Goal: Task Accomplishment & Management: Manage account settings

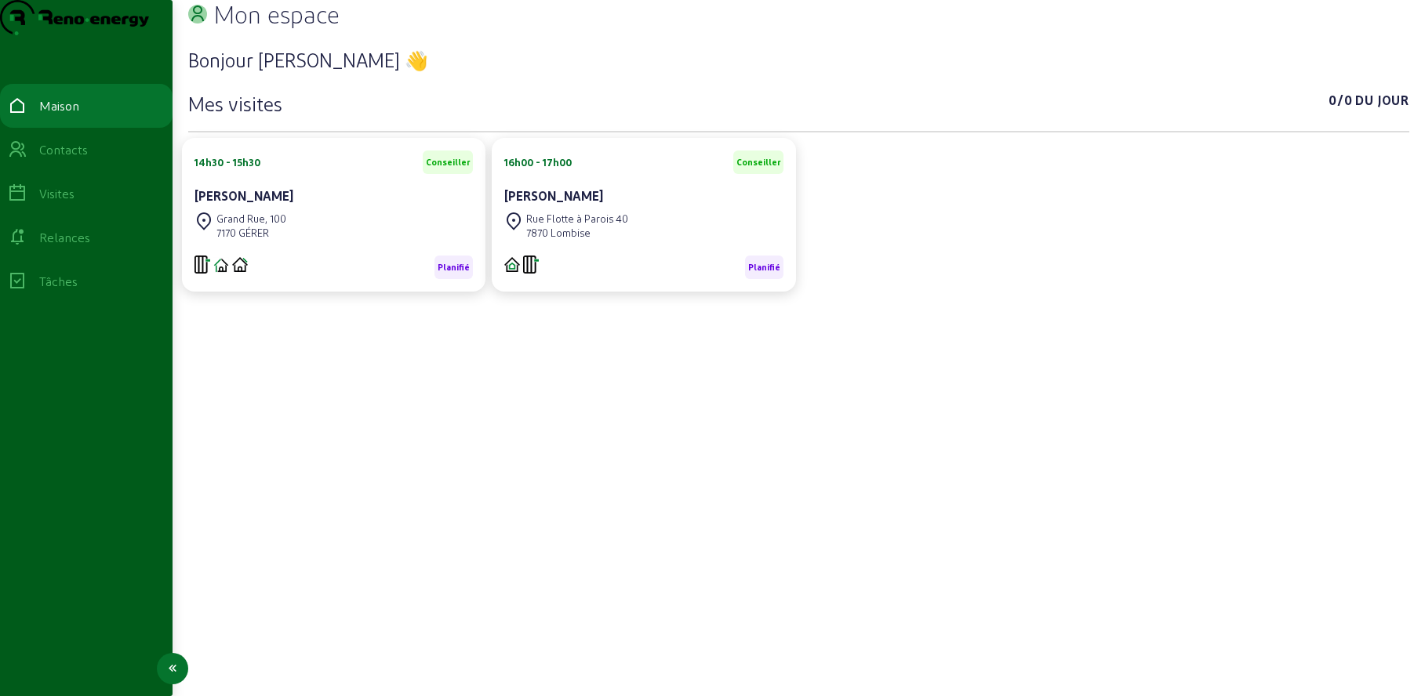
click at [81, 245] on font "Relances" at bounding box center [64, 237] width 51 height 15
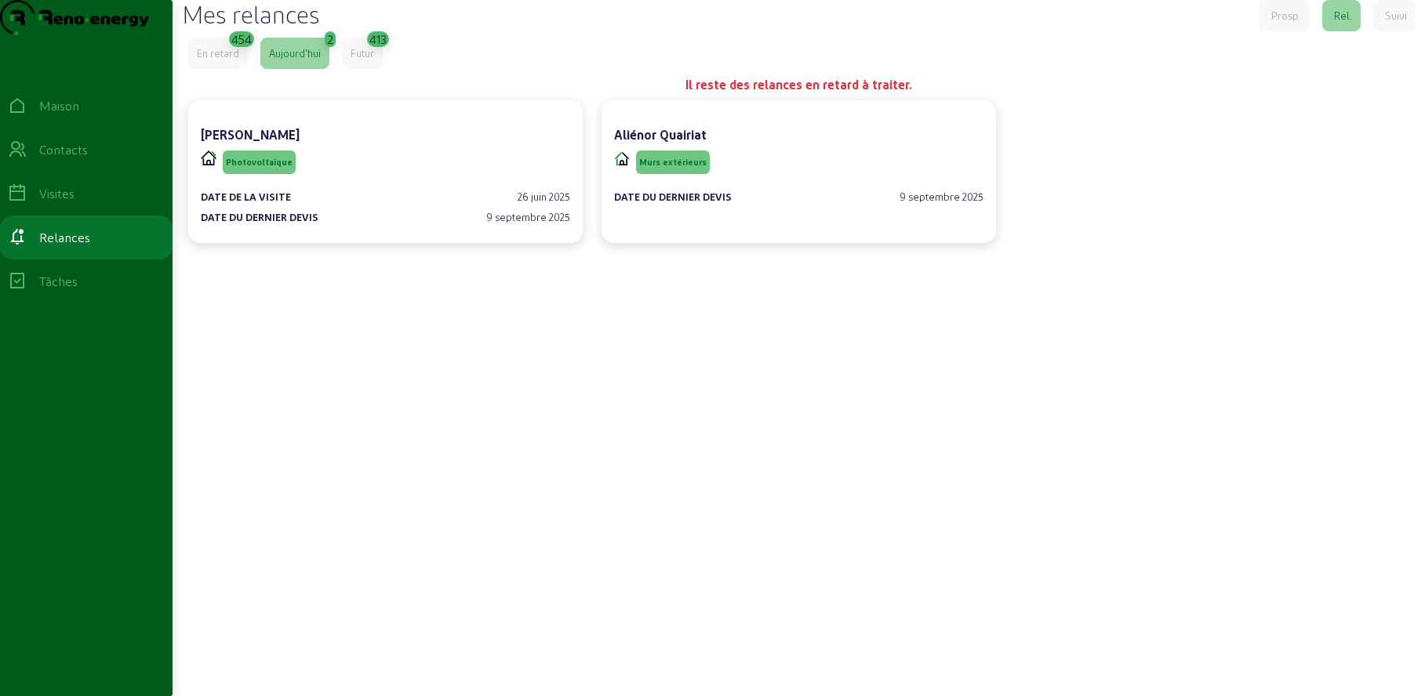
click at [369, 69] on div "Futur" at bounding box center [362, 53] width 41 height 31
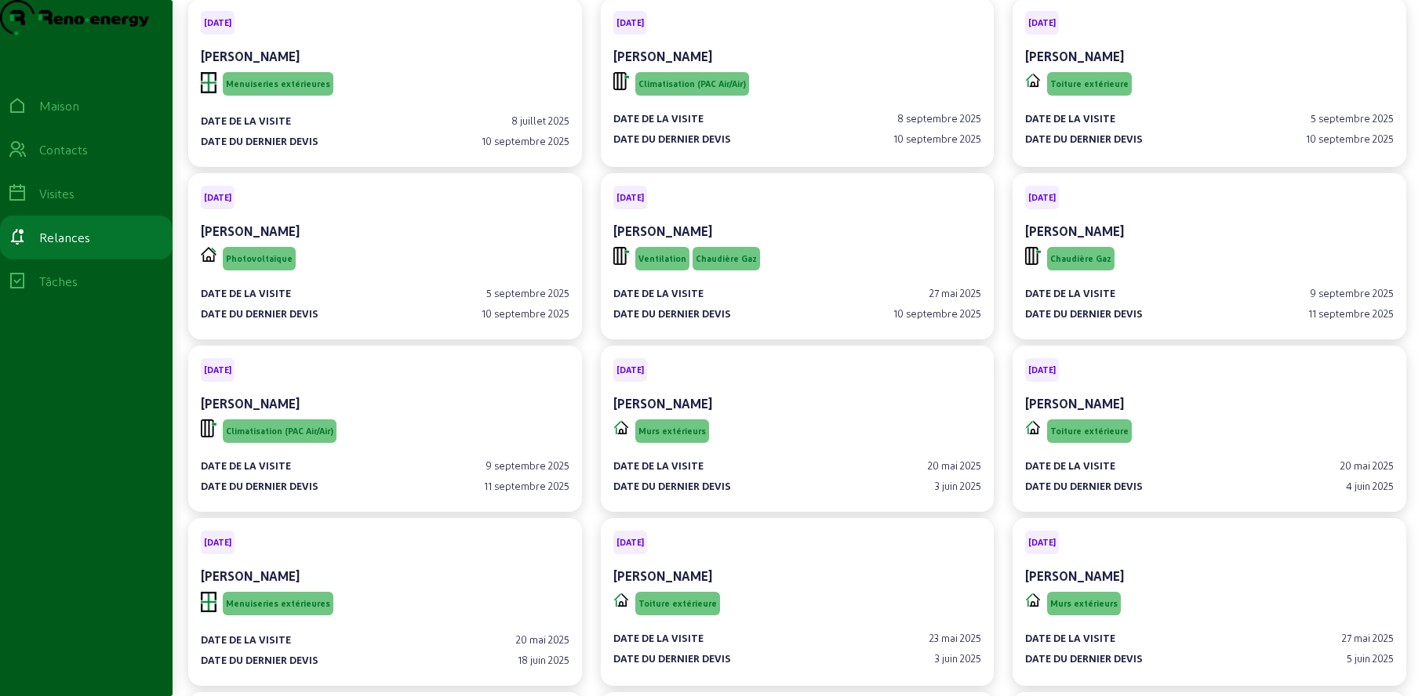
scroll to position [75, 0]
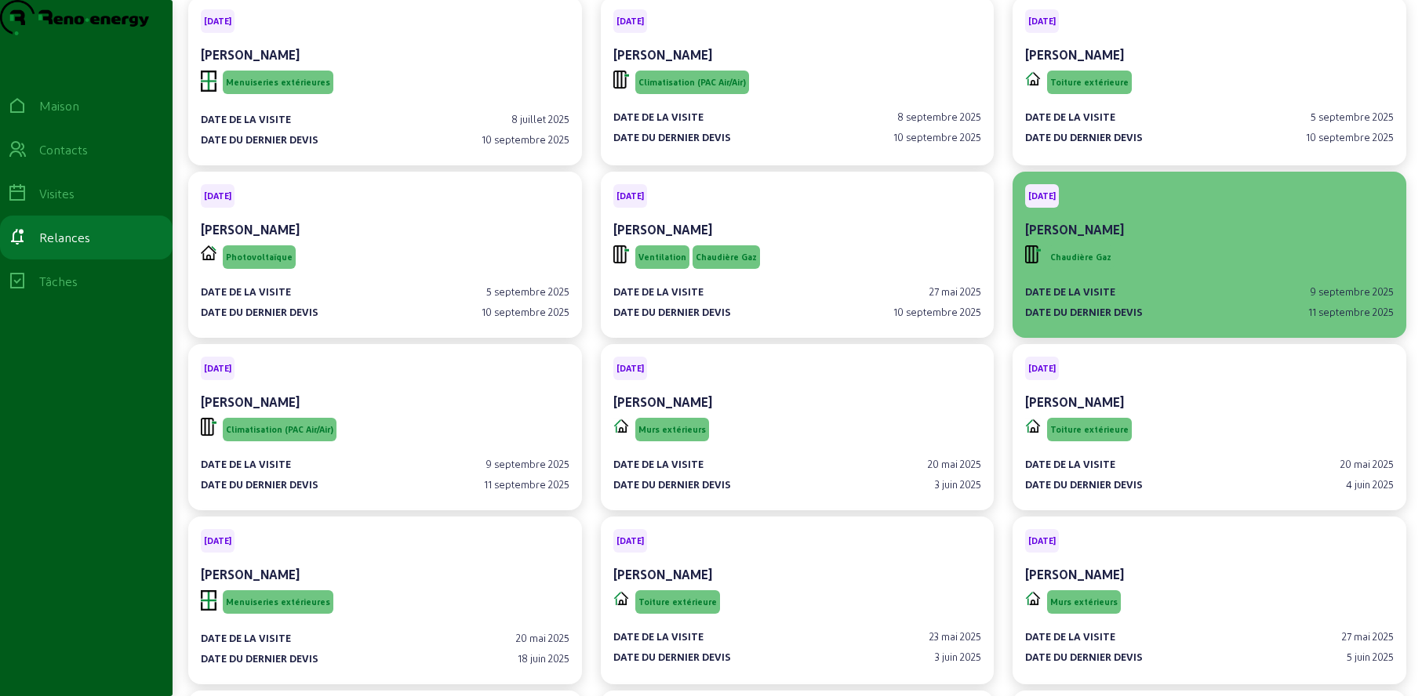
click at [1180, 272] on div "Chaudière Gaz" at bounding box center [1209, 257] width 369 height 30
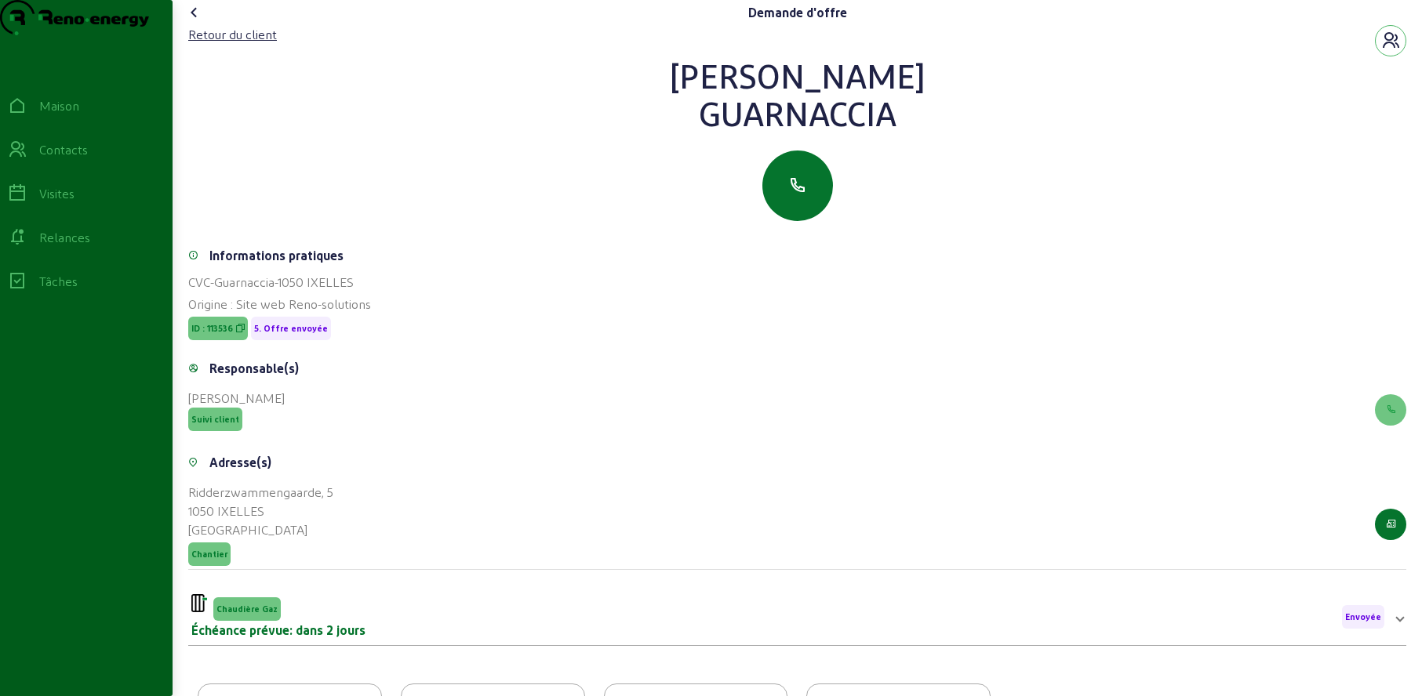
click at [197, 22] on icon at bounding box center [194, 12] width 19 height 19
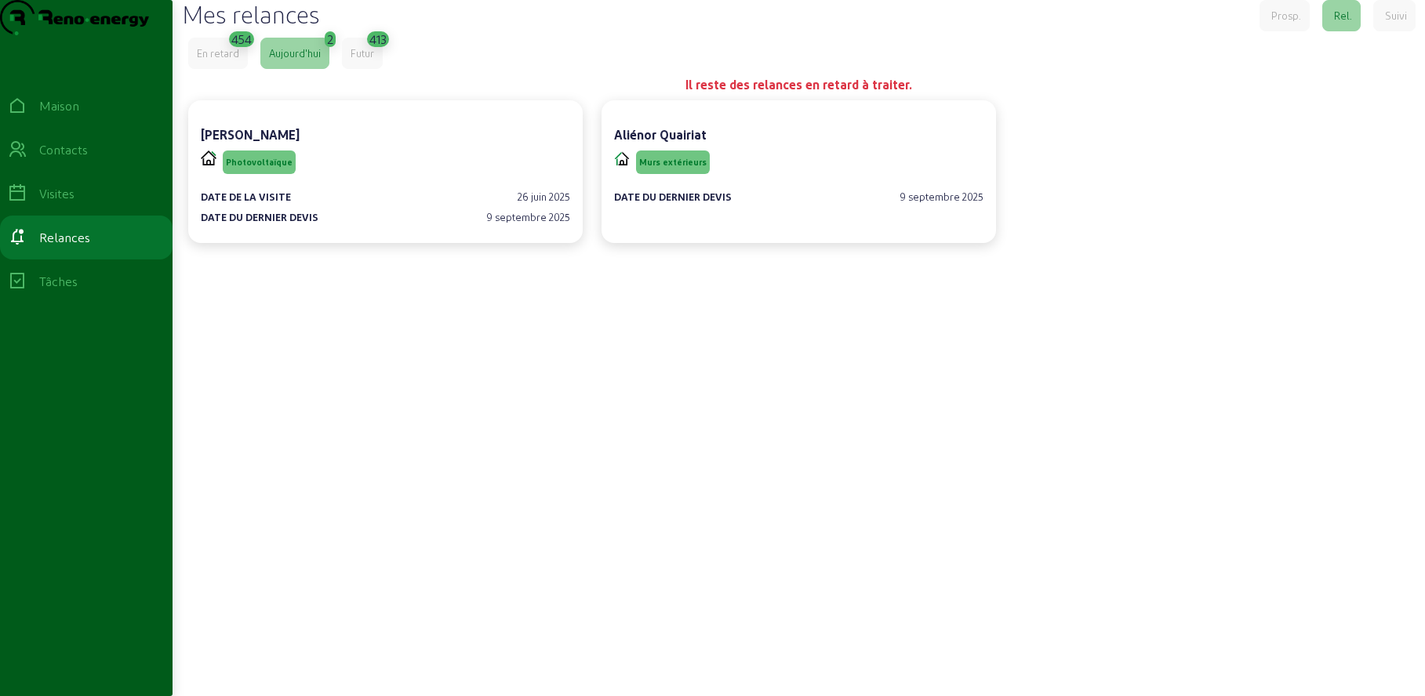
click at [372, 59] on font "Futur" at bounding box center [363, 53] width 24 height 12
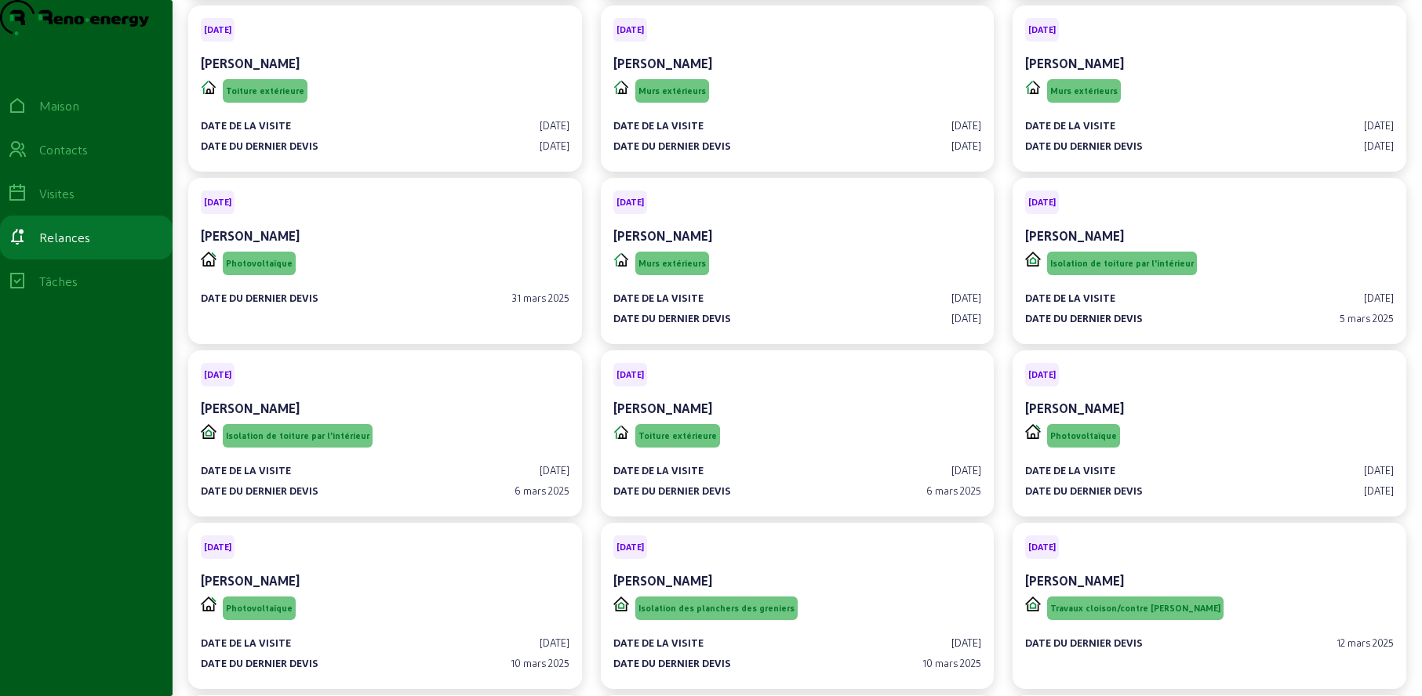
scroll to position [6344, 0]
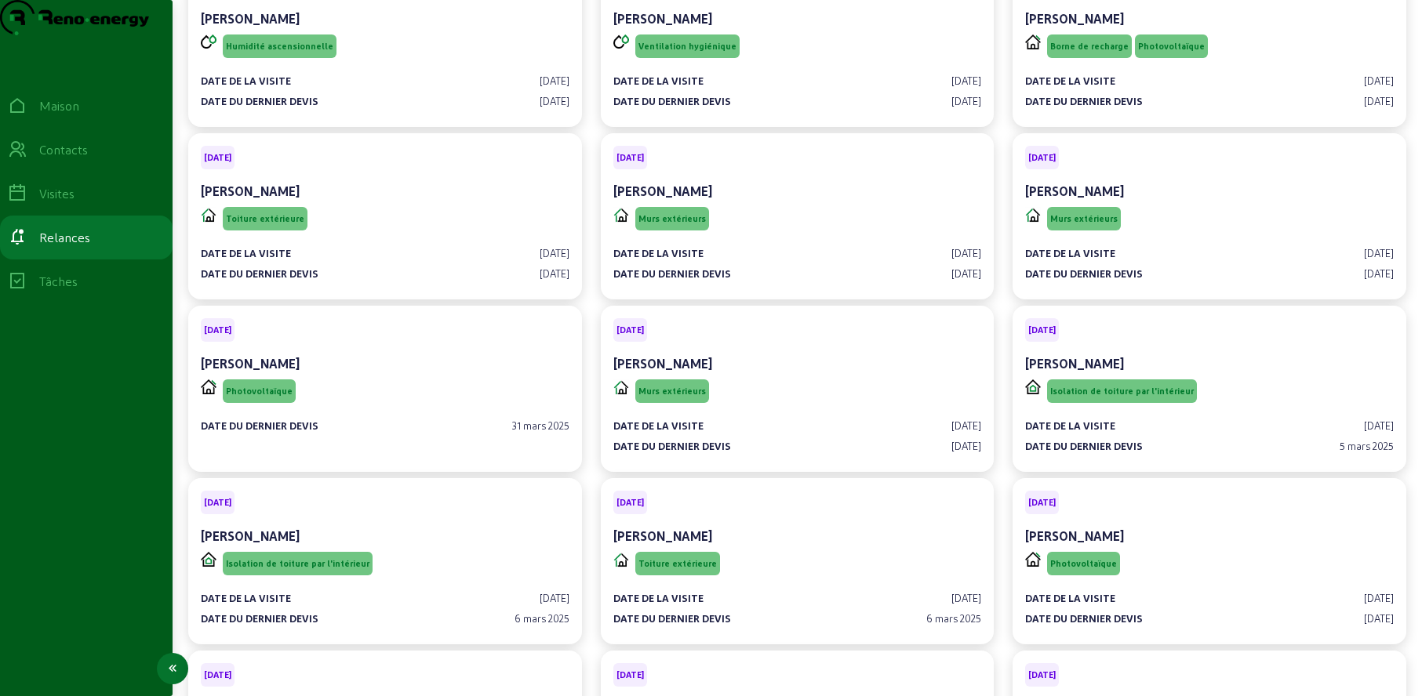
click at [24, 159] on icon at bounding box center [17, 149] width 19 height 19
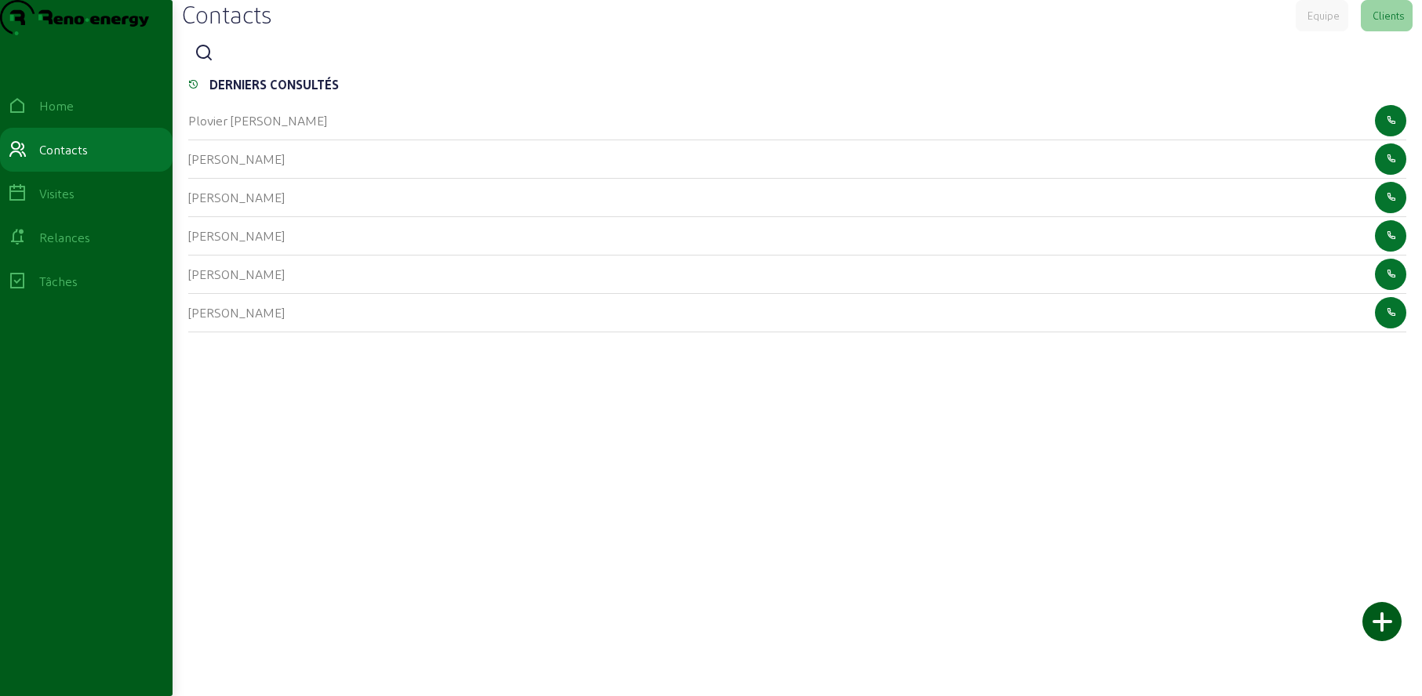
click at [207, 63] on icon at bounding box center [204, 53] width 19 height 19
click at [256, 64] on input at bounding box center [290, 54] width 141 height 19
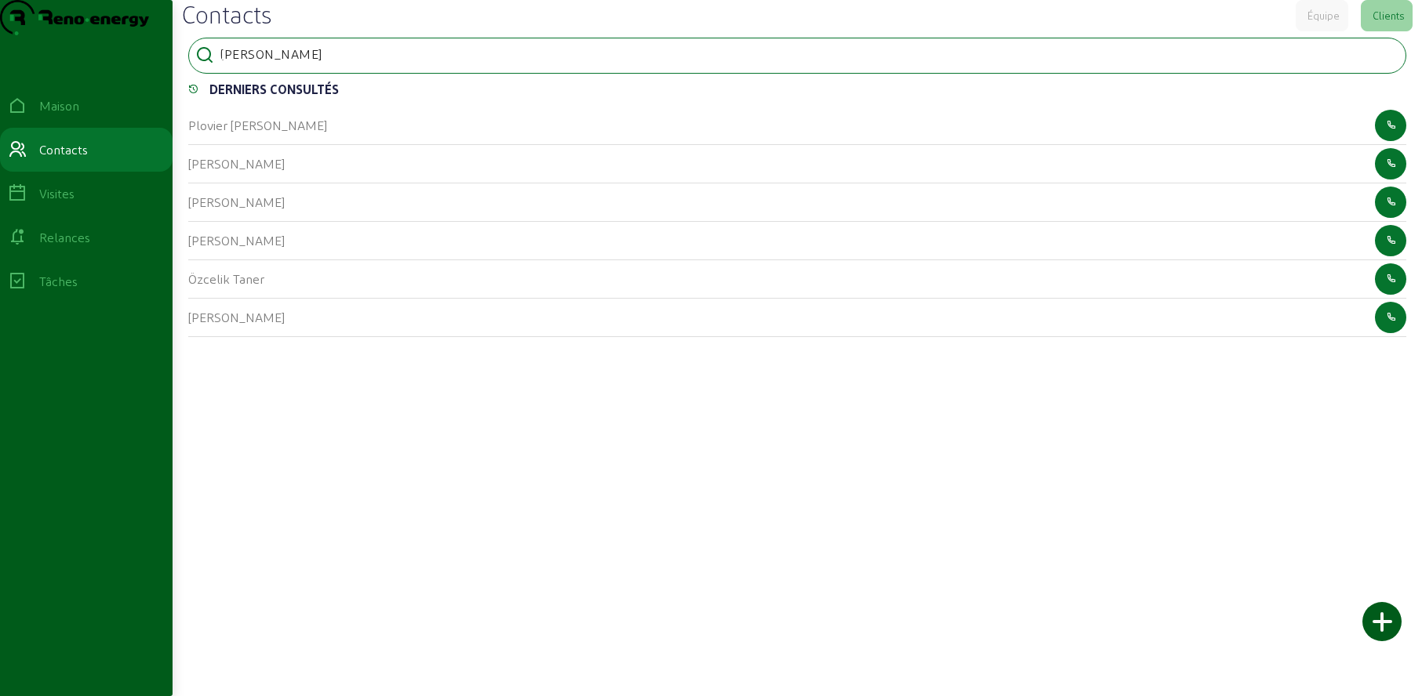
type input "[PERSON_NAME]"
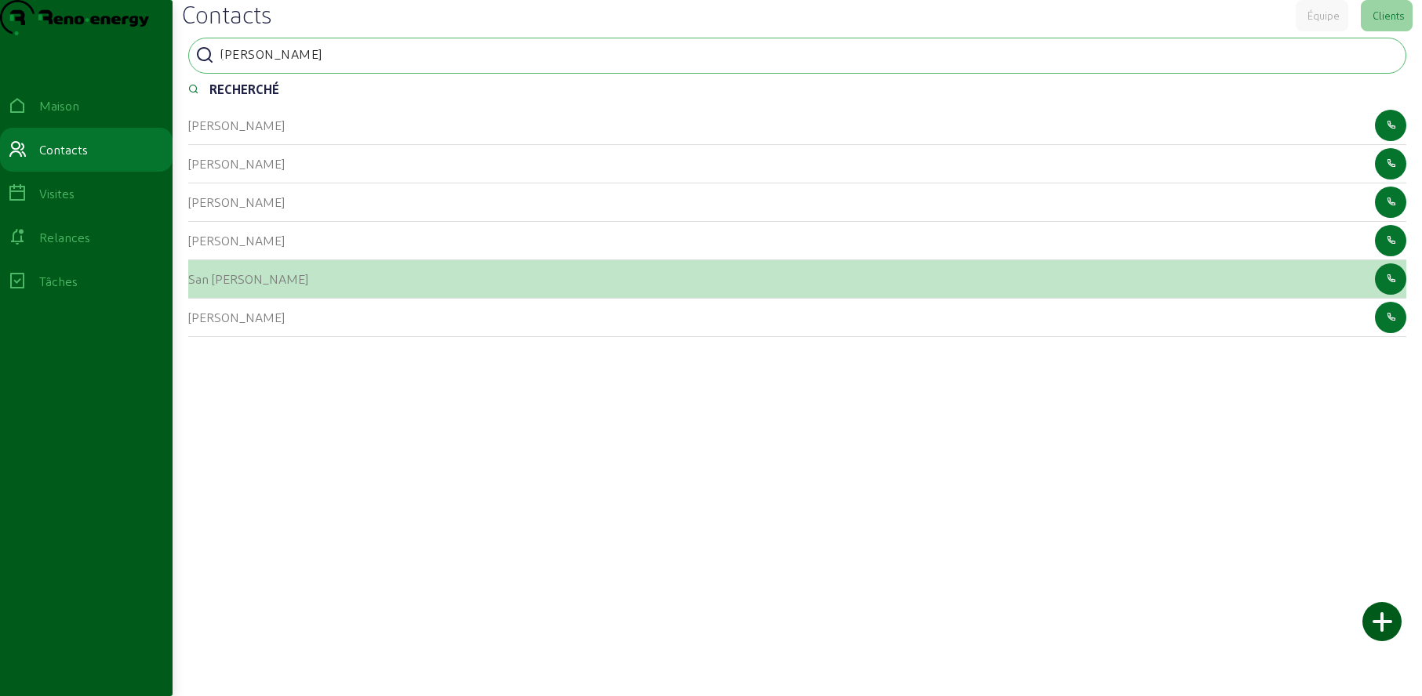
click at [198, 286] on font "San [PERSON_NAME]" at bounding box center [248, 278] width 120 height 15
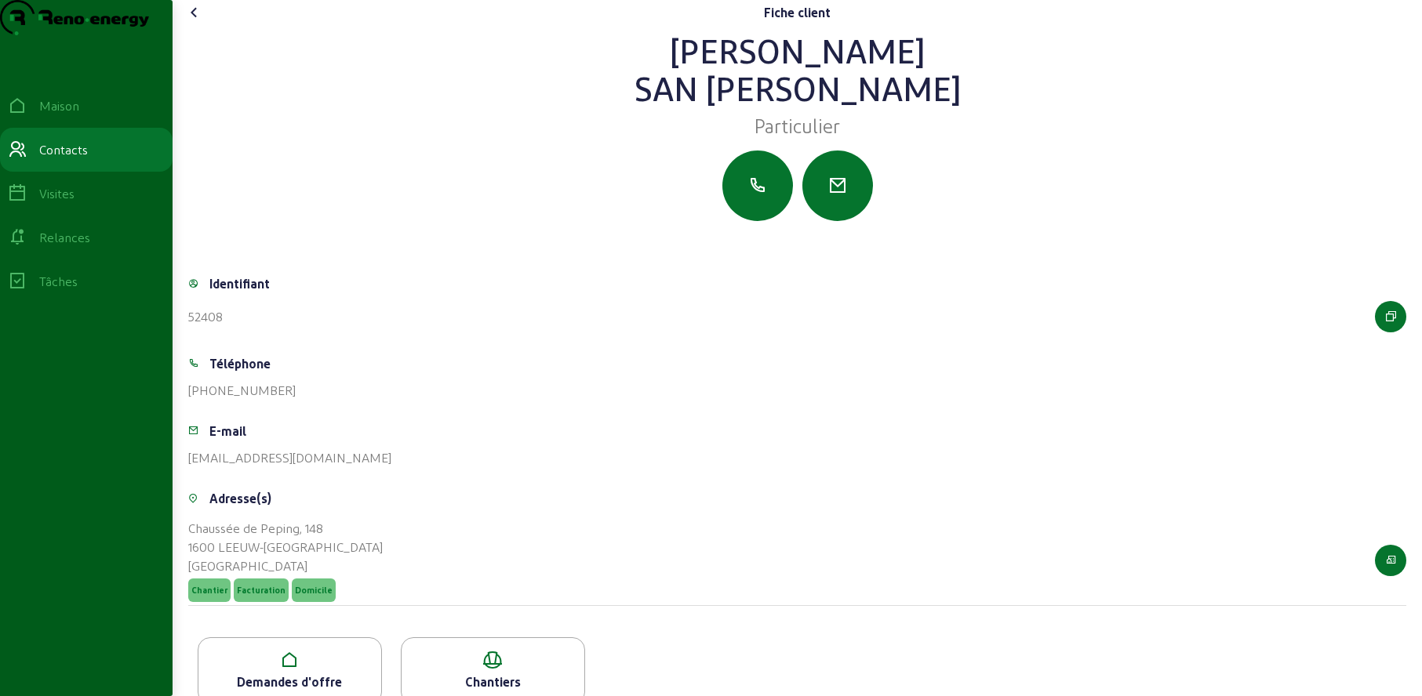
scroll to position [59, 0]
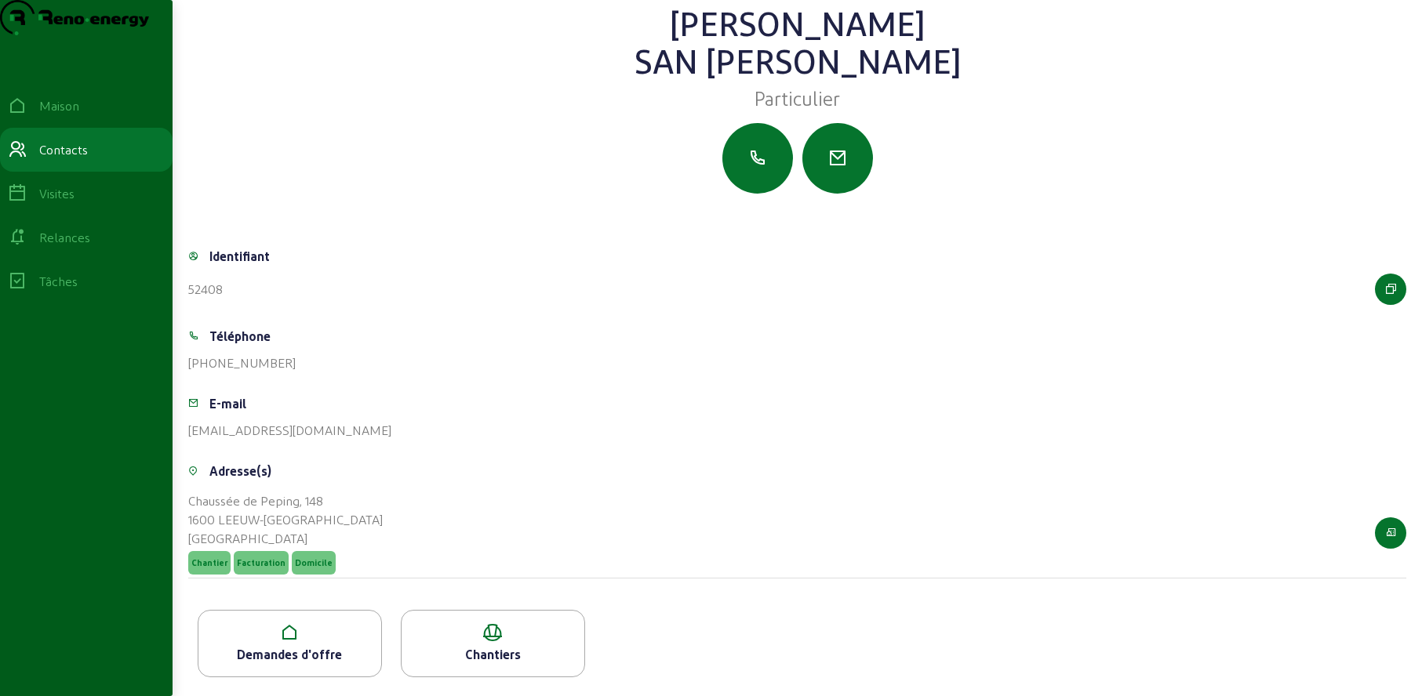
click at [344, 649] on div "Demandes d'offre" at bounding box center [289, 654] width 183 height 19
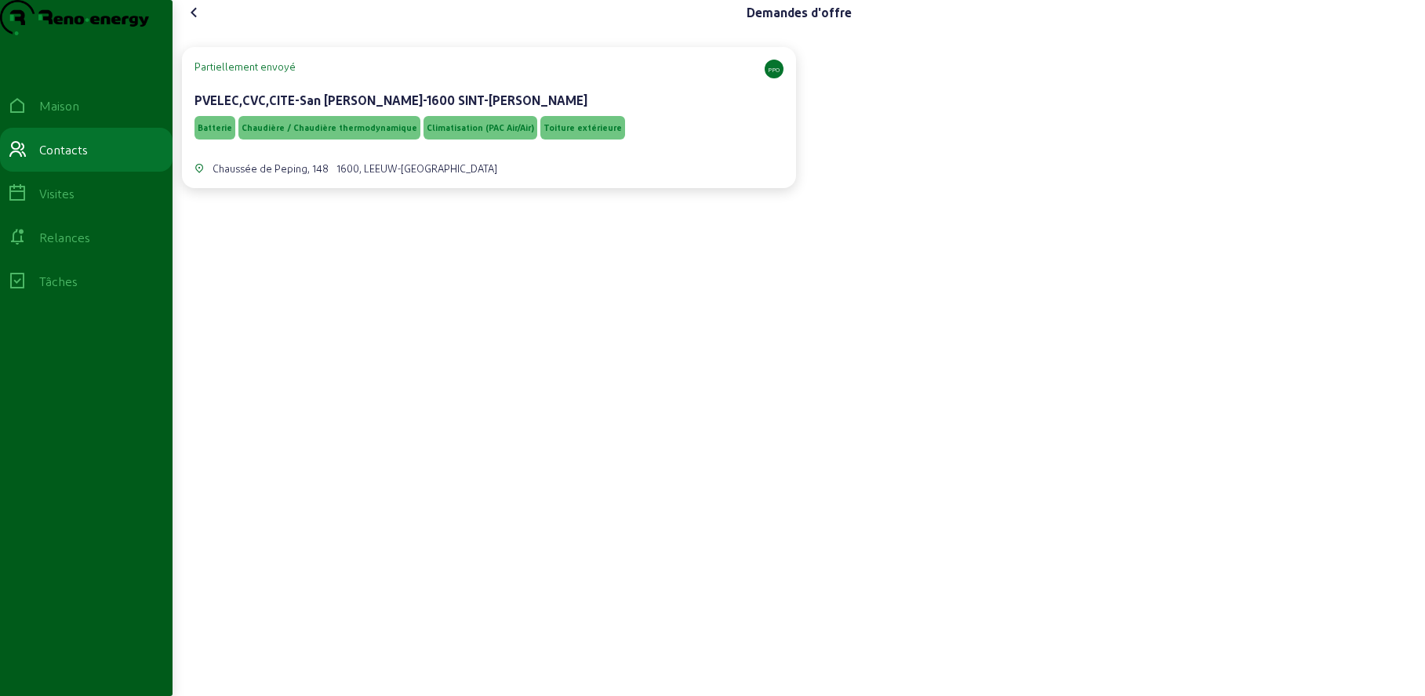
click at [667, 143] on div "Batterie Chaudière / Chaudière thermodynamique Climatisation (PAC Air/Air) Toit…" at bounding box center [489, 128] width 589 height 30
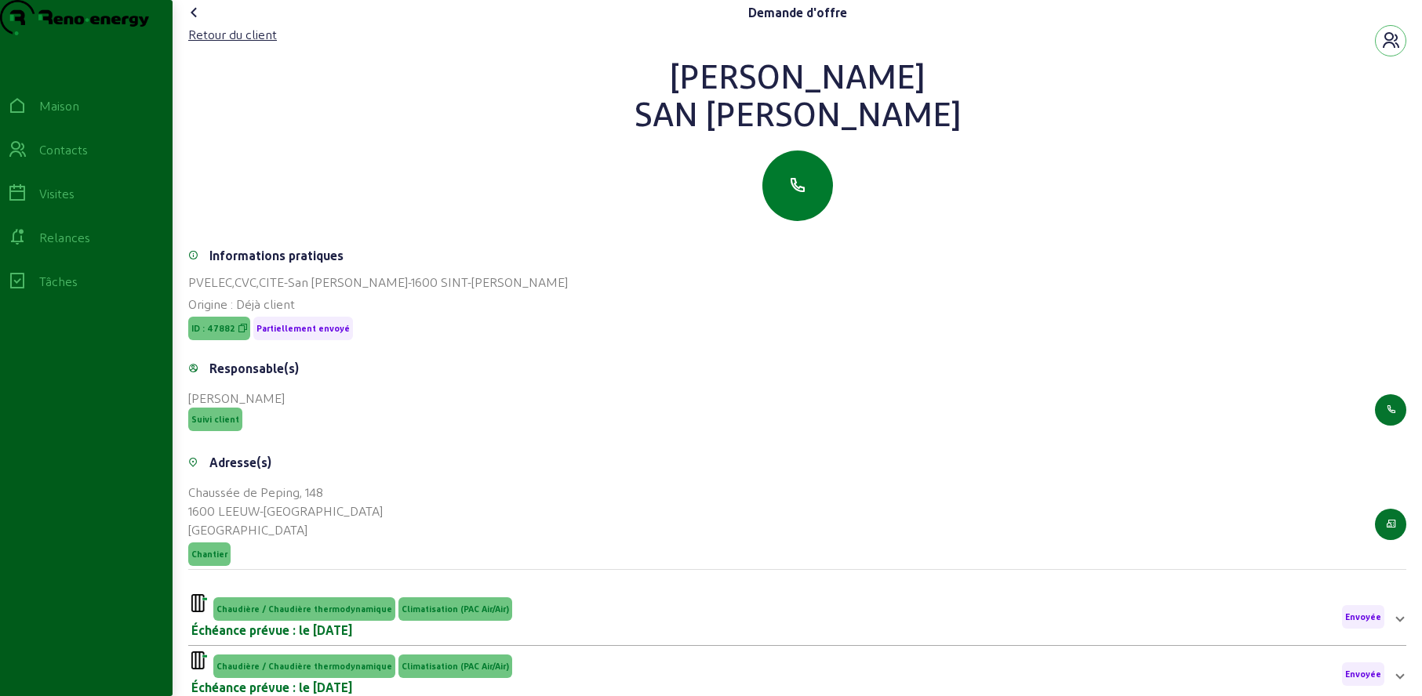
click at [795, 221] on button "button" at bounding box center [797, 186] width 71 height 71
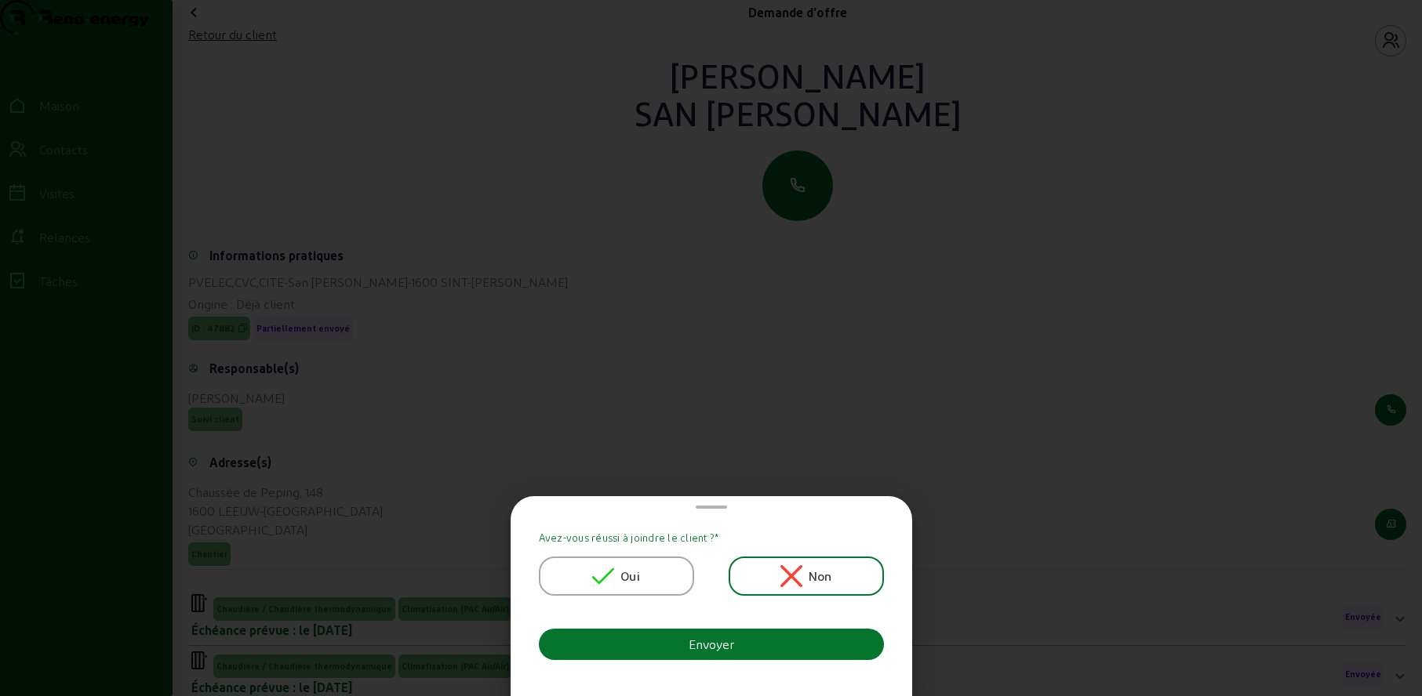
click at [625, 576] on font "Oui" at bounding box center [630, 576] width 20 height 15
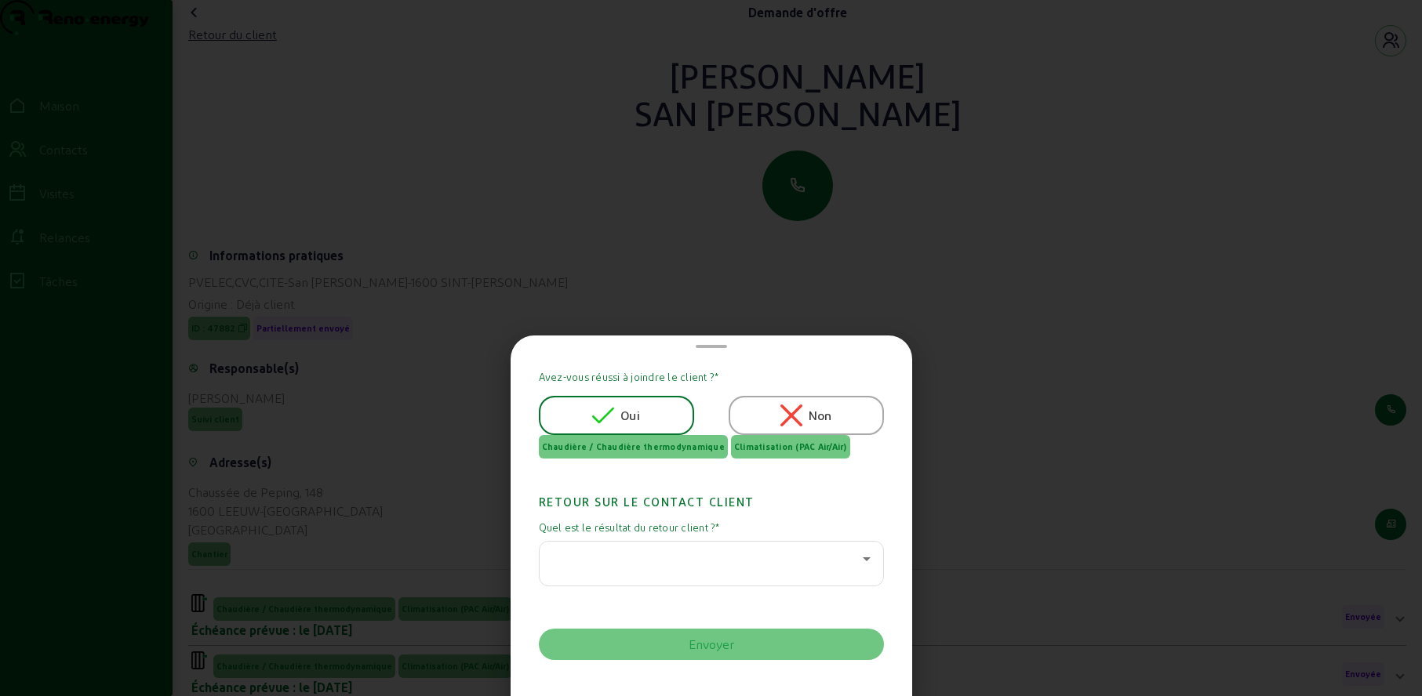
click at [624, 554] on div at bounding box center [707, 559] width 311 height 19
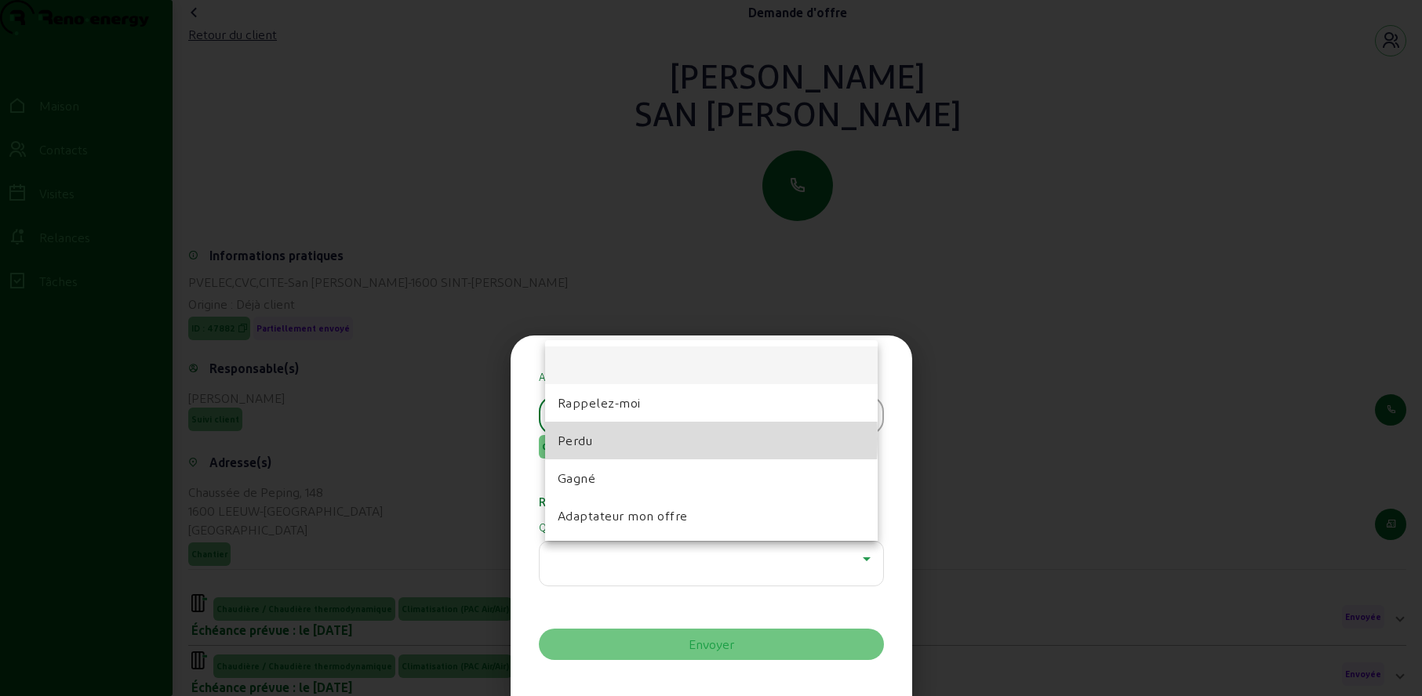
click at [591, 439] on font "Perdu" at bounding box center [575, 440] width 35 height 15
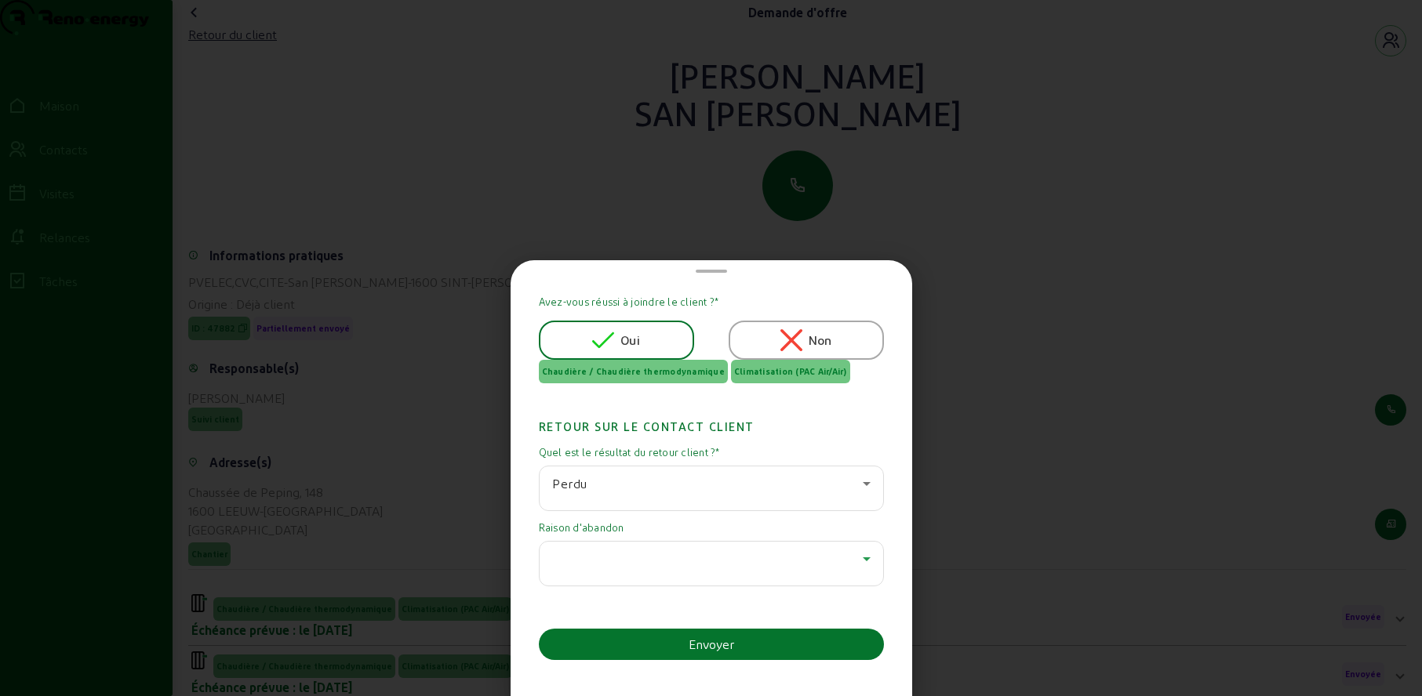
click at [623, 555] on div at bounding box center [707, 559] width 311 height 19
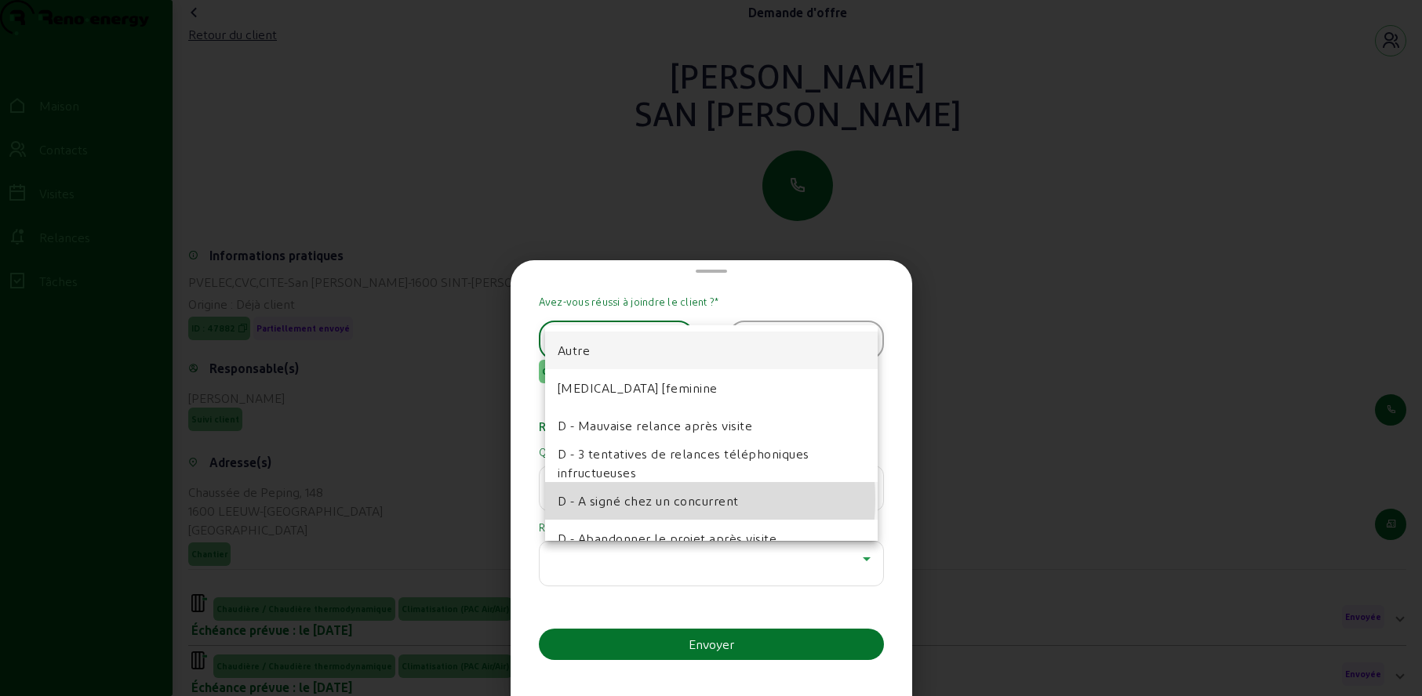
click at [638, 500] on font "D - A signé chez un concurrent" at bounding box center [648, 500] width 181 height 15
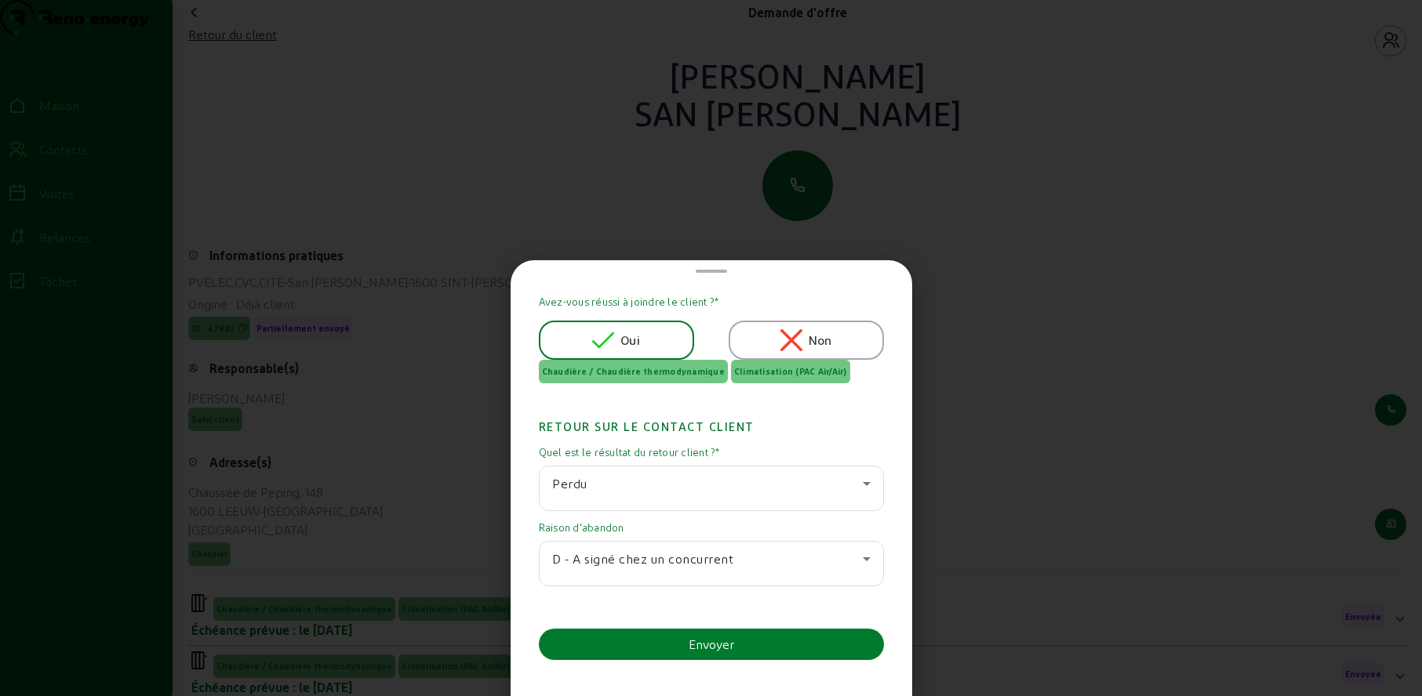
click at [720, 644] on font "Envoyer" at bounding box center [711, 644] width 45 height 15
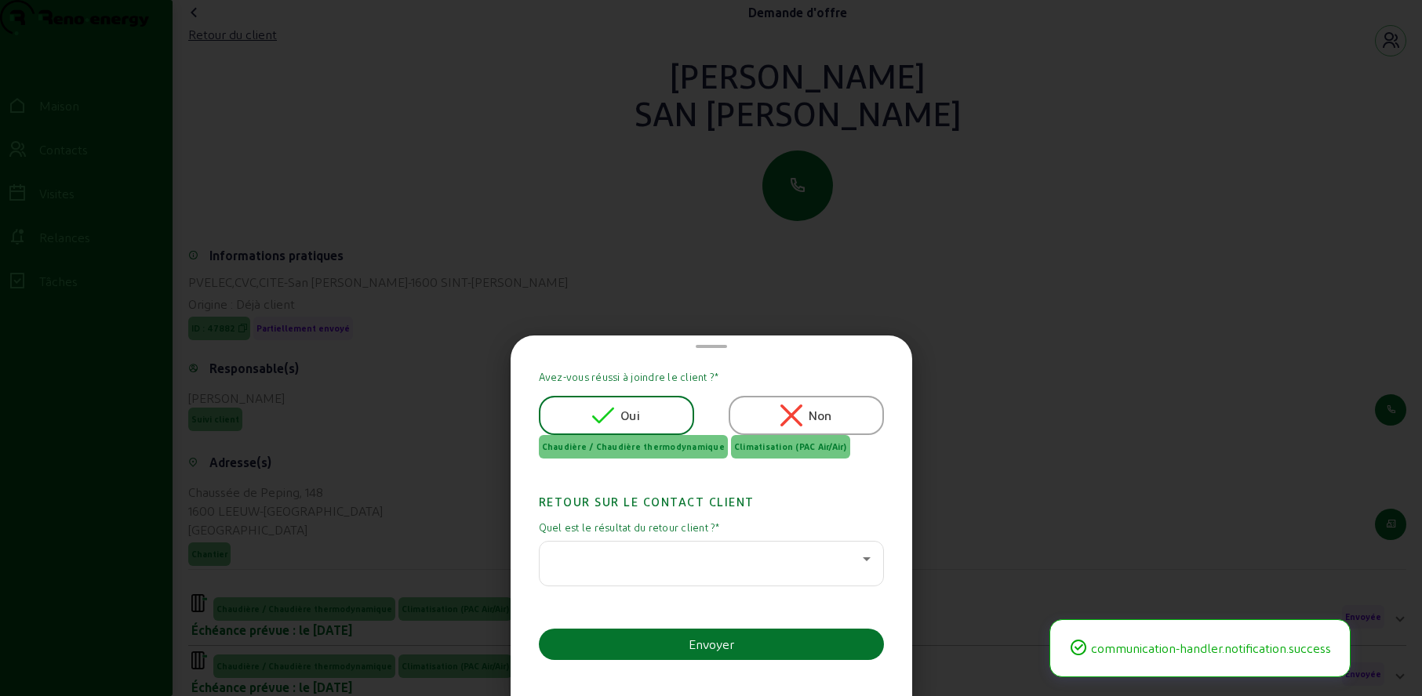
click at [700, 572] on div at bounding box center [711, 564] width 318 height 44
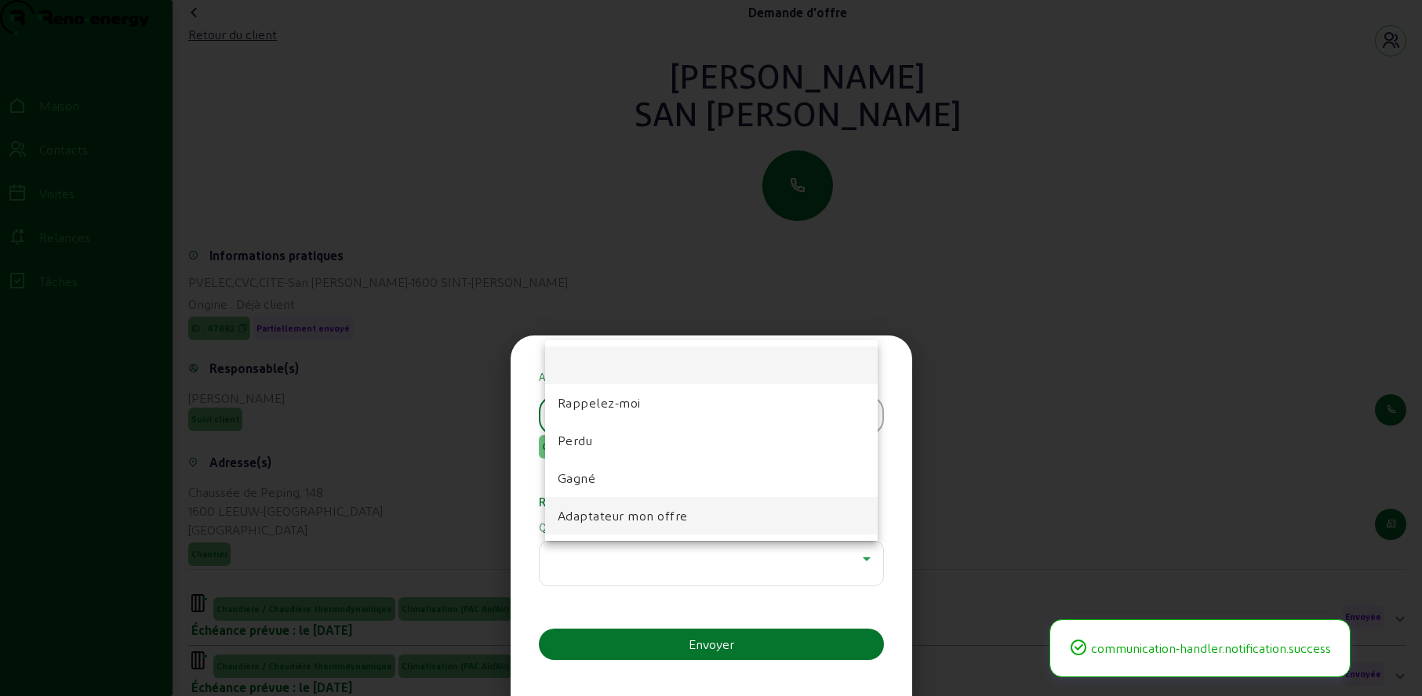
click at [647, 514] on font "Adaptateur mon offre" at bounding box center [623, 515] width 130 height 15
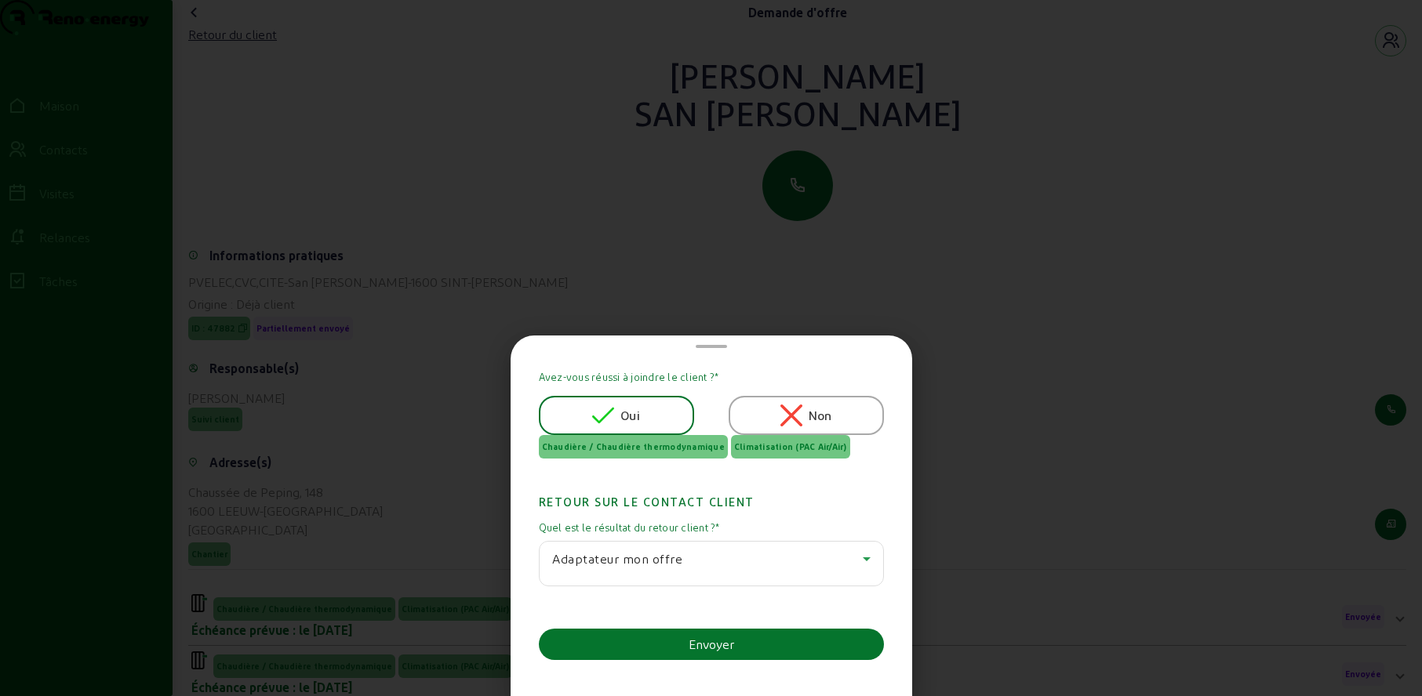
click at [863, 555] on icon at bounding box center [866, 559] width 19 height 19
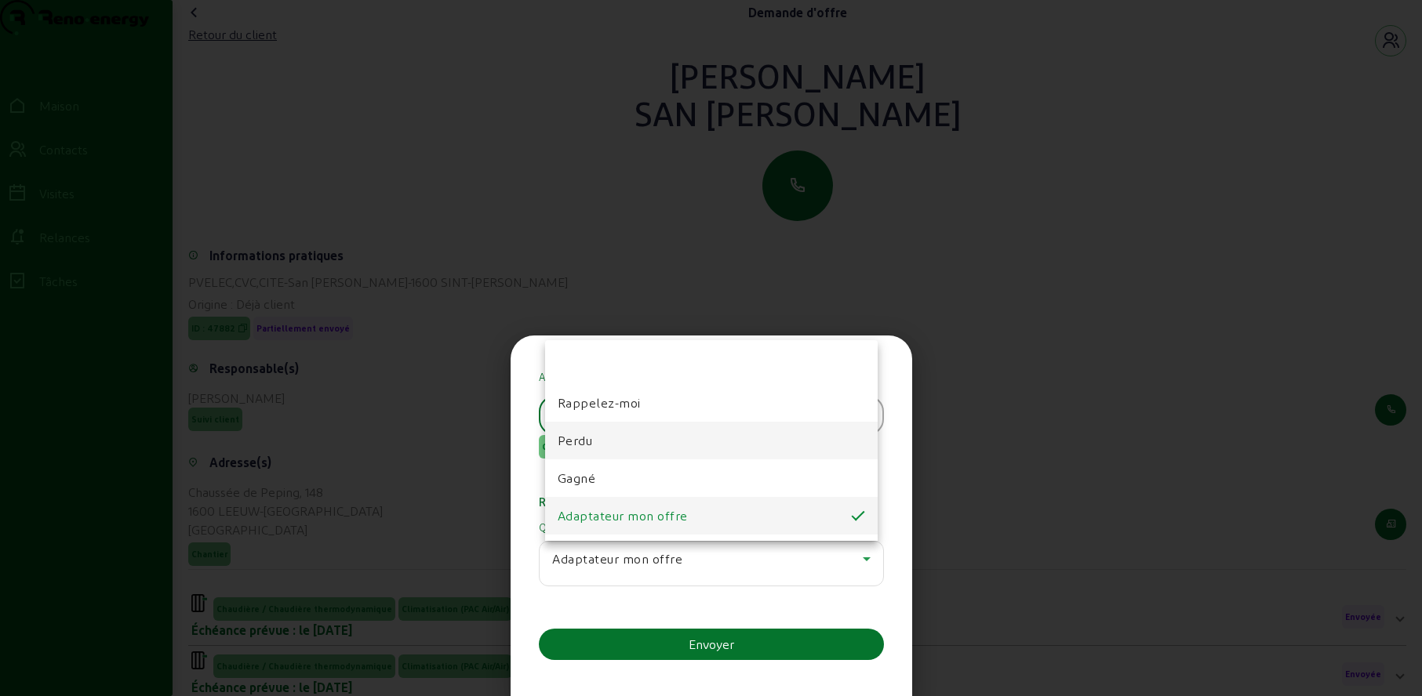
click at [578, 433] on font "Perdu" at bounding box center [575, 440] width 35 height 15
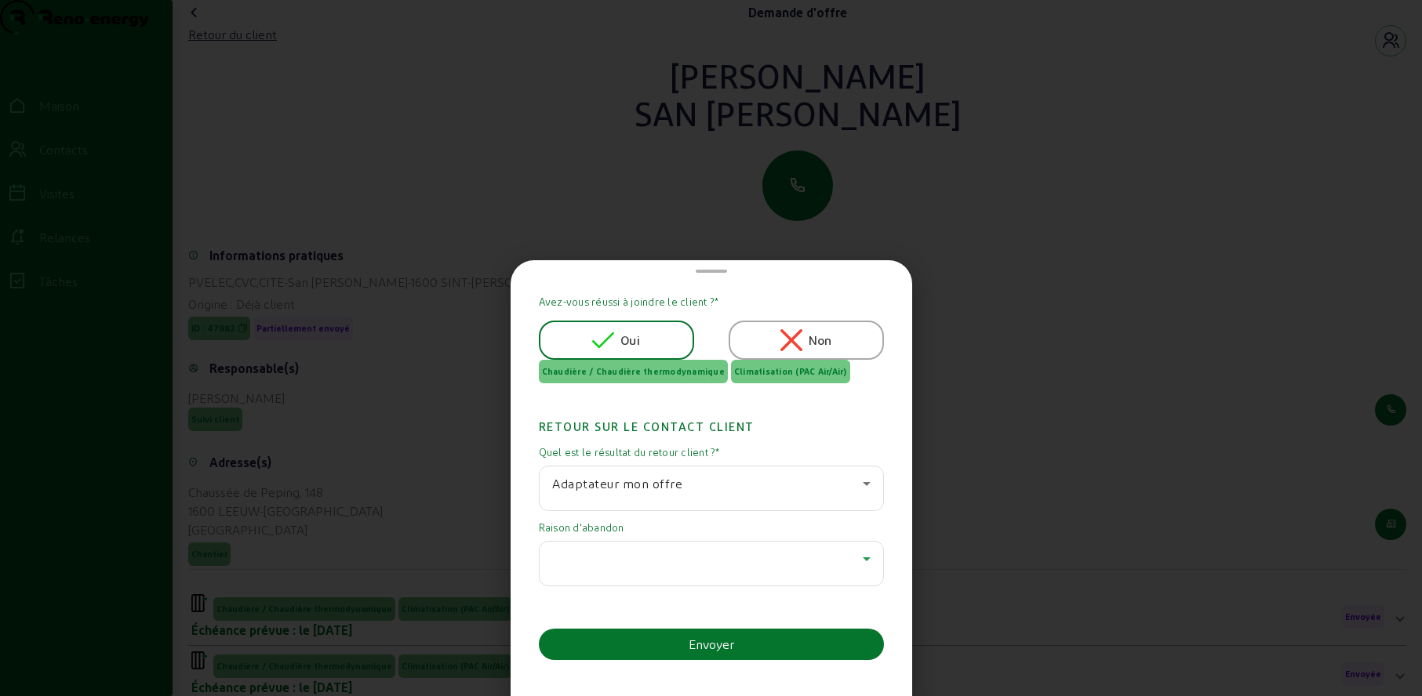
click at [596, 552] on div at bounding box center [707, 559] width 311 height 19
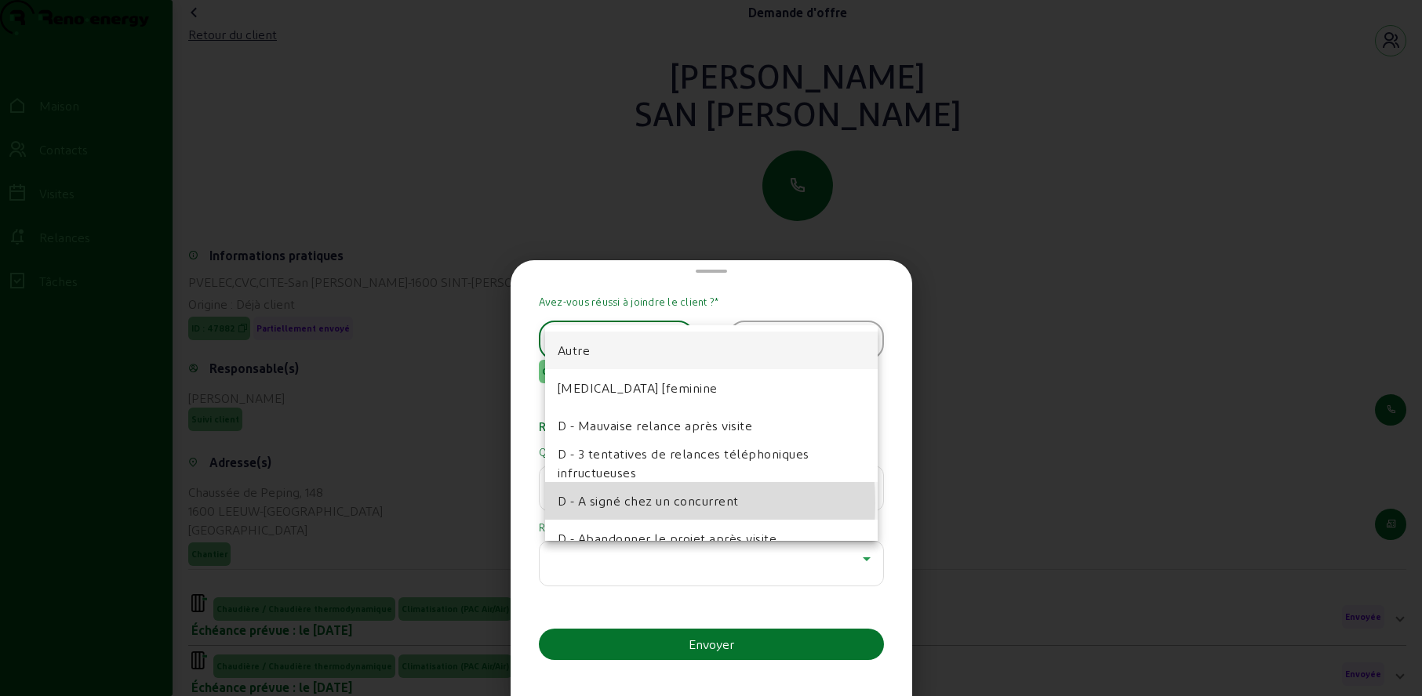
click at [609, 504] on font "D - A signé chez un concurrent" at bounding box center [648, 500] width 181 height 15
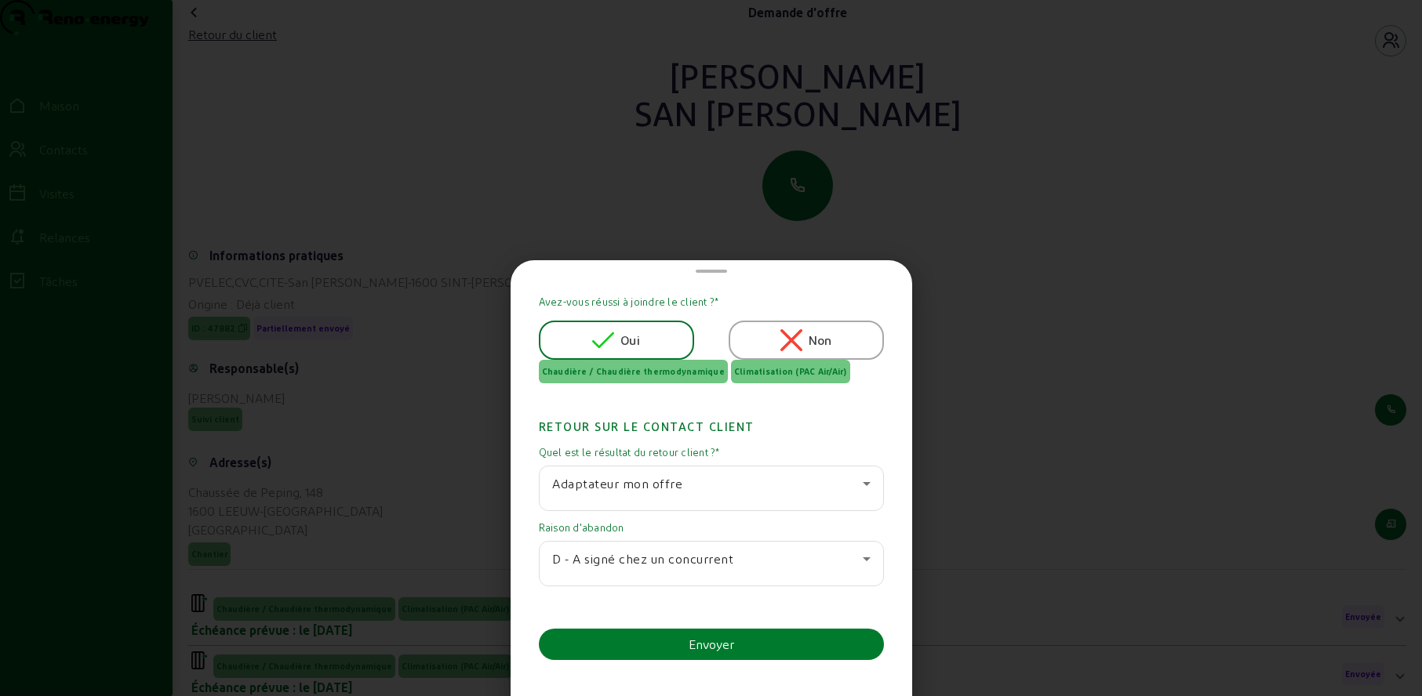
click at [700, 641] on font "Envoyer" at bounding box center [711, 644] width 45 height 15
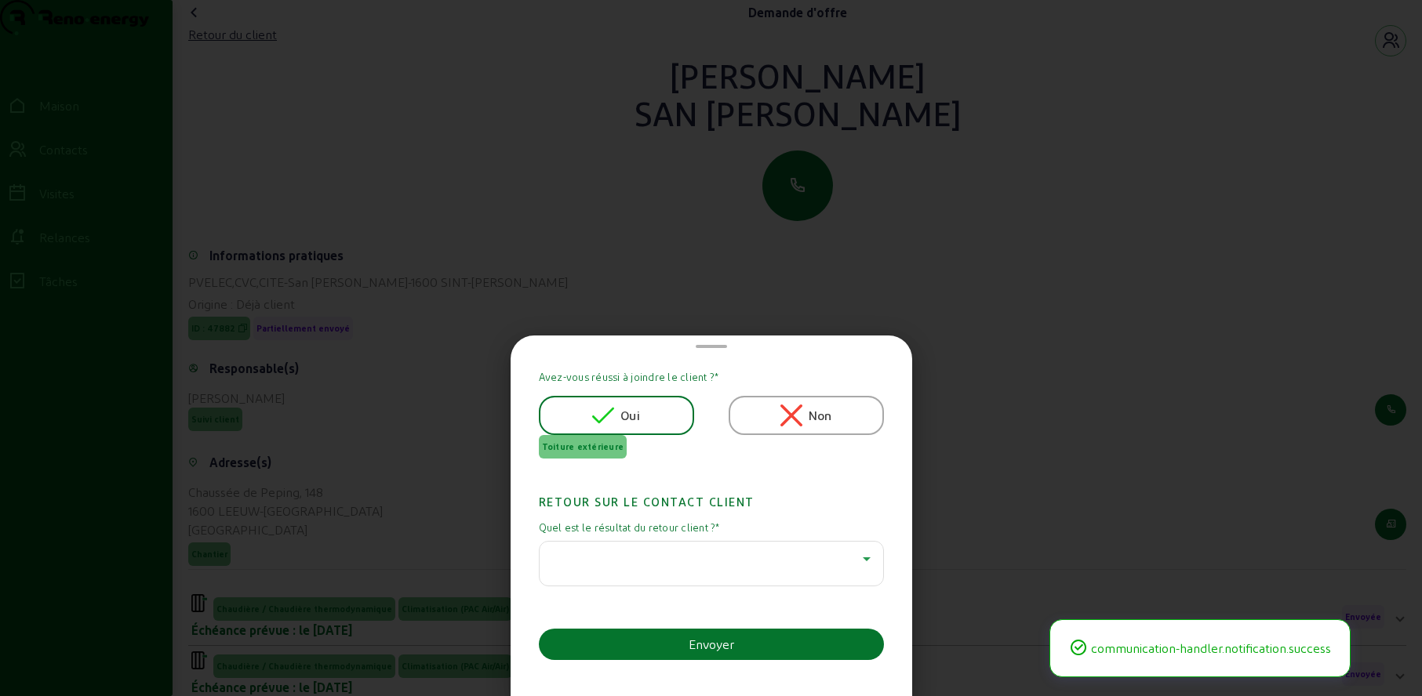
click at [782, 567] on div at bounding box center [707, 559] width 311 height 19
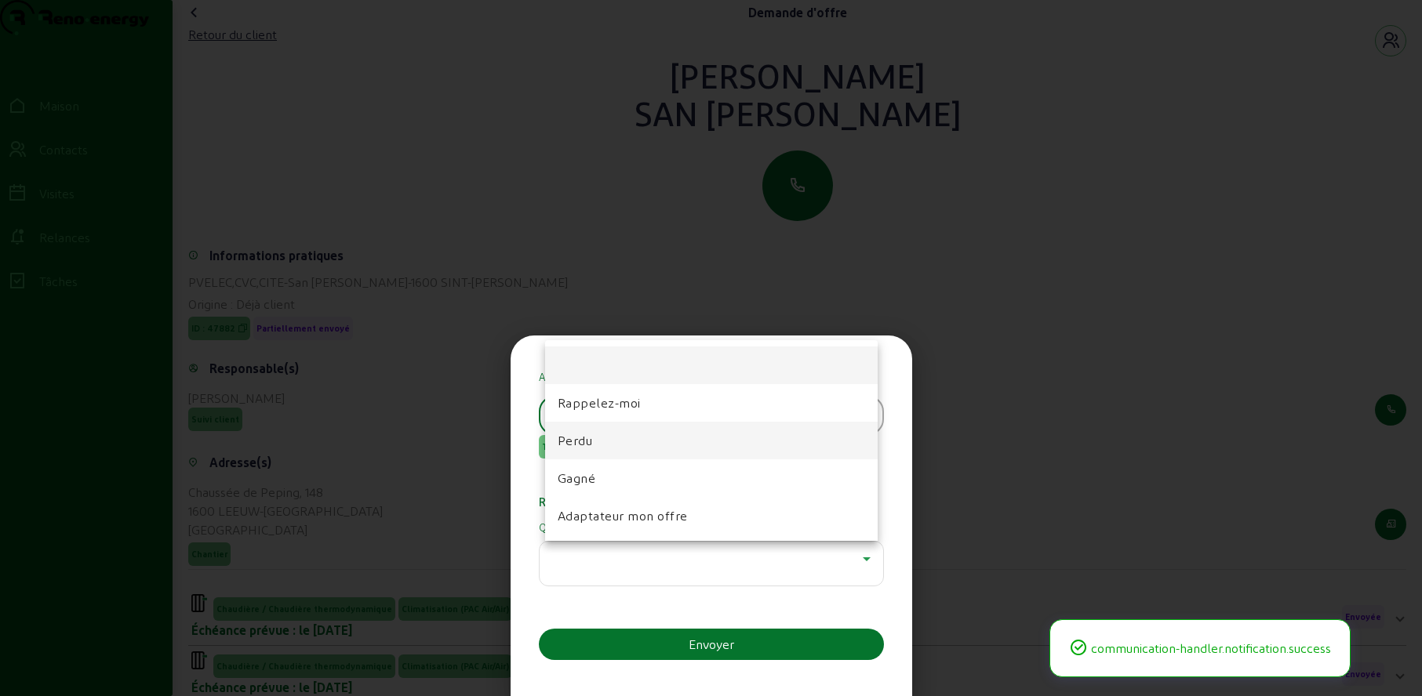
click at [591, 438] on font "Perdu" at bounding box center [575, 440] width 35 height 15
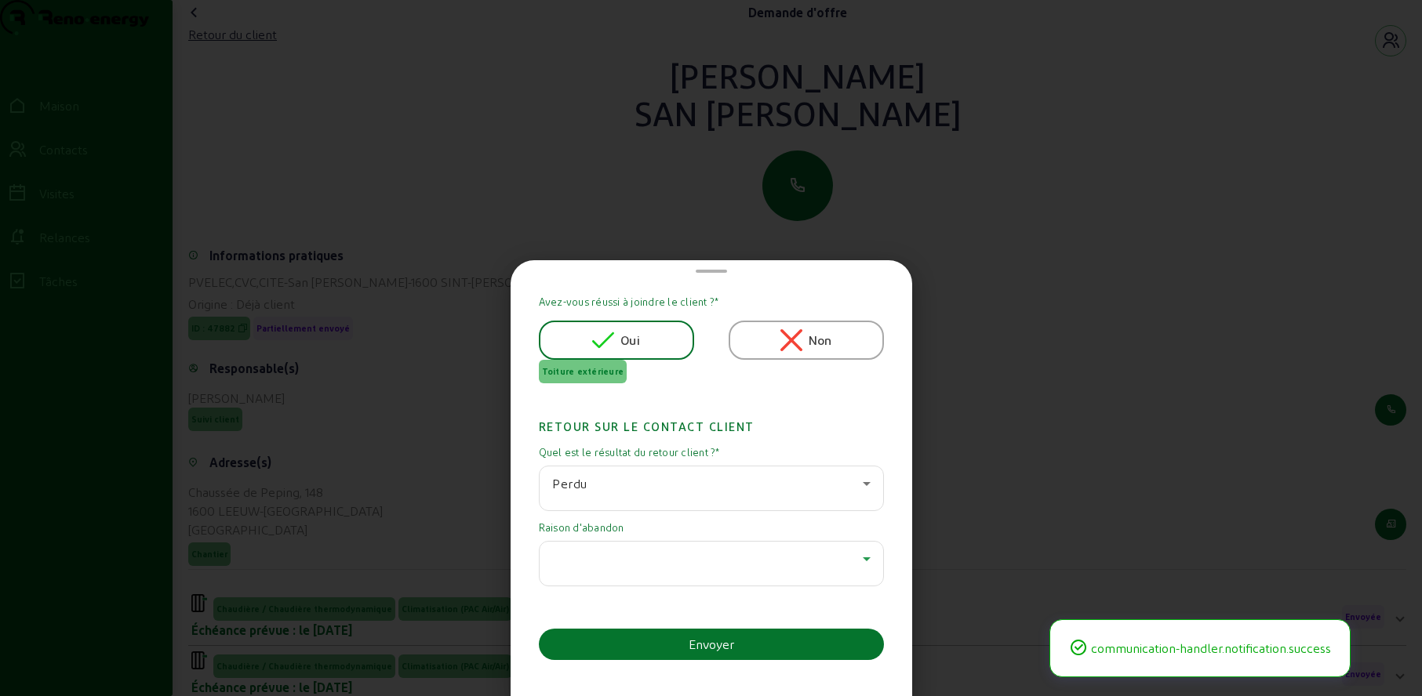
click at [617, 556] on div at bounding box center [707, 559] width 311 height 19
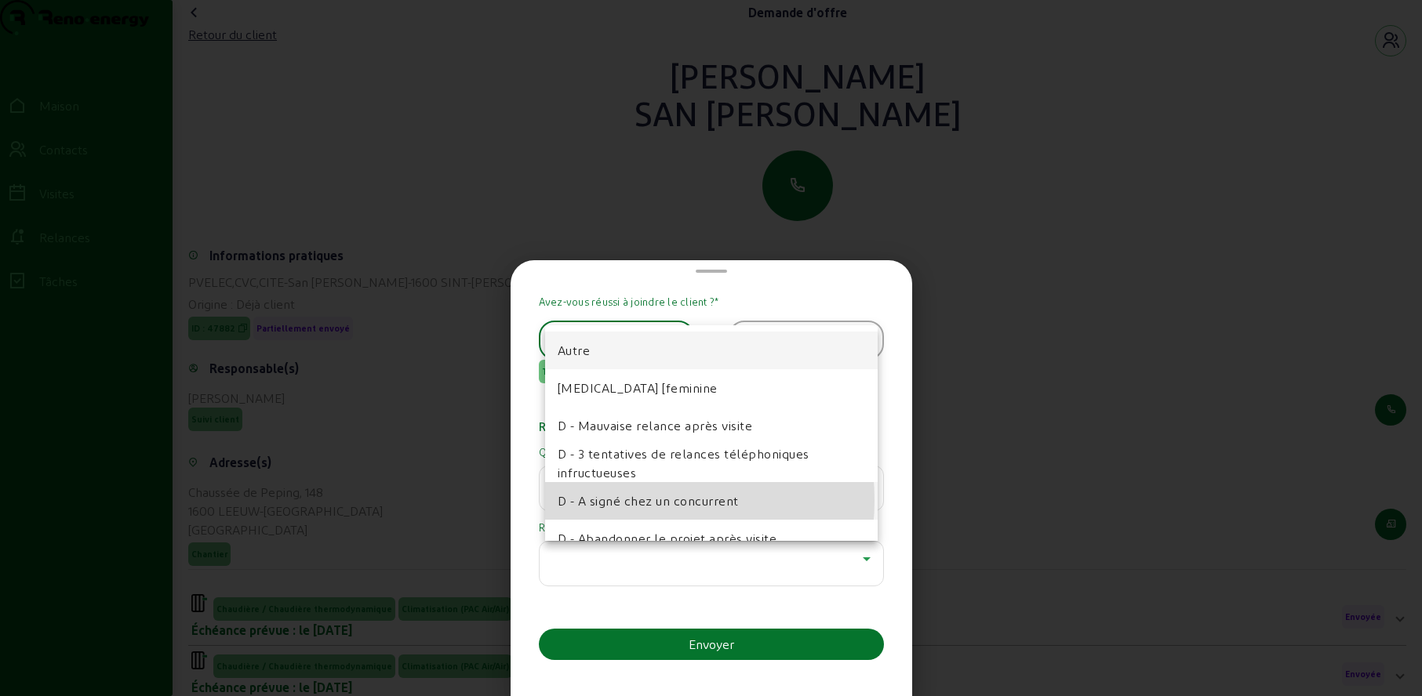
click at [616, 500] on font "D - A signé chez un concurrent" at bounding box center [648, 500] width 181 height 15
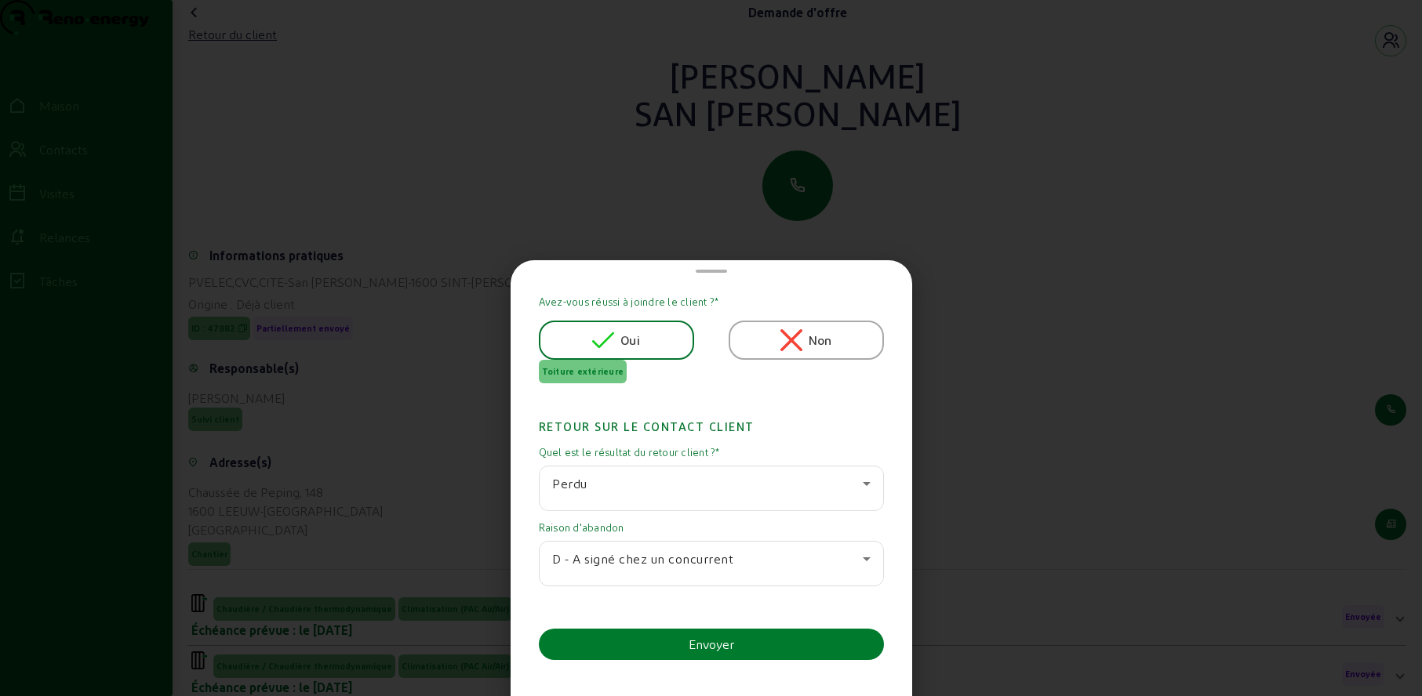
click at [628, 644] on button "Envoyer" at bounding box center [711, 644] width 345 height 31
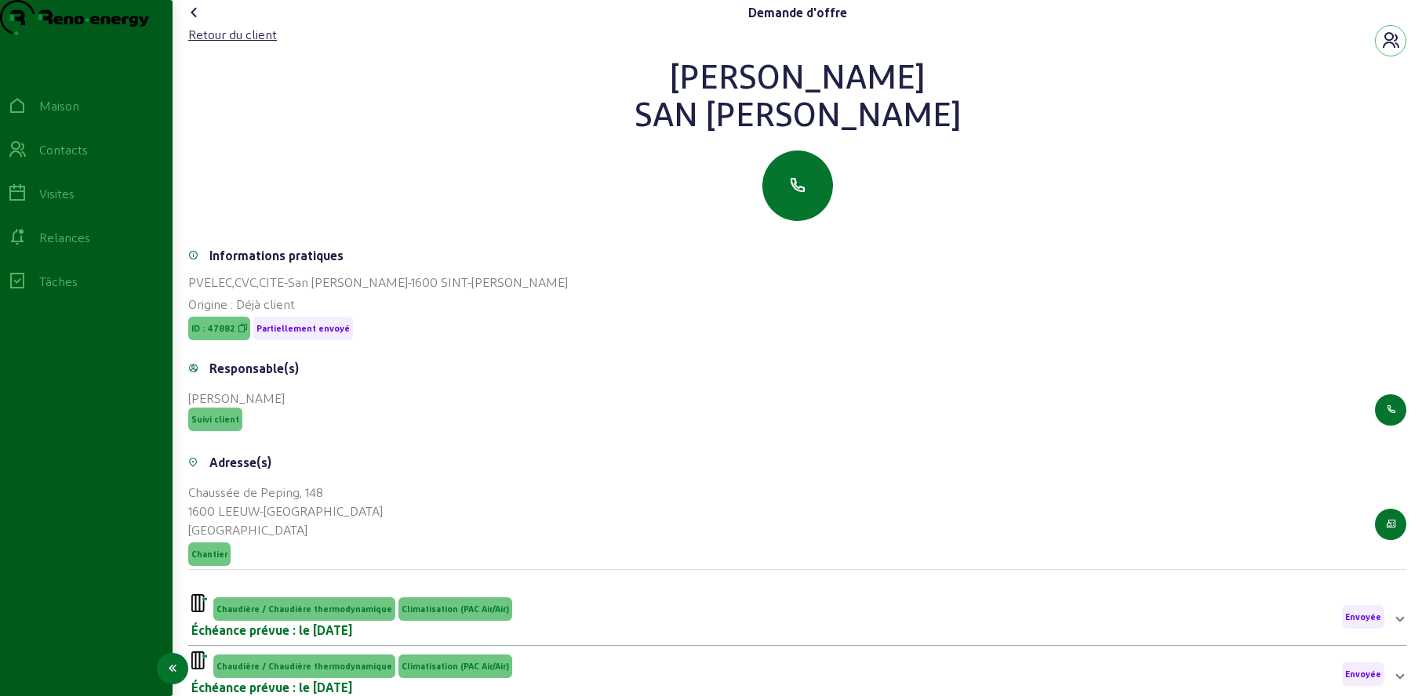
click at [27, 159] on icon at bounding box center [17, 149] width 19 height 19
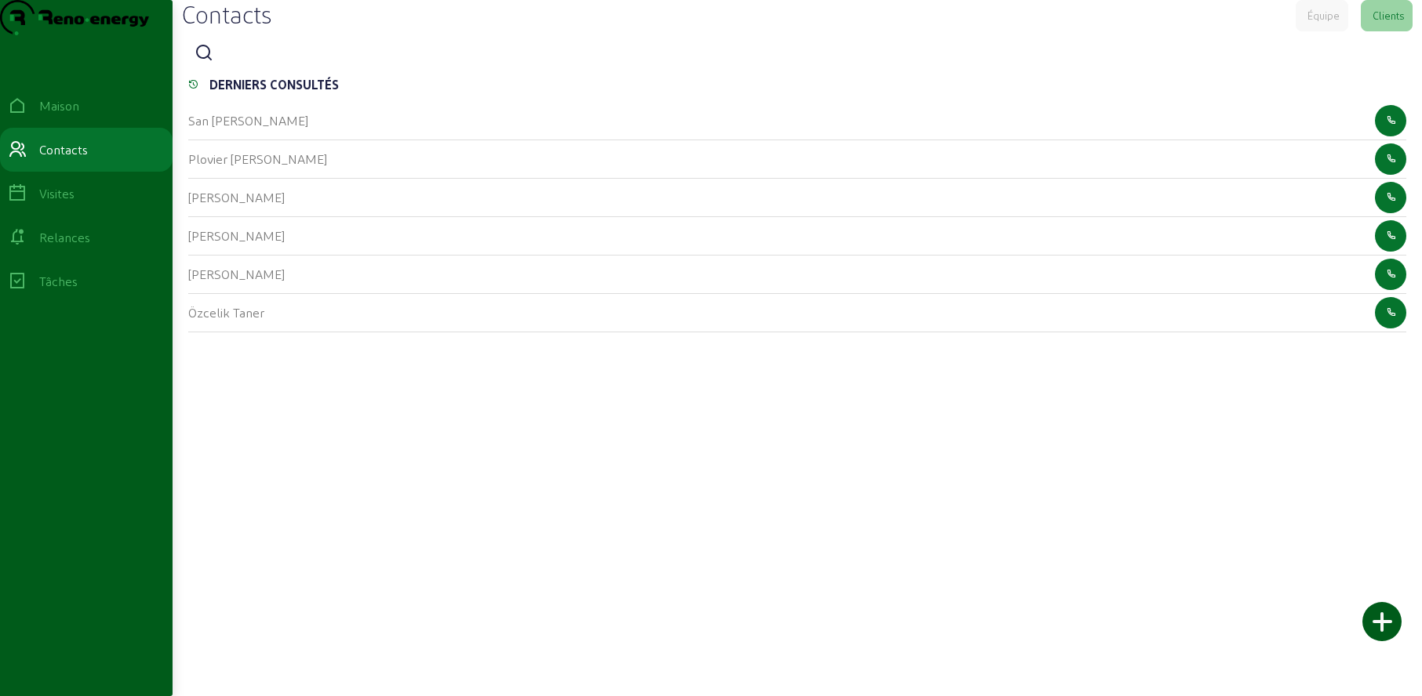
click at [234, 69] on div at bounding box center [797, 53] width 1218 height 31
click at [201, 63] on icon at bounding box center [204, 53] width 19 height 19
click at [232, 64] on input at bounding box center [290, 54] width 141 height 19
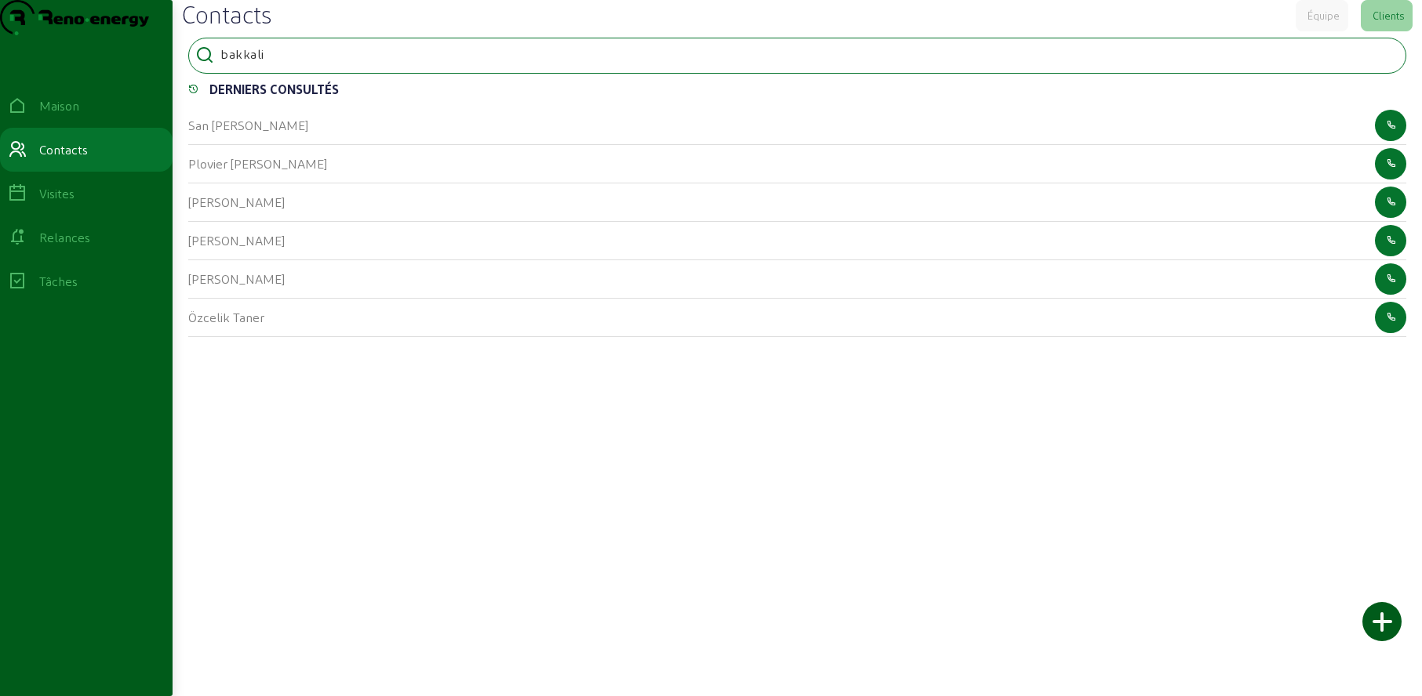
type input "bakkali"
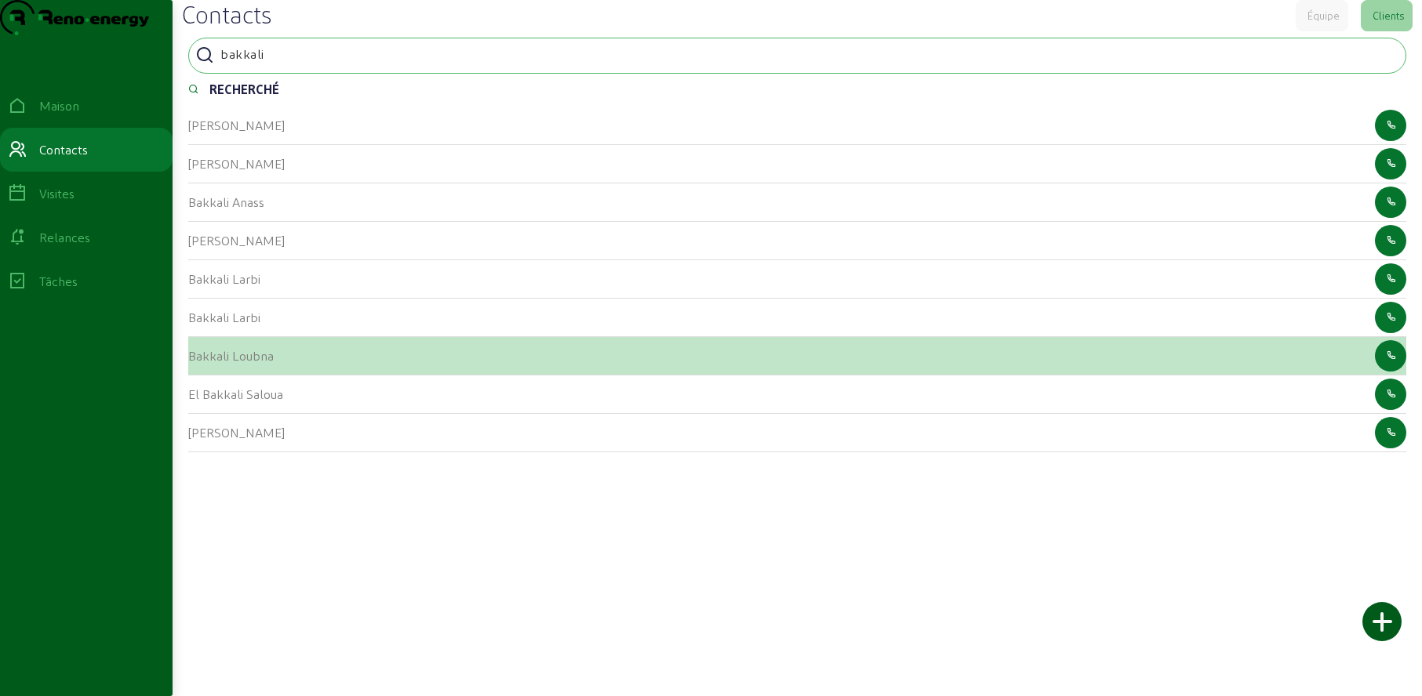
click at [212, 363] on font "Bakkali Loubna" at bounding box center [230, 355] width 85 height 15
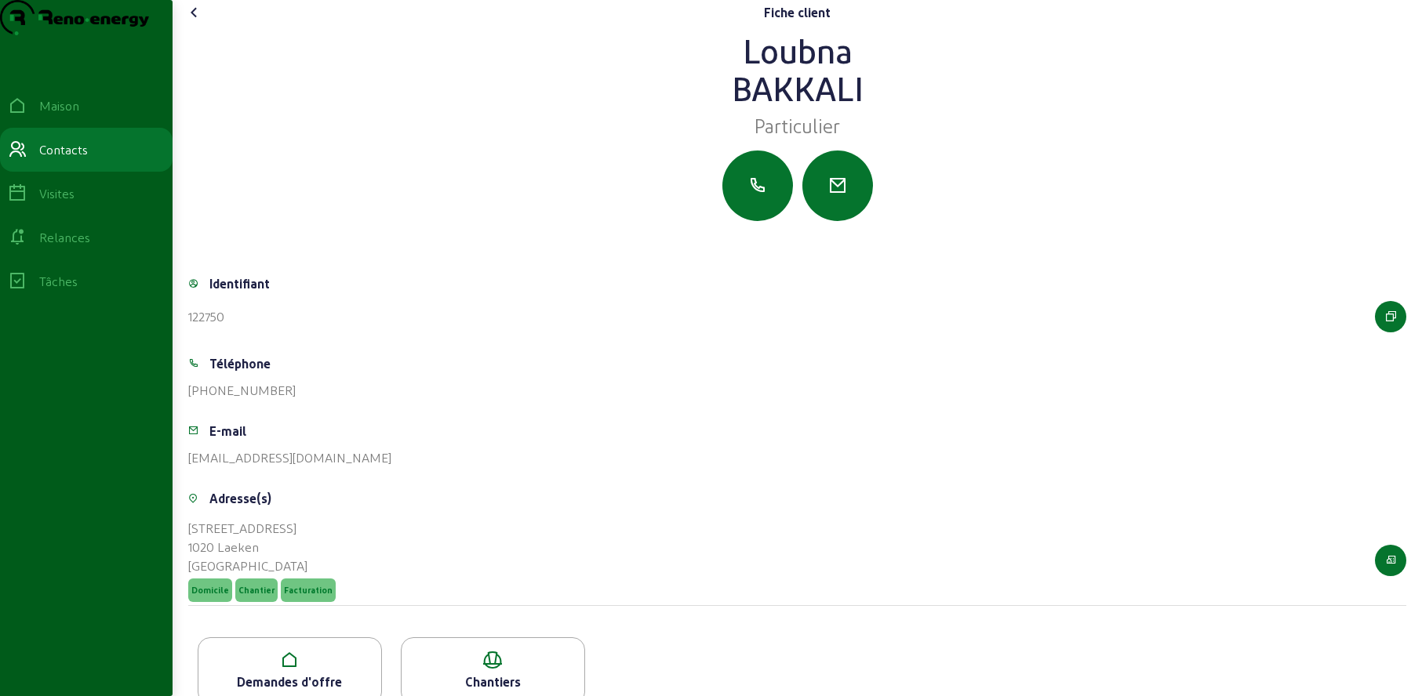
scroll to position [59, 0]
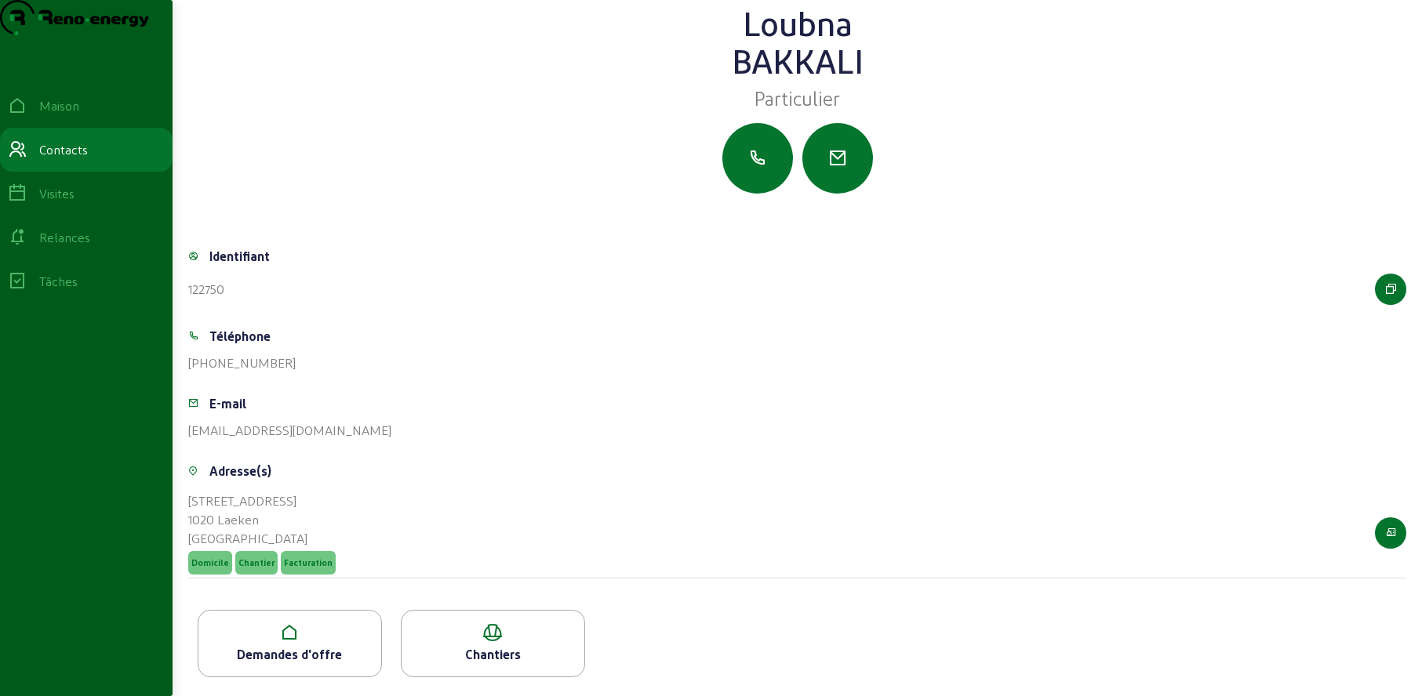
click at [298, 633] on icon at bounding box center [289, 633] width 183 height 19
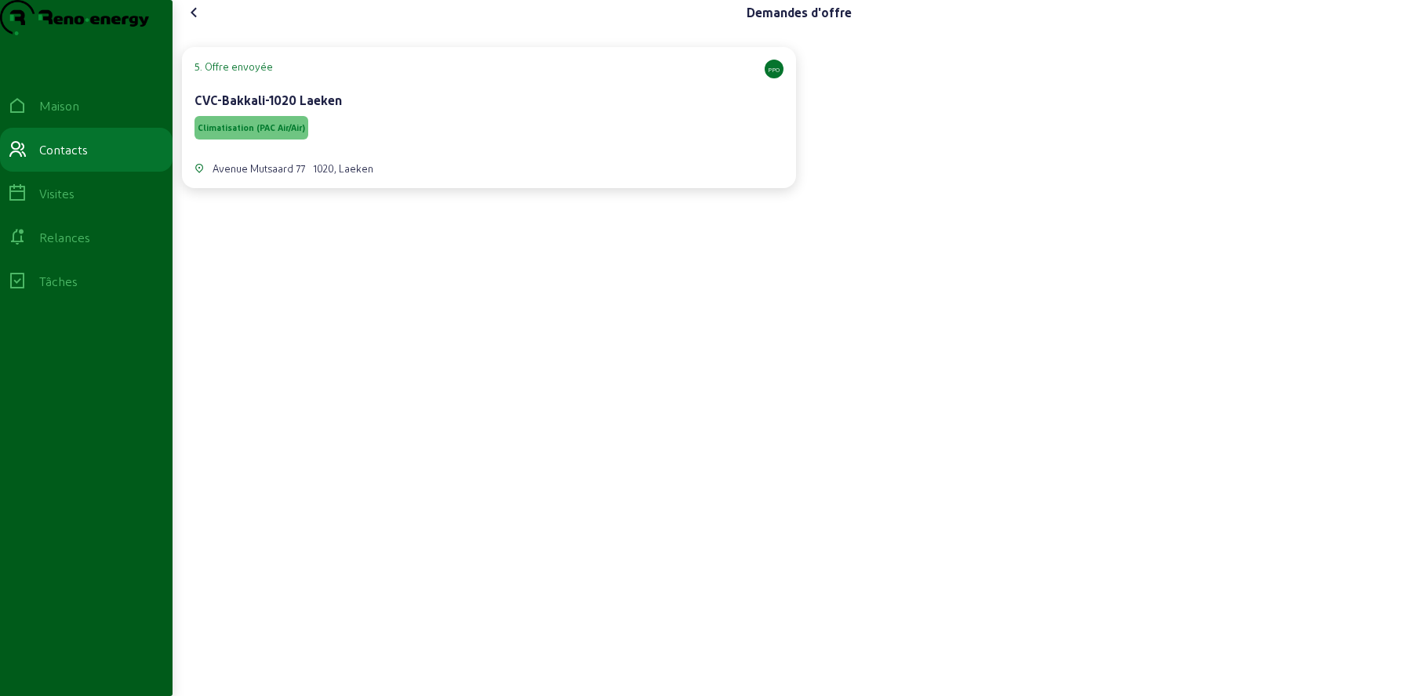
click at [411, 143] on div "Climatisation (PAC Air/Air)" at bounding box center [489, 128] width 589 height 30
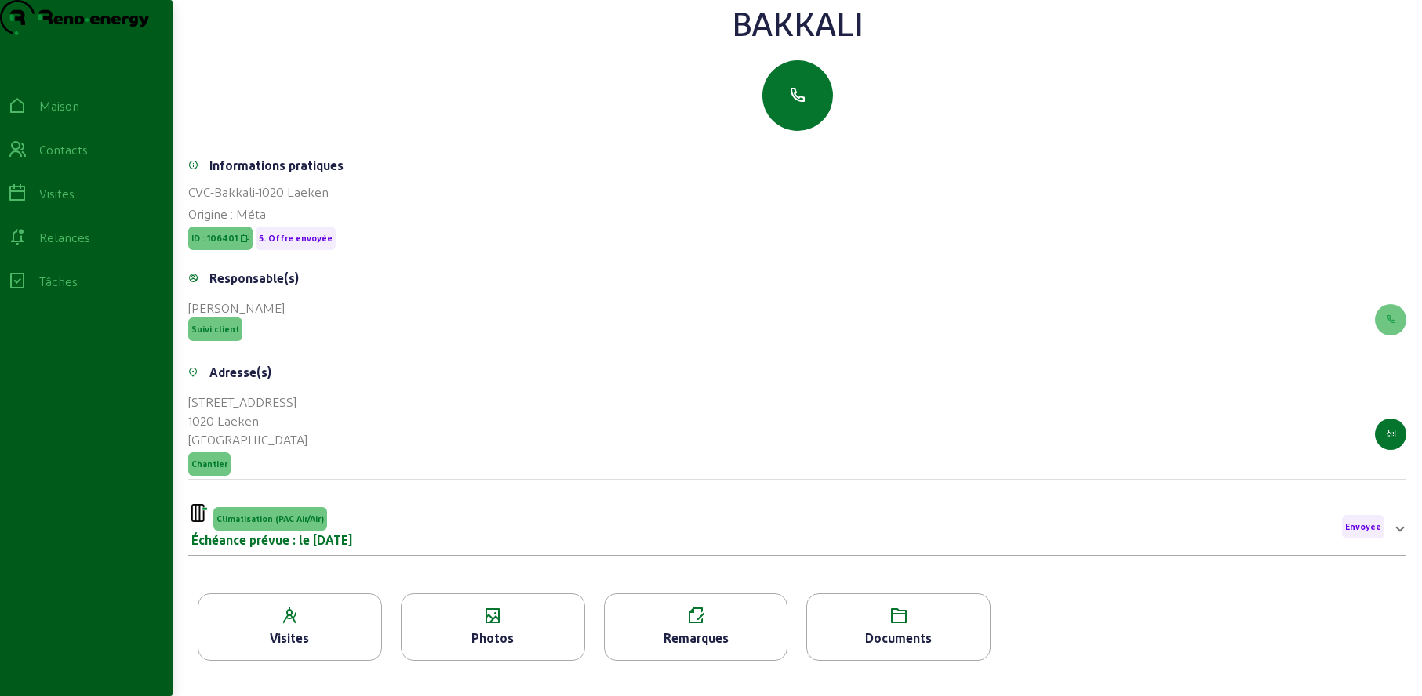
scroll to position [200, 0]
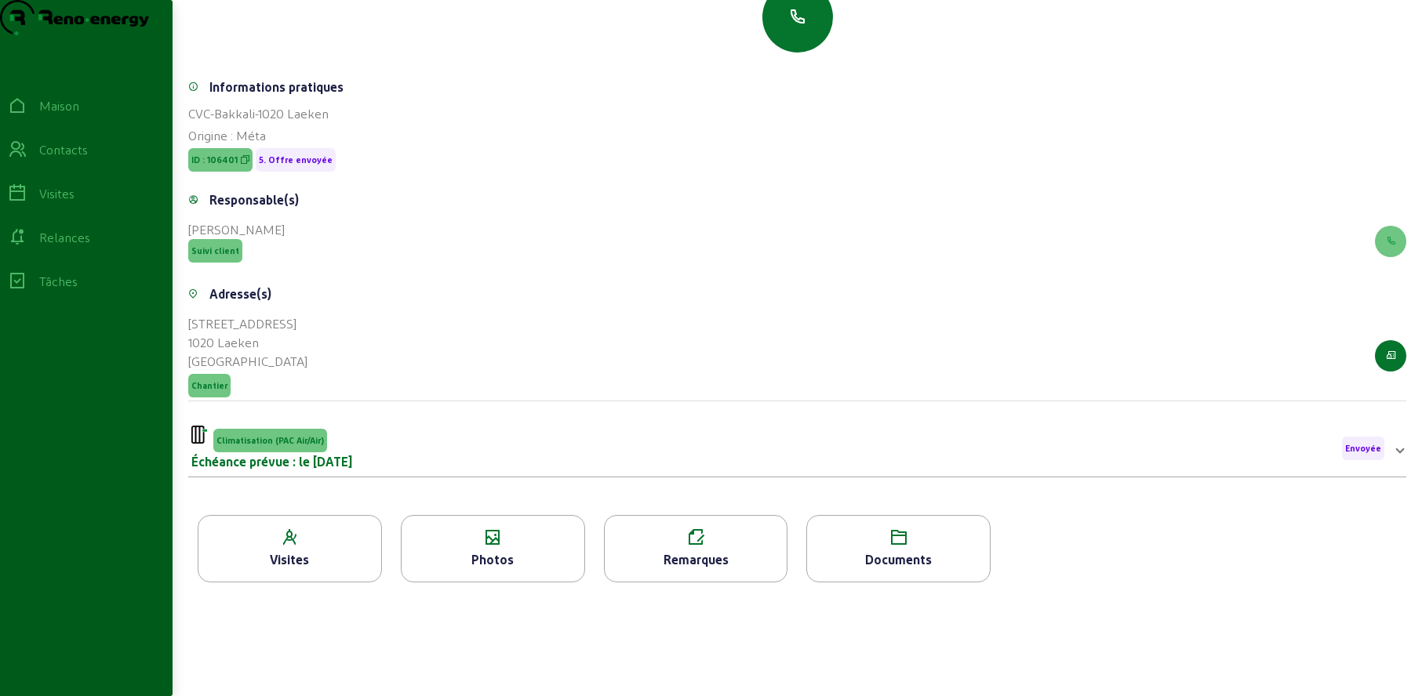
click at [476, 538] on icon at bounding box center [493, 538] width 183 height 19
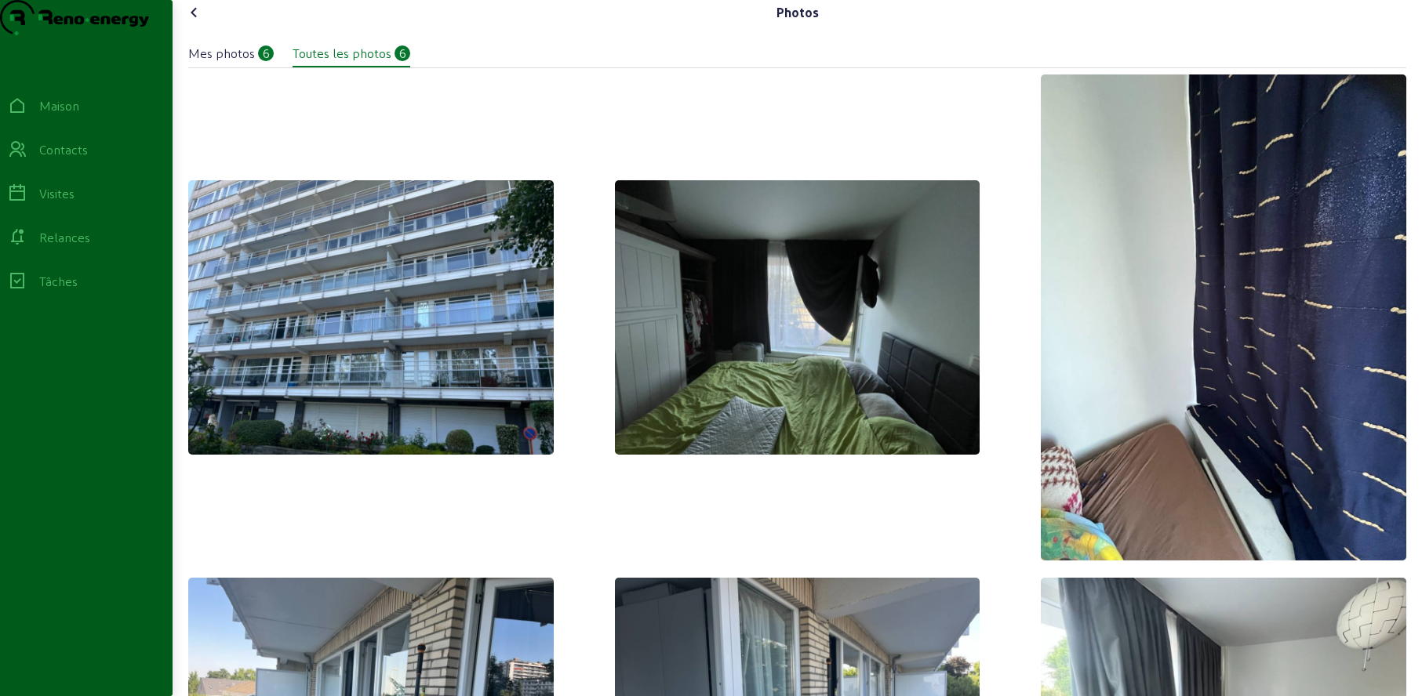
click at [199, 22] on icon at bounding box center [194, 12] width 19 height 19
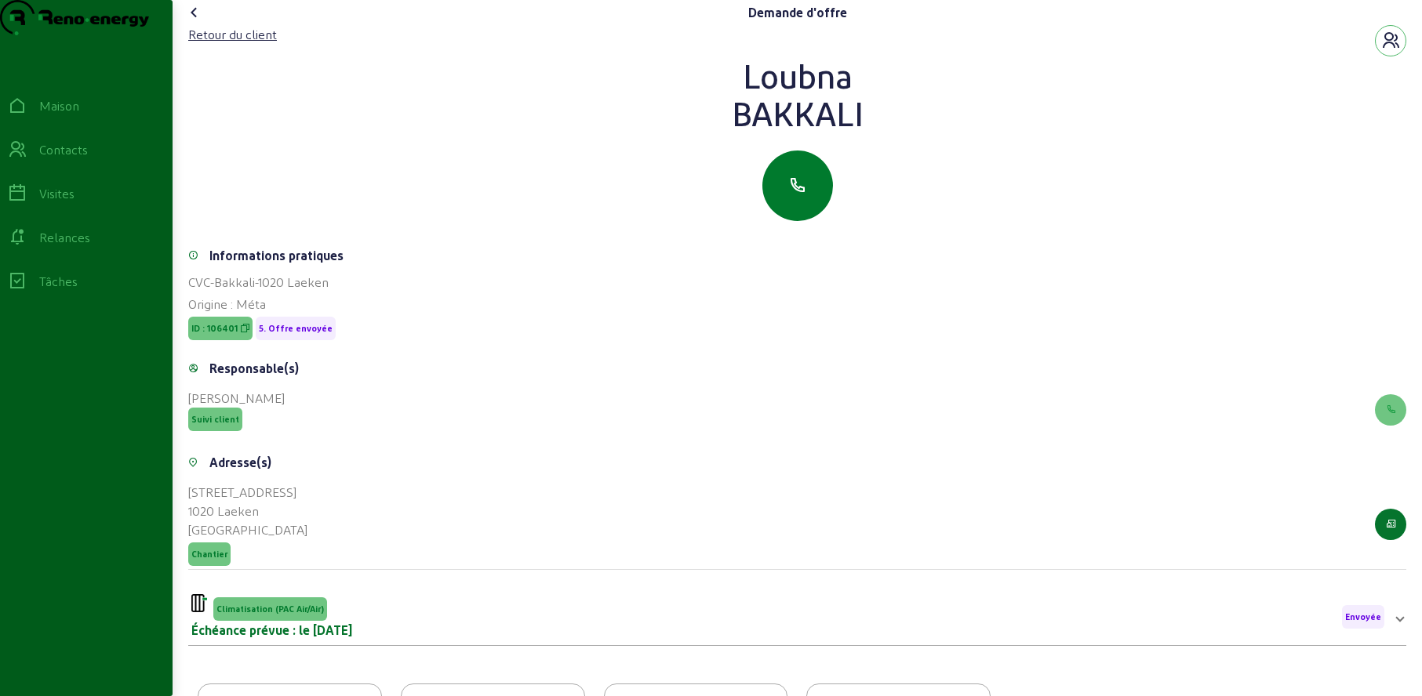
click at [806, 195] on icon "button" at bounding box center [797, 185] width 19 height 19
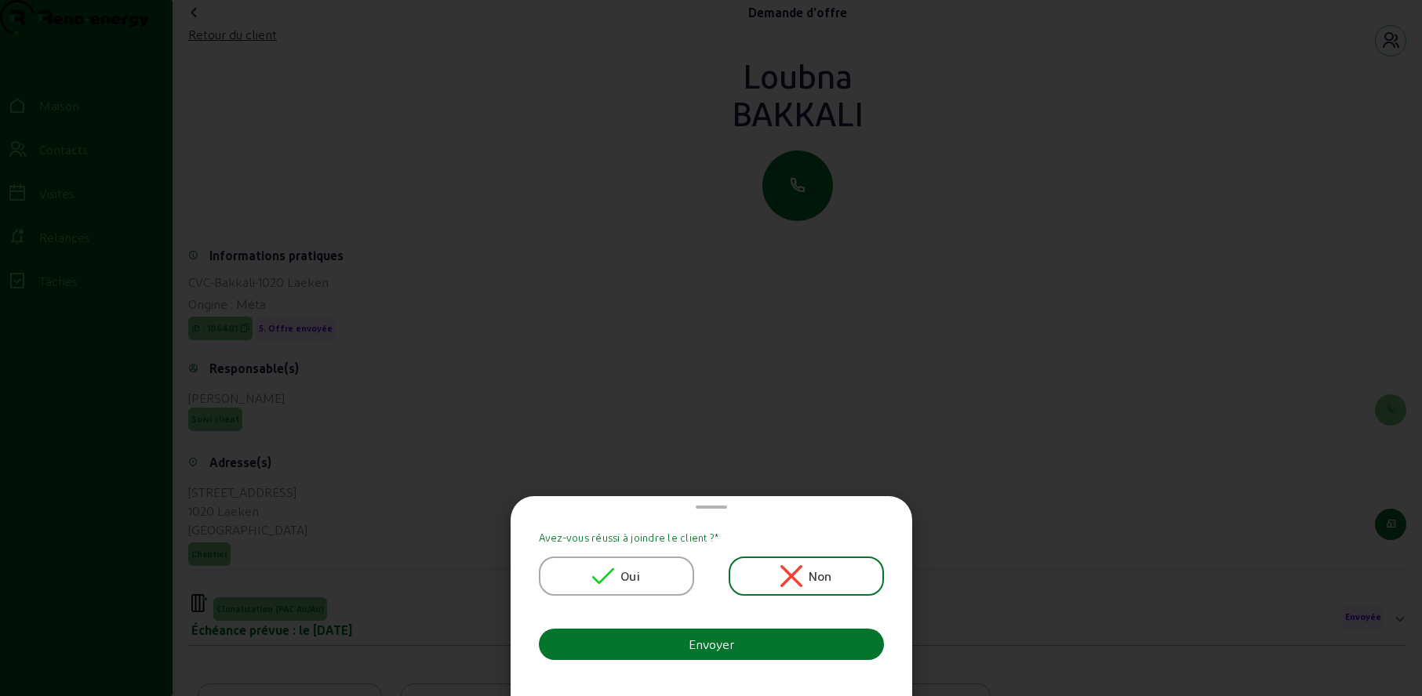
click at [608, 567] on icon at bounding box center [603, 576] width 22 height 22
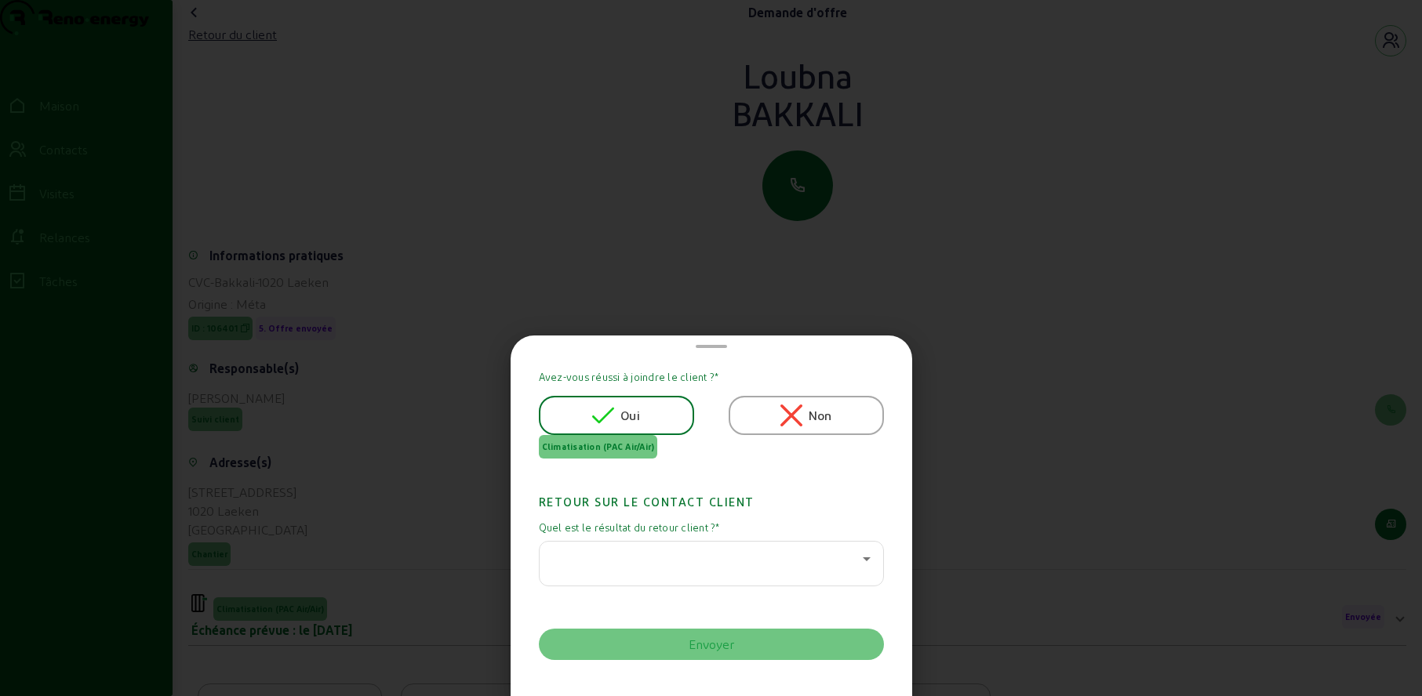
click at [608, 567] on div at bounding box center [707, 559] width 311 height 19
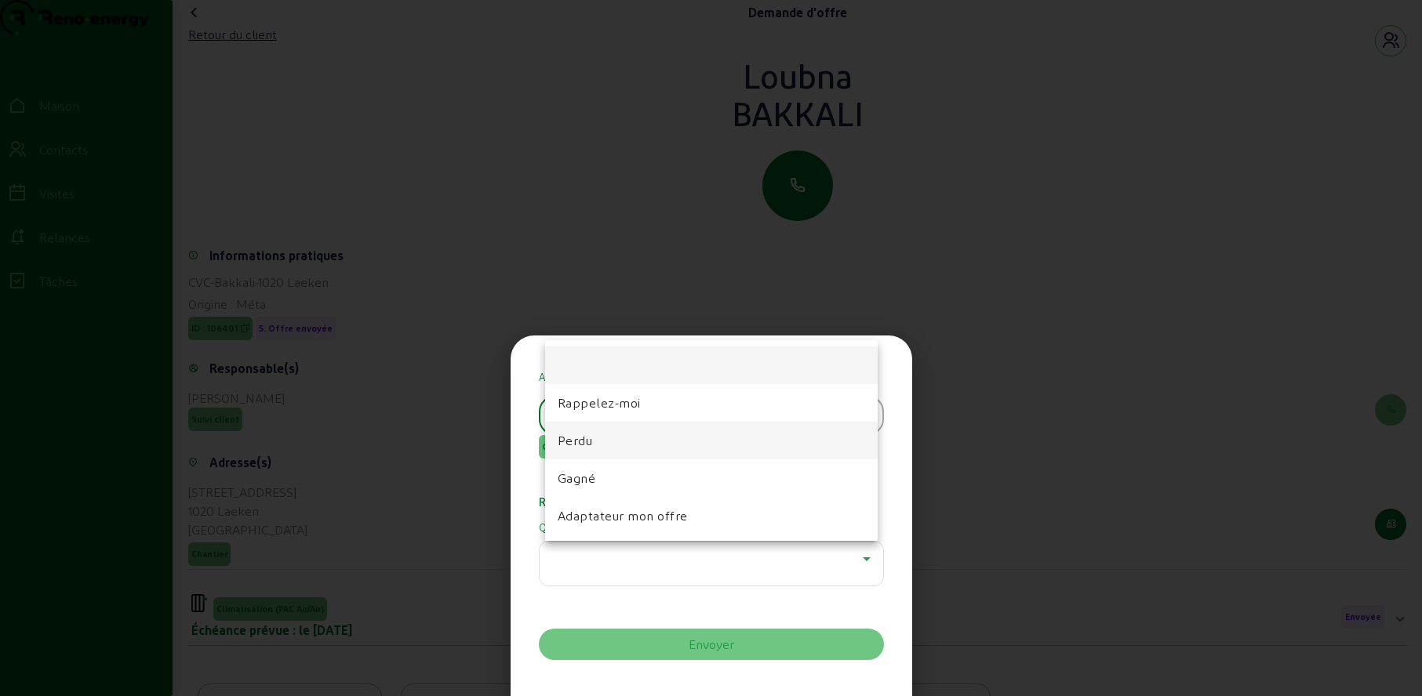
click at [578, 440] on font "Perdu" at bounding box center [575, 440] width 35 height 15
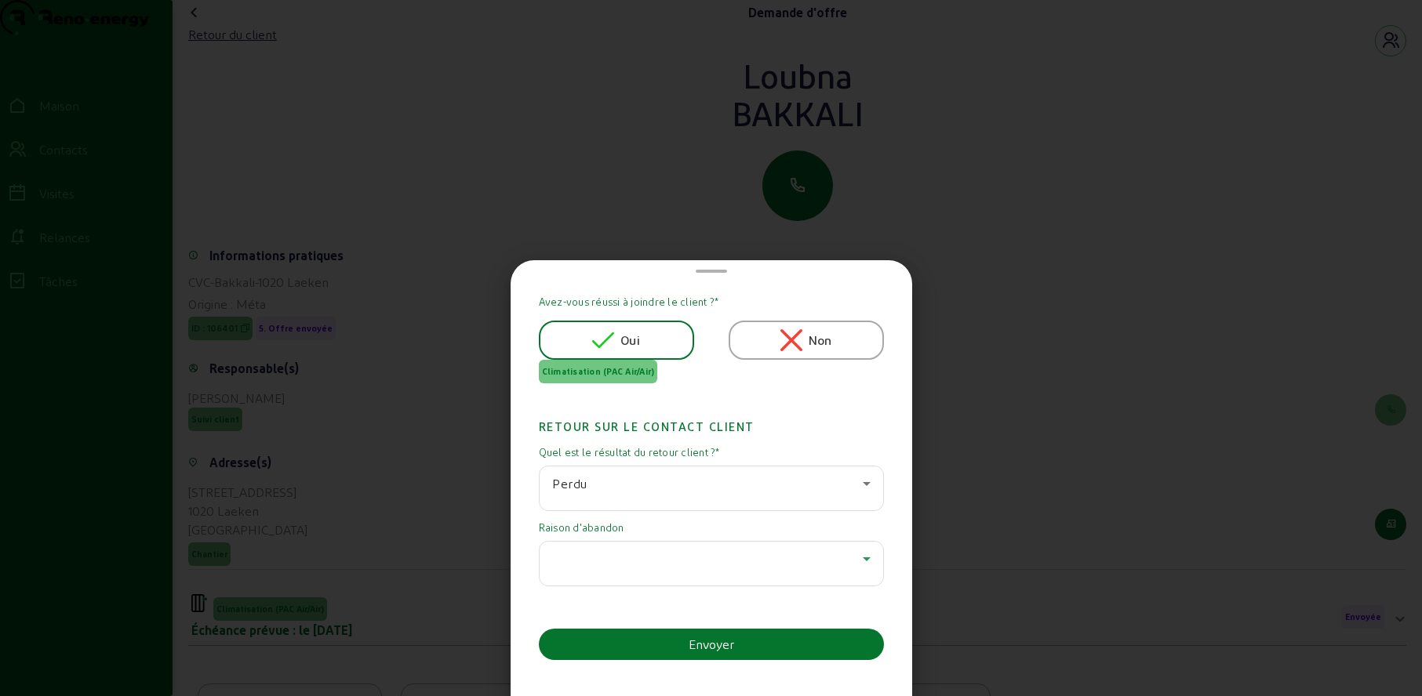
click at [581, 562] on div at bounding box center [707, 559] width 311 height 19
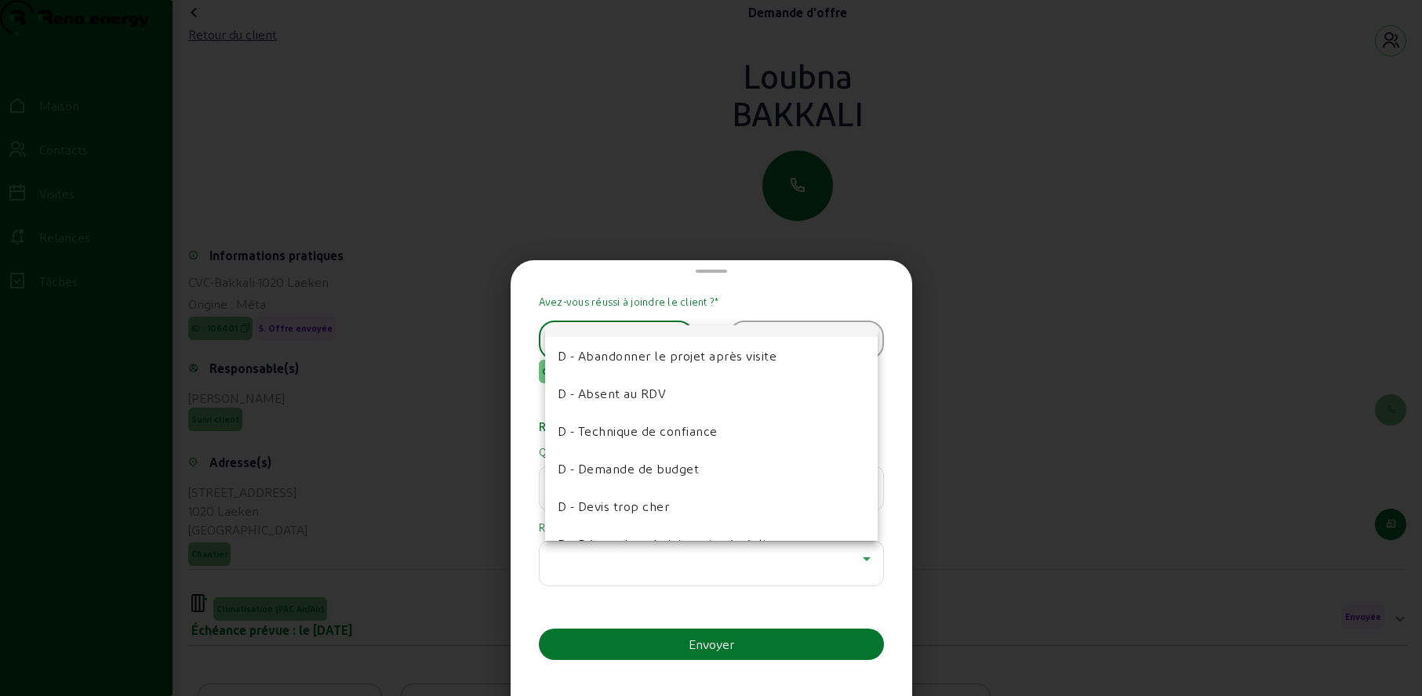
scroll to position [187, 0]
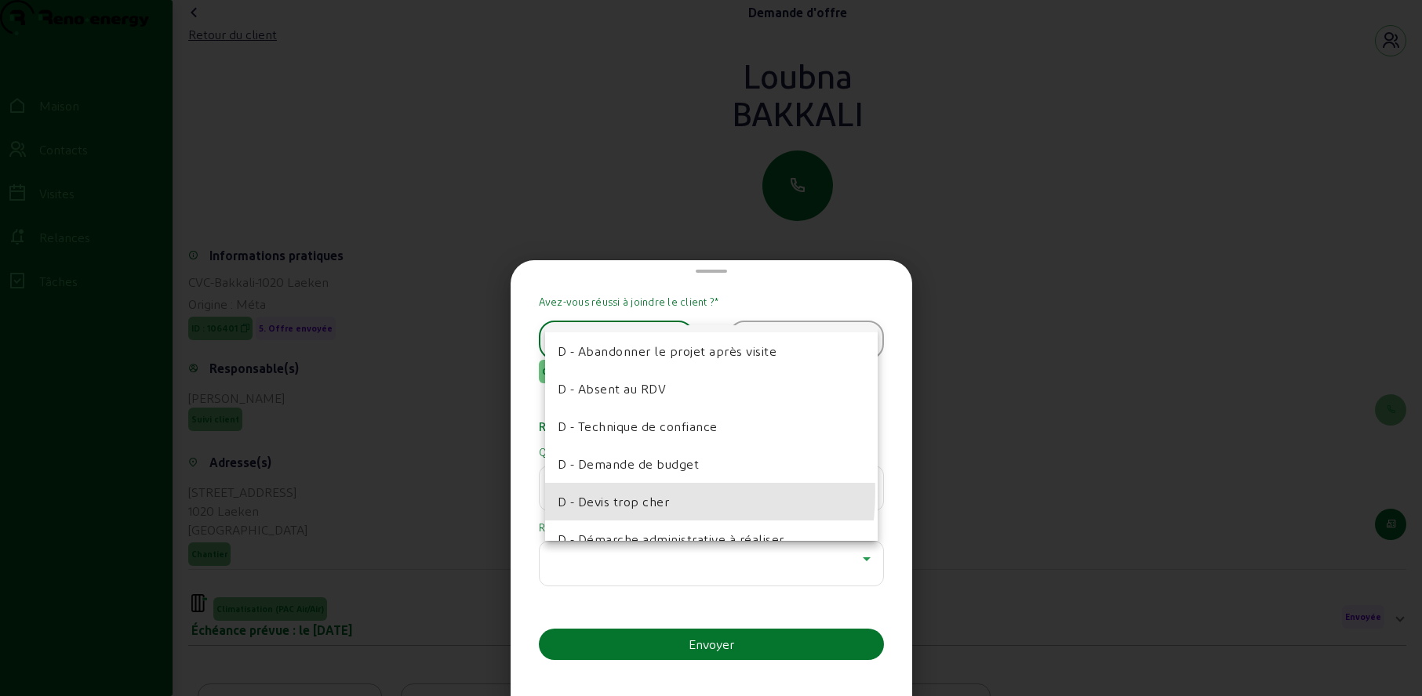
click at [594, 493] on span "D - Devis trop cher" at bounding box center [614, 502] width 112 height 19
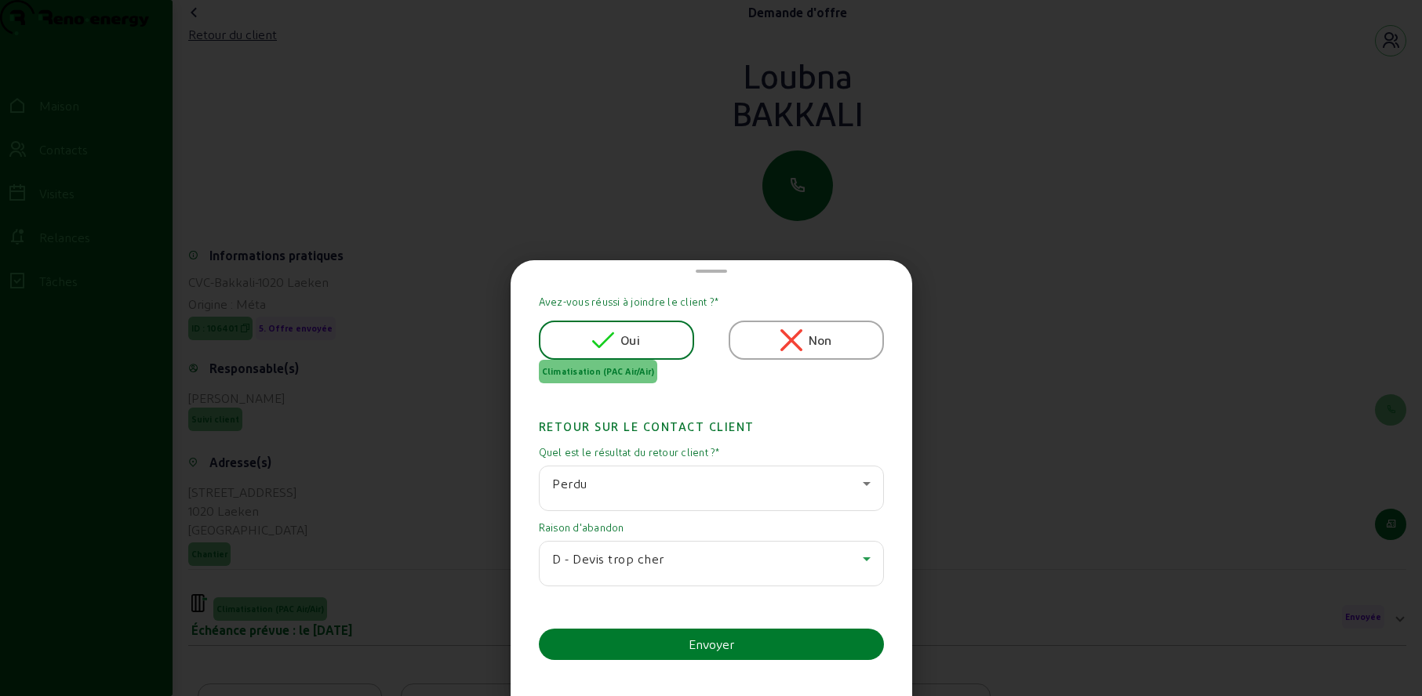
click at [649, 641] on button "Envoyer" at bounding box center [711, 644] width 345 height 31
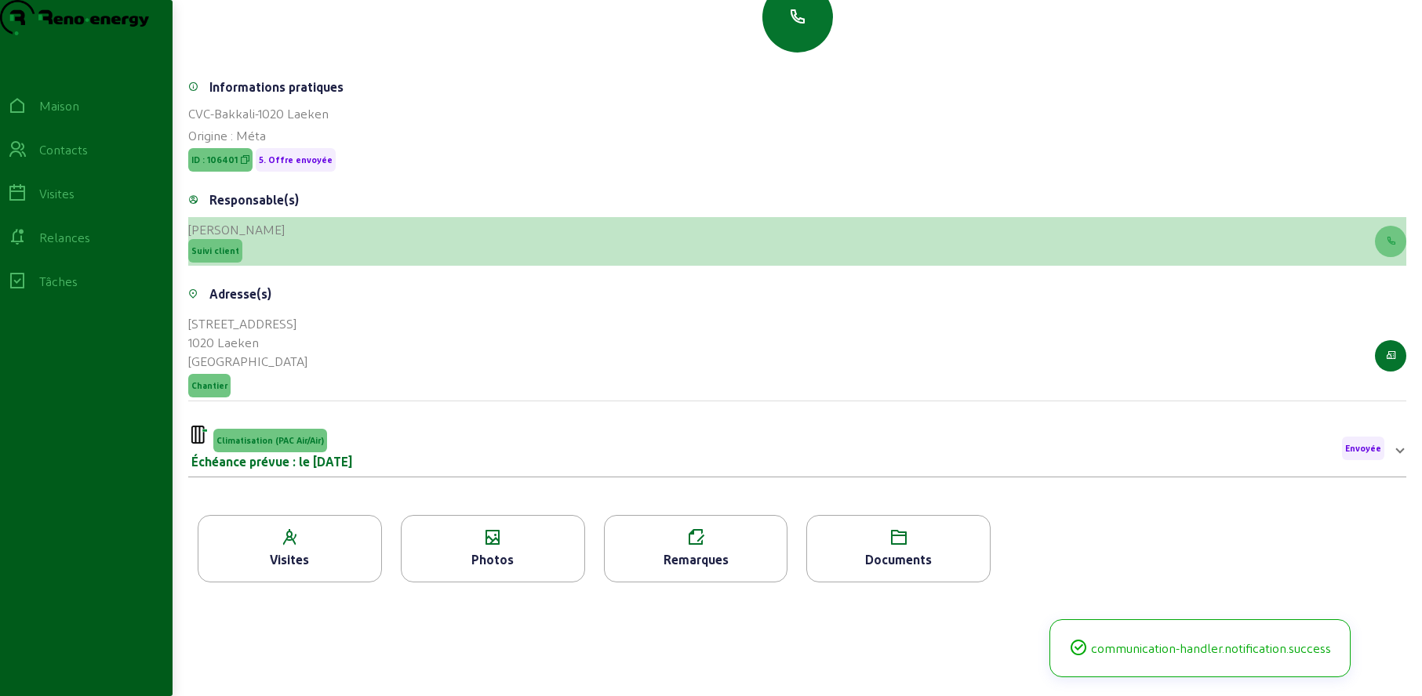
scroll to position [0, 0]
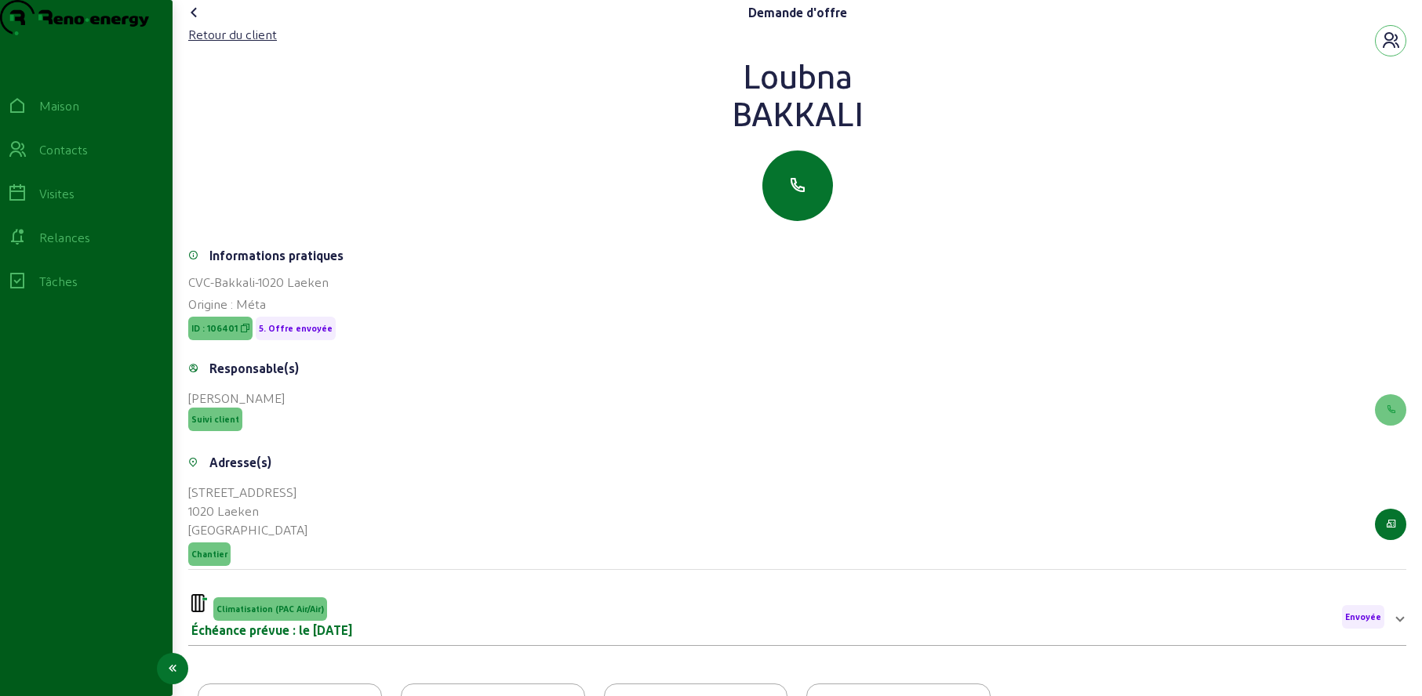
click at [27, 159] on icon at bounding box center [17, 149] width 19 height 19
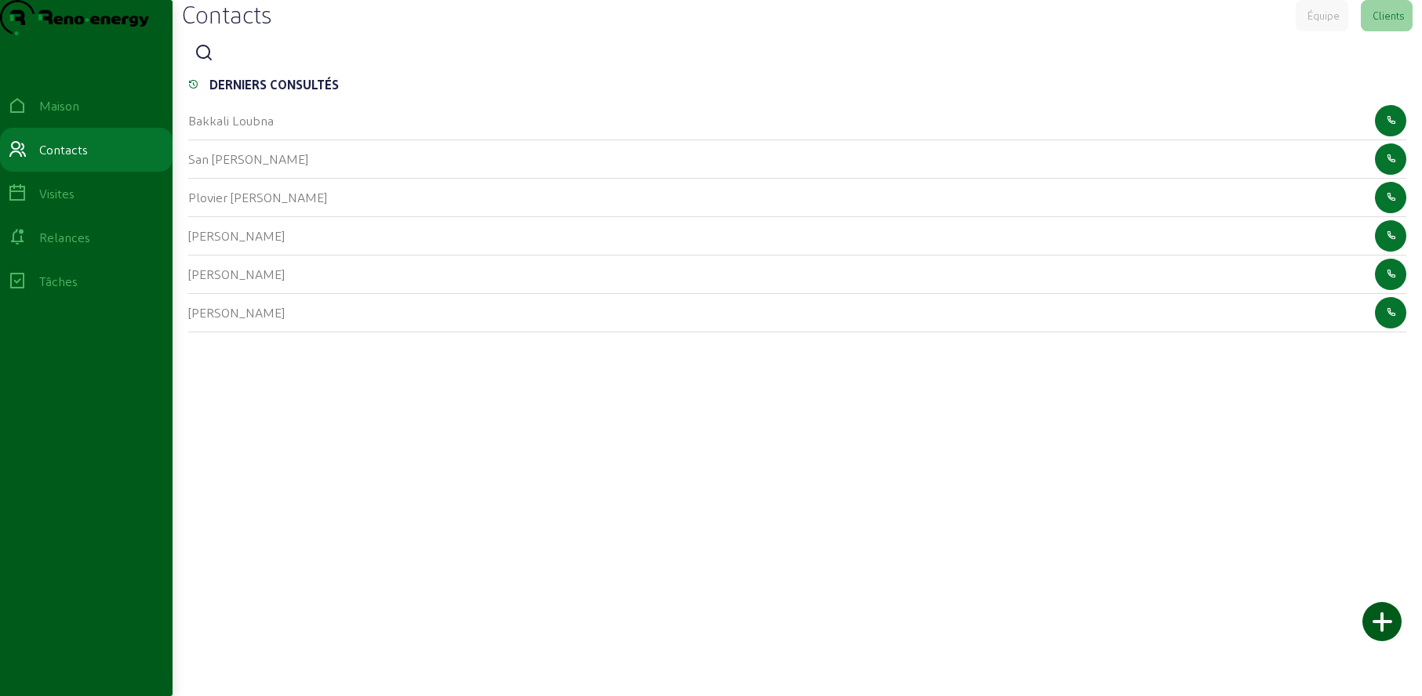
click at [205, 63] on icon at bounding box center [204, 53] width 19 height 19
click at [246, 64] on input at bounding box center [290, 54] width 141 height 19
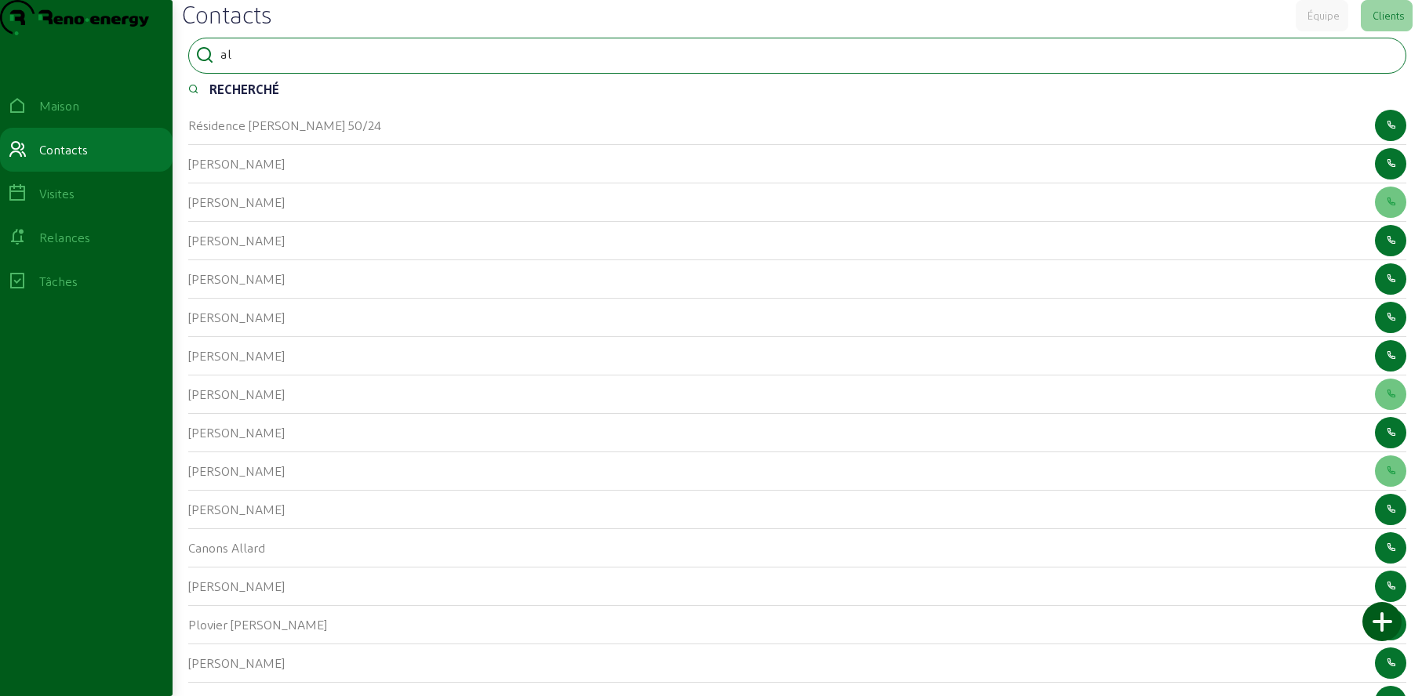
type input "a"
type input "l"
type input "plovier"
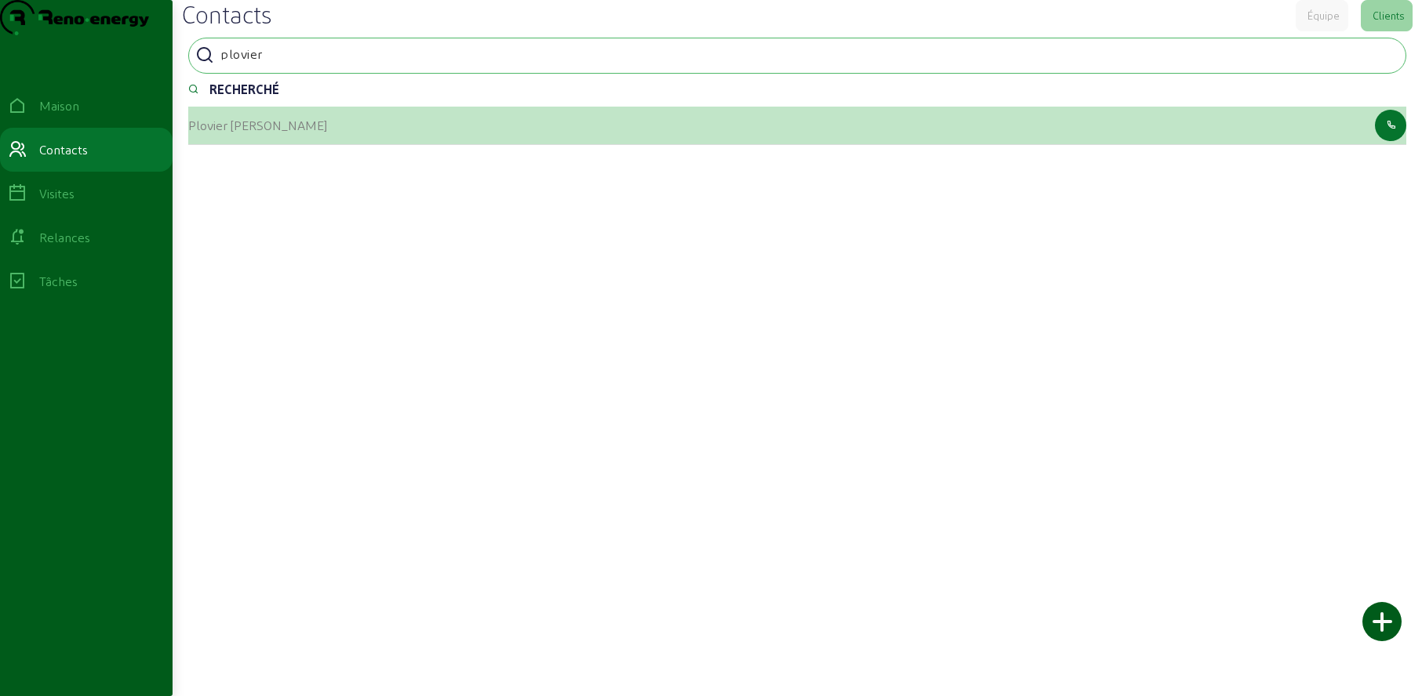
click at [242, 133] on font "Plovier [PERSON_NAME]" at bounding box center [257, 125] width 139 height 15
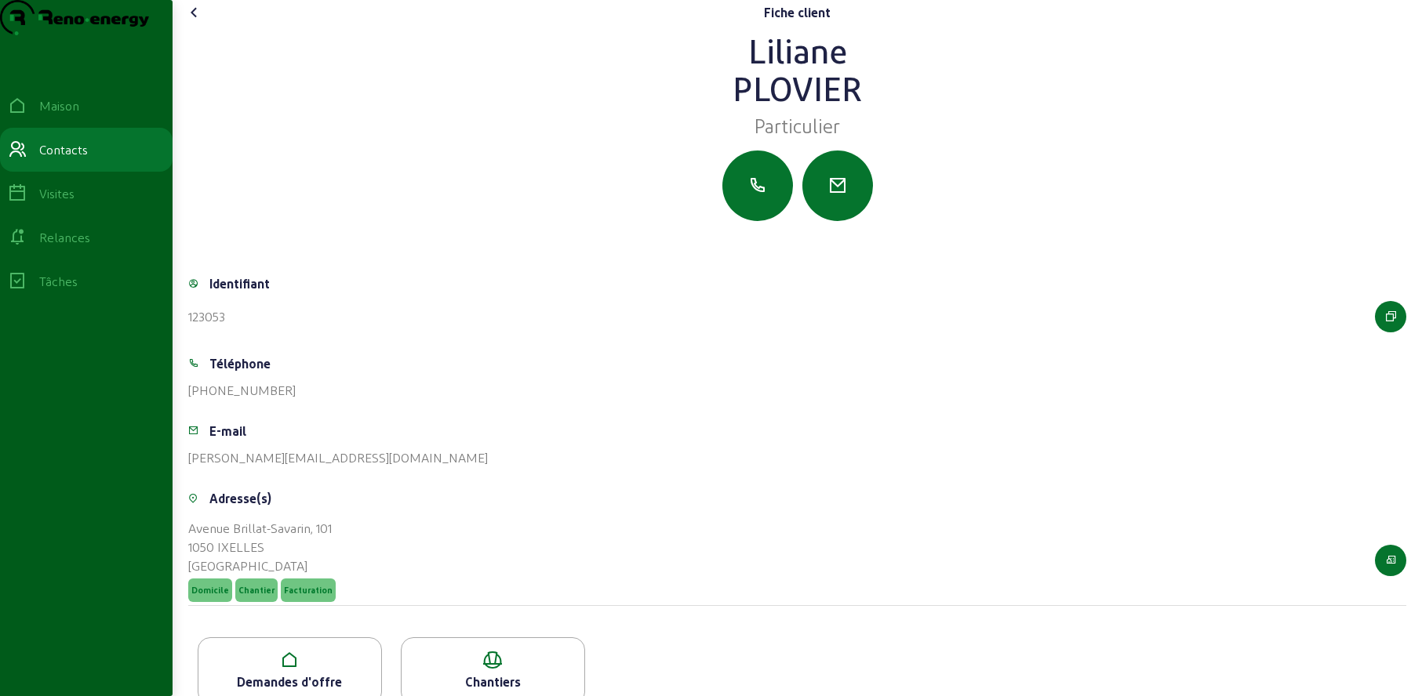
scroll to position [59, 0]
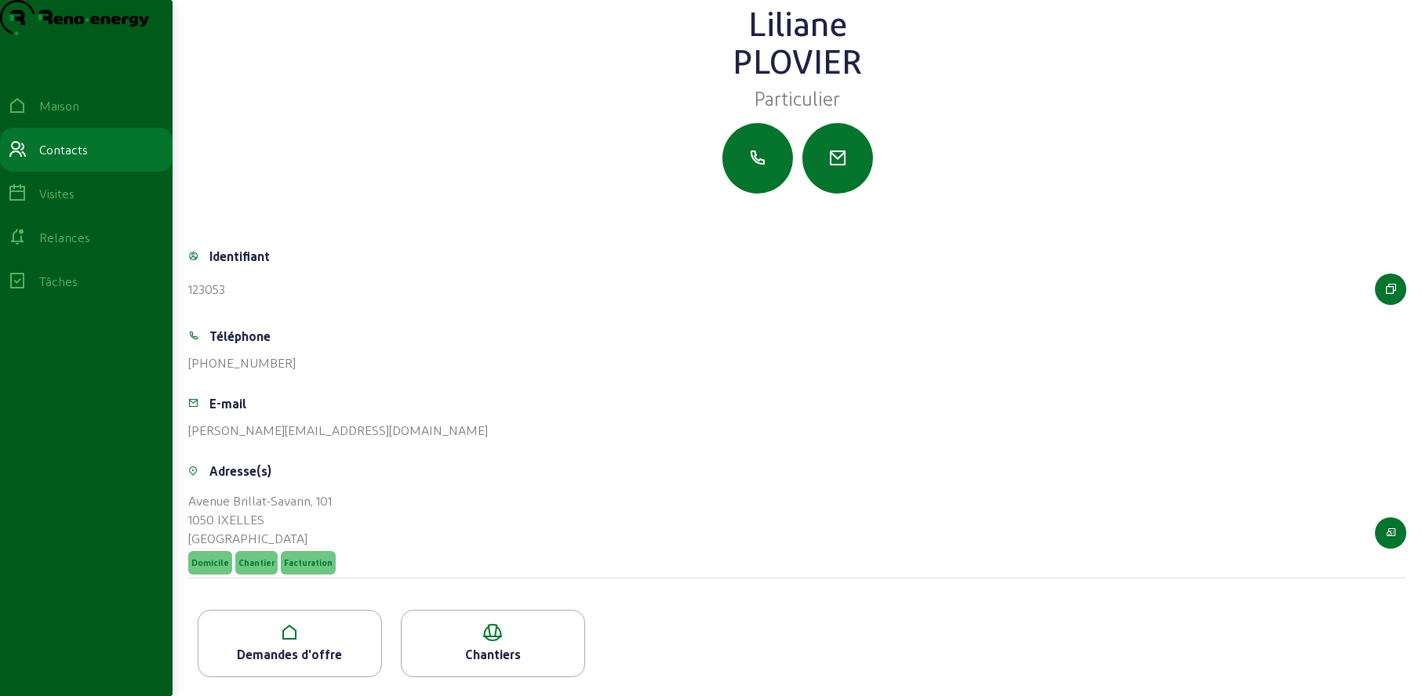
click at [296, 633] on icon at bounding box center [289, 633] width 183 height 19
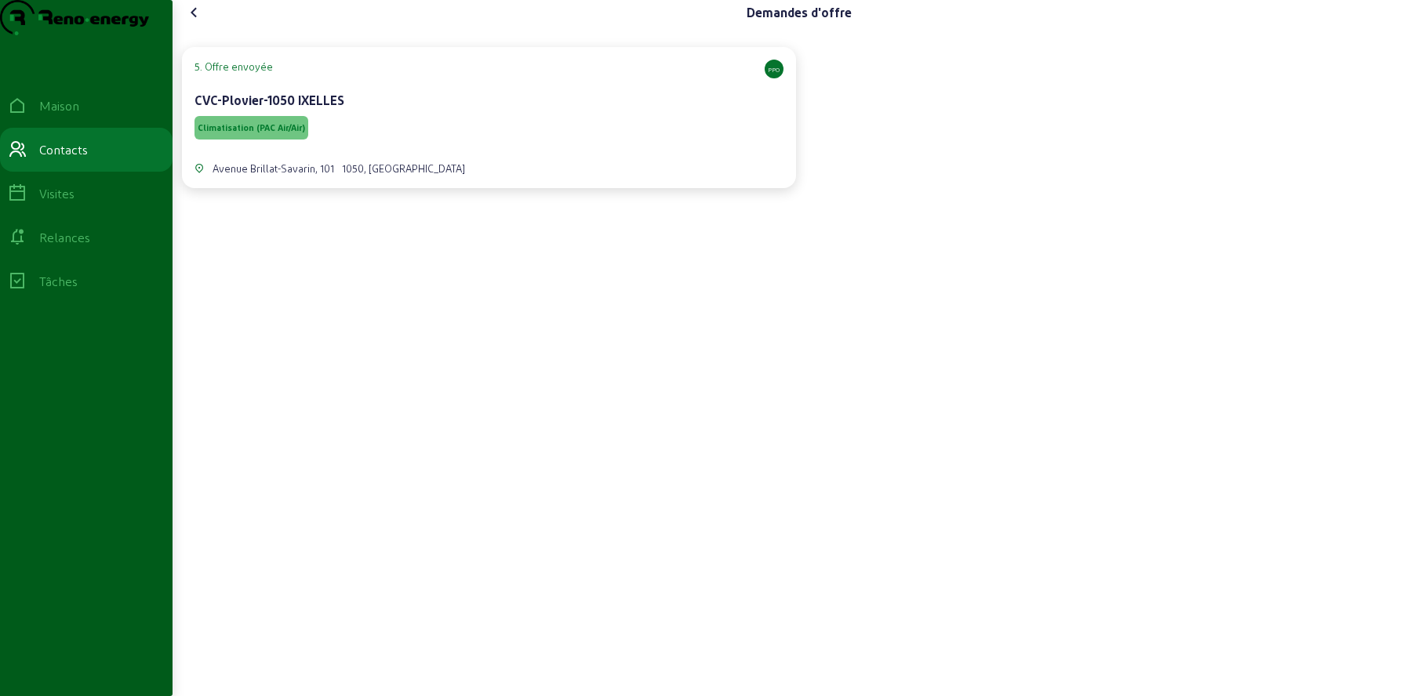
click at [408, 143] on div "Climatisation (PAC Air/Air)" at bounding box center [489, 128] width 589 height 30
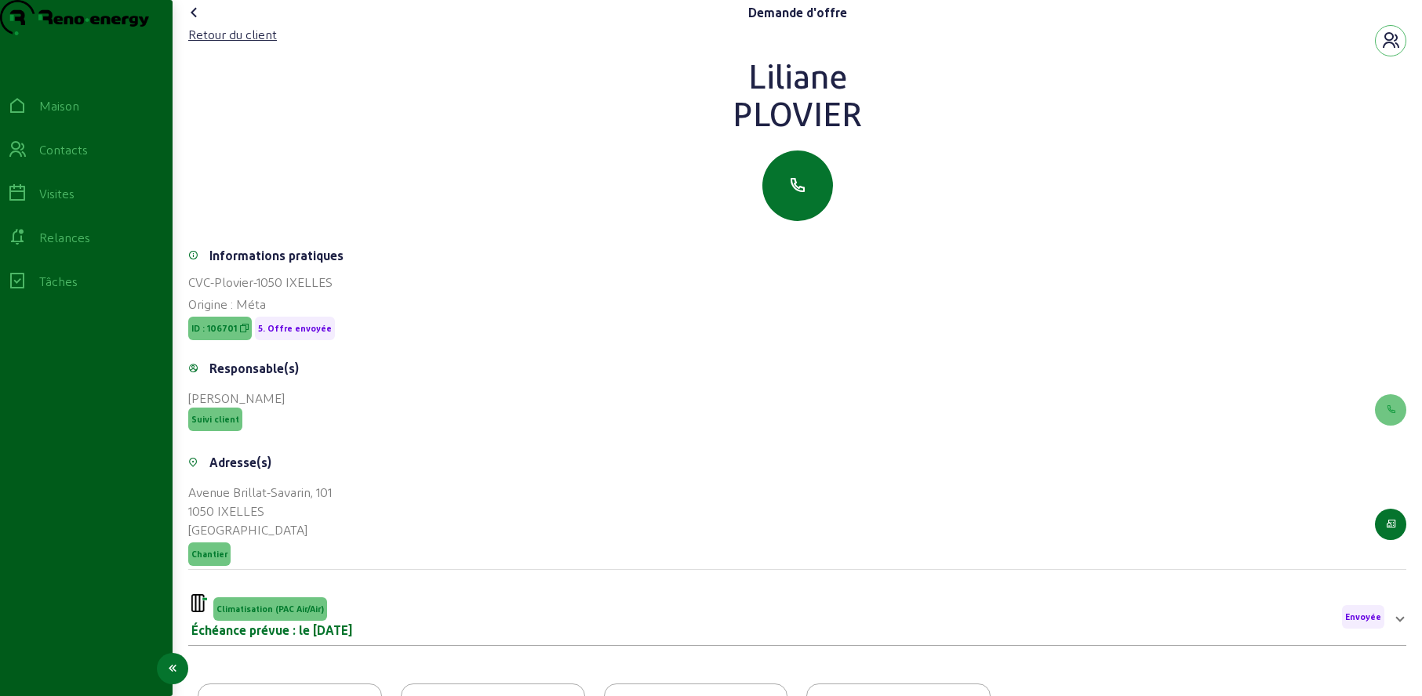
click at [27, 159] on icon at bounding box center [17, 149] width 19 height 19
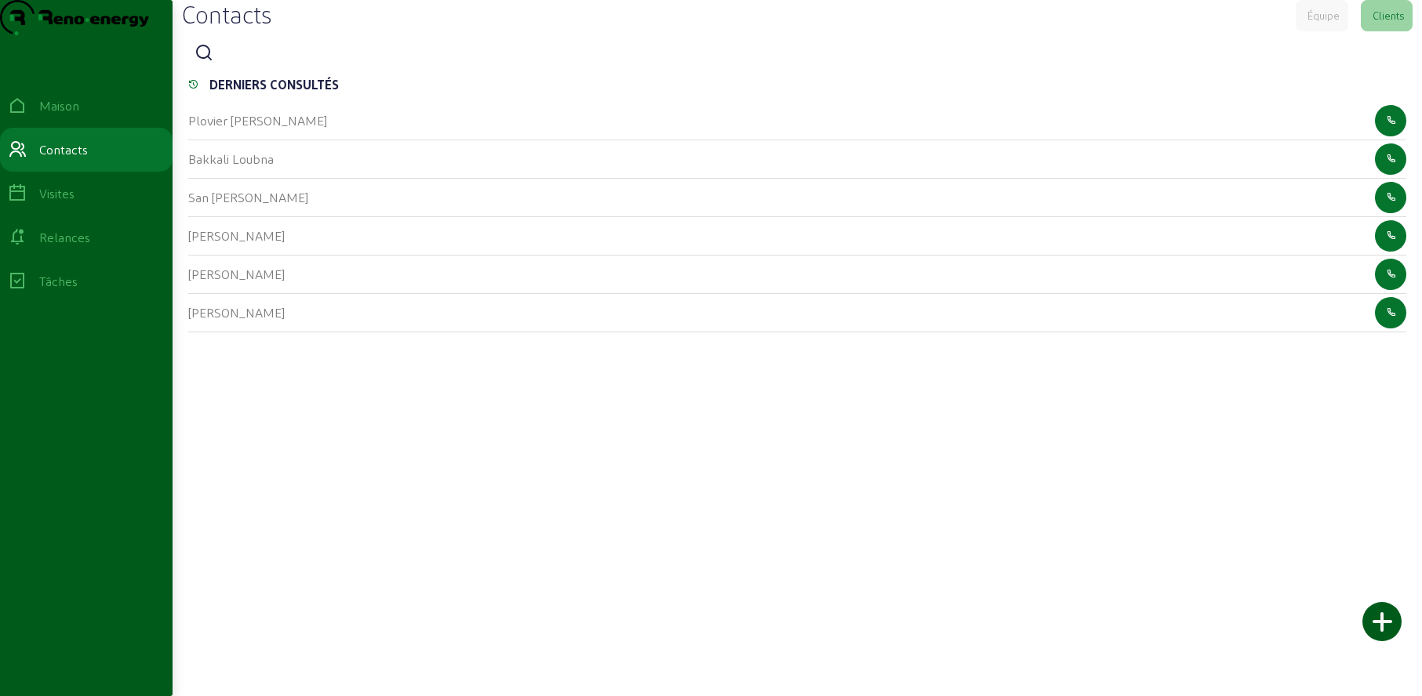
click at [213, 63] on icon at bounding box center [204, 53] width 19 height 19
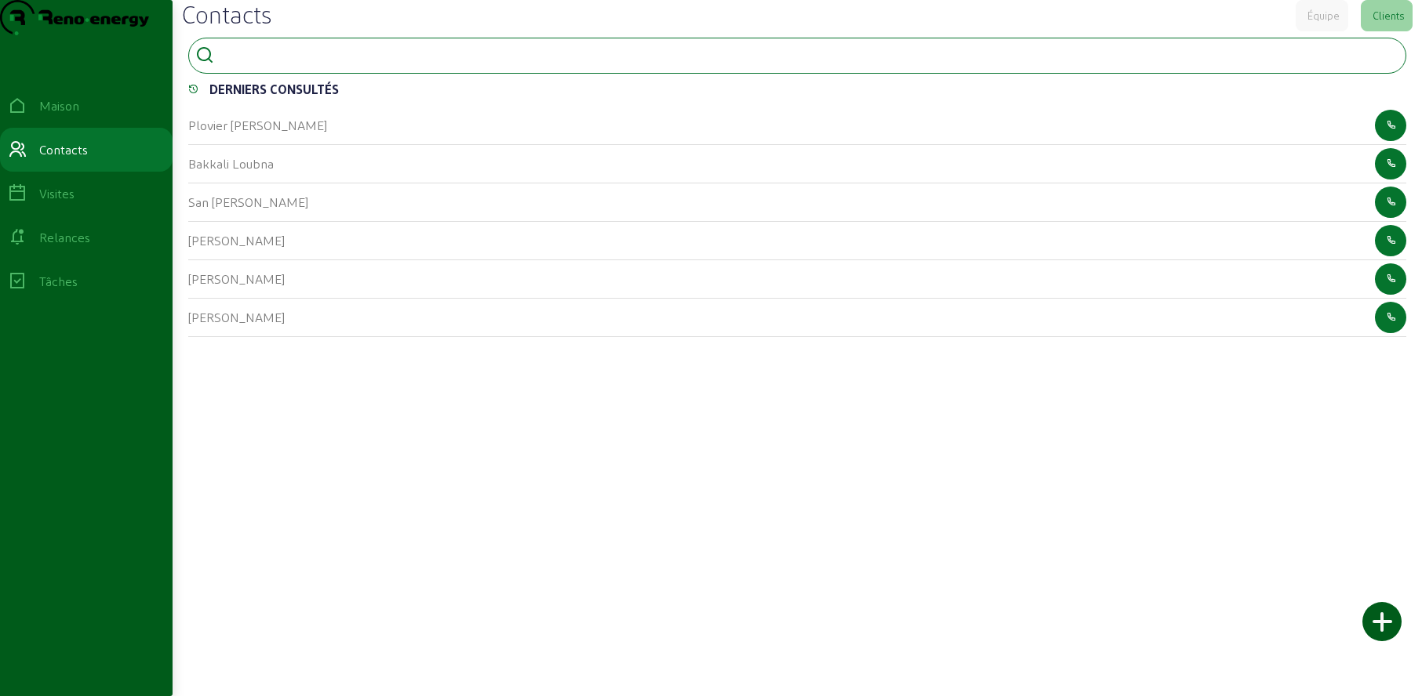
click at [245, 64] on input at bounding box center [290, 54] width 141 height 19
type input "smeulders"
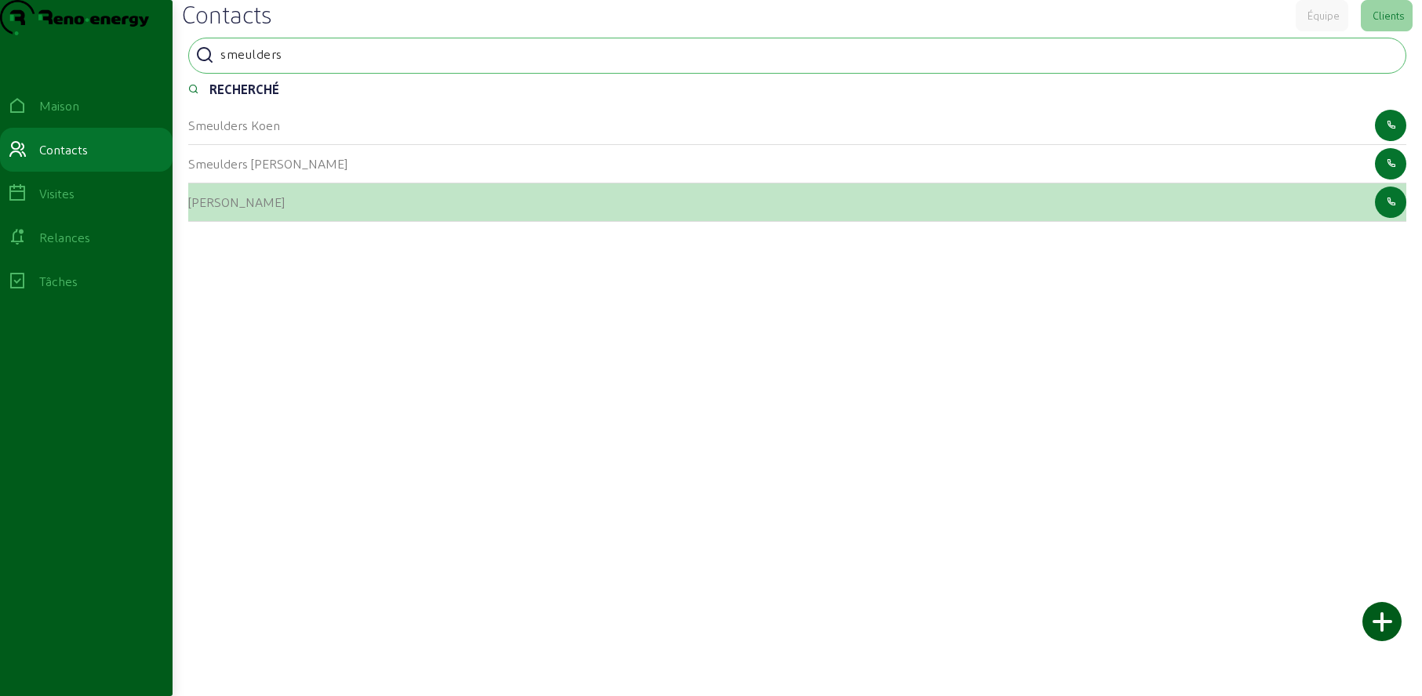
click at [202, 209] on font "[PERSON_NAME]" at bounding box center [236, 202] width 96 height 15
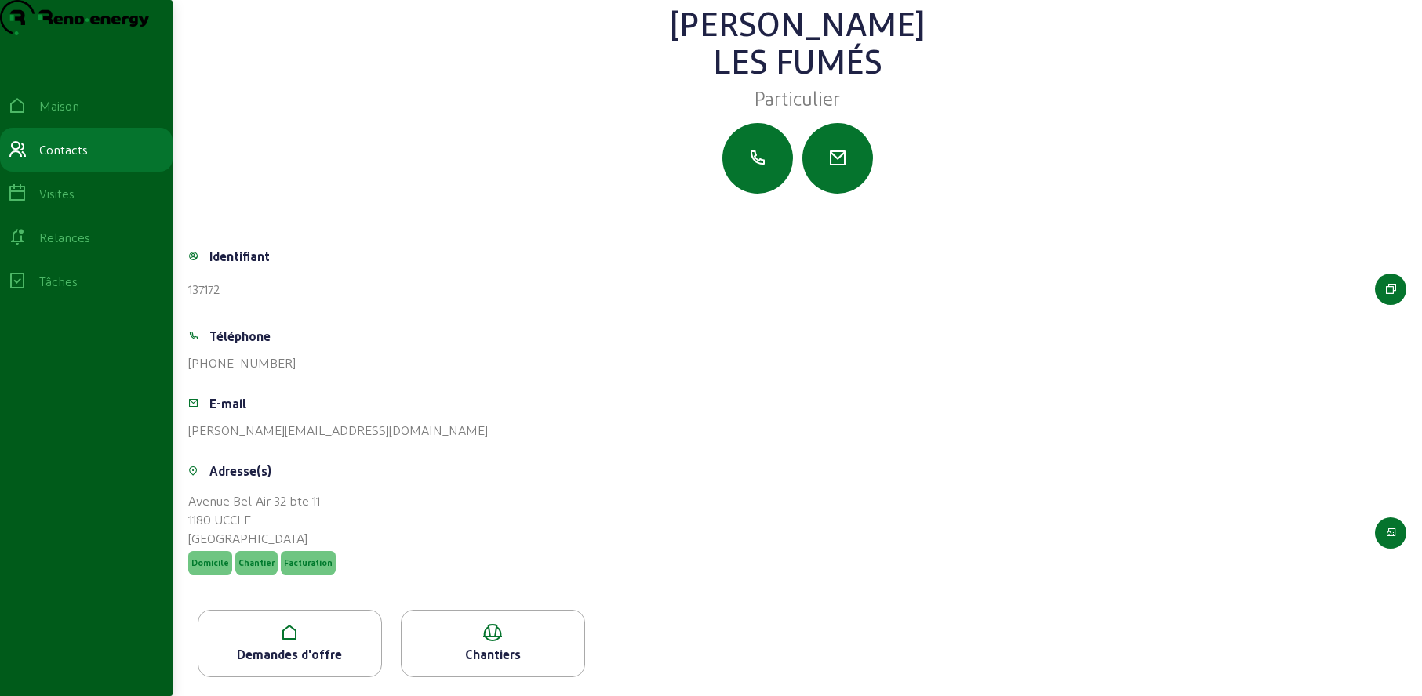
scroll to position [59, 0]
click at [290, 638] on icon at bounding box center [289, 633] width 183 height 19
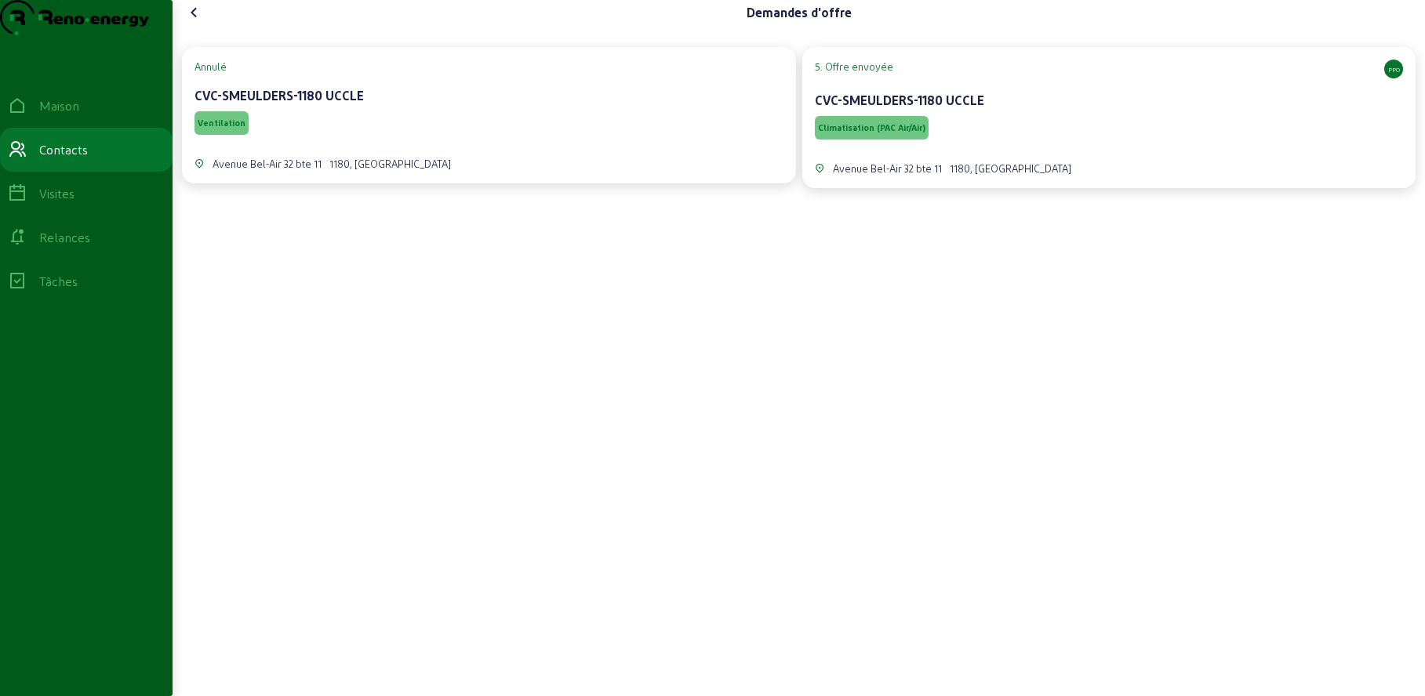
click at [1056, 143] on div "Climatisation (PAC Air/Air)" at bounding box center [1109, 128] width 589 height 30
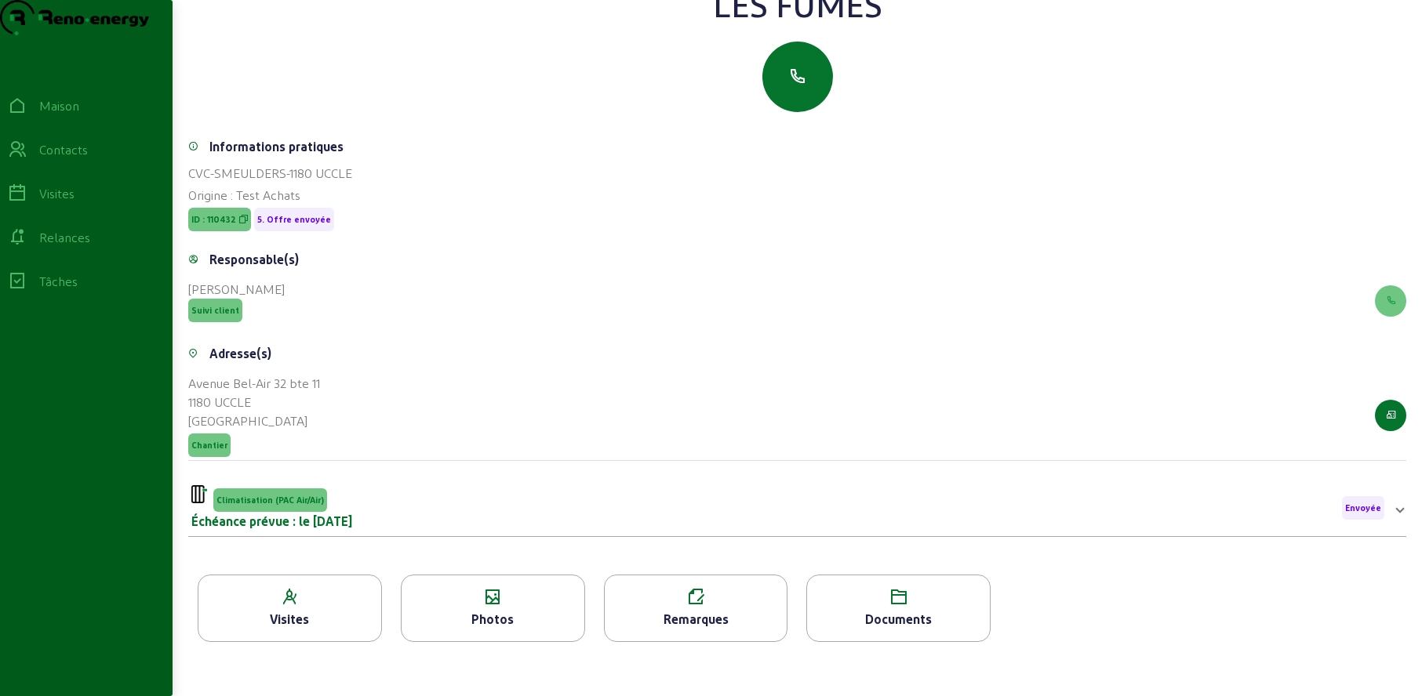
scroll to position [200, 0]
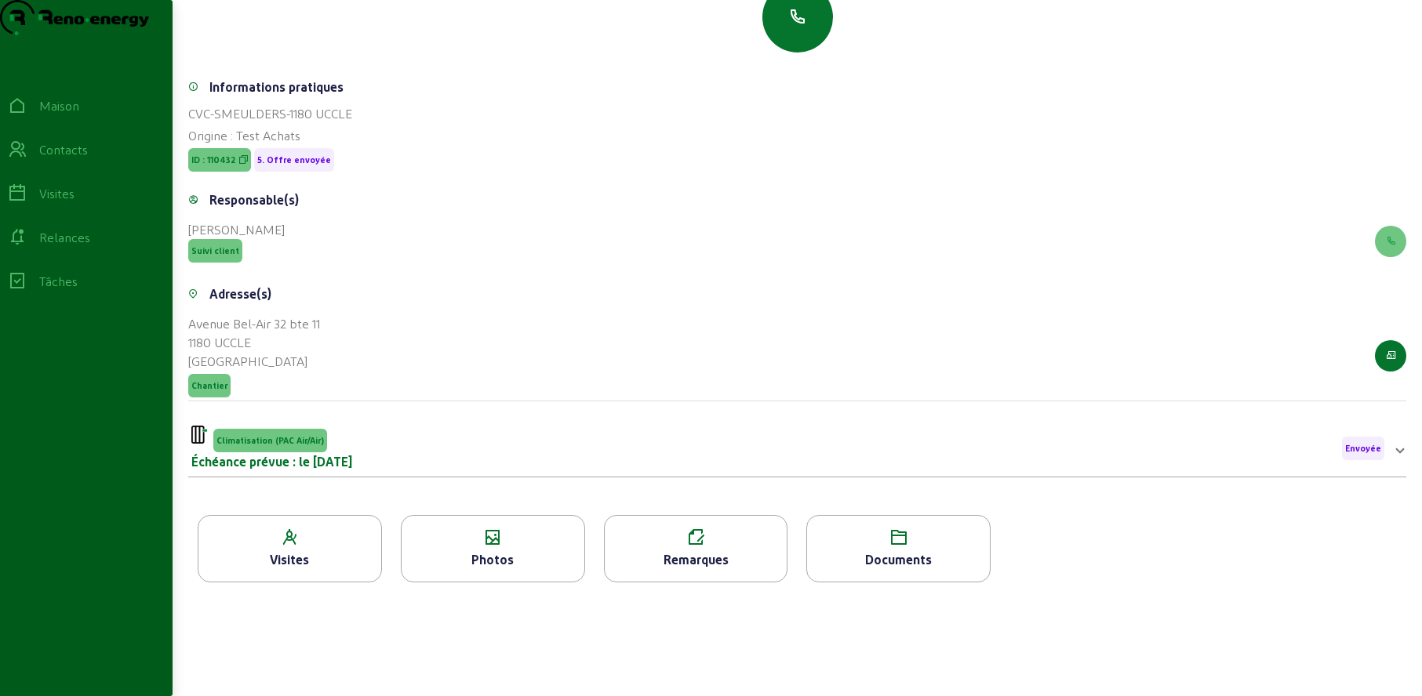
click at [461, 547] on div "Photos" at bounding box center [493, 548] width 184 height 67
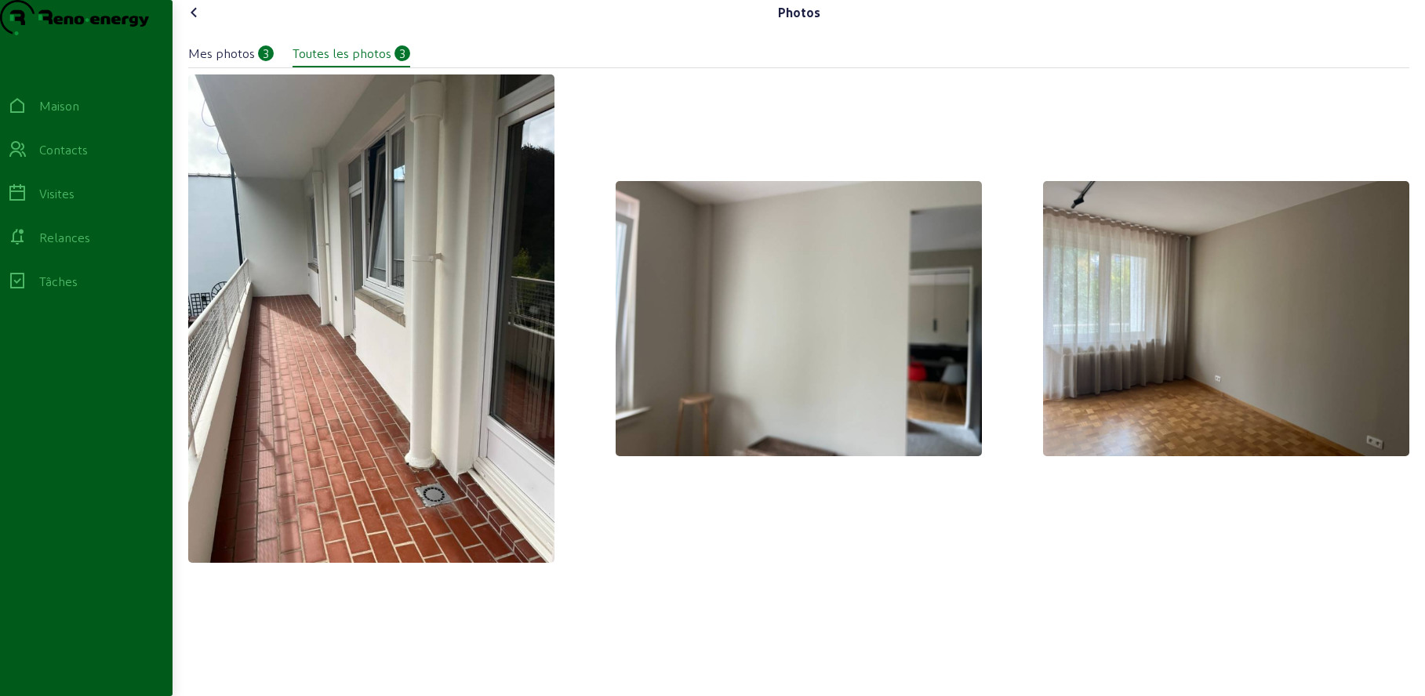
click at [199, 22] on icon at bounding box center [194, 12] width 19 height 19
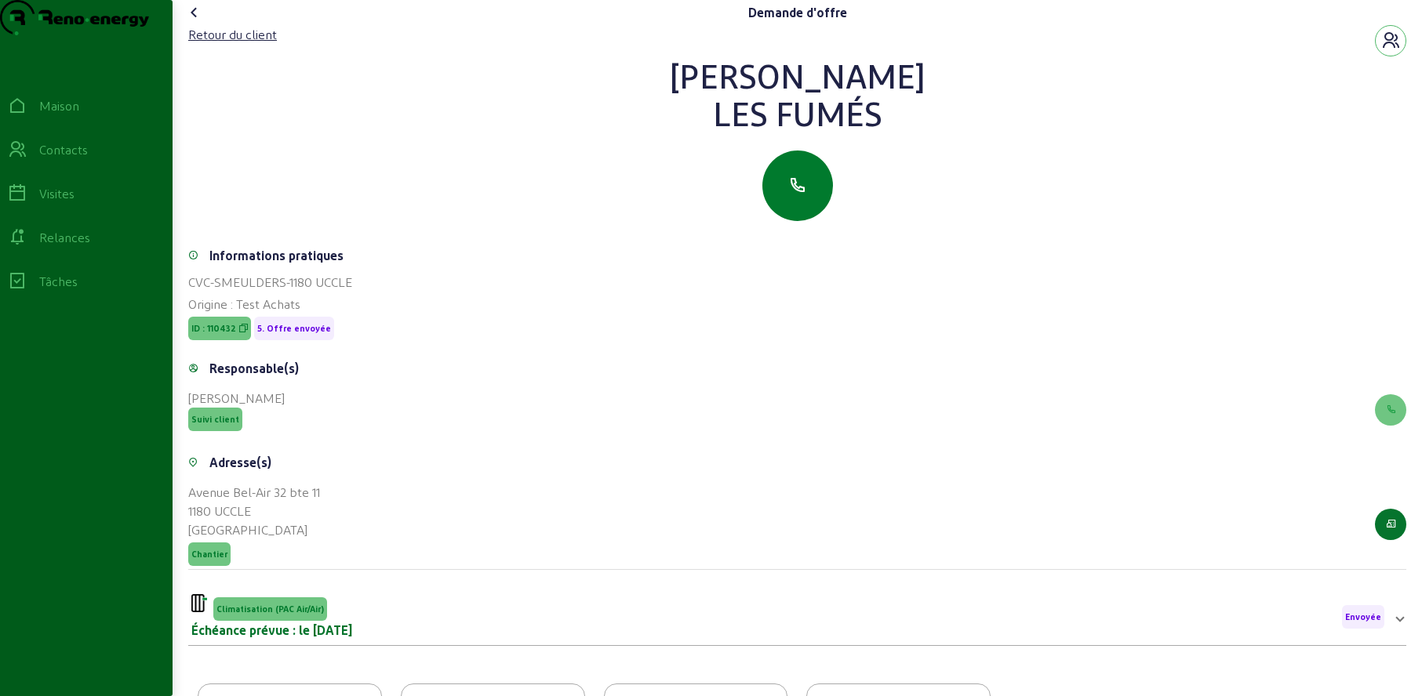
click at [799, 195] on icon "button" at bounding box center [797, 185] width 19 height 19
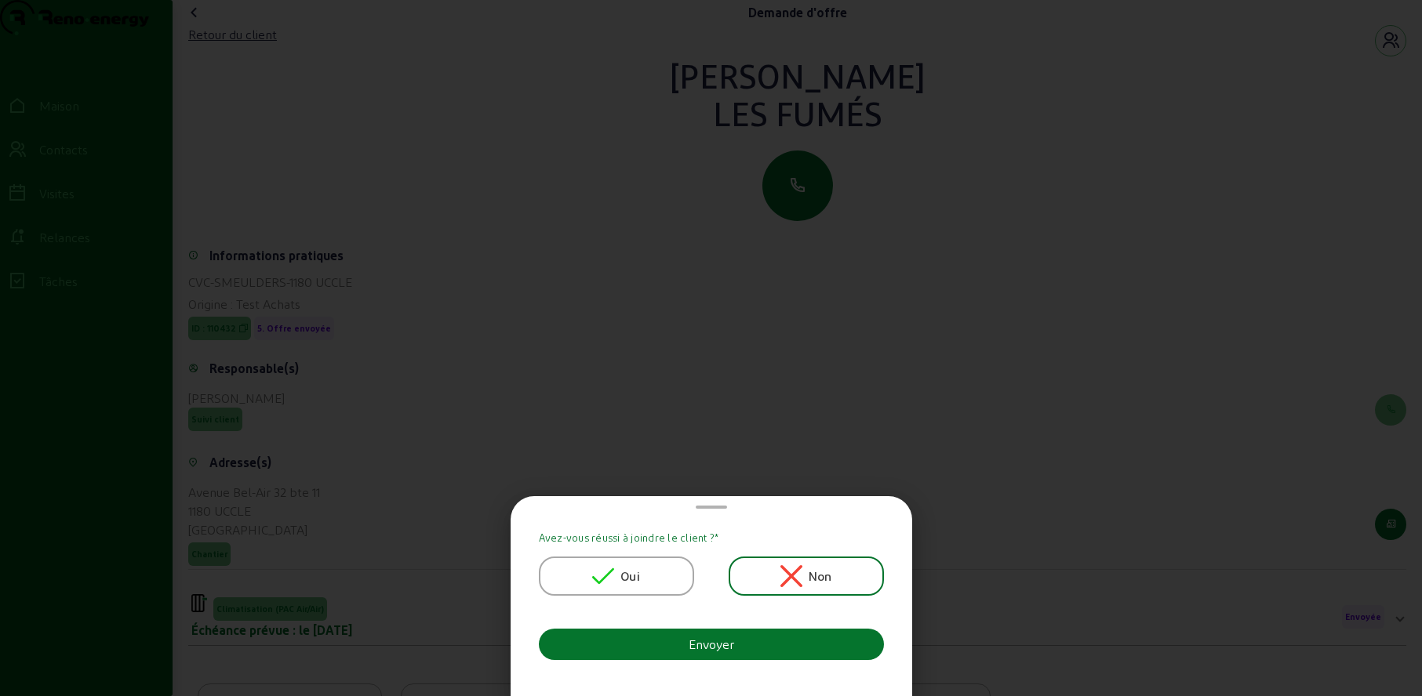
click at [645, 575] on div "Oui" at bounding box center [616, 576] width 155 height 39
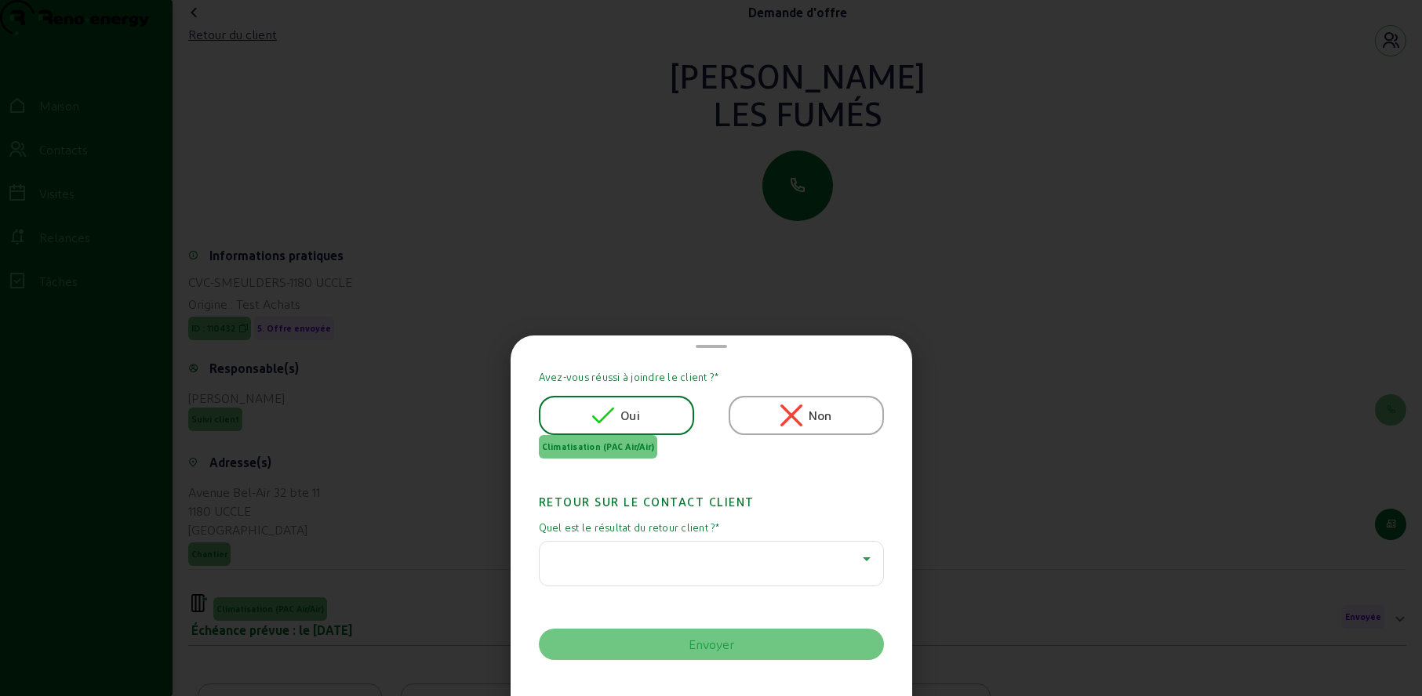
click at [594, 556] on div at bounding box center [707, 559] width 311 height 19
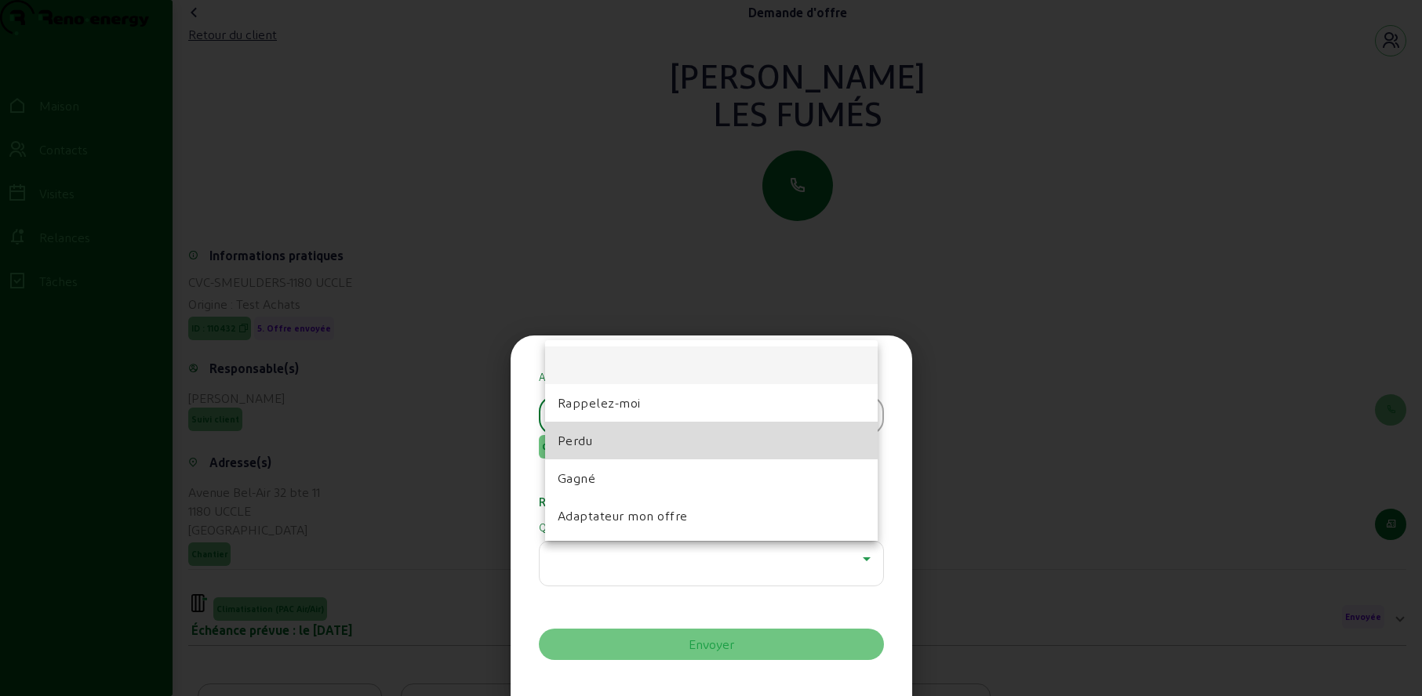
click at [584, 438] on font "Perdu" at bounding box center [575, 440] width 35 height 15
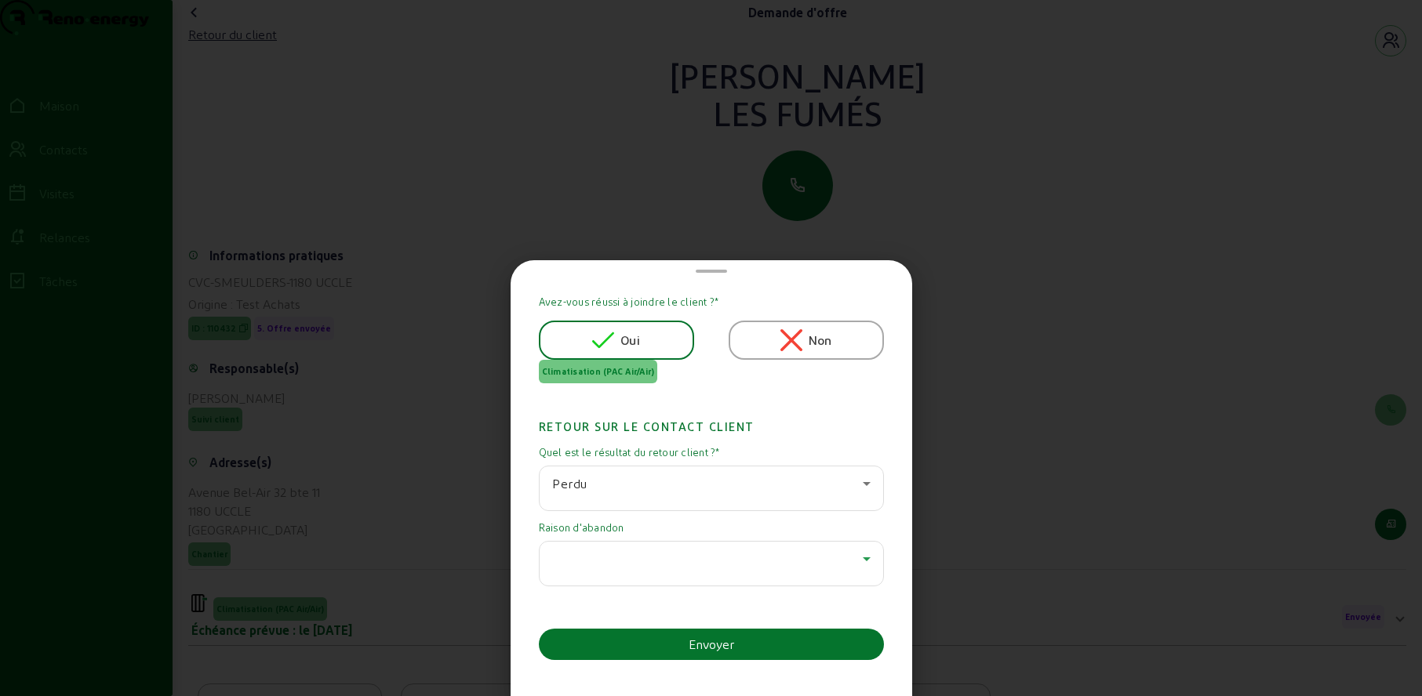
click at [587, 553] on div at bounding box center [707, 559] width 311 height 19
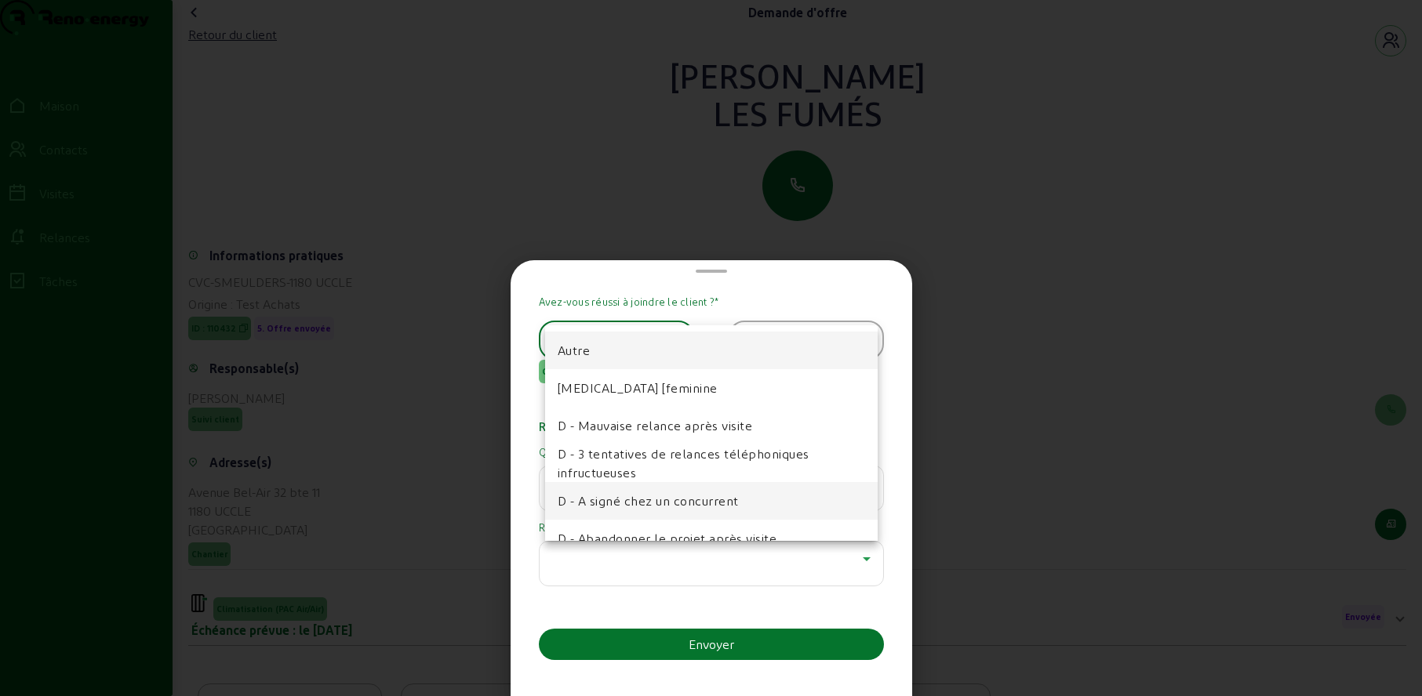
scroll to position [30, 0]
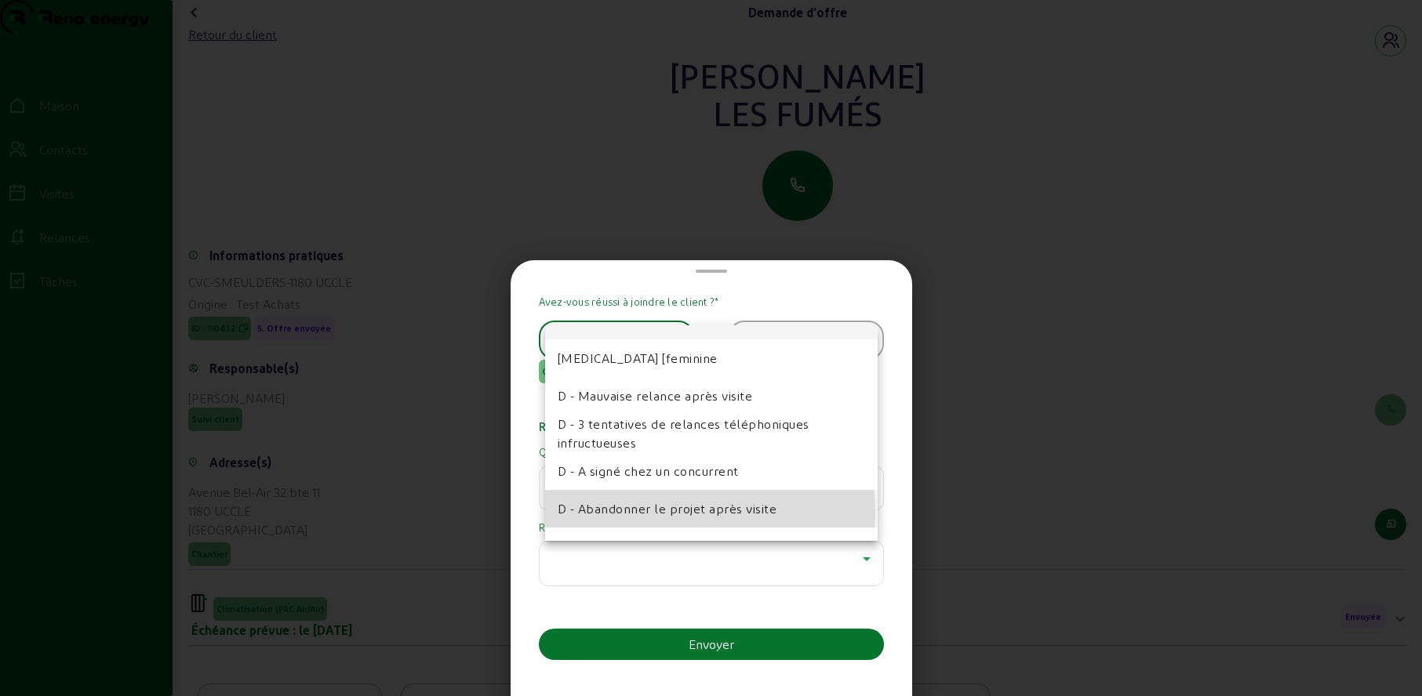
click at [590, 514] on font "D - Abandonner le projet après visite" at bounding box center [668, 508] width 220 height 15
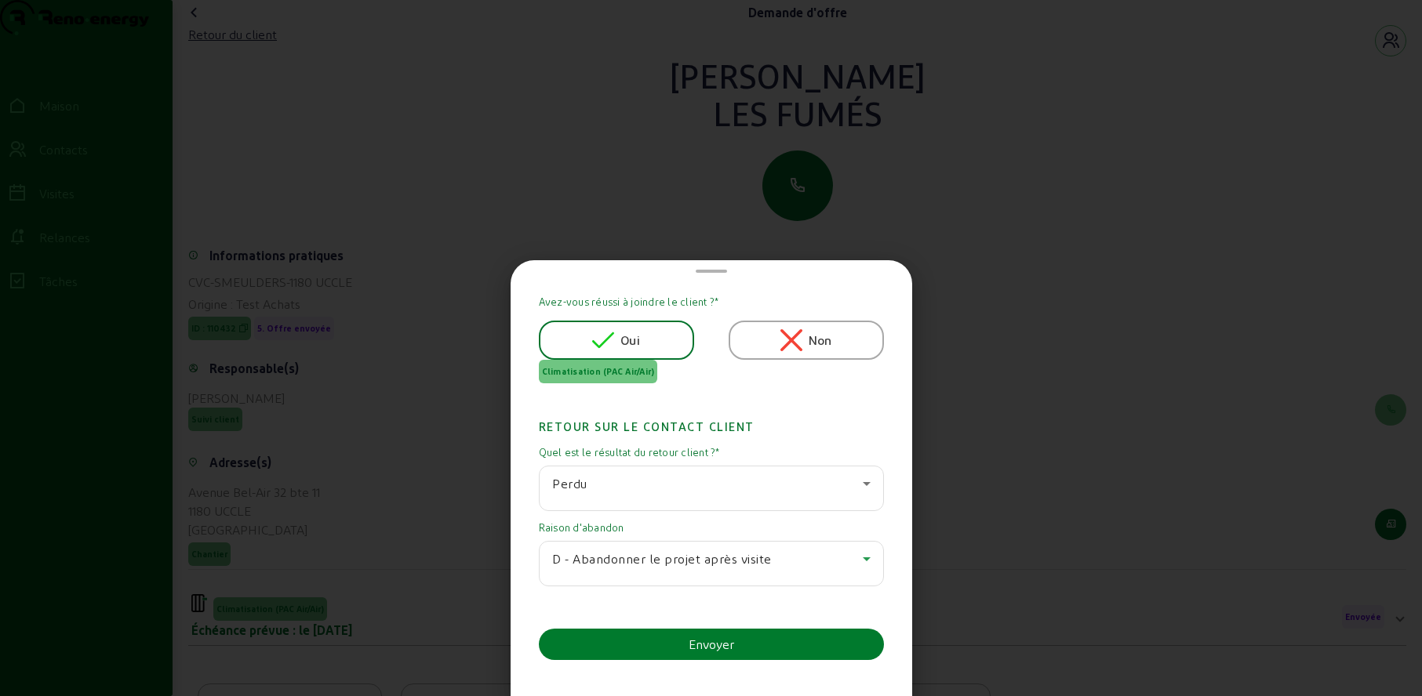
click at [653, 640] on button "Envoyer" at bounding box center [711, 644] width 345 height 31
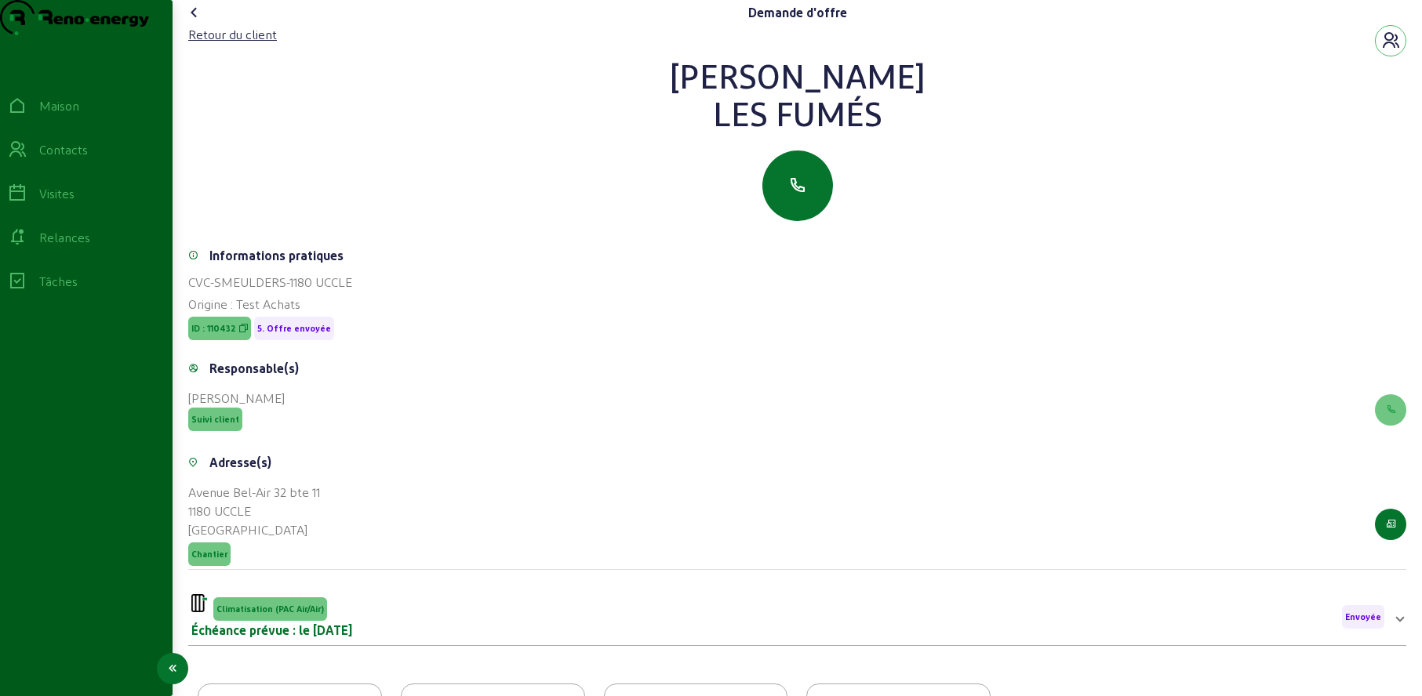
click at [41, 159] on div "Contacts" at bounding box center [86, 149] width 157 height 19
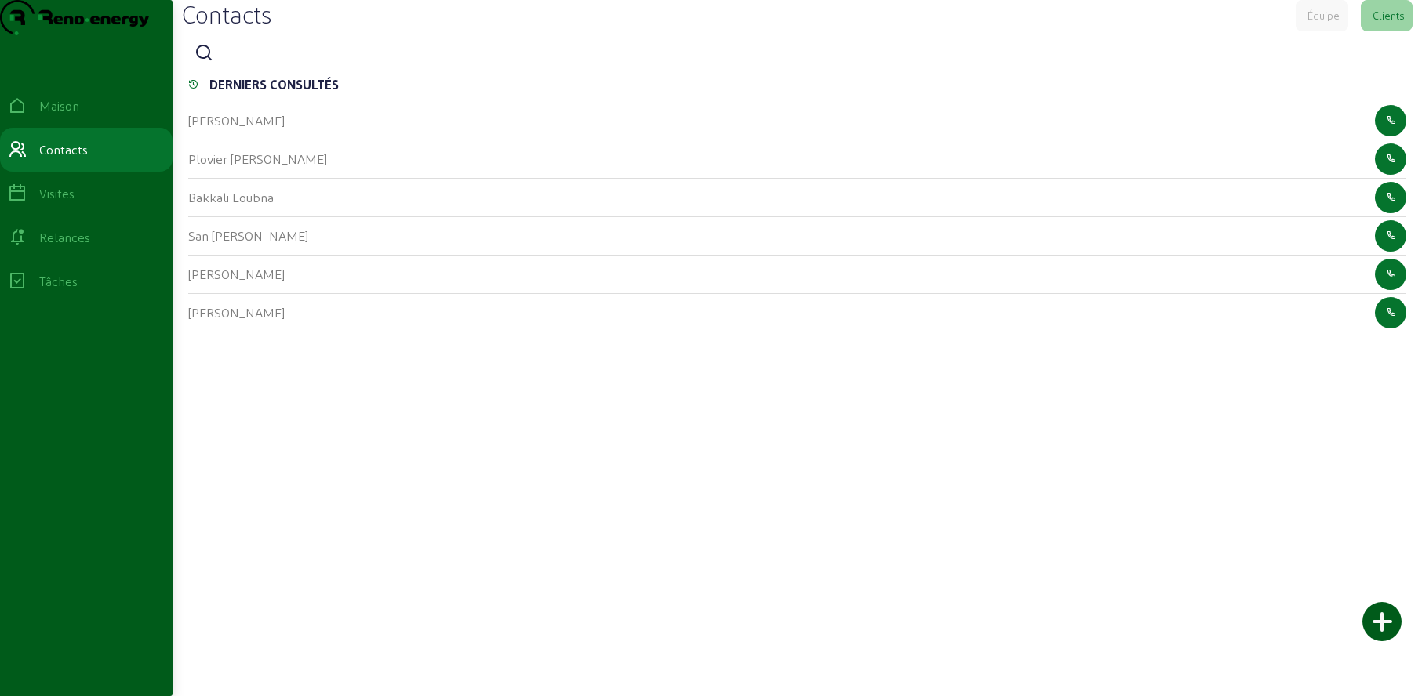
click at [208, 63] on icon at bounding box center [204, 53] width 19 height 19
click at [260, 64] on input at bounding box center [290, 54] width 141 height 19
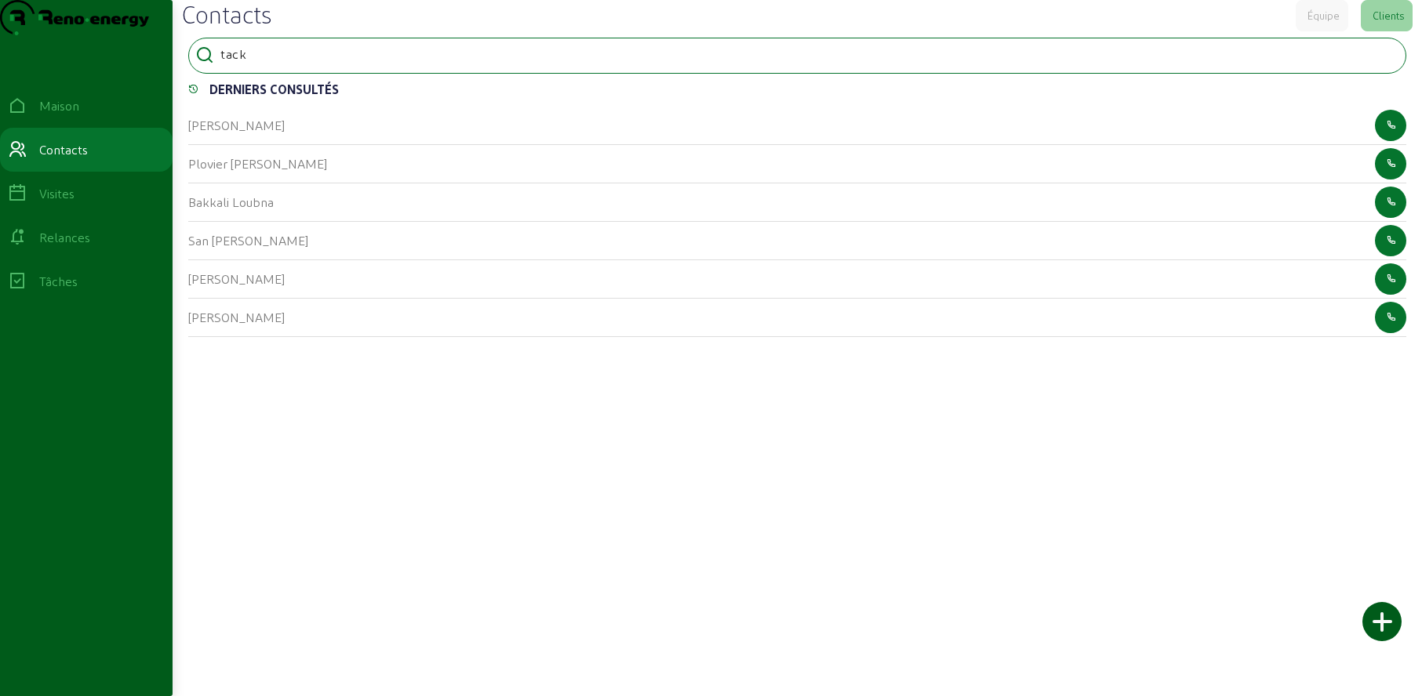
type input "tack"
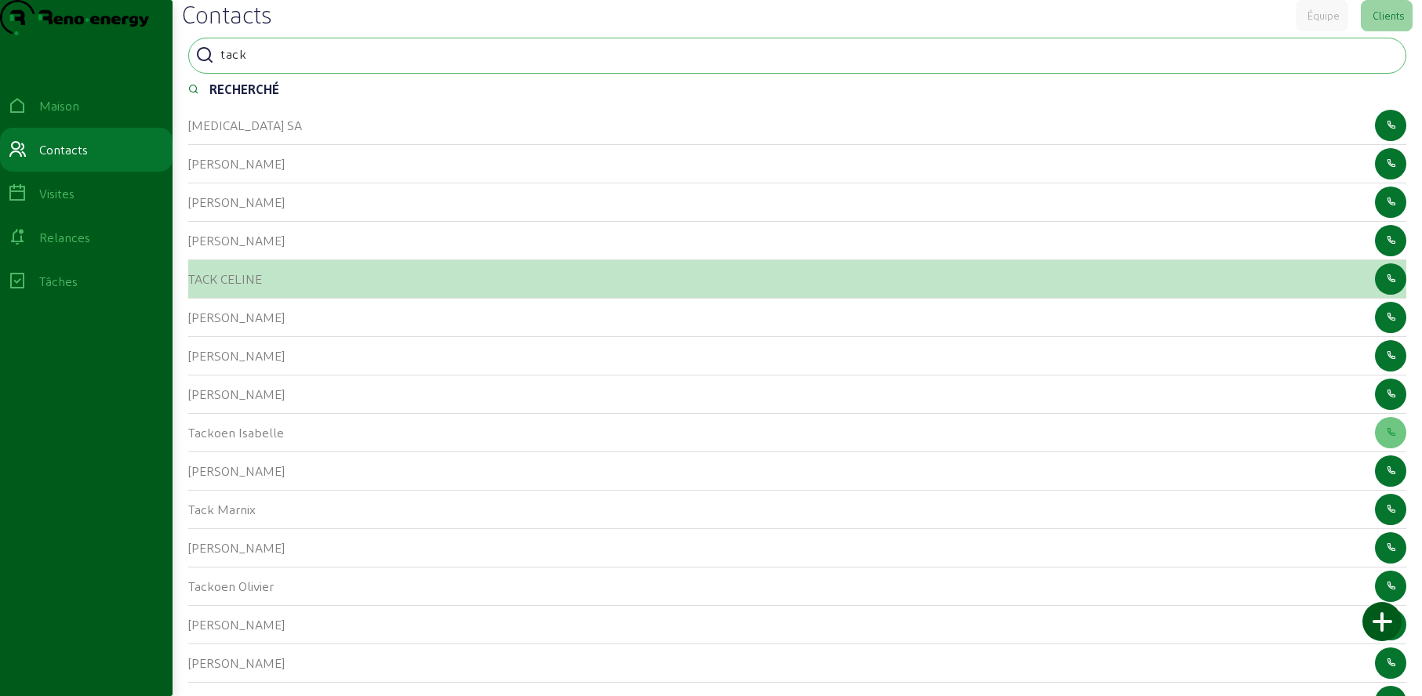
click at [204, 286] on font "TACK CELINE" at bounding box center [225, 278] width 74 height 15
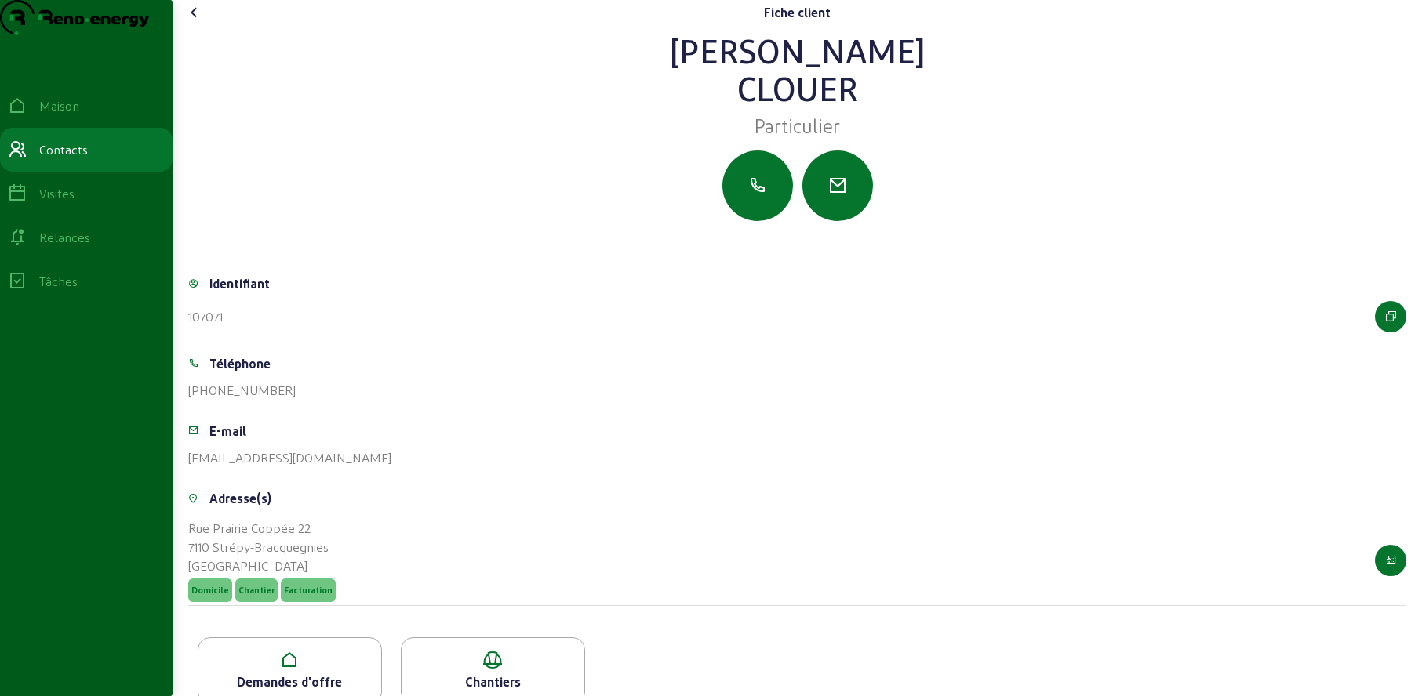
scroll to position [59, 0]
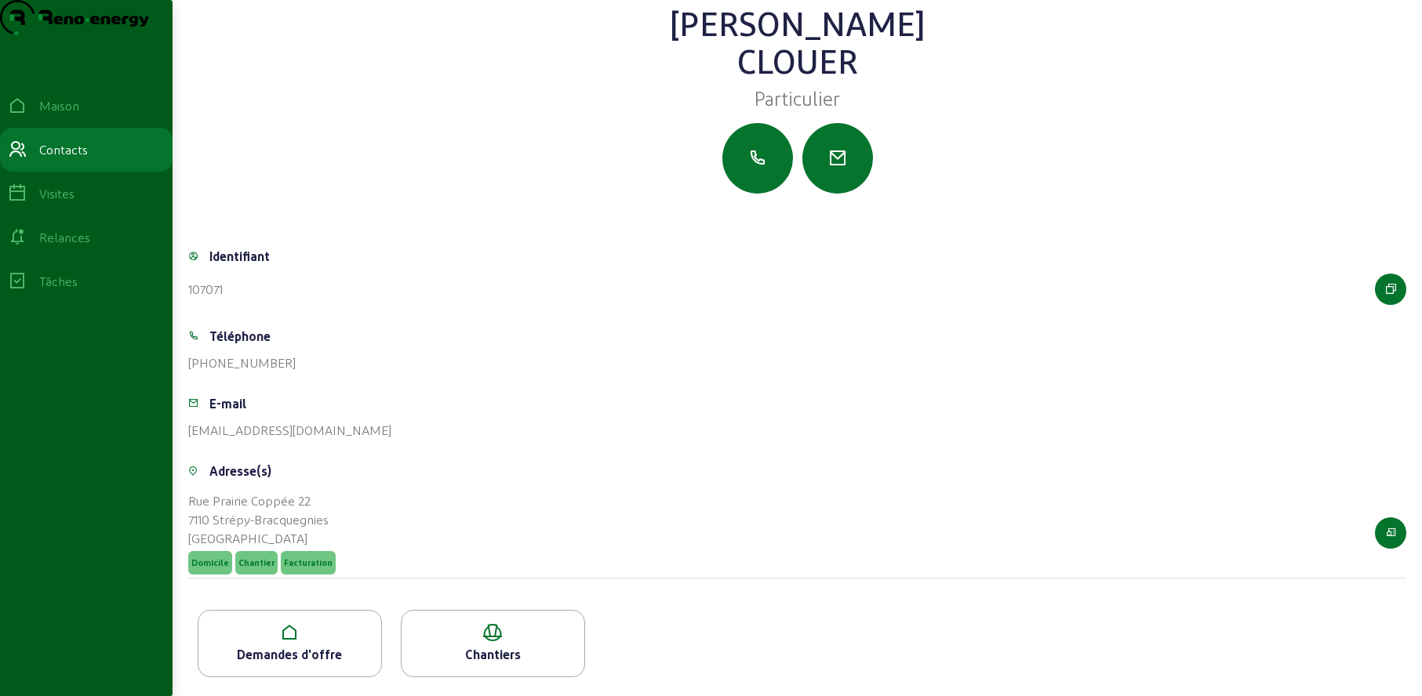
click at [316, 634] on icon at bounding box center [289, 633] width 183 height 19
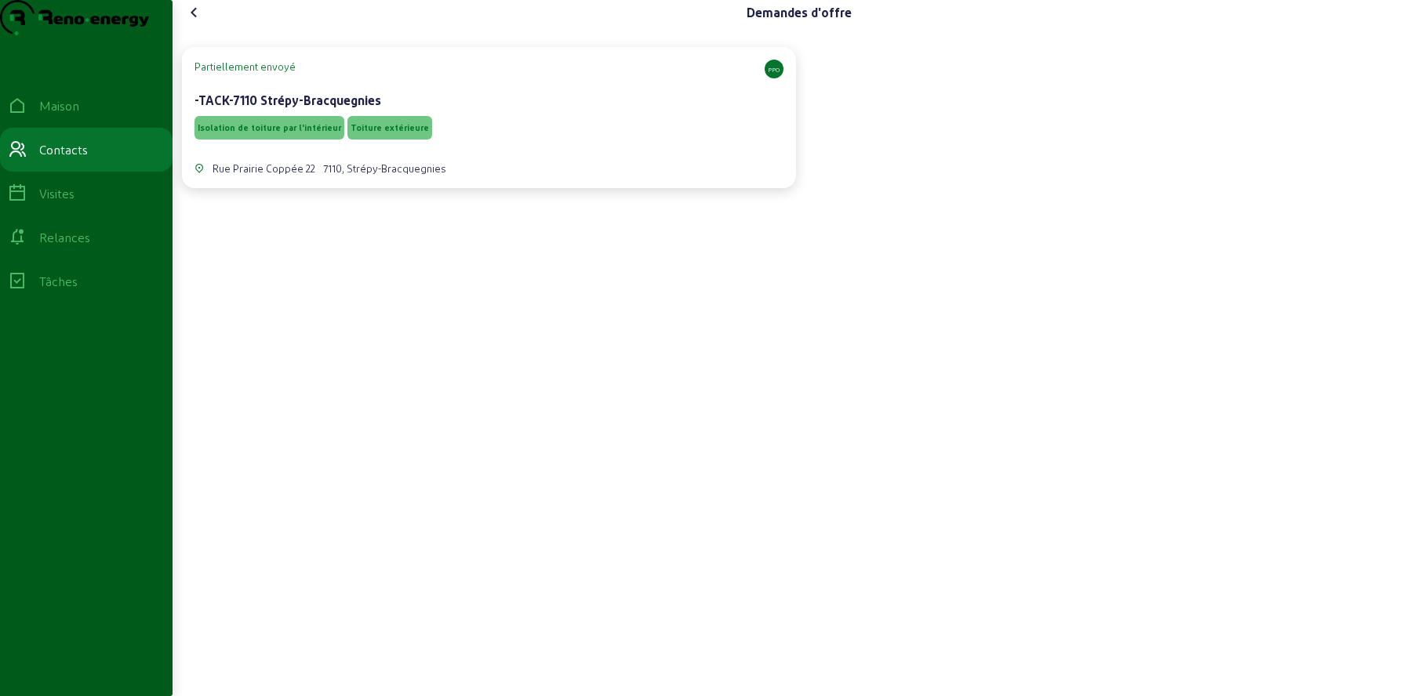
click at [550, 143] on div "Isolation de toiture par l'intérieur Toiture extérieure" at bounding box center [489, 128] width 589 height 30
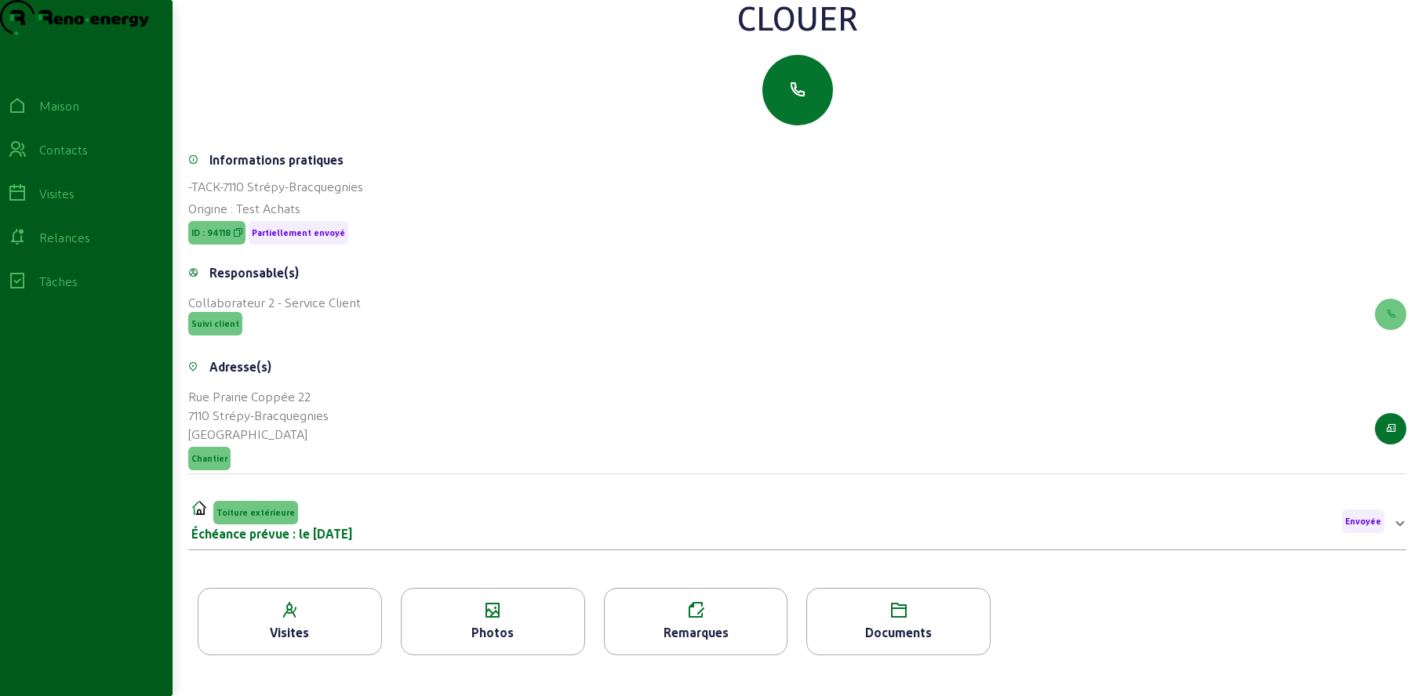
scroll to position [200, 0]
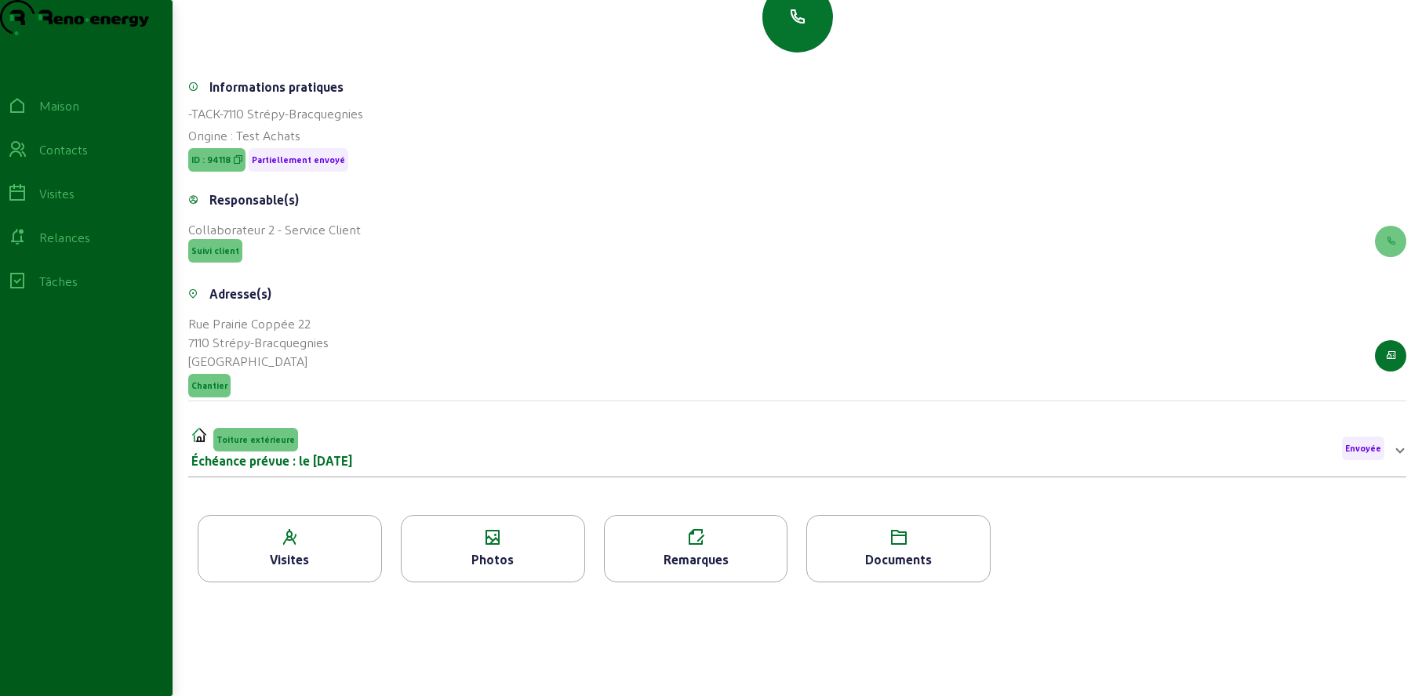
click at [468, 551] on div "Photos" at bounding box center [493, 560] width 183 height 19
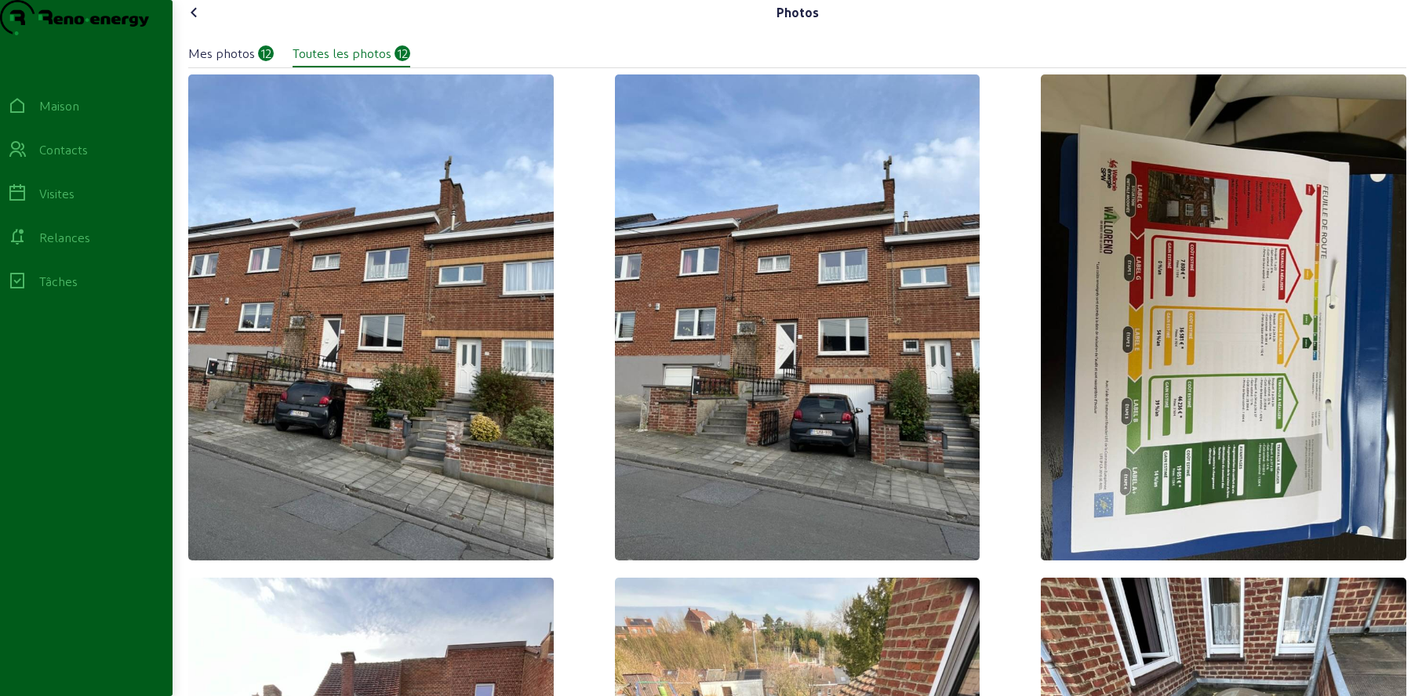
click at [202, 22] on icon at bounding box center [194, 12] width 19 height 19
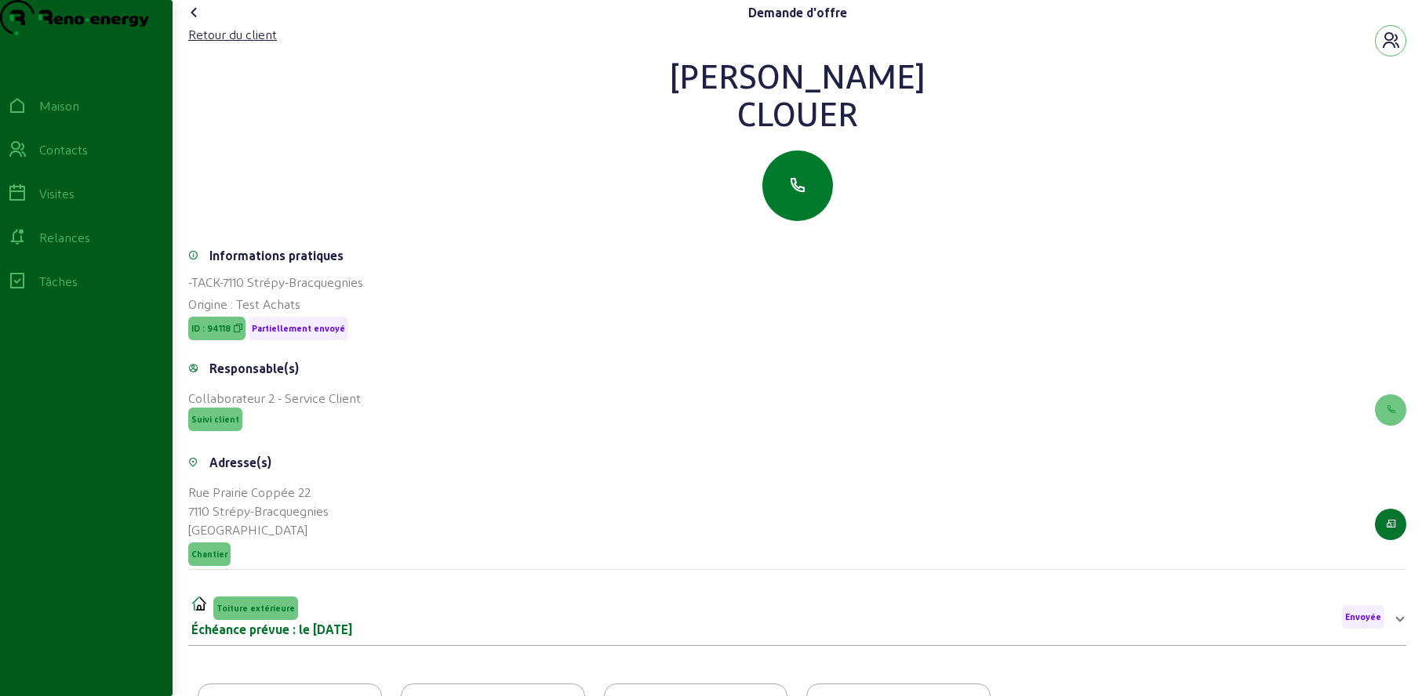
click at [807, 214] on button "button" at bounding box center [797, 186] width 71 height 71
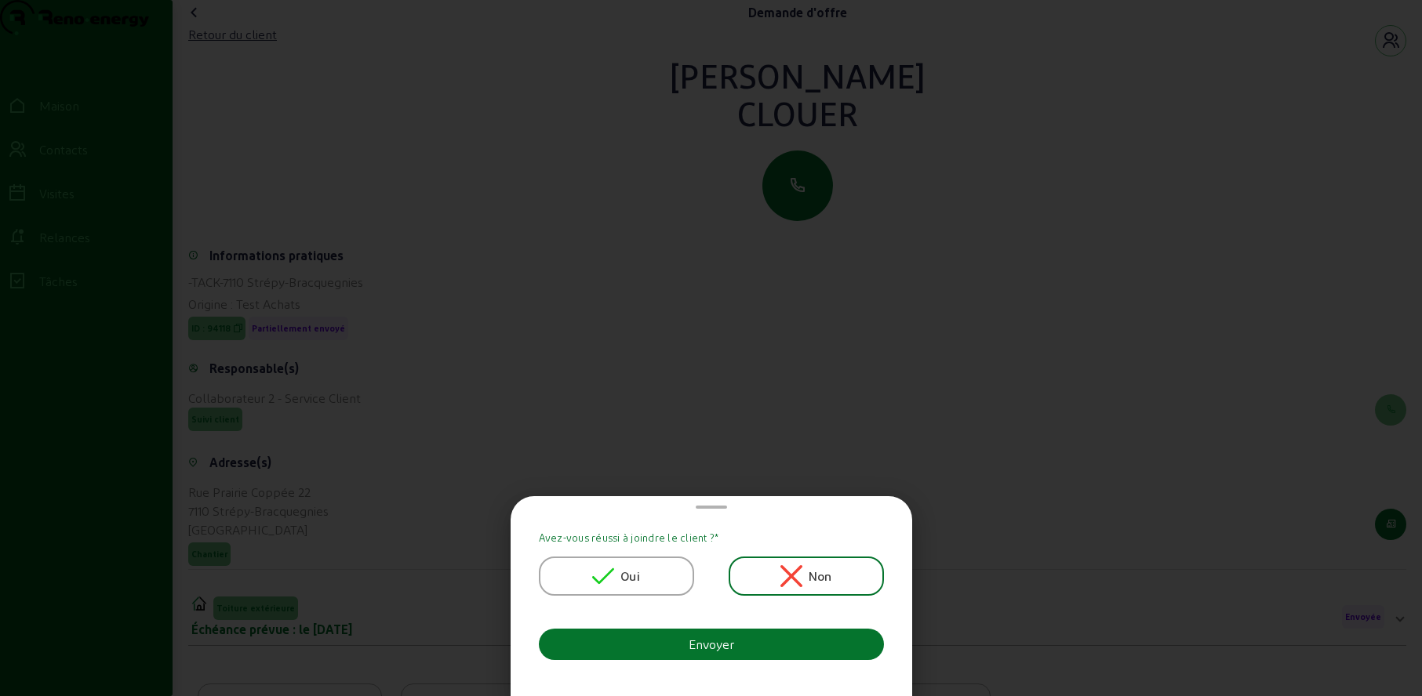
click at [593, 576] on div "Oui" at bounding box center [616, 576] width 155 height 39
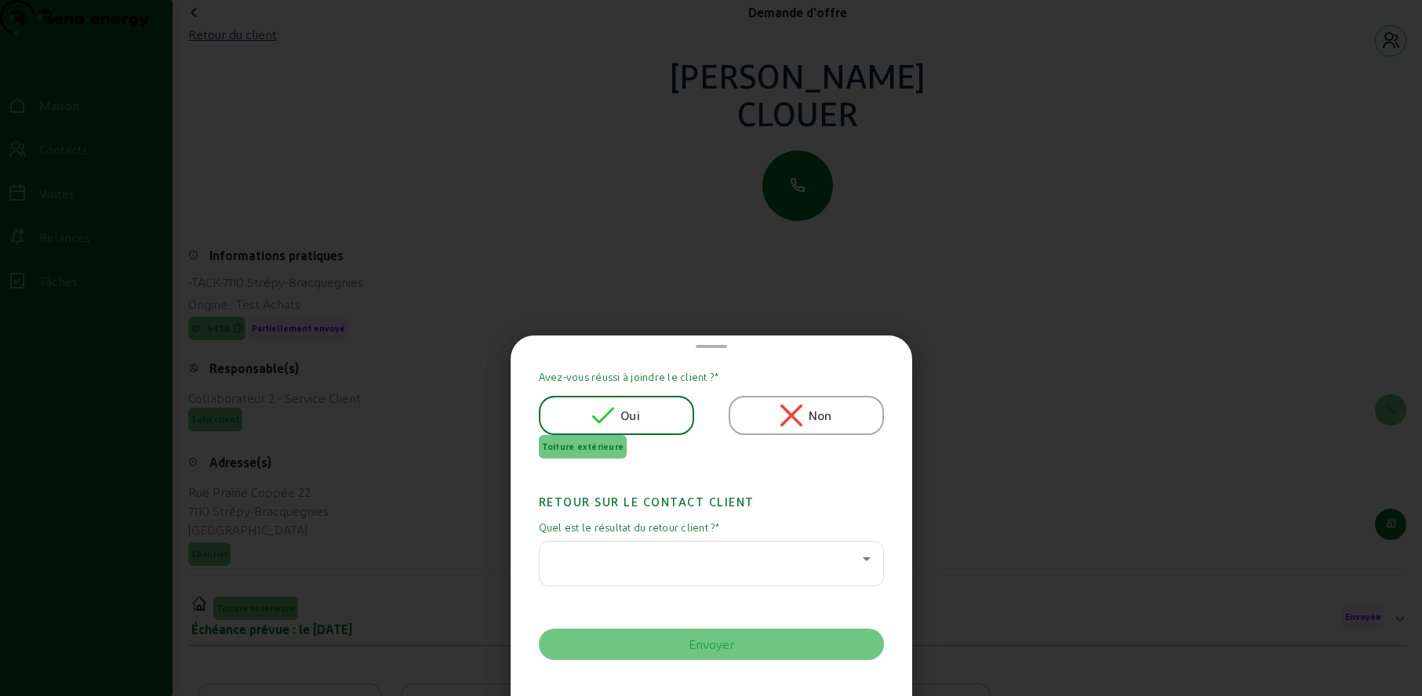
click at [580, 564] on div at bounding box center [707, 559] width 311 height 19
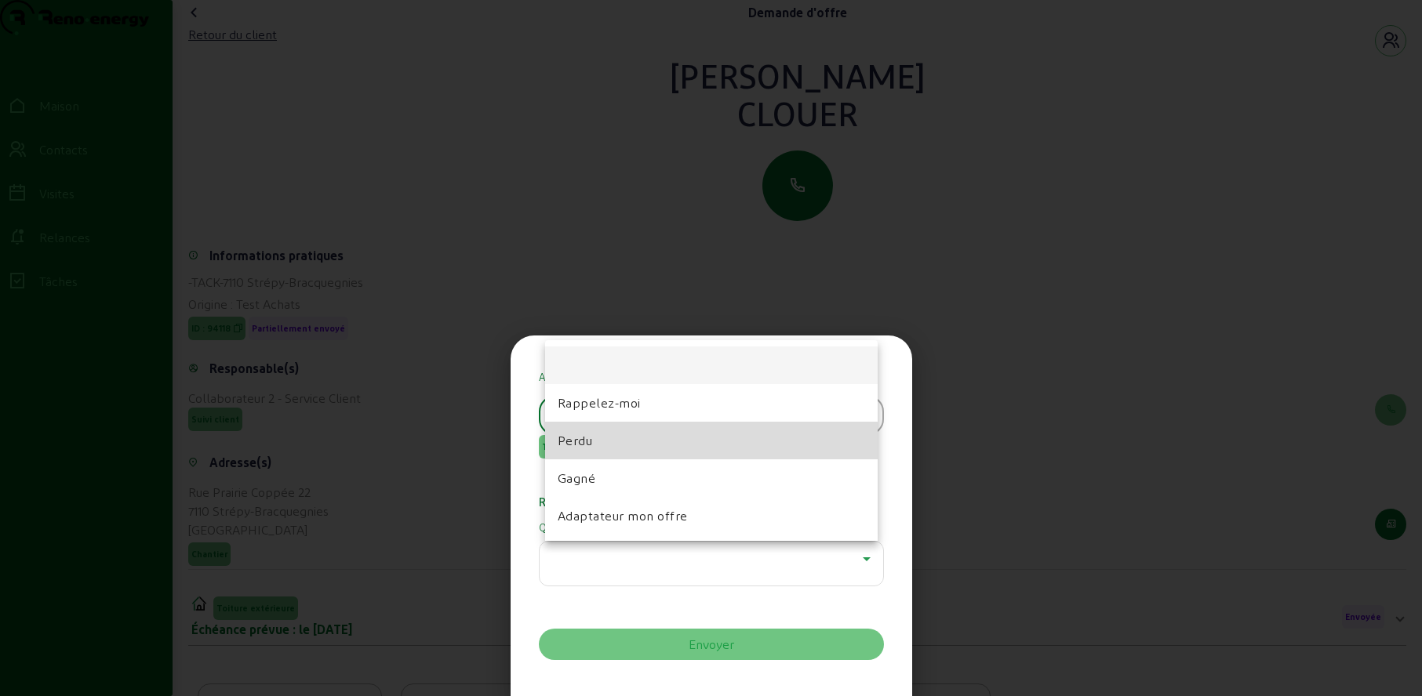
click at [583, 444] on font "Perdu" at bounding box center [575, 440] width 35 height 15
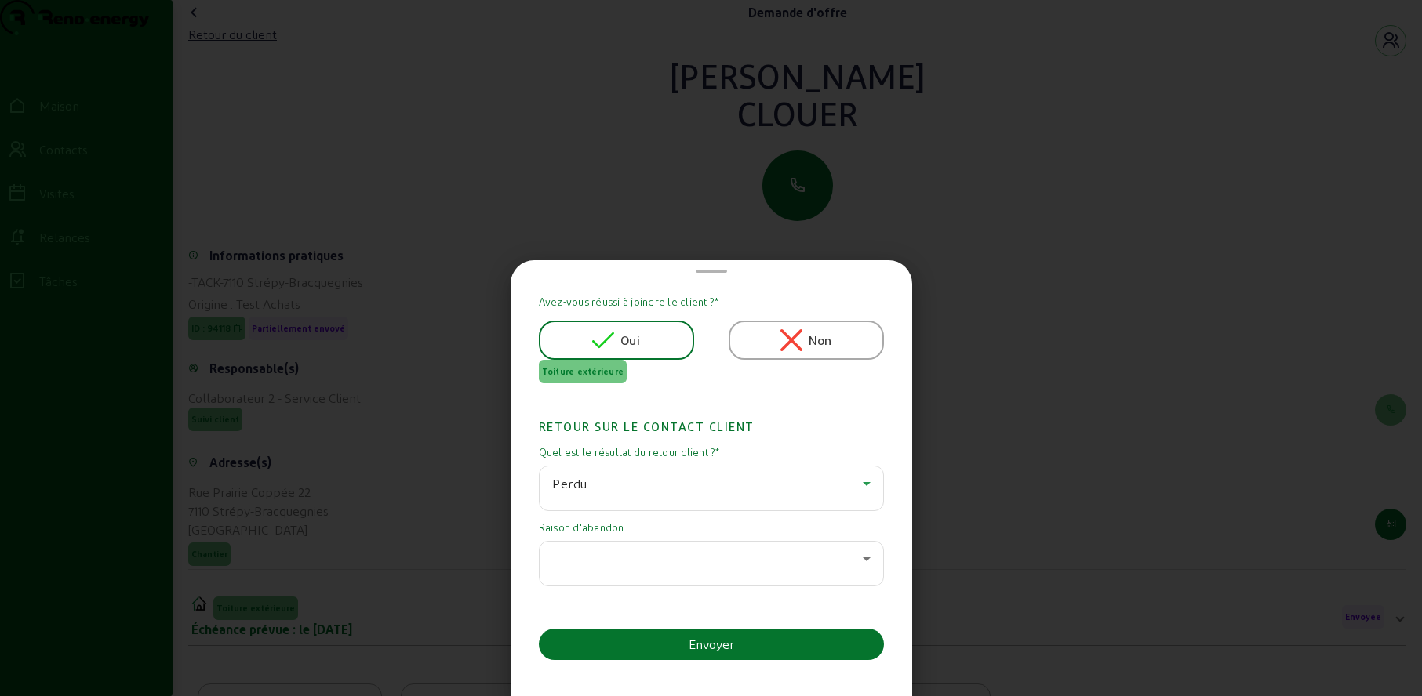
click at [597, 564] on div at bounding box center [707, 559] width 311 height 19
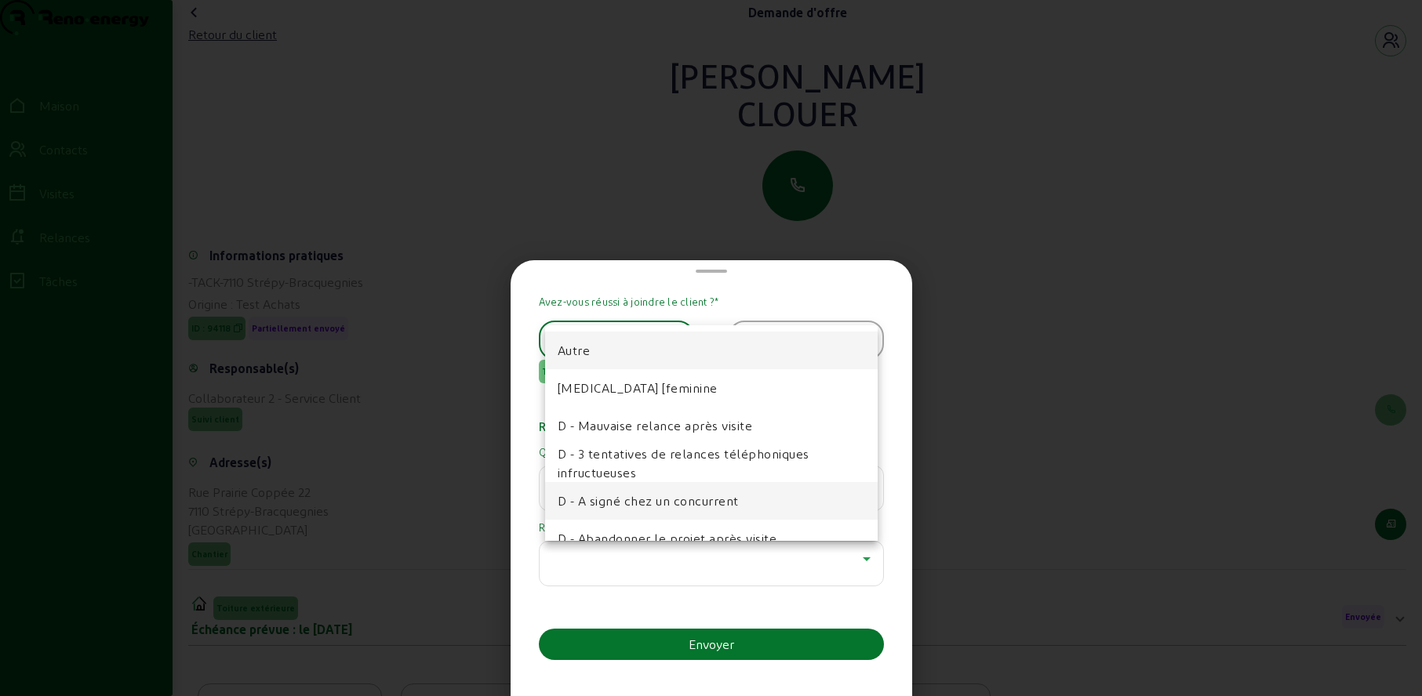
click at [638, 496] on font "D - A signé chez un concurrent" at bounding box center [648, 500] width 181 height 15
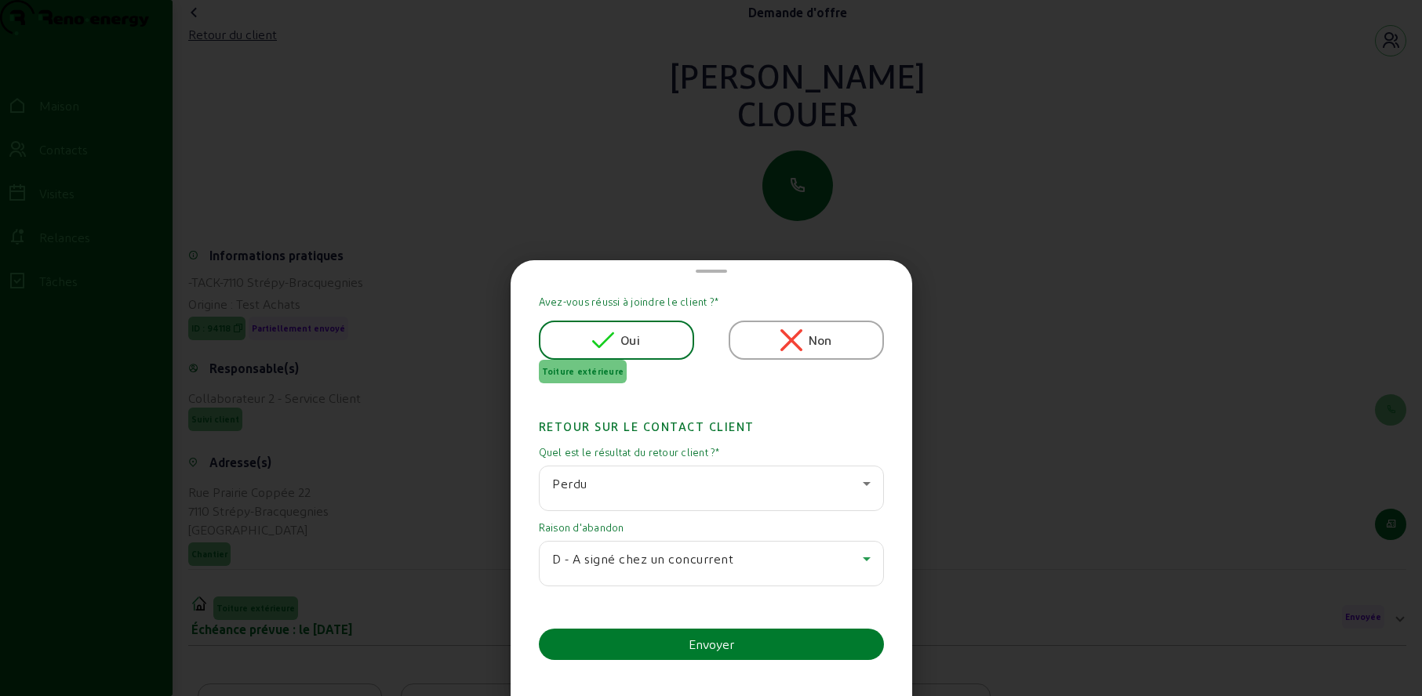
click at [629, 645] on button "Envoyer" at bounding box center [711, 644] width 345 height 31
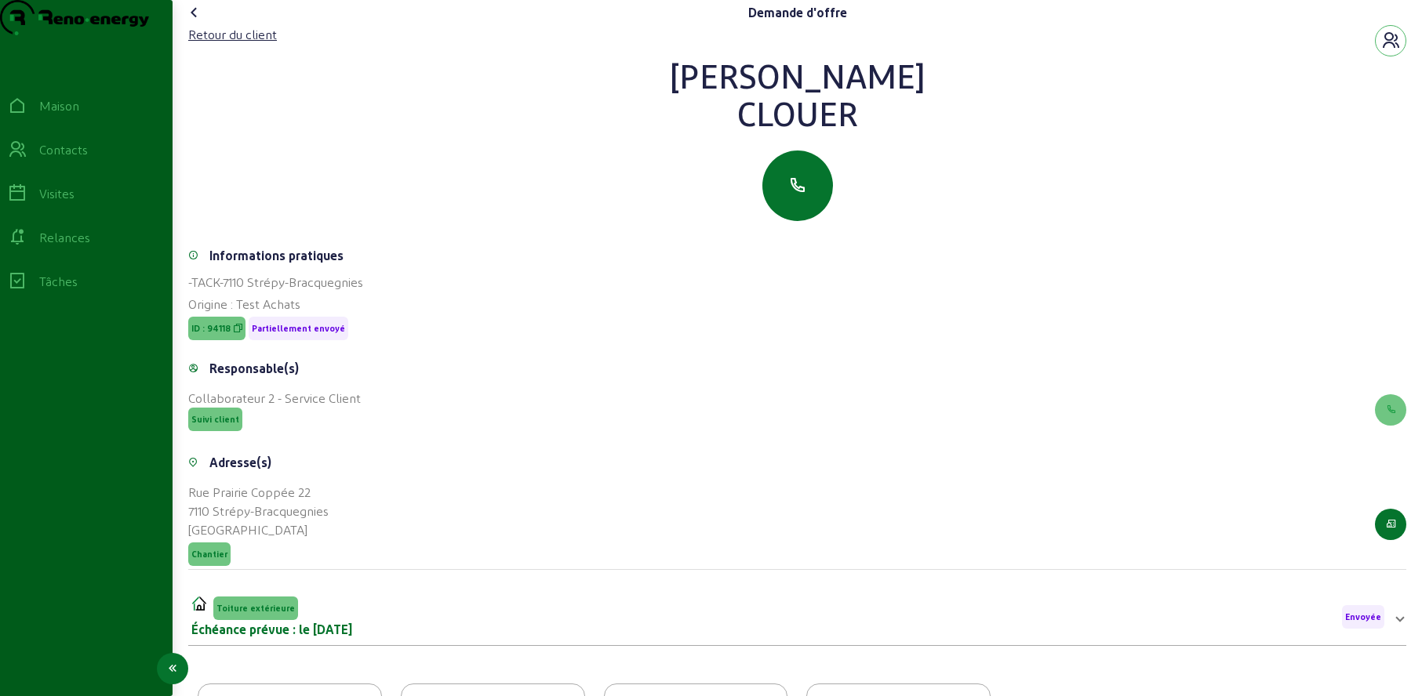
click at [27, 159] on icon at bounding box center [17, 149] width 19 height 19
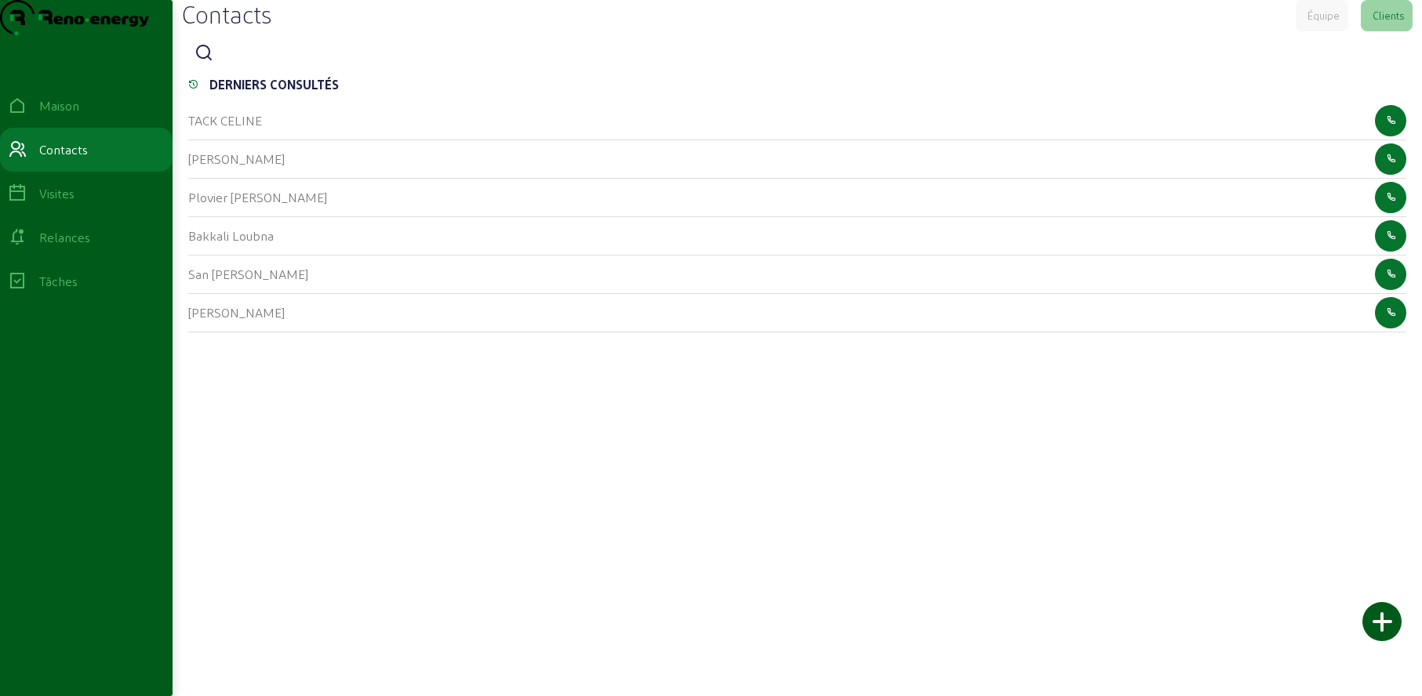
click at [209, 63] on icon at bounding box center [204, 53] width 19 height 19
click at [245, 64] on input at bounding box center [290, 54] width 141 height 19
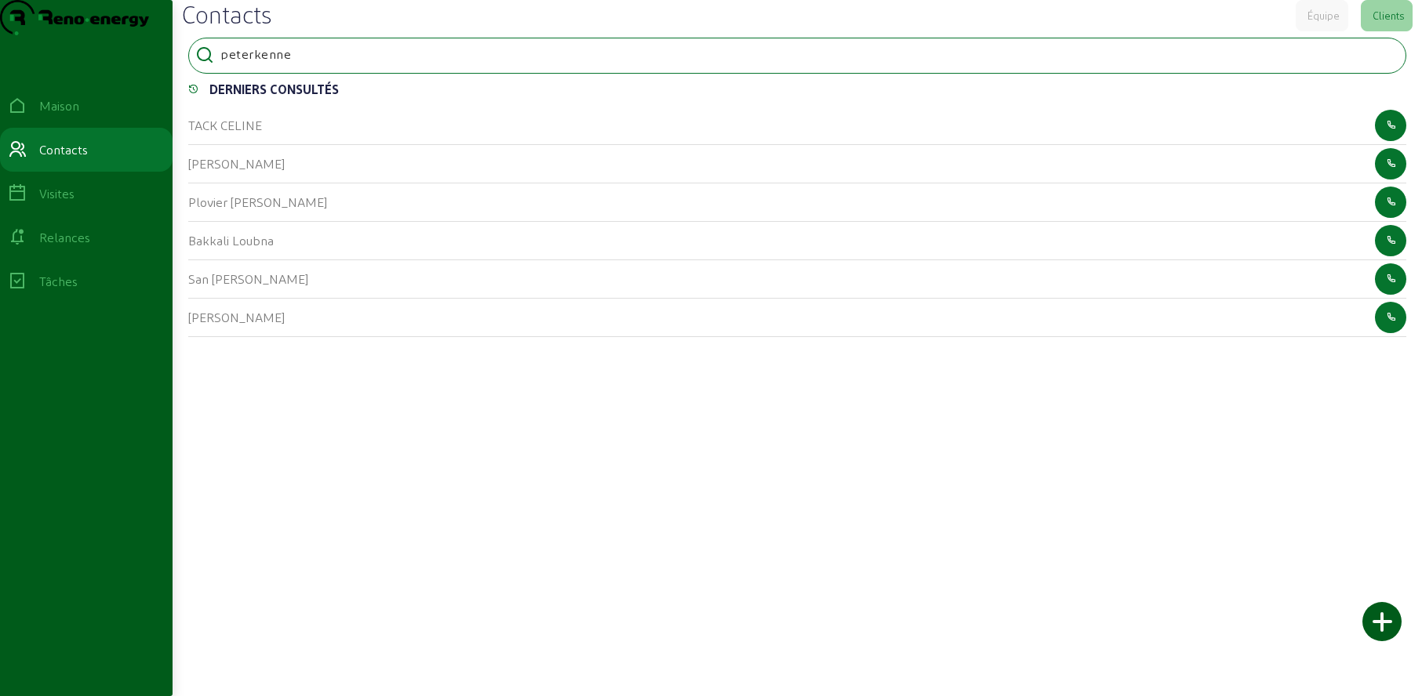
type input "peterkenne"
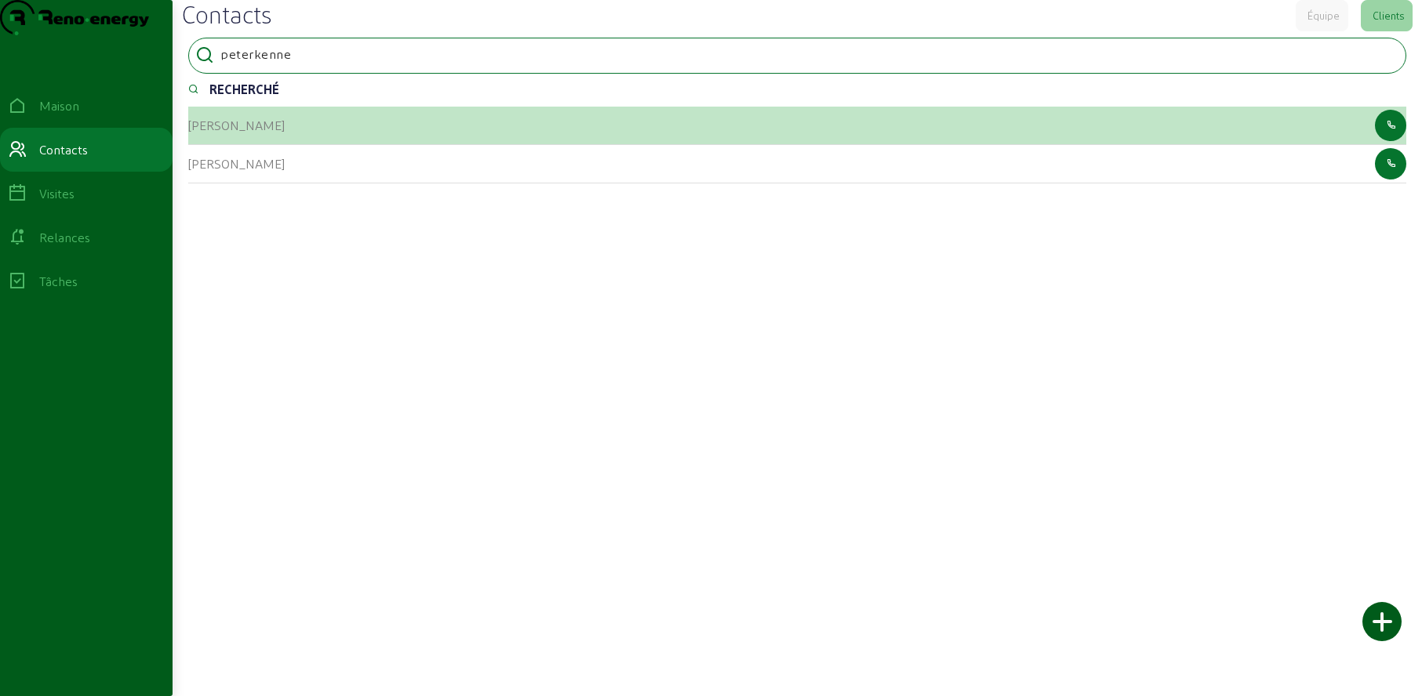
click at [206, 133] on font "[PERSON_NAME]" at bounding box center [236, 125] width 96 height 15
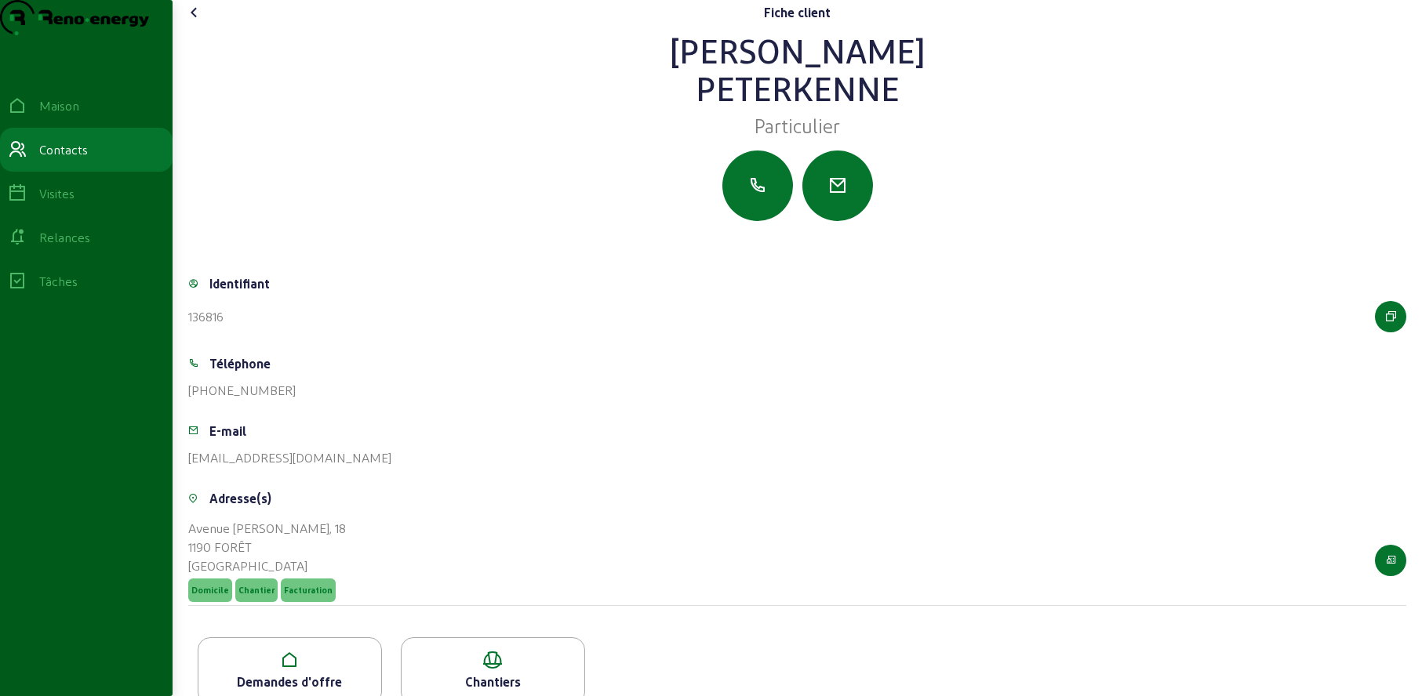
scroll to position [59, 0]
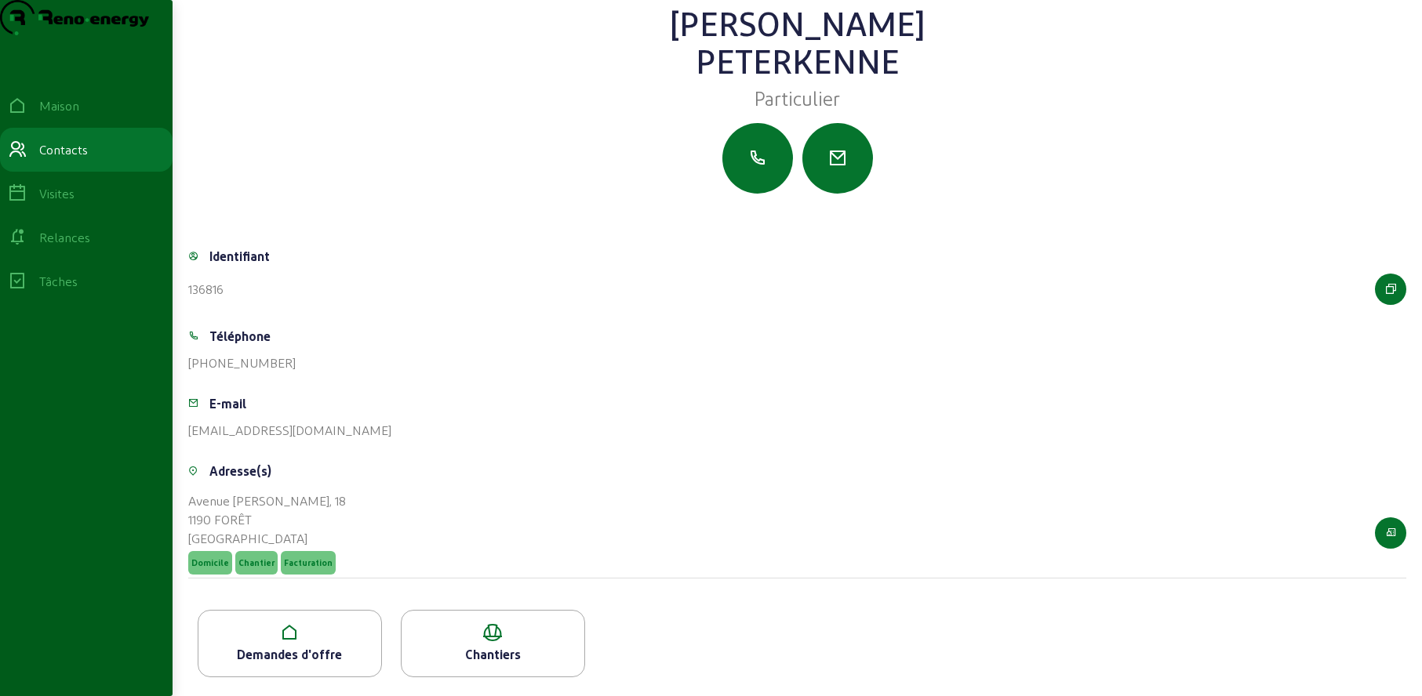
click at [309, 631] on icon at bounding box center [289, 633] width 183 height 19
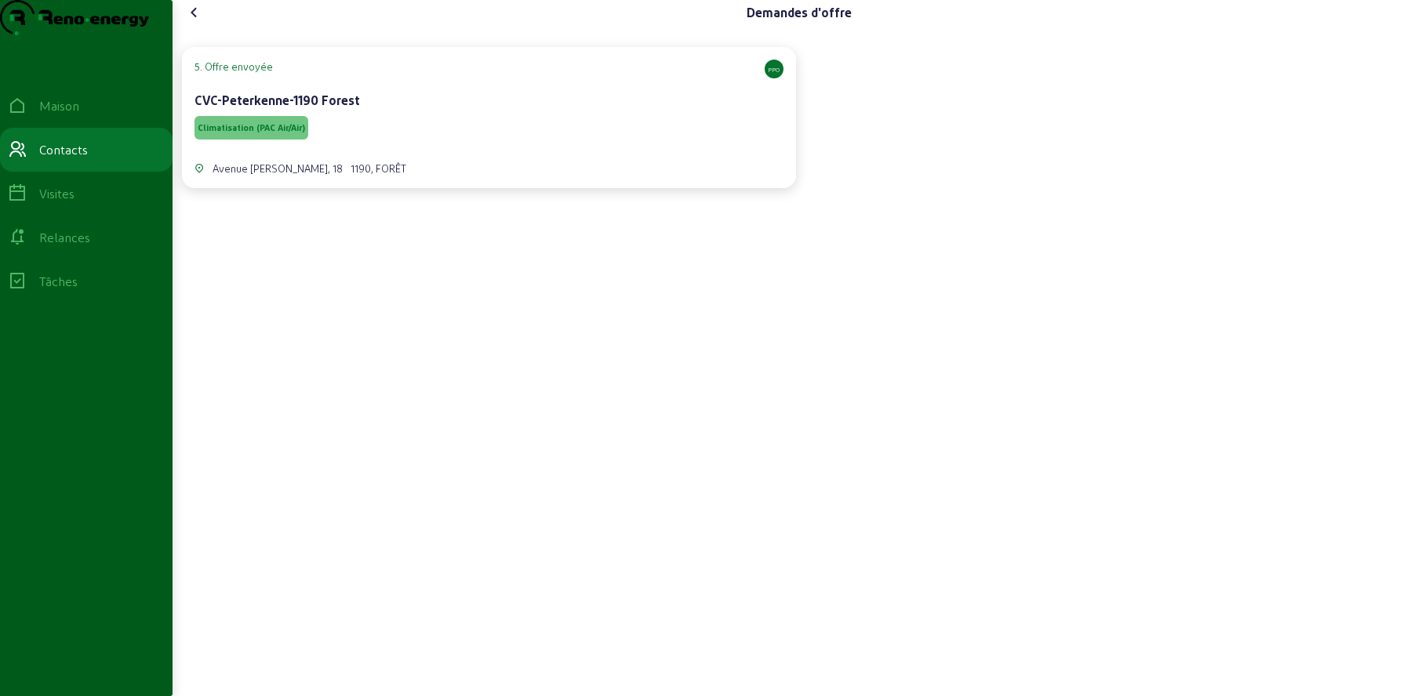
click at [437, 143] on div "Climatisation (PAC Air/Air)" at bounding box center [489, 128] width 589 height 30
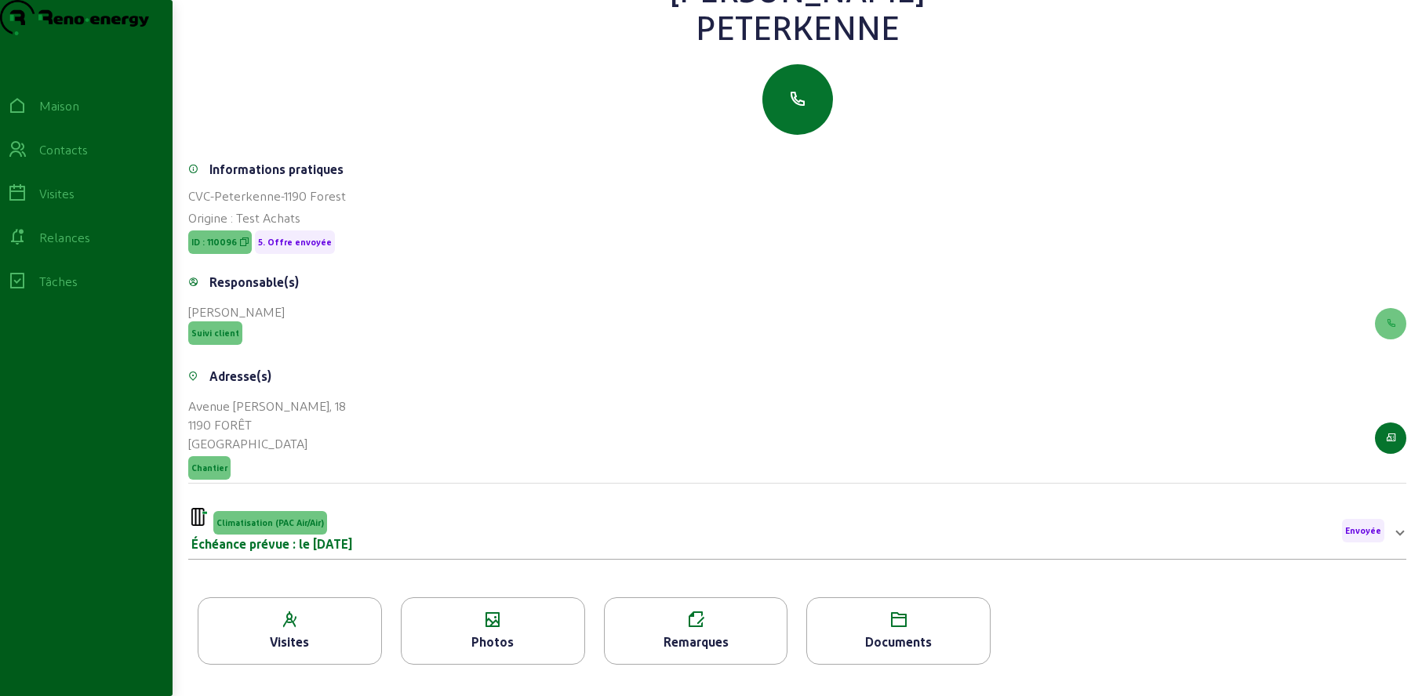
scroll to position [200, 0]
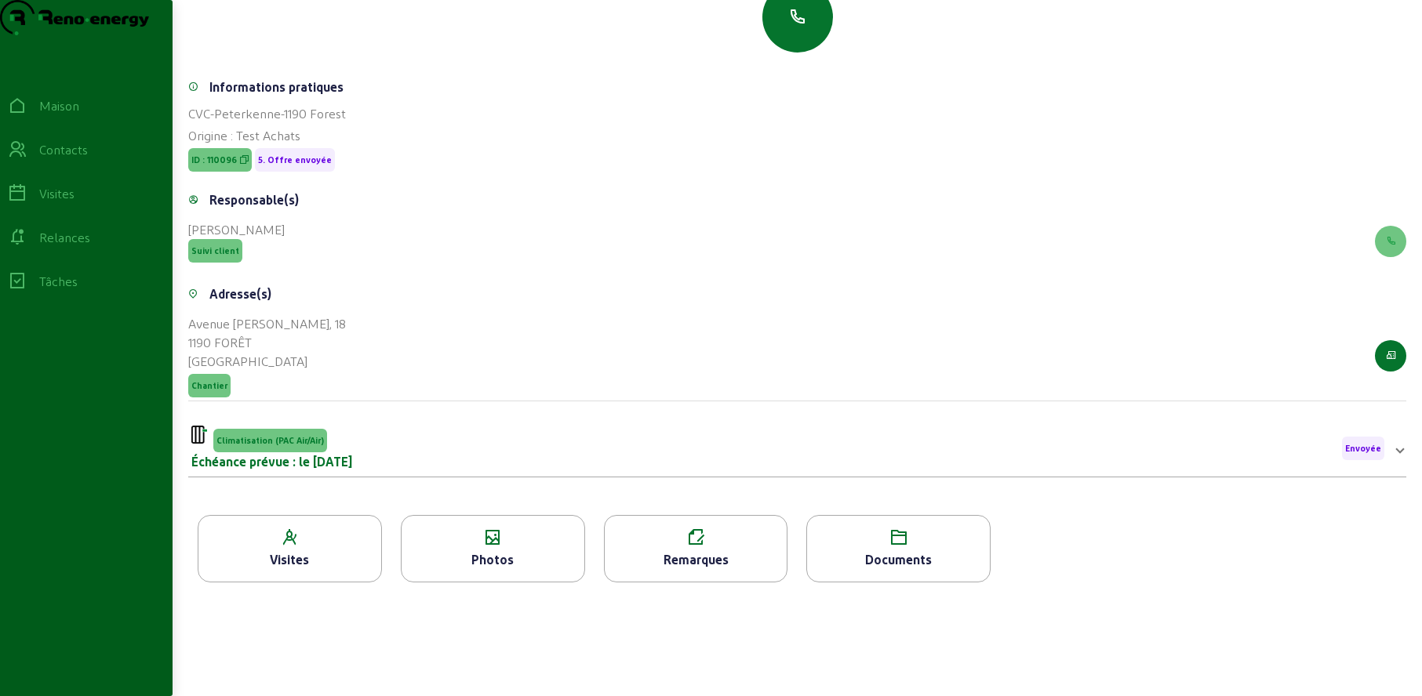
click at [467, 531] on icon at bounding box center [493, 538] width 183 height 19
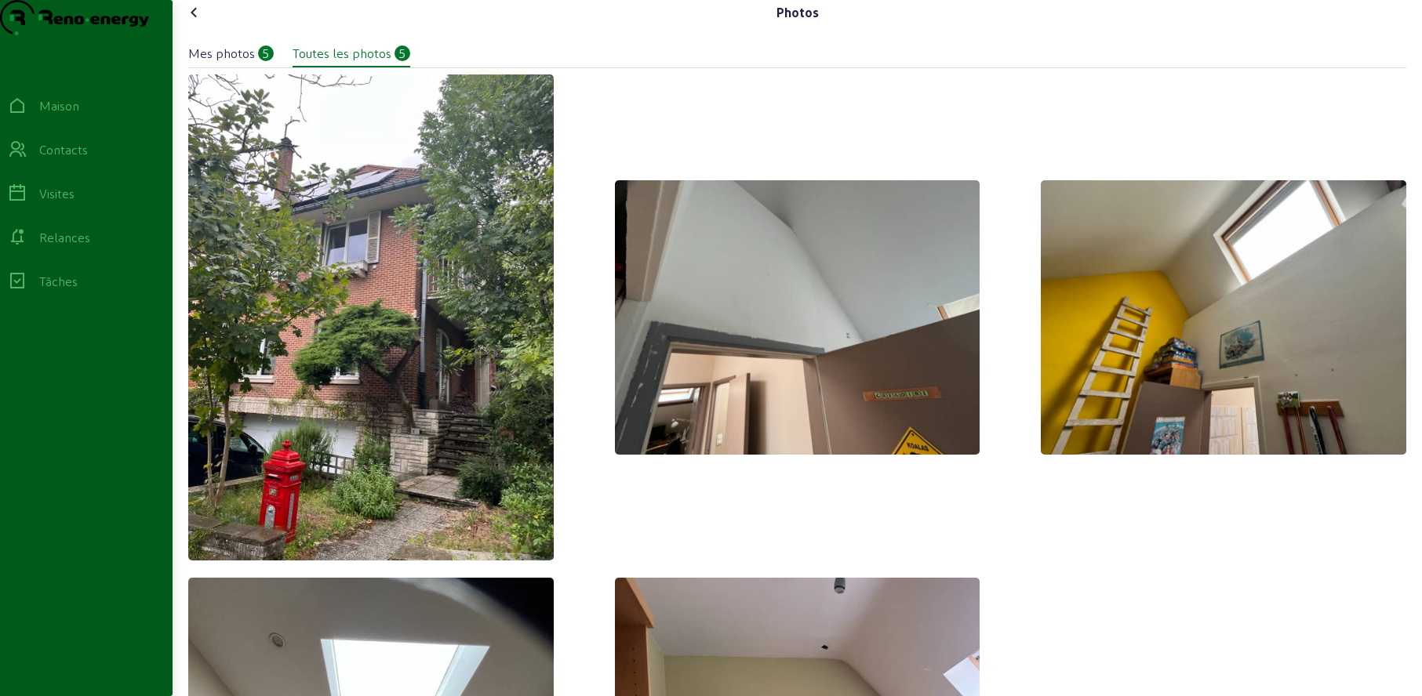
click at [197, 22] on icon at bounding box center [194, 12] width 19 height 19
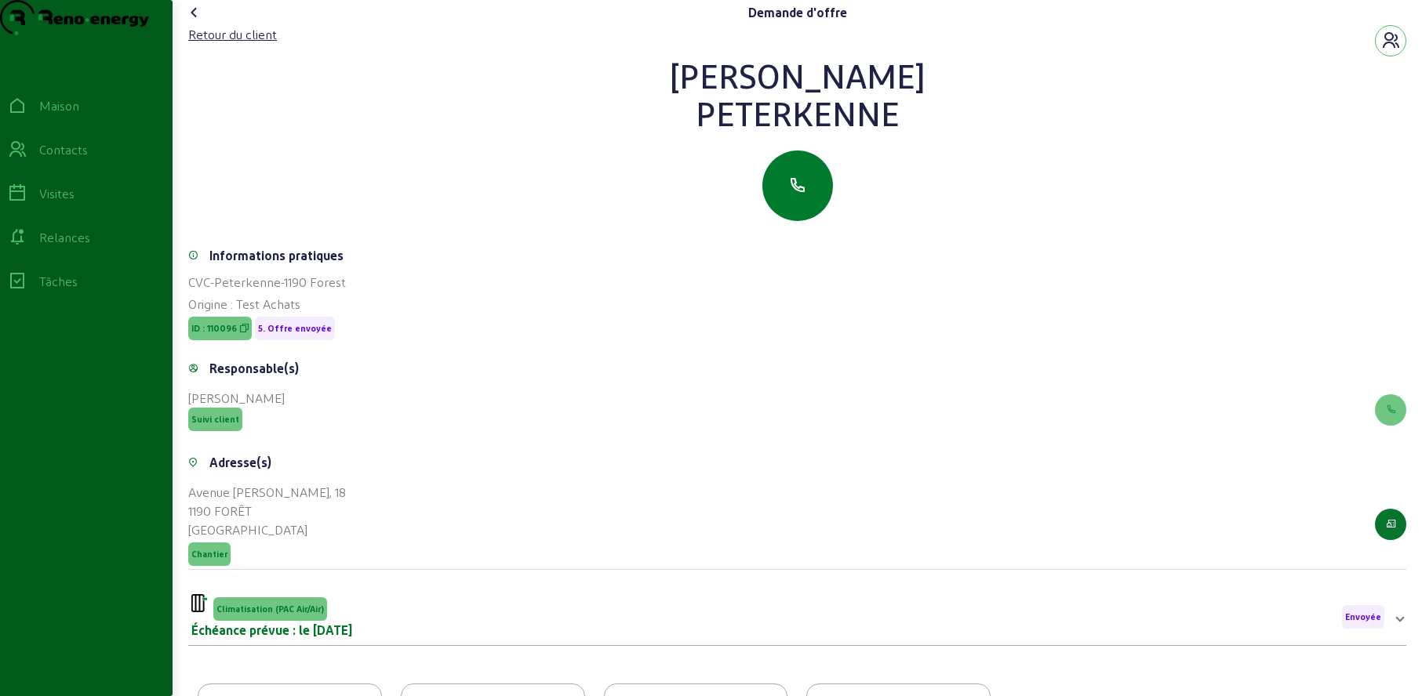
click at [799, 195] on icon "button" at bounding box center [797, 185] width 19 height 19
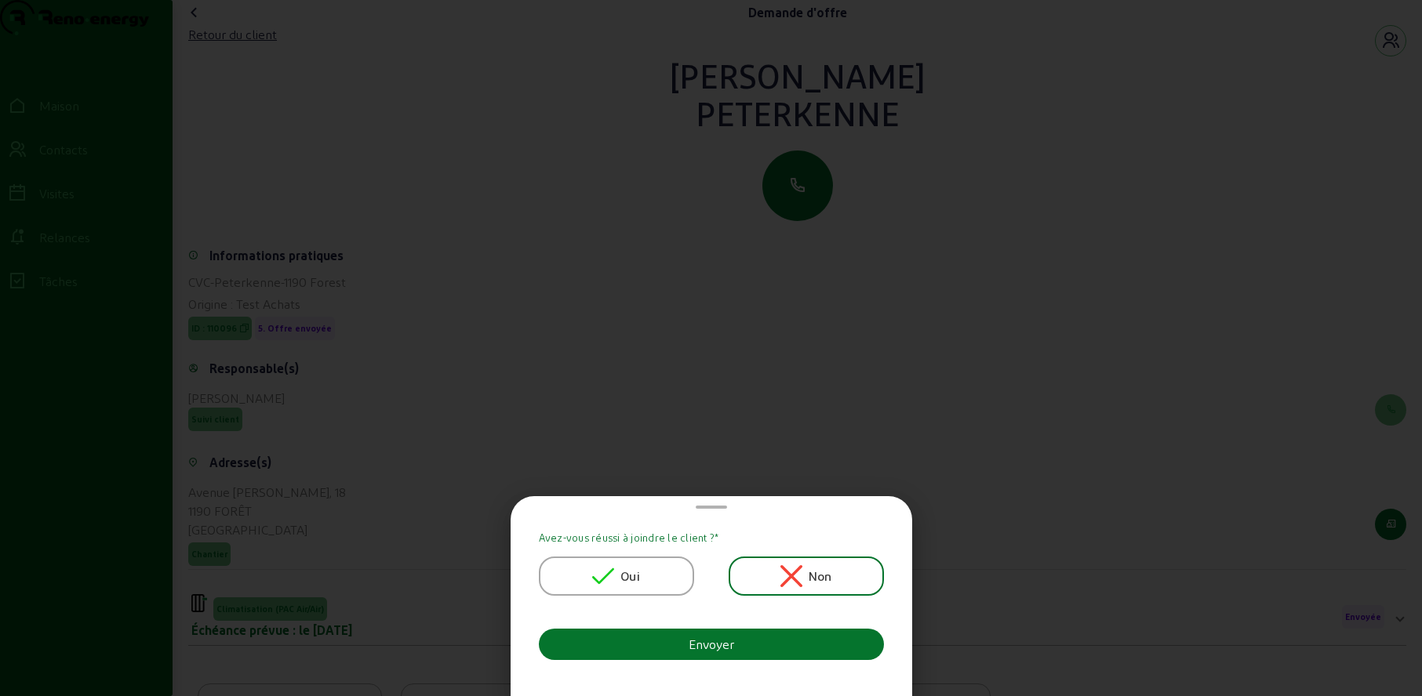
click at [624, 579] on font "Oui" at bounding box center [630, 576] width 20 height 15
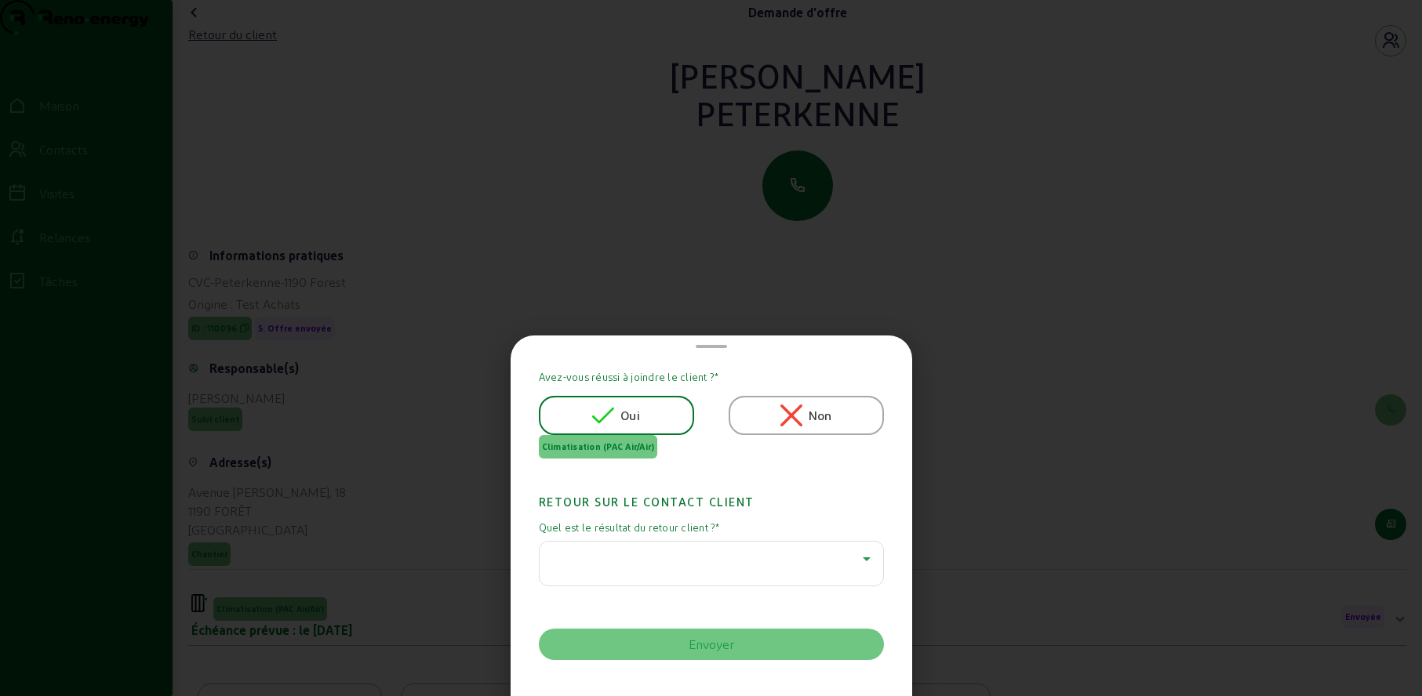
click at [628, 563] on div at bounding box center [707, 559] width 311 height 19
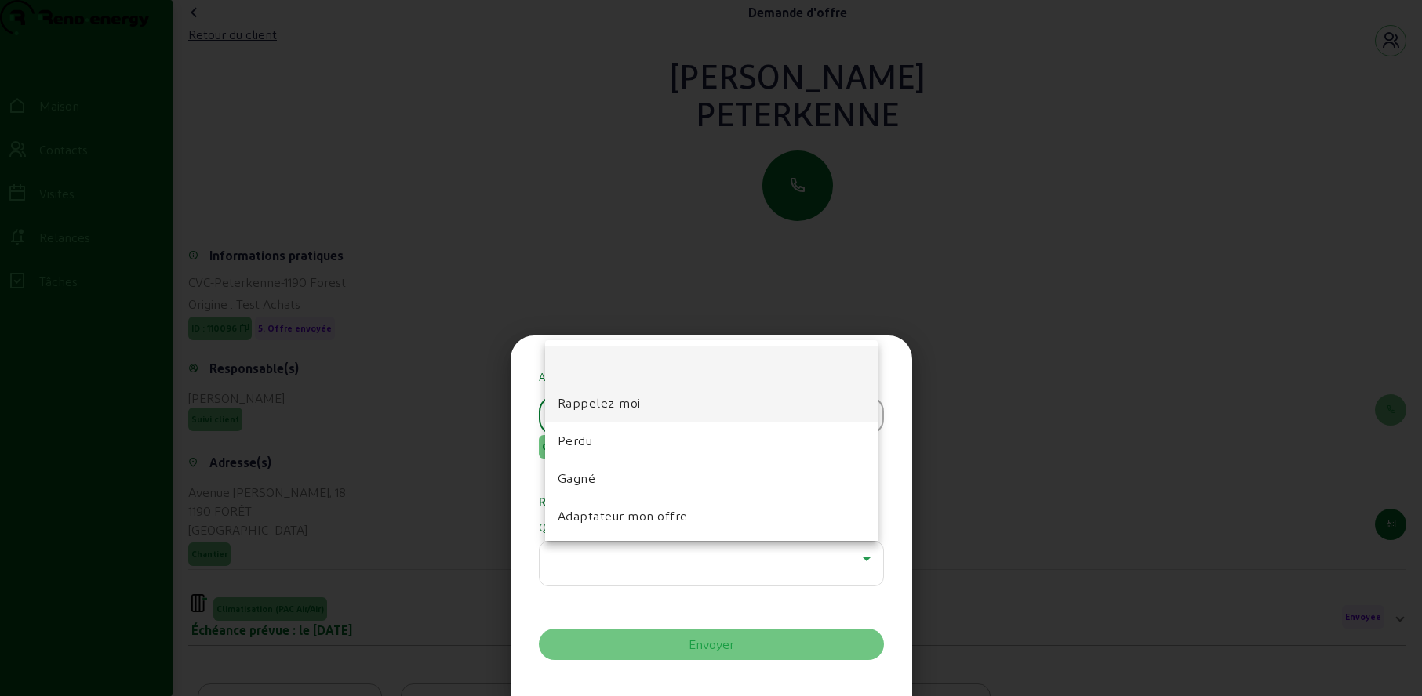
click at [613, 403] on font "Rappelez-moi" at bounding box center [599, 402] width 83 height 15
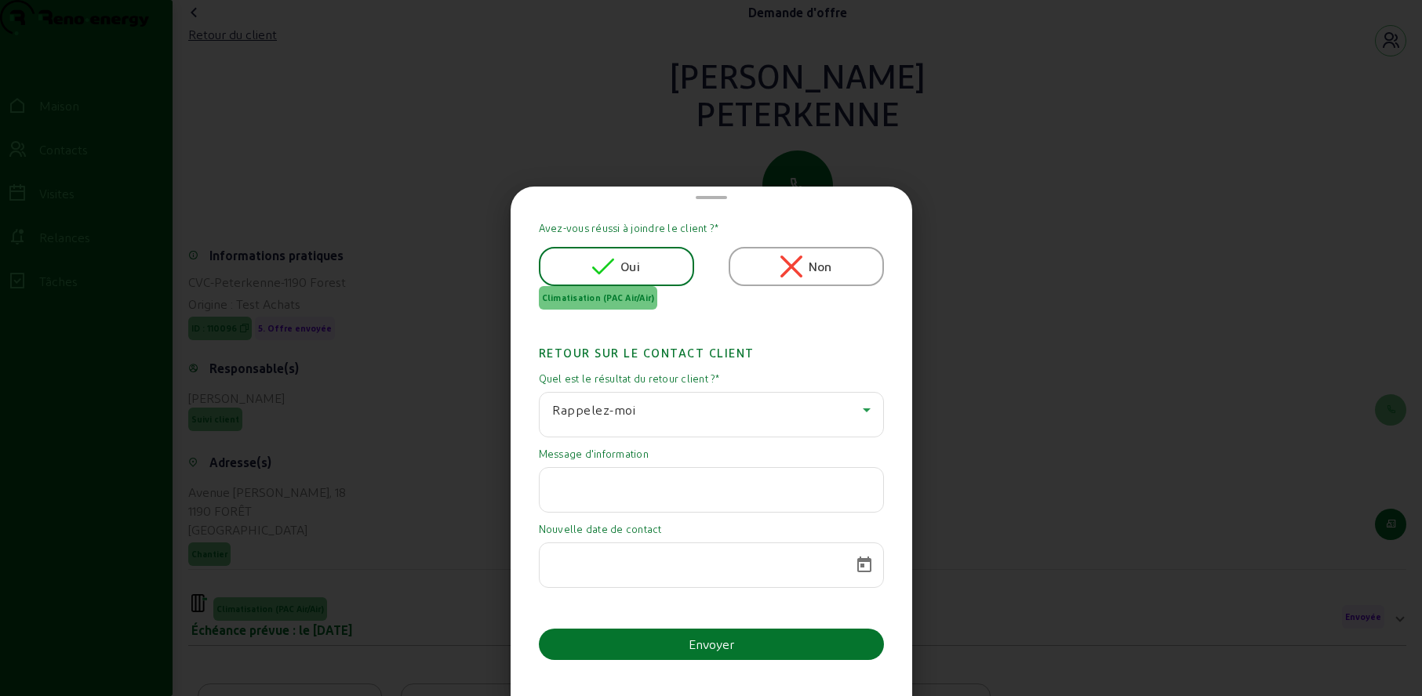
click at [698, 491] on input "text" at bounding box center [711, 485] width 318 height 19
paste input "Nous n'avons pas pu vous répondre pour le moment, plusieurs choses sur le feu. …"
type input "Nous n'avons pas pu vous répondre pour le moment, plusieurs choses sur le feu. …"
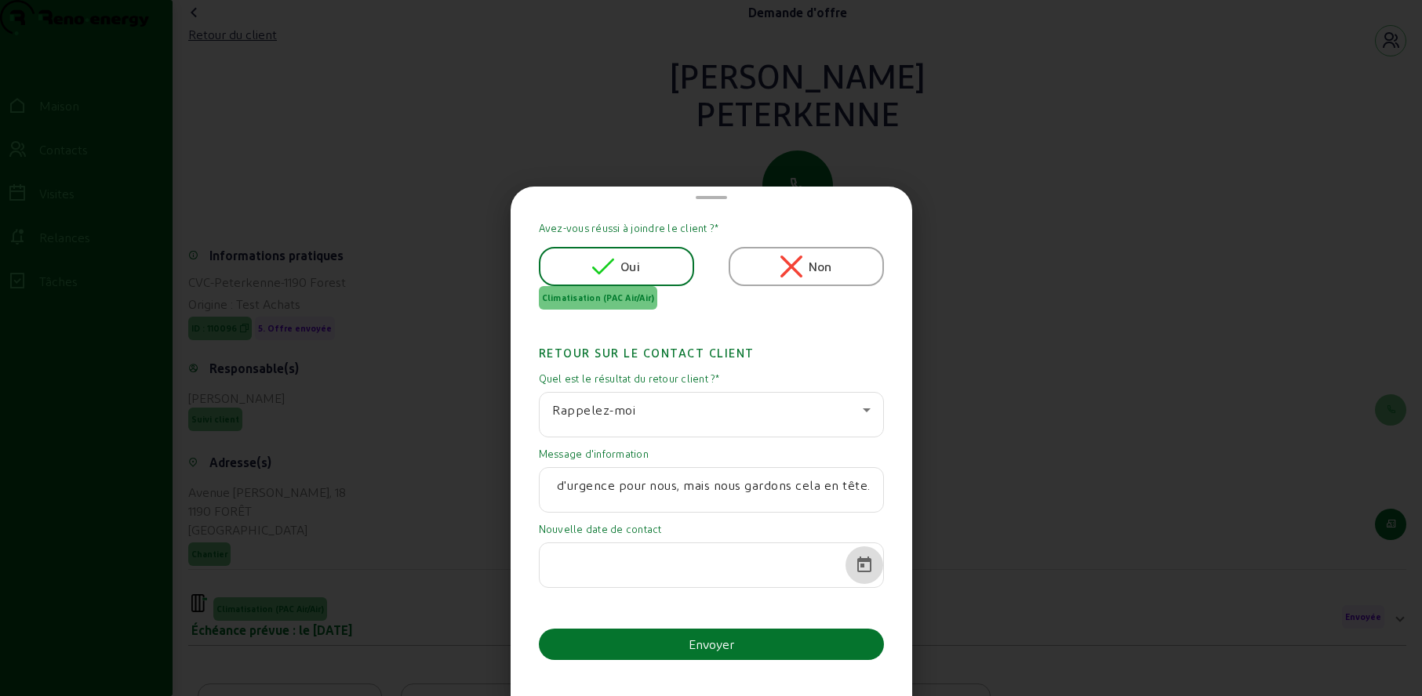
scroll to position [0, 0]
click at [855, 562] on span "Calendrier ouvert" at bounding box center [864, 566] width 38 height 38
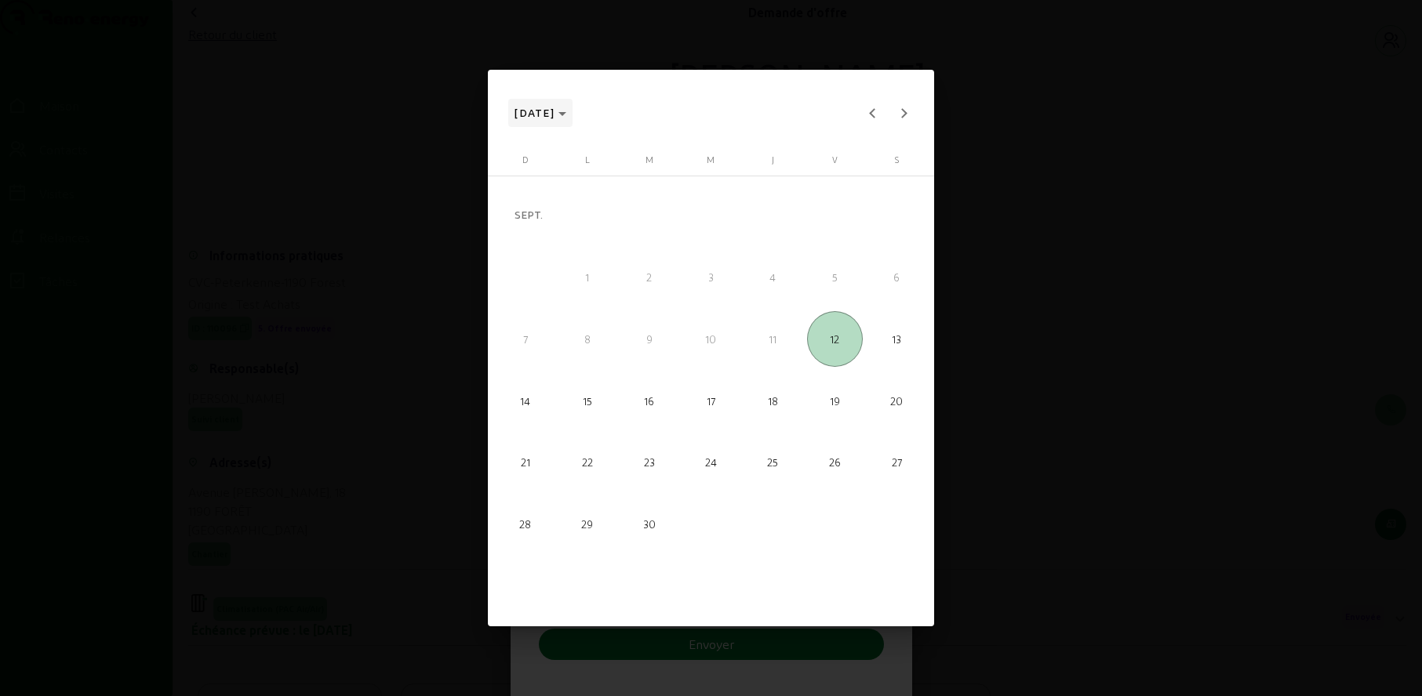
click at [566, 116] on span "[DATE]" at bounding box center [540, 113] width 52 height 19
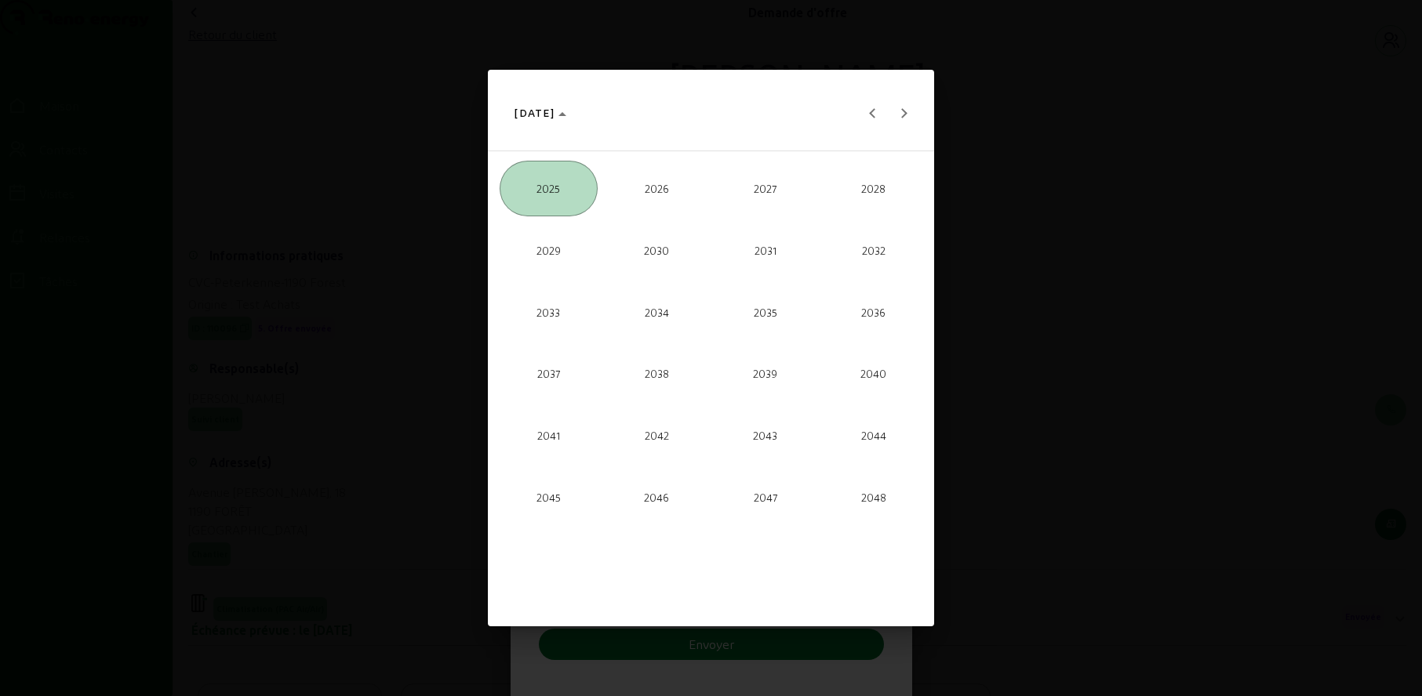
click at [650, 185] on font "2026" at bounding box center [657, 188] width 24 height 13
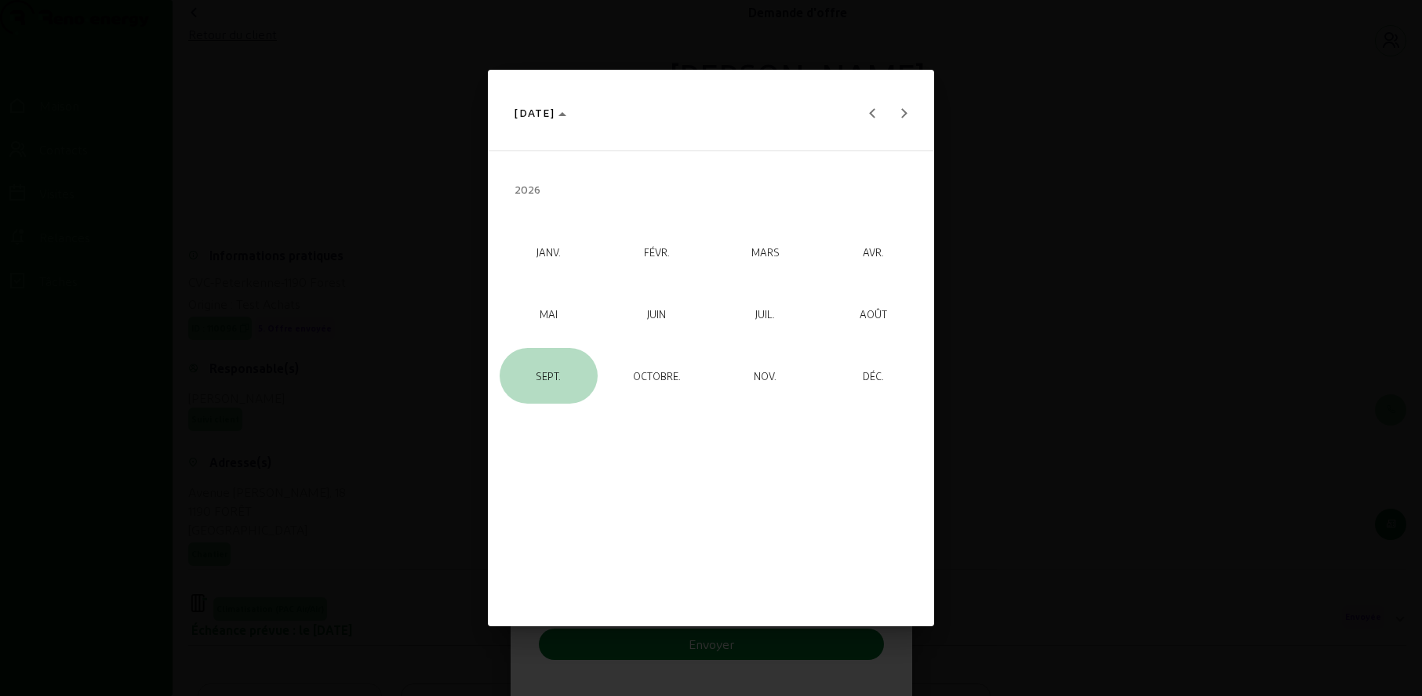
click at [555, 375] on font "SEPT." at bounding box center [548, 375] width 25 height 13
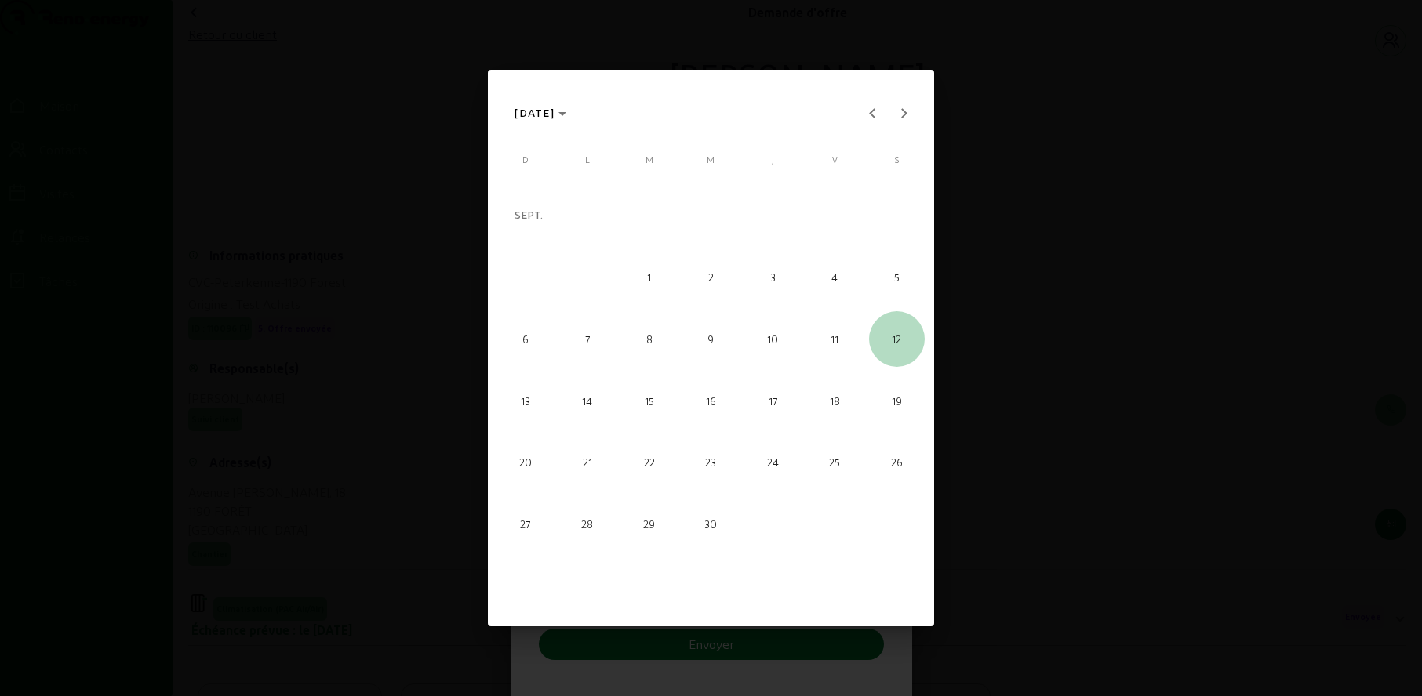
click at [900, 344] on font "12" at bounding box center [896, 339] width 9 height 13
type input "[DATE]"
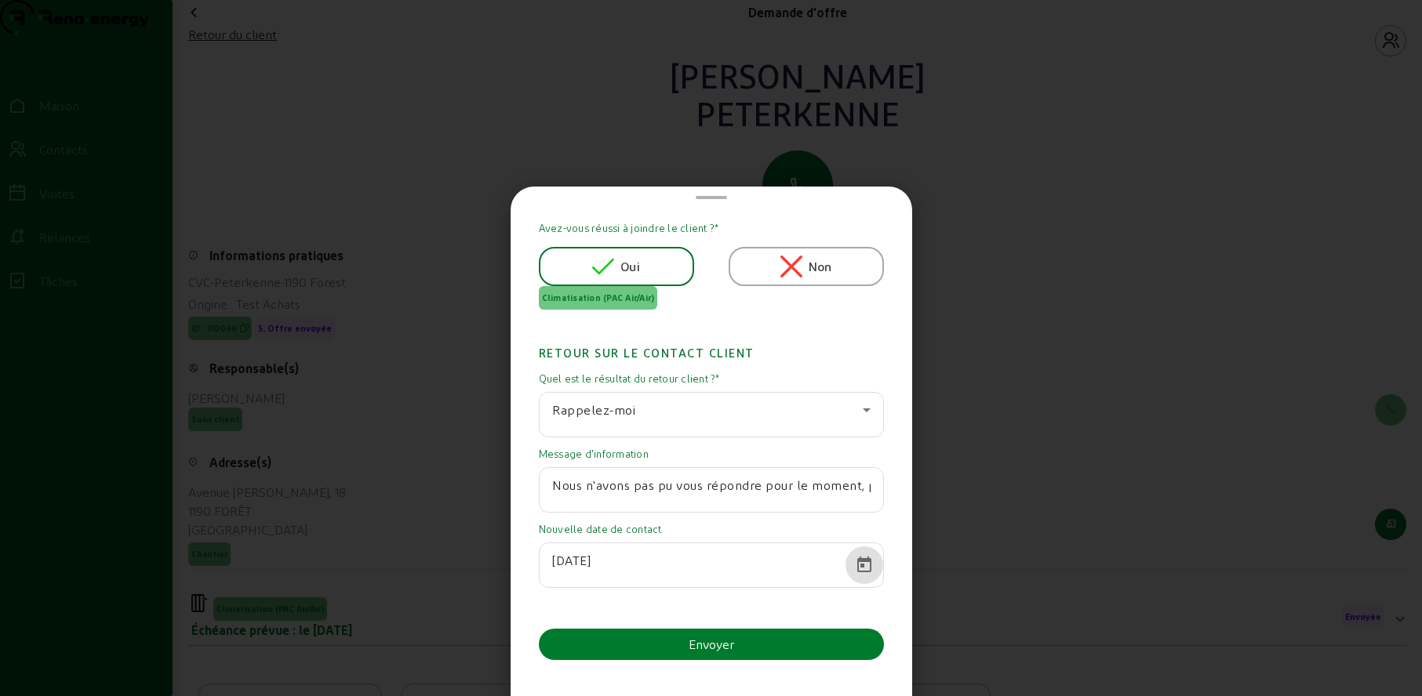
click at [686, 647] on button "Envoyer" at bounding box center [711, 644] width 345 height 31
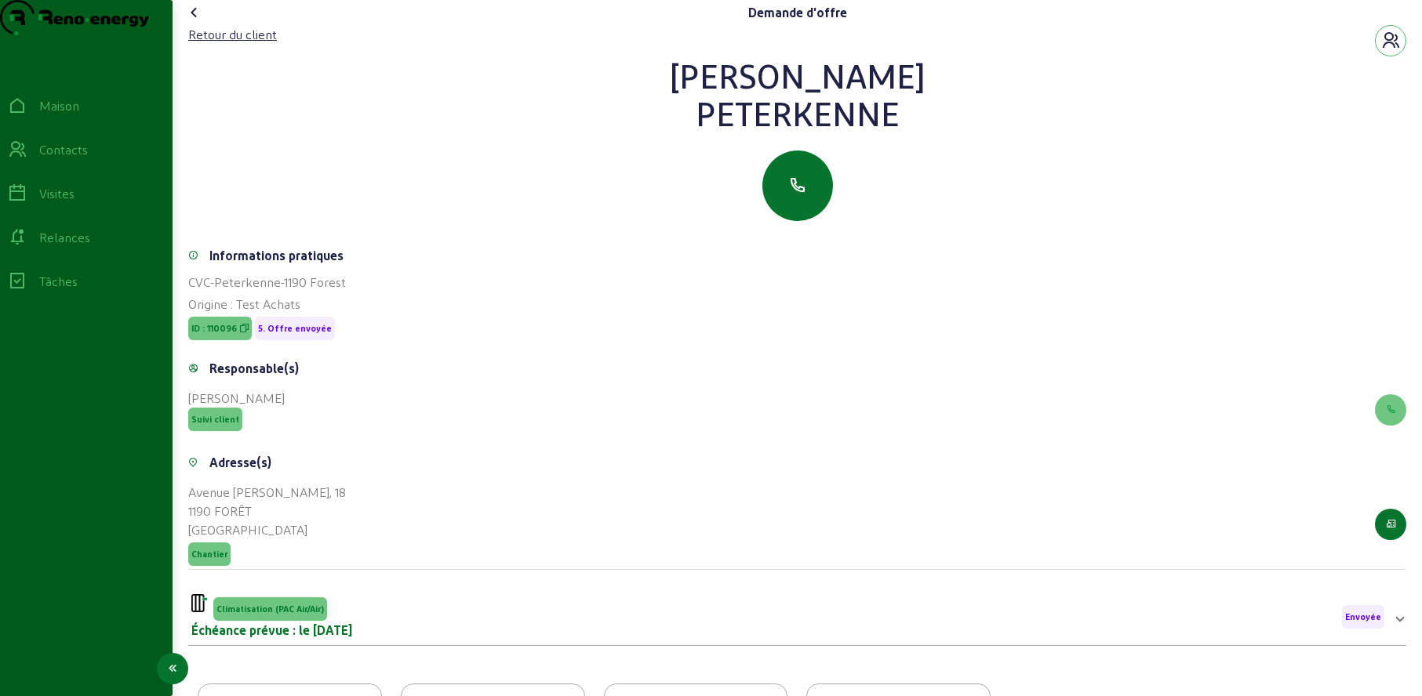
click at [27, 159] on icon at bounding box center [17, 149] width 19 height 19
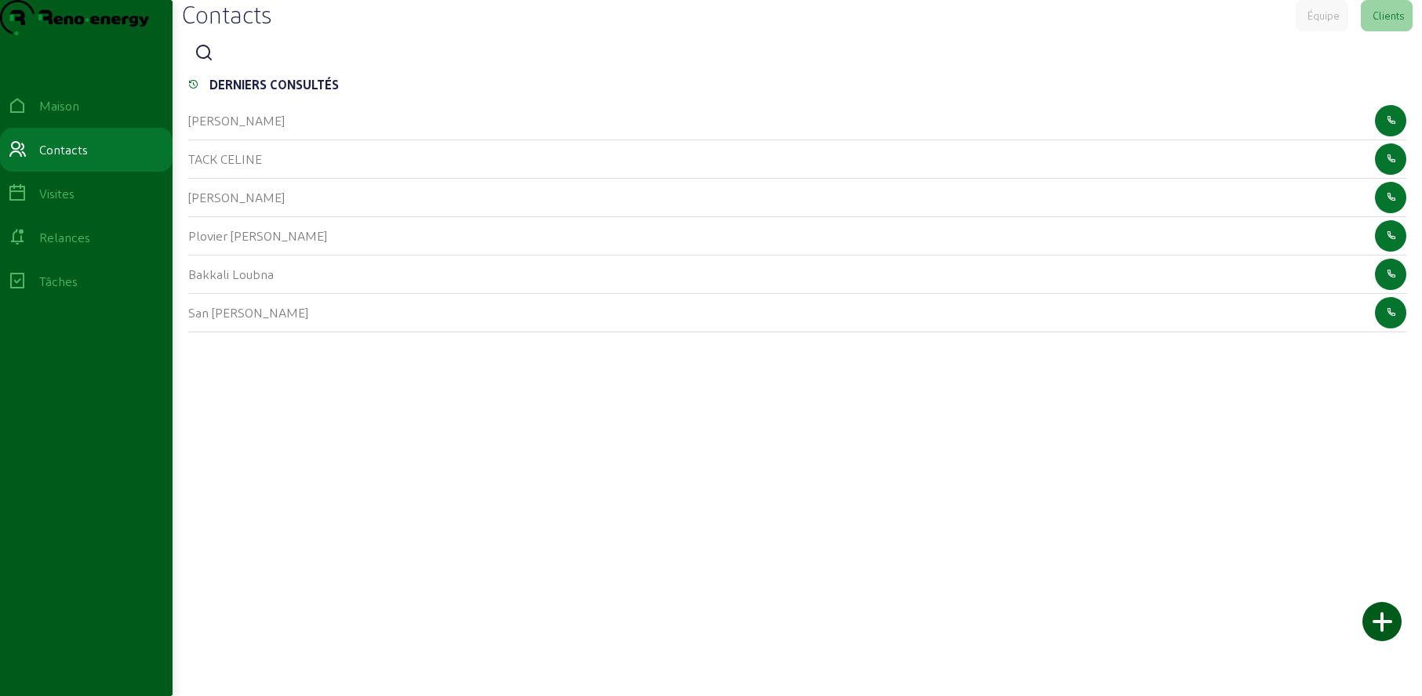
click at [207, 63] on icon at bounding box center [204, 53] width 19 height 19
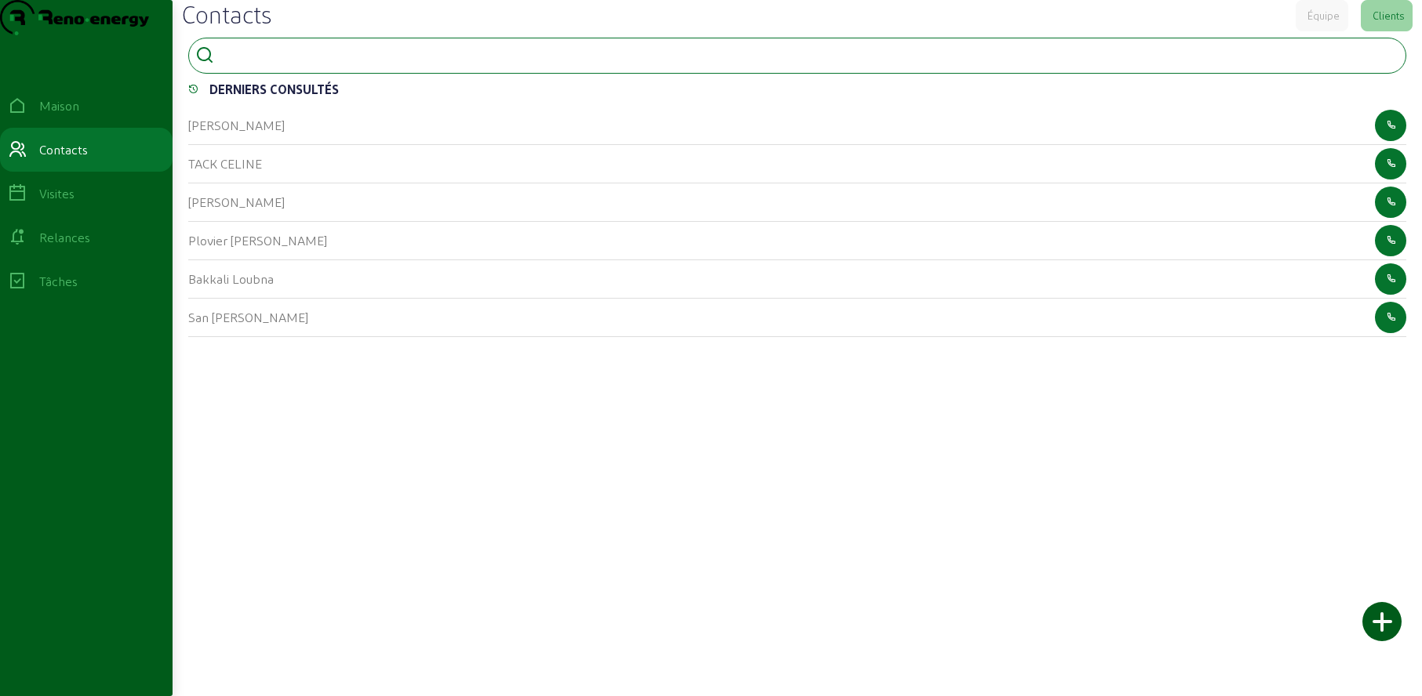
click at [275, 64] on input at bounding box center [290, 54] width 141 height 19
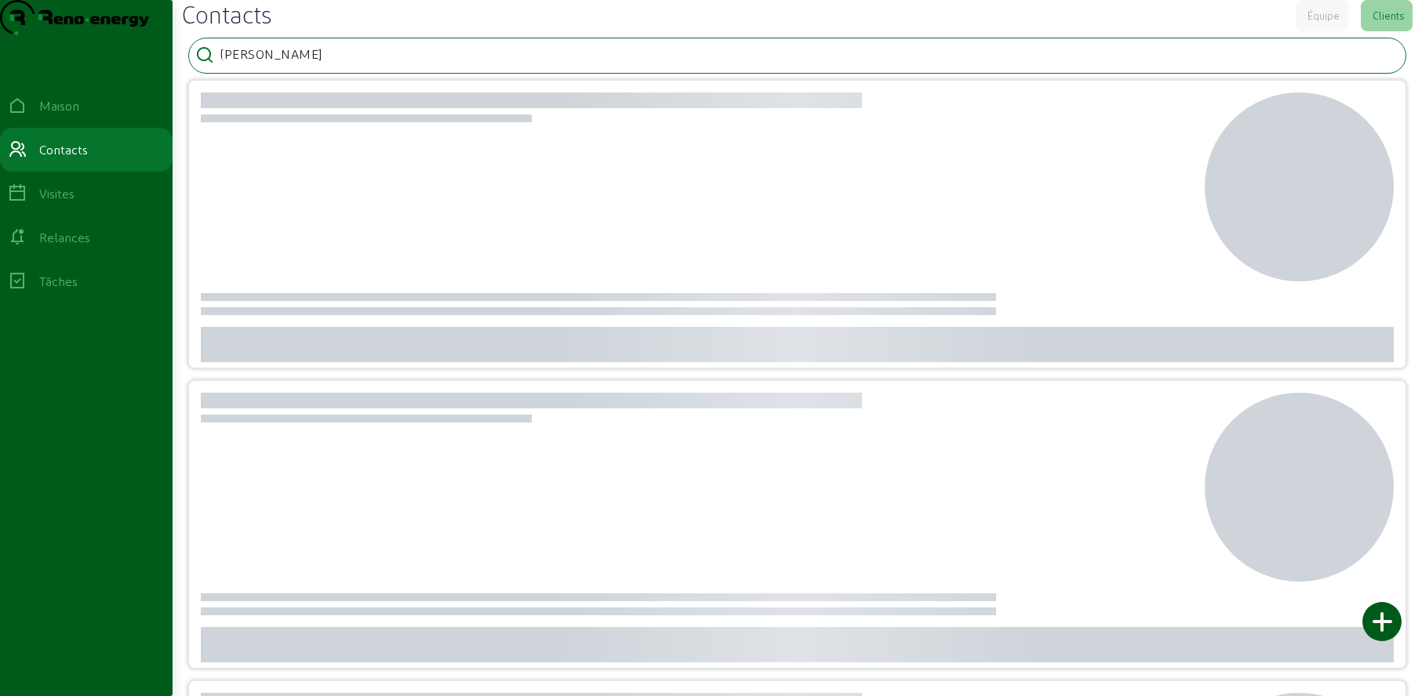
drag, startPoint x: 272, startPoint y: 86, endPoint x: 219, endPoint y: 88, distance: 53.4
click at [219, 74] on div "[PERSON_NAME]" at bounding box center [797, 56] width 1218 height 36
type input "[PERSON_NAME]"
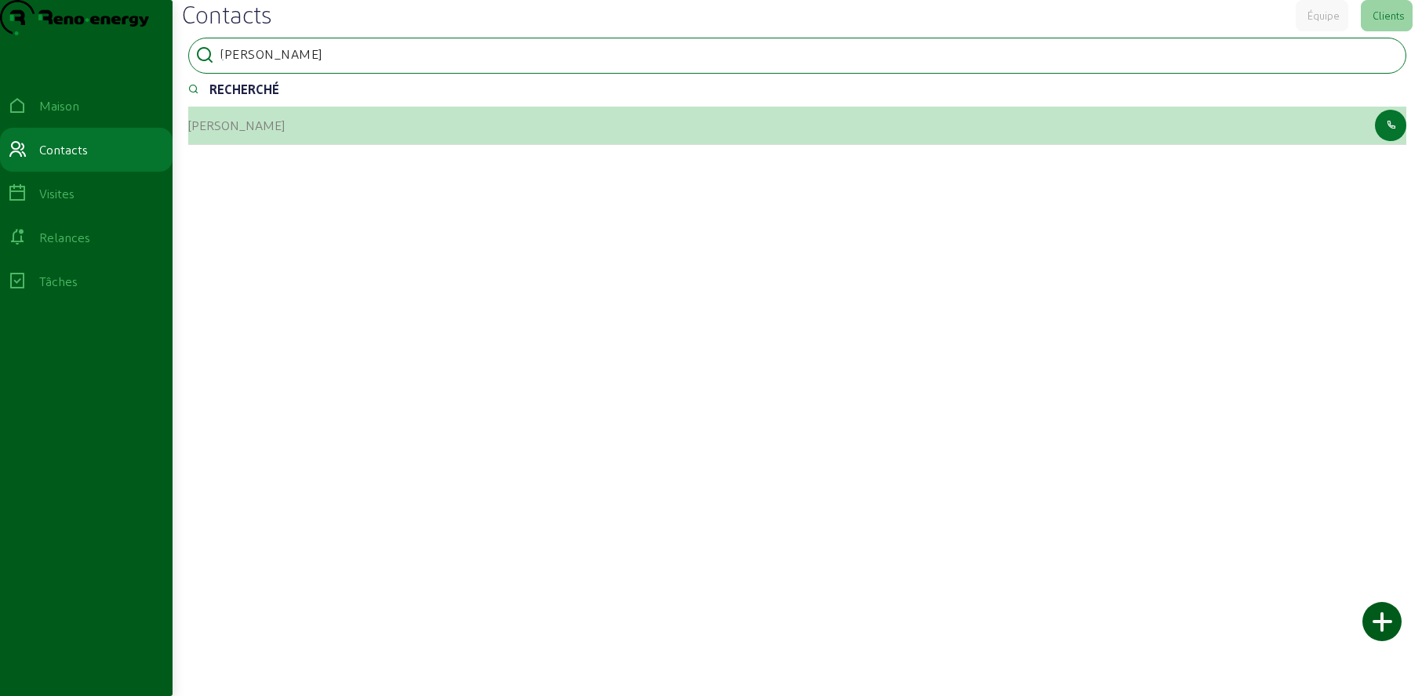
click at [202, 133] on font "[PERSON_NAME]" at bounding box center [236, 125] width 96 height 15
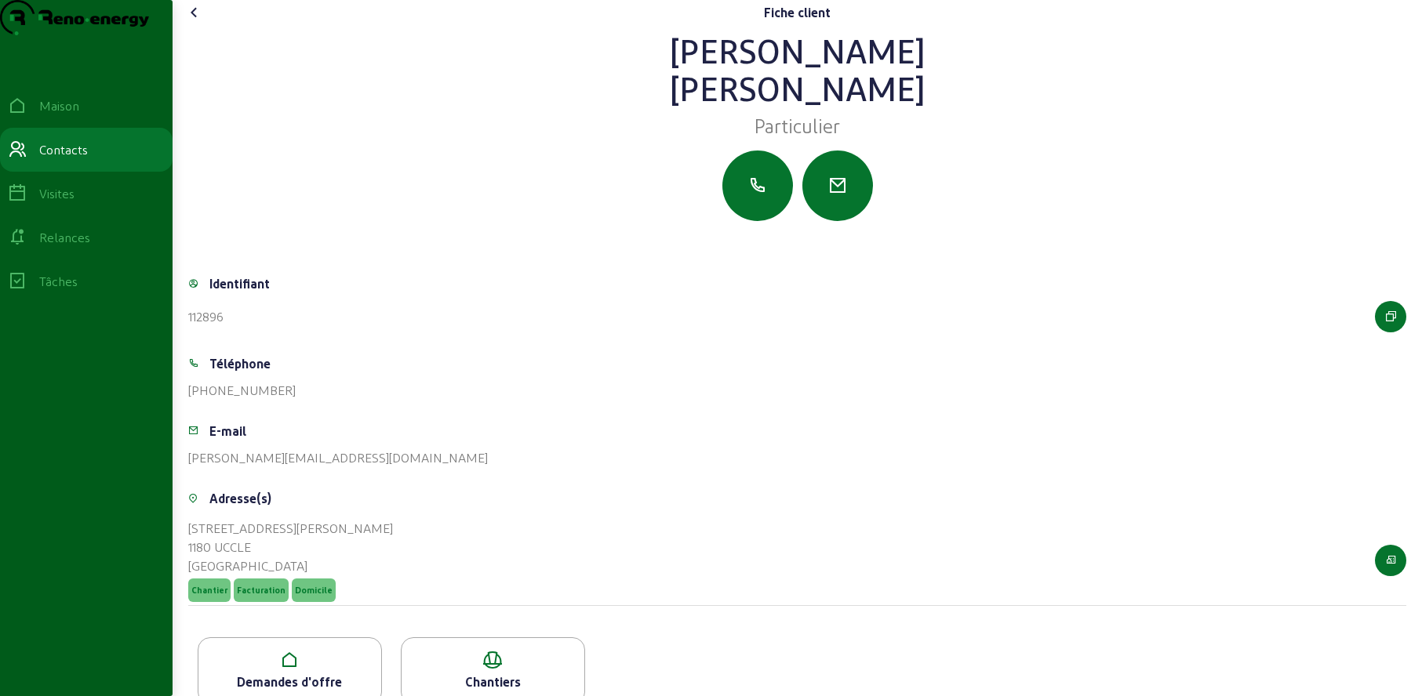
click at [198, 22] on icon at bounding box center [194, 12] width 19 height 19
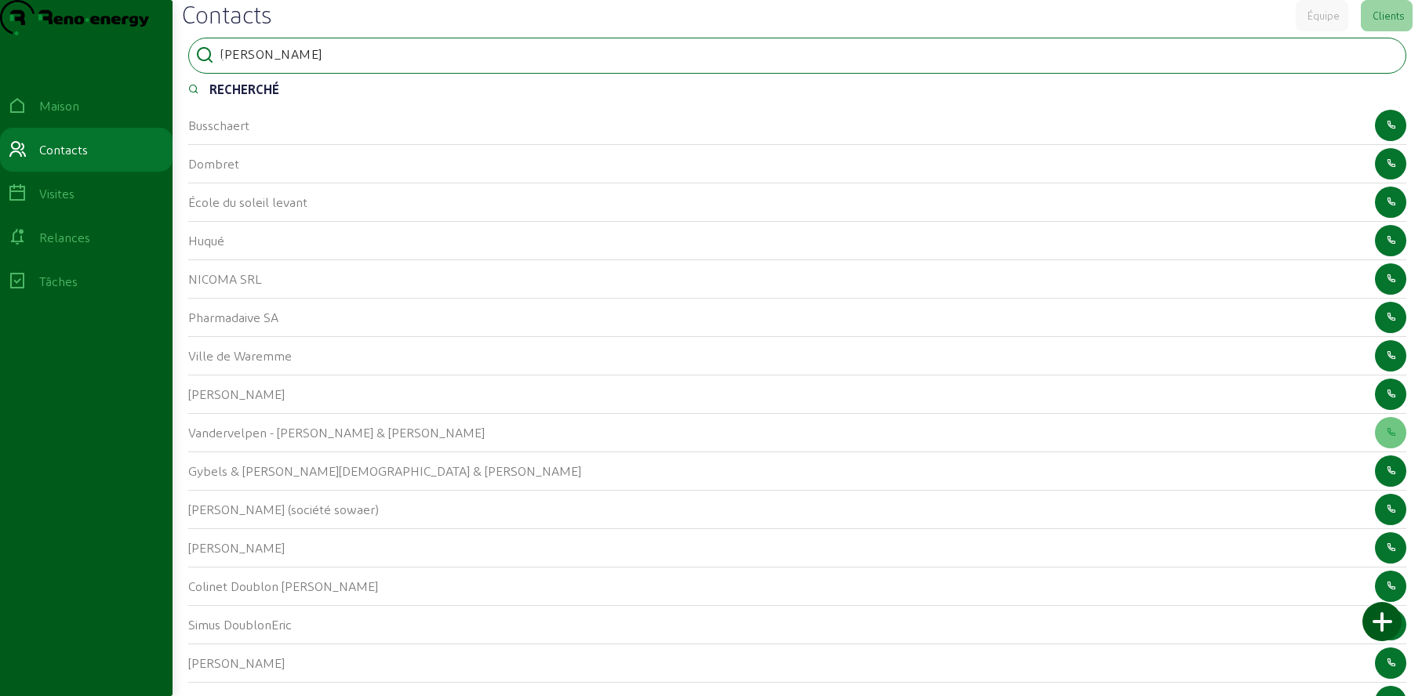
drag, startPoint x: 224, startPoint y: 85, endPoint x: 398, endPoint y: 95, distance: 174.4
click at [399, 74] on div "[PERSON_NAME]" at bounding box center [797, 56] width 1218 height 36
type input "[PERSON_NAME]"
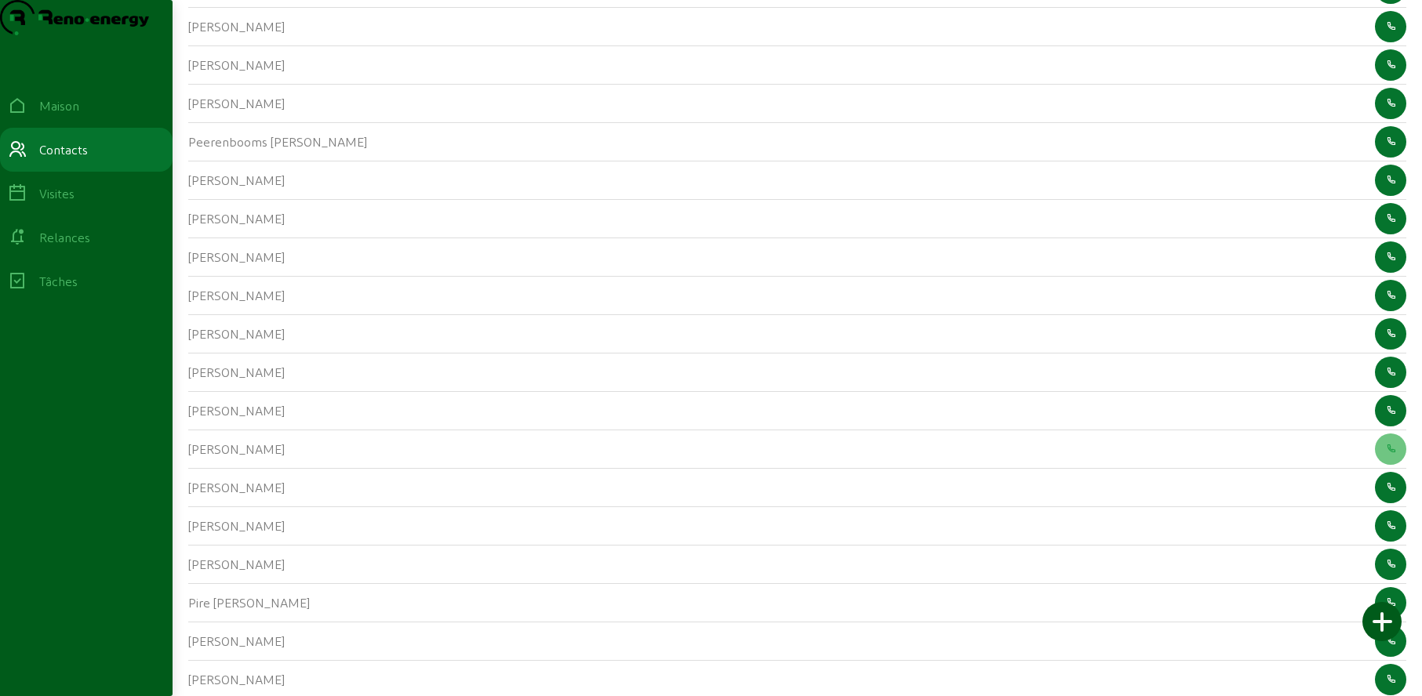
scroll to position [16371, 0]
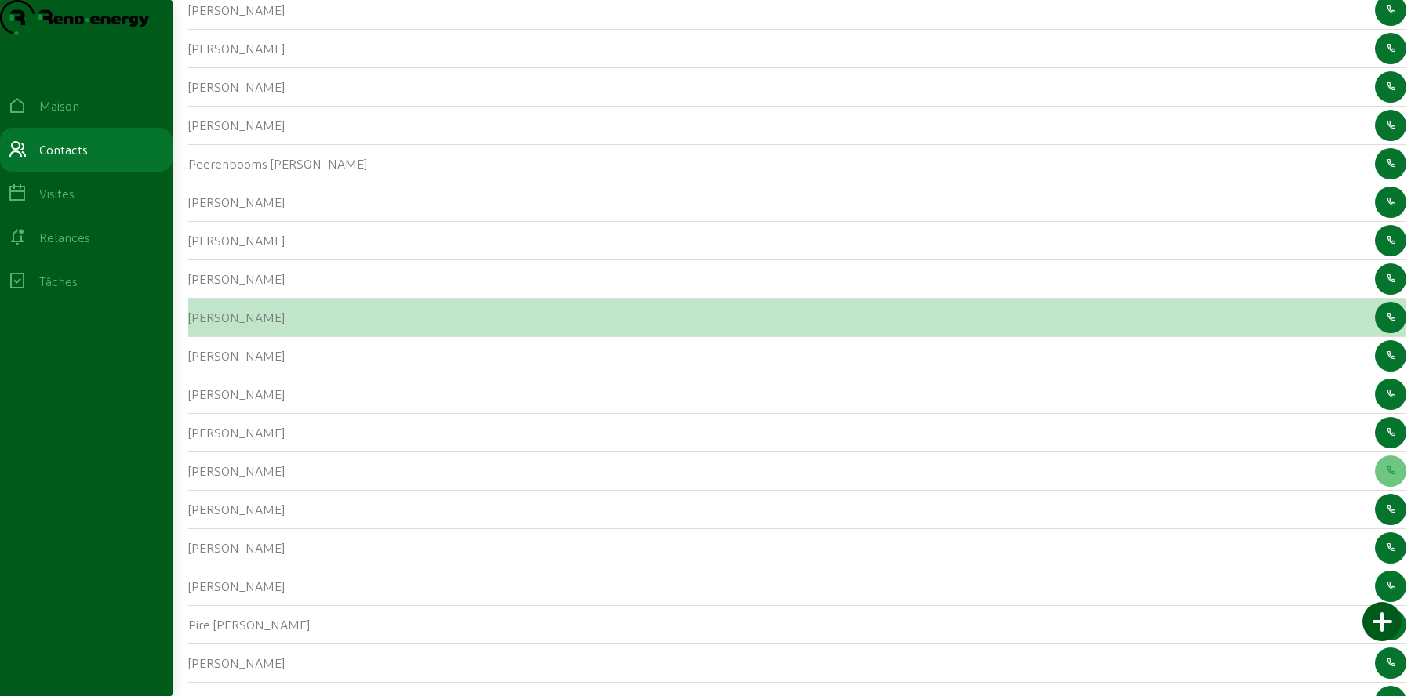
click at [198, 325] on font "[PERSON_NAME]" at bounding box center [236, 317] width 96 height 15
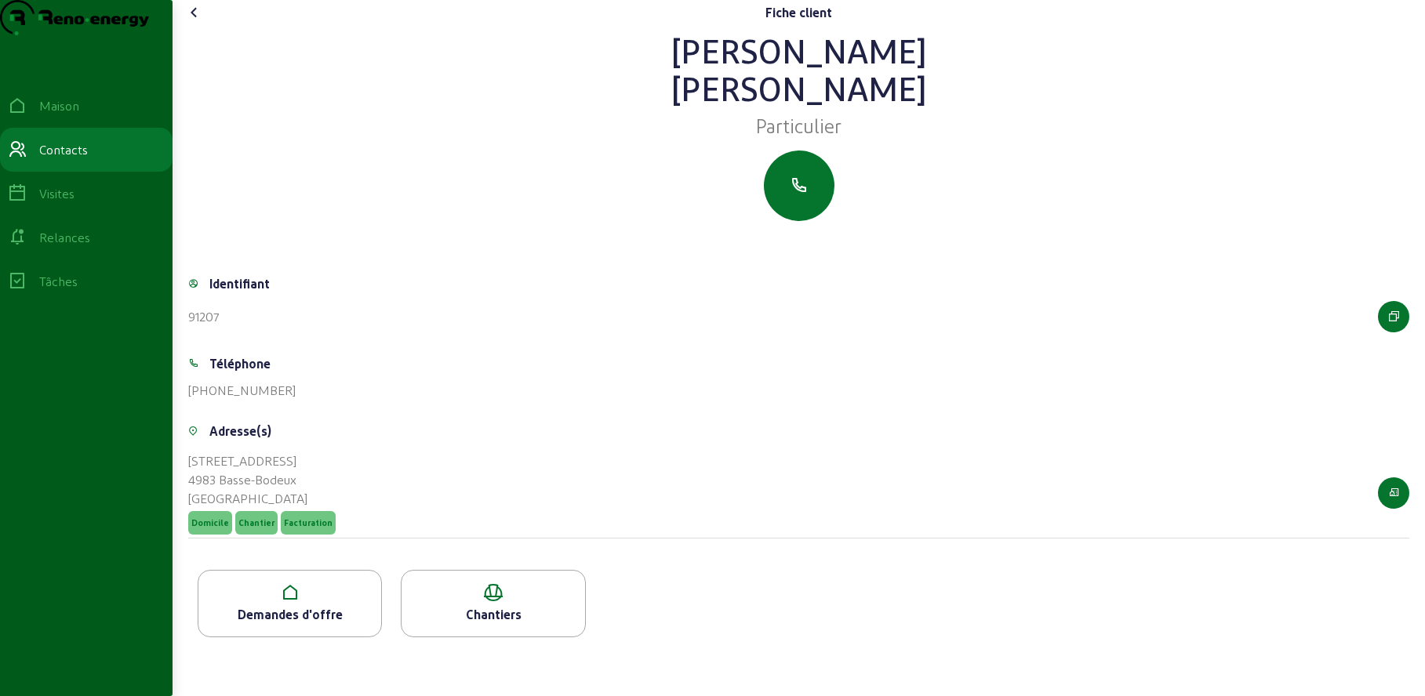
click at [311, 634] on div "Demandes d'offre" at bounding box center [290, 603] width 184 height 67
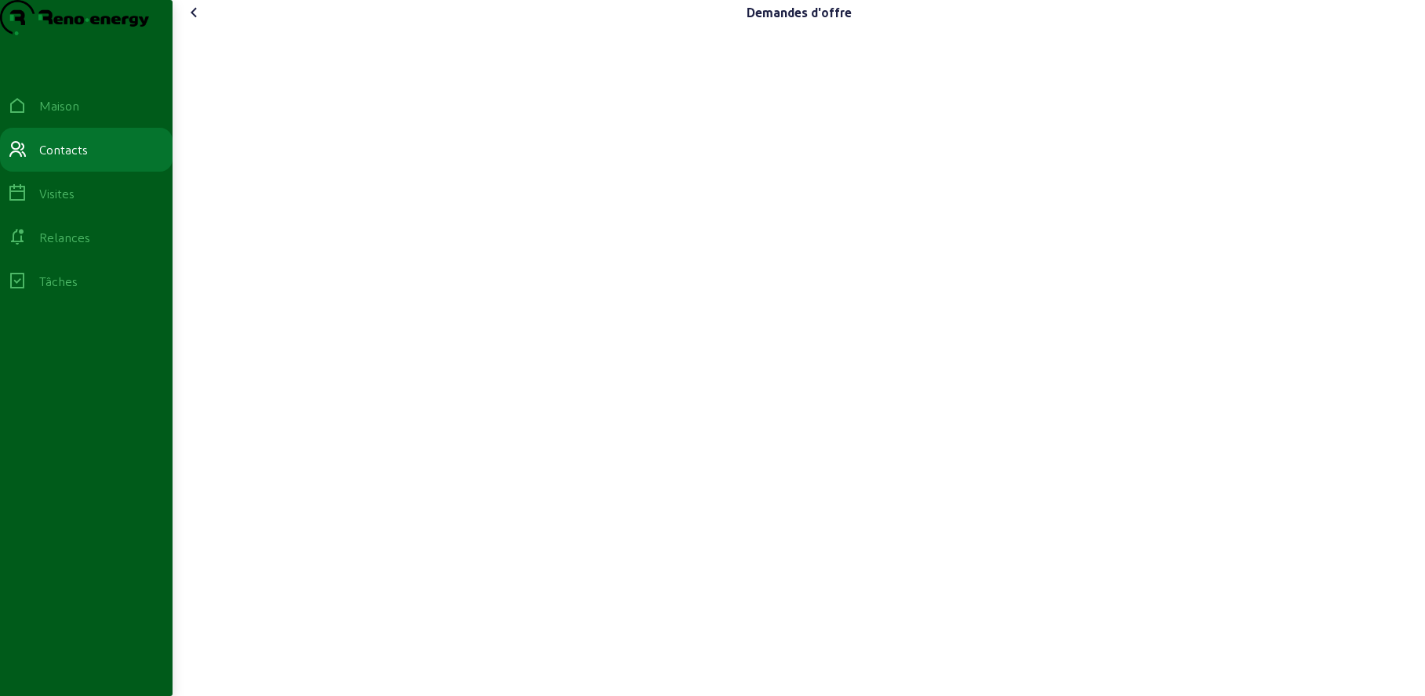
click at [199, 22] on icon at bounding box center [194, 12] width 19 height 19
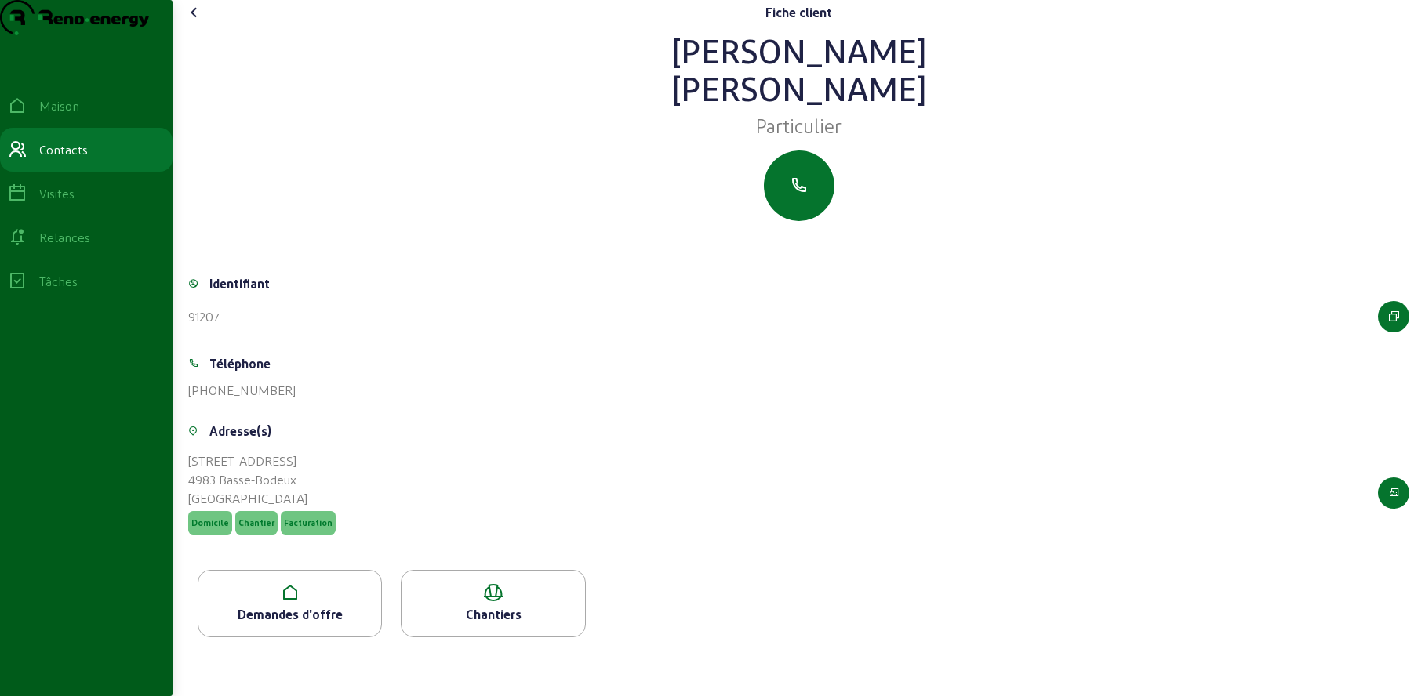
click at [316, 602] on icon at bounding box center [289, 593] width 183 height 19
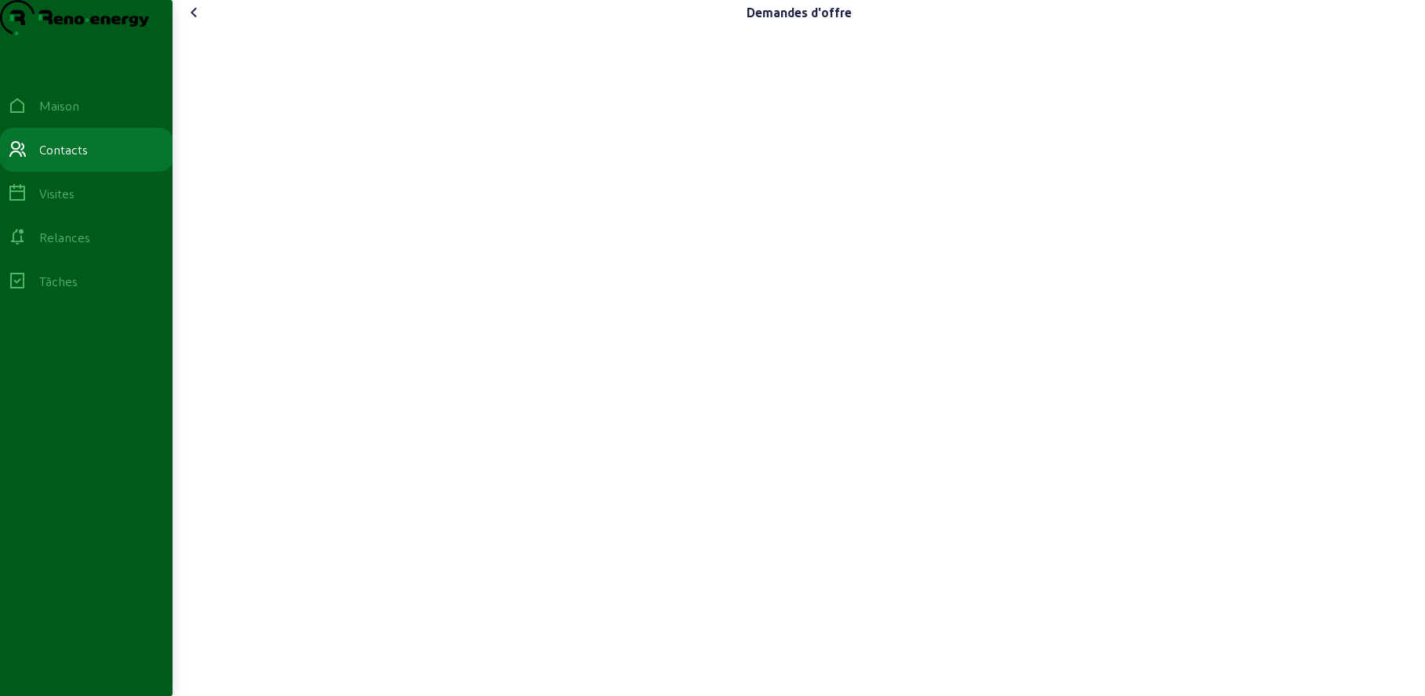
click at [200, 22] on icon at bounding box center [194, 12] width 19 height 19
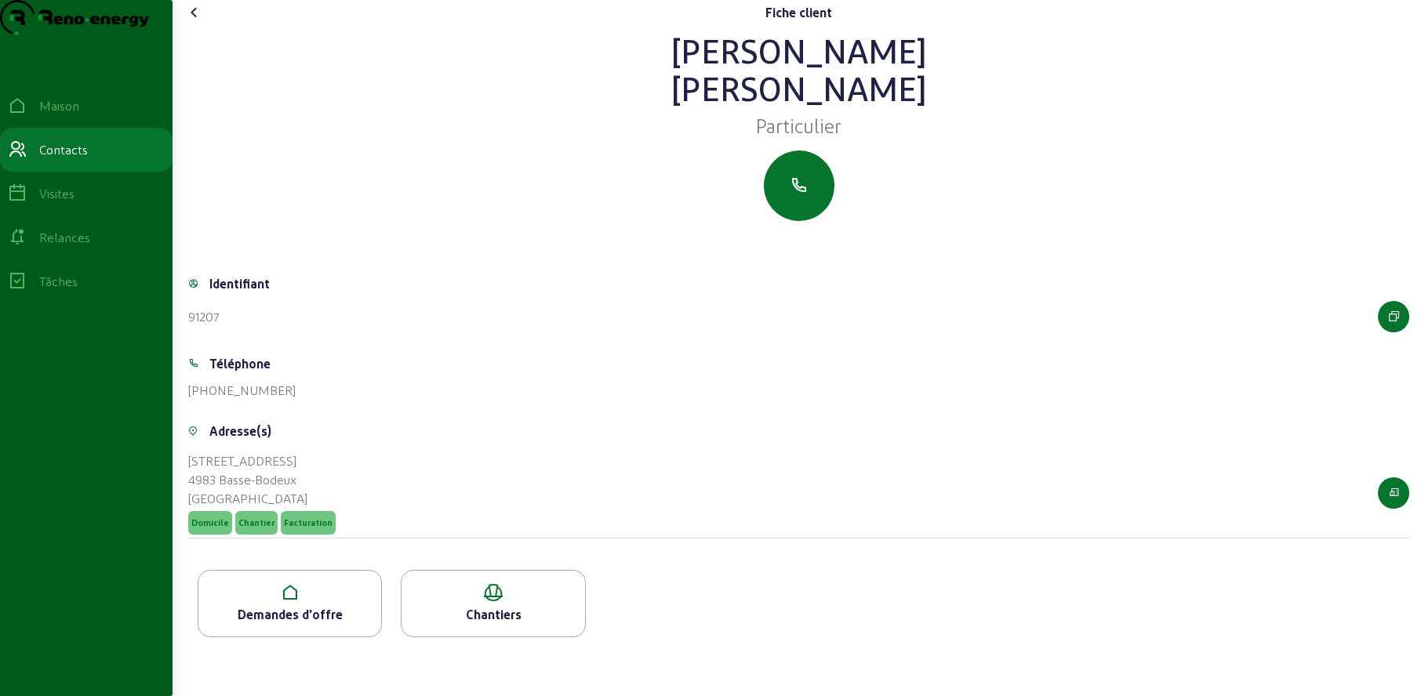
click at [198, 22] on icon at bounding box center [194, 12] width 19 height 19
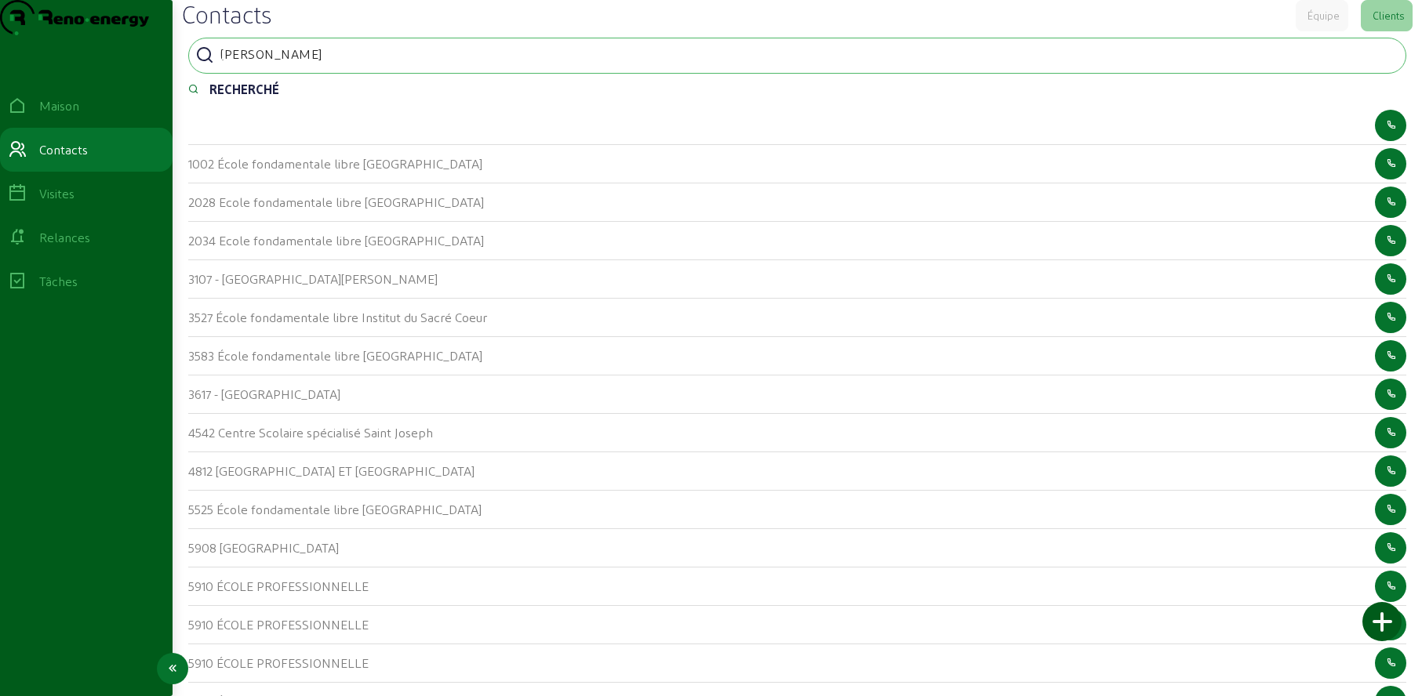
click at [39, 247] on div "Relances" at bounding box center [86, 237] width 157 height 19
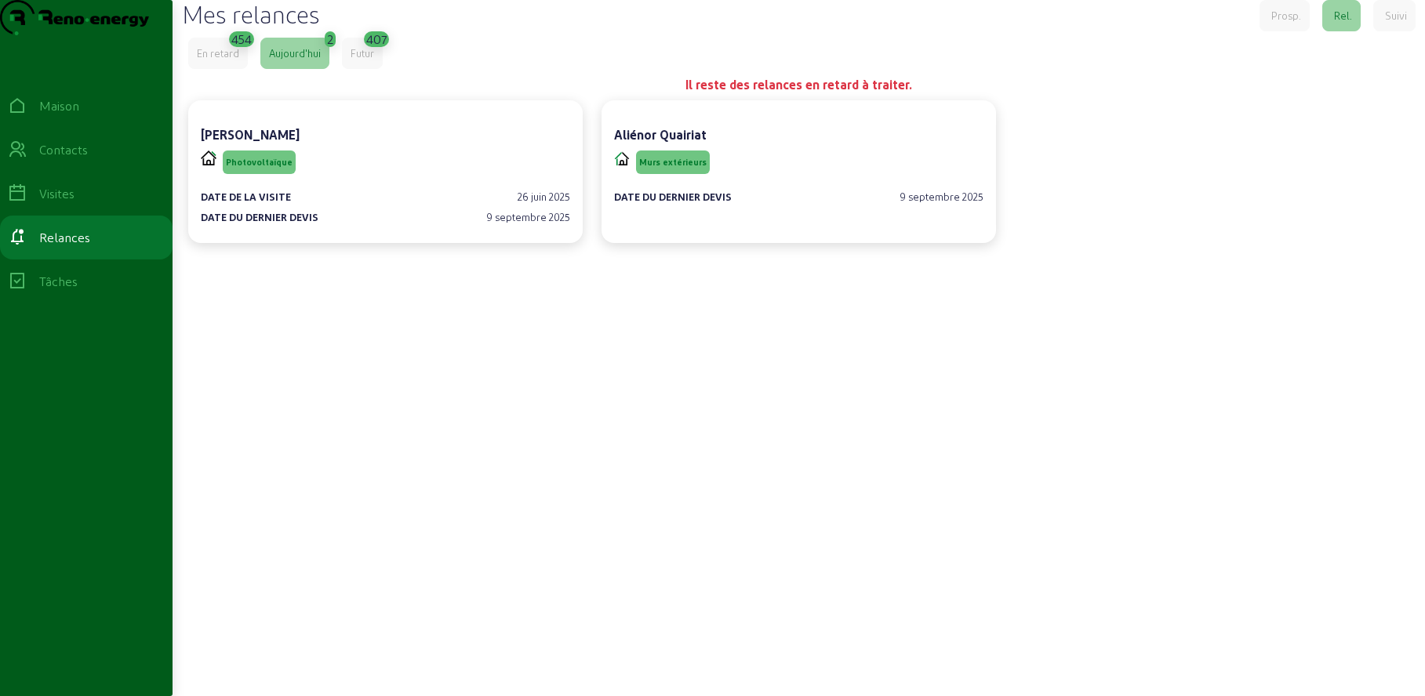
click at [364, 59] on font "Futur" at bounding box center [363, 53] width 24 height 12
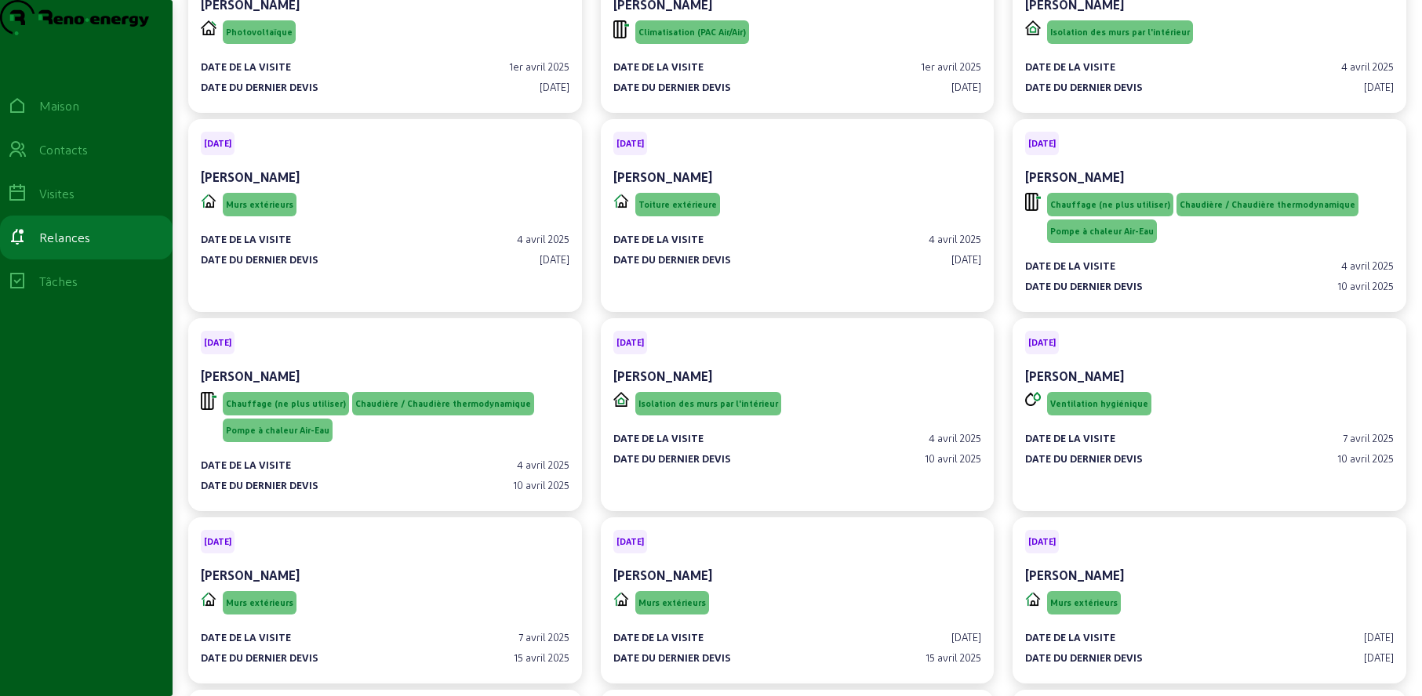
scroll to position [9298, 0]
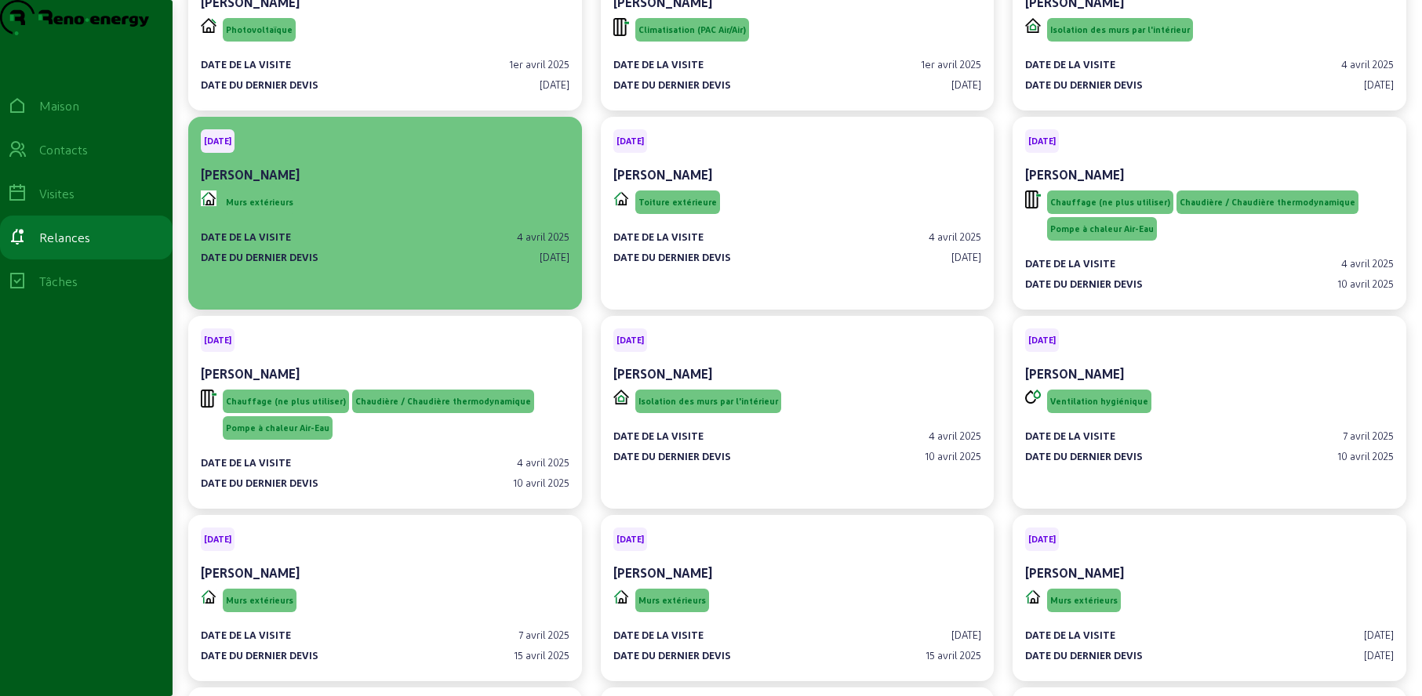
click at [430, 217] on div "Murs extérieurs" at bounding box center [385, 202] width 369 height 30
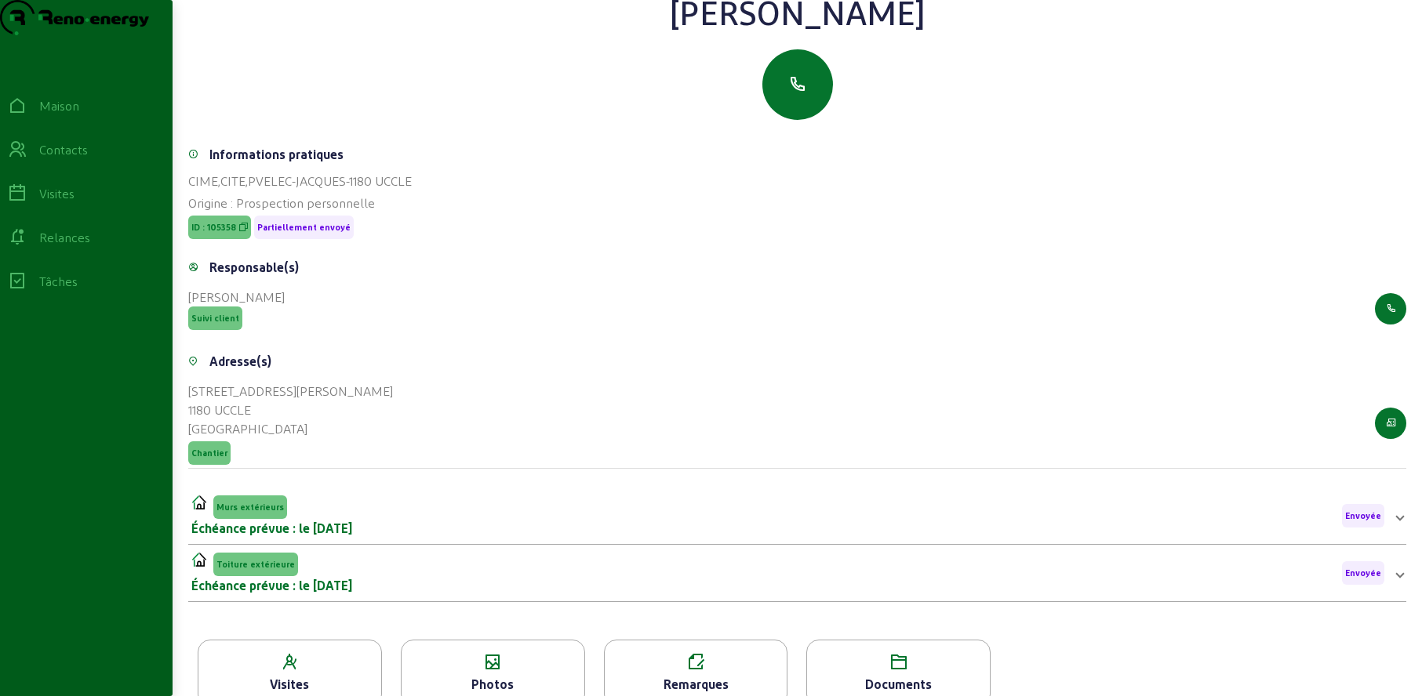
scroll to position [124, 0]
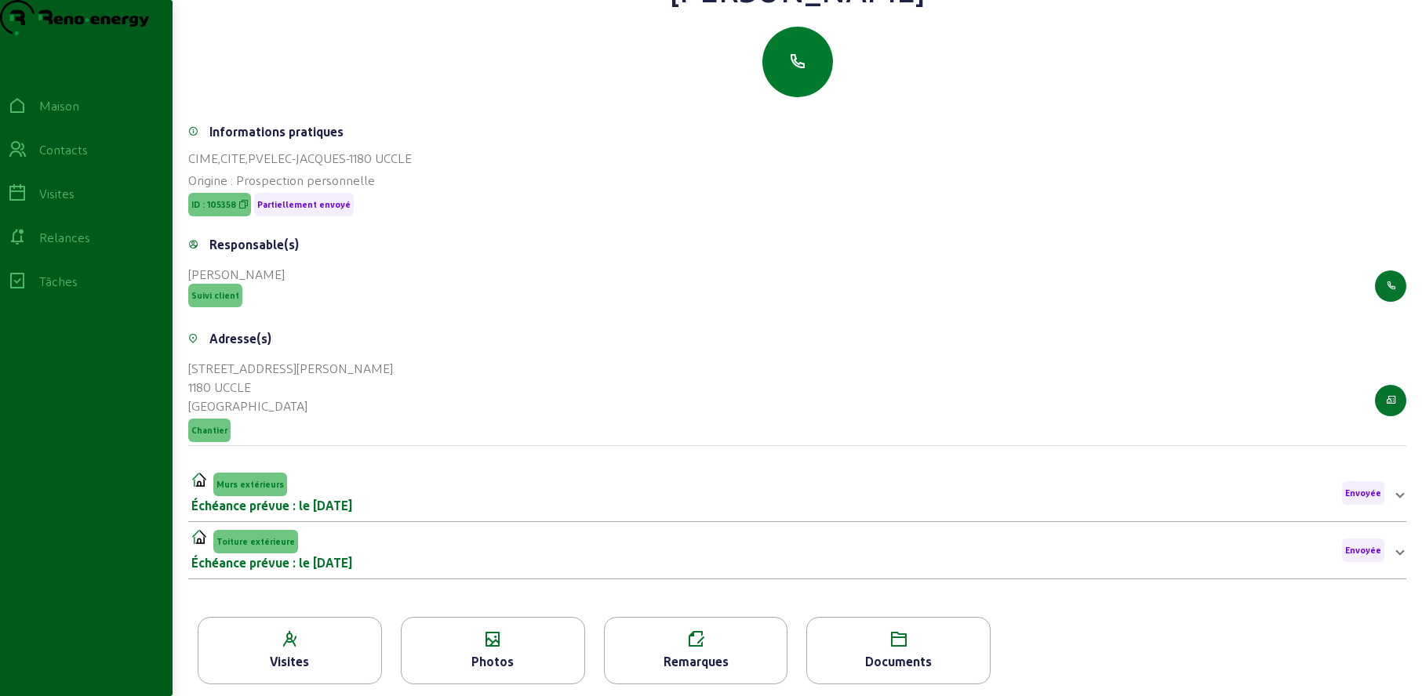
click at [800, 71] on icon "button" at bounding box center [797, 62] width 19 height 19
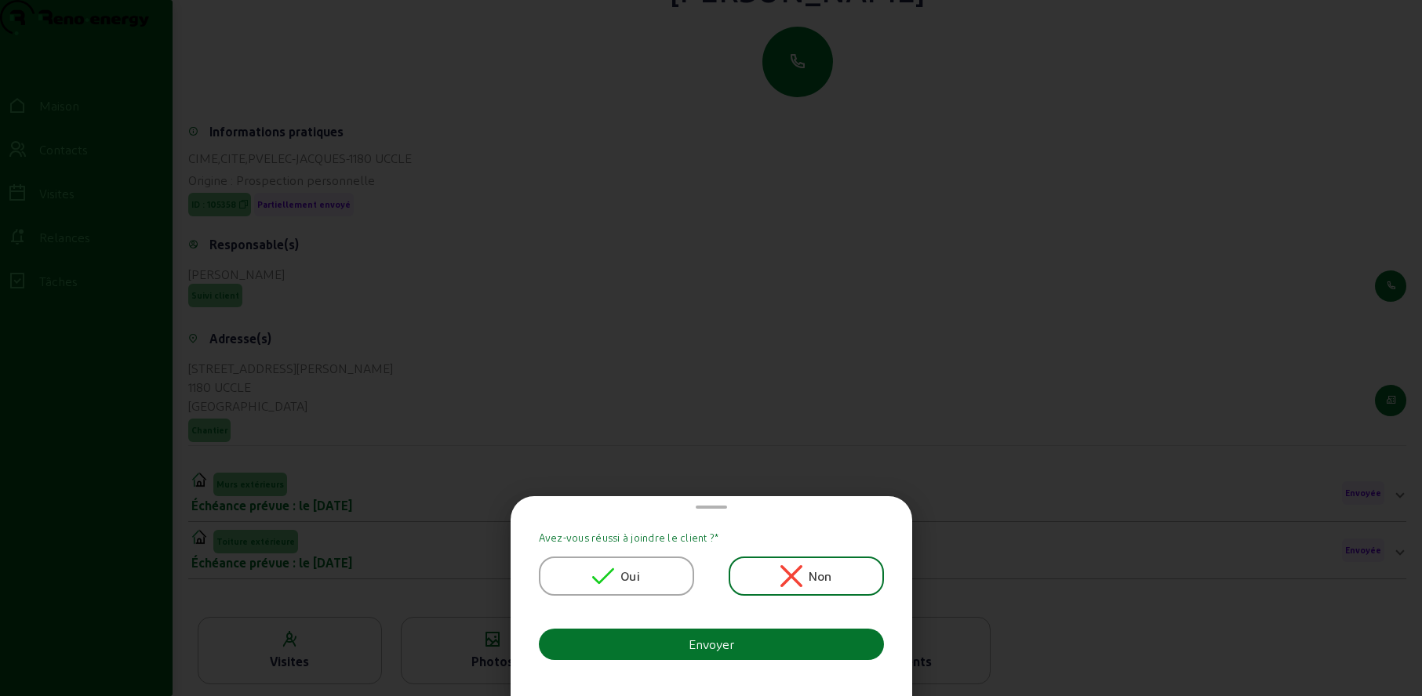
scroll to position [0, 0]
click at [602, 581] on icon at bounding box center [603, 577] width 22 height 16
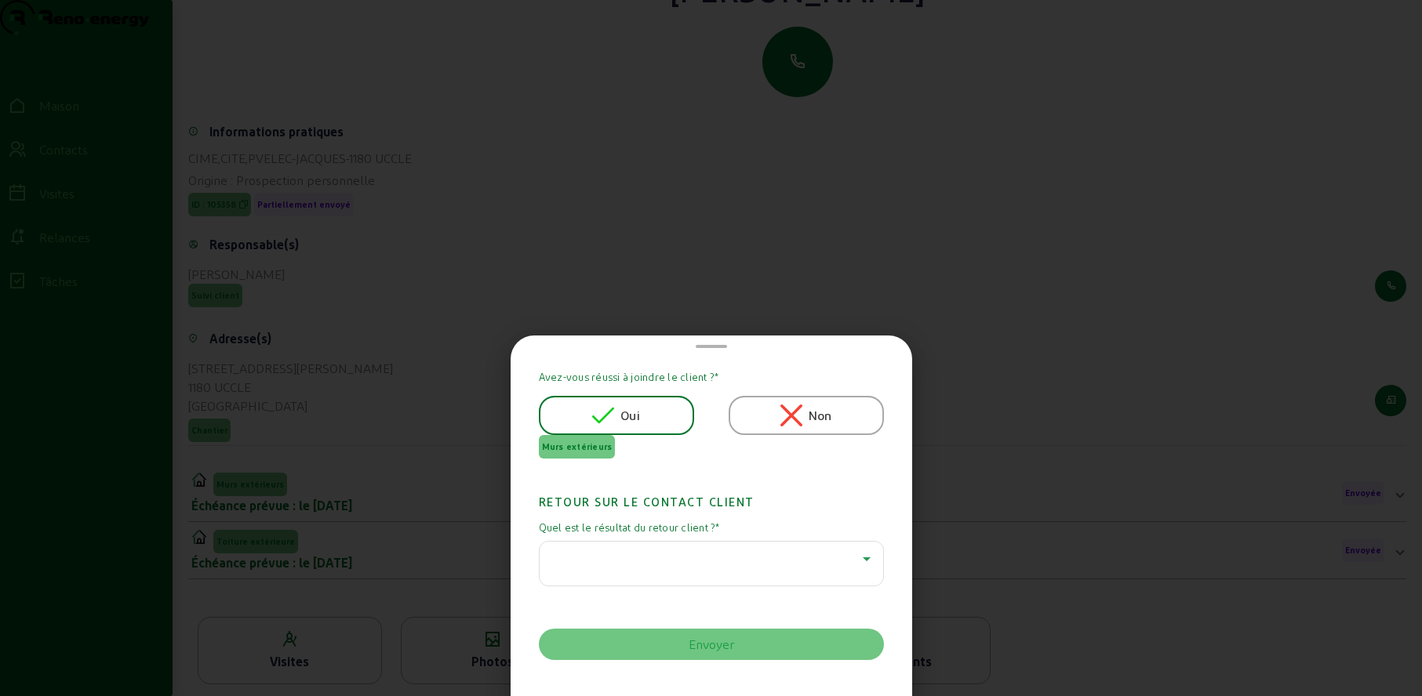
click at [615, 554] on div at bounding box center [707, 559] width 311 height 19
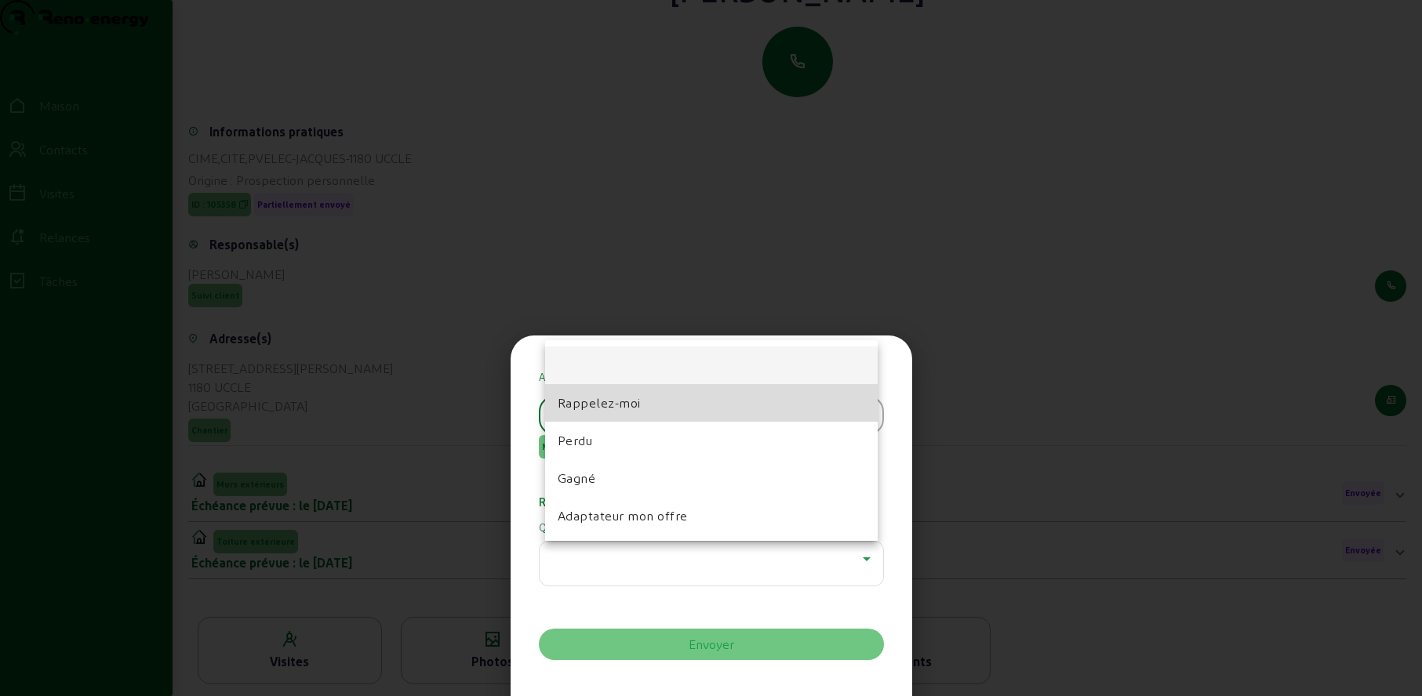
click at [621, 405] on font "Rappelez-moi" at bounding box center [599, 402] width 83 height 15
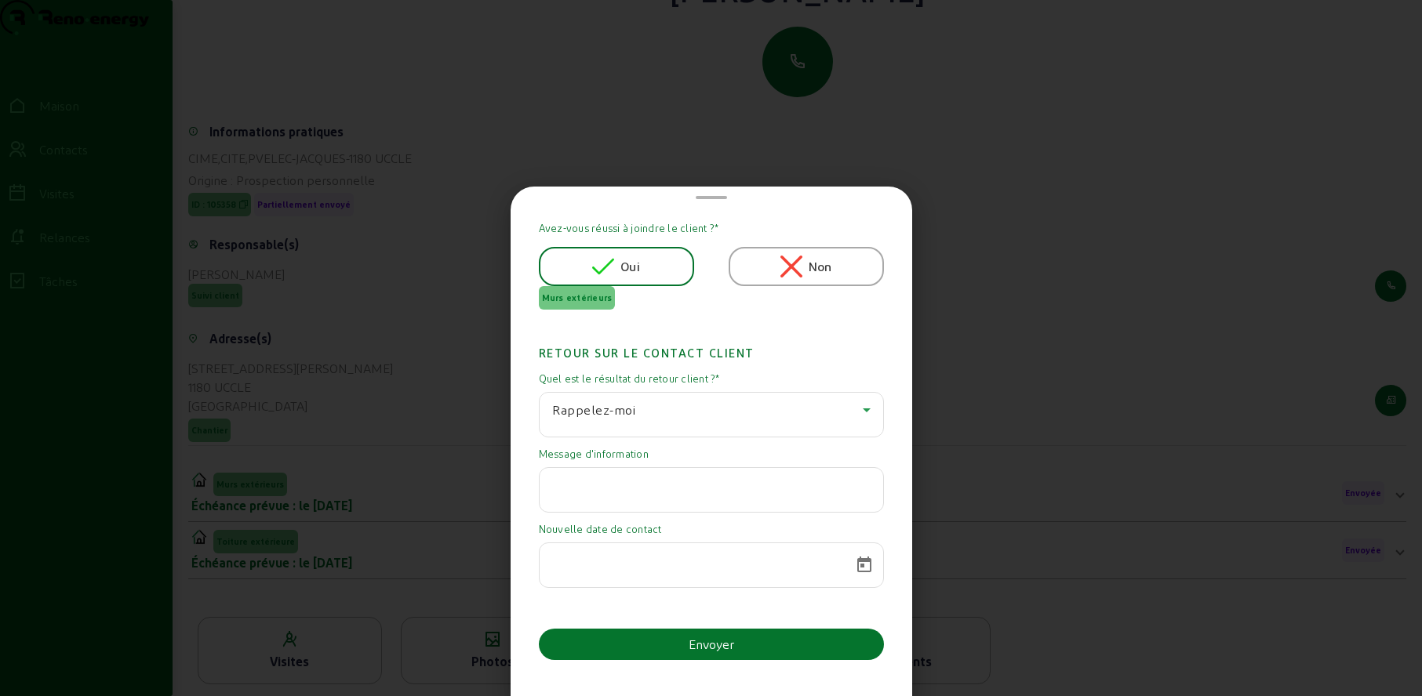
click at [665, 487] on input "text" at bounding box center [711, 485] width 318 height 19
paste input "Lors de notre conversation téléphonique je vous avais mentionné que nous partio…"
type input "Lors de notre conversation téléphonique je vous avais mentionné que nous partio…"
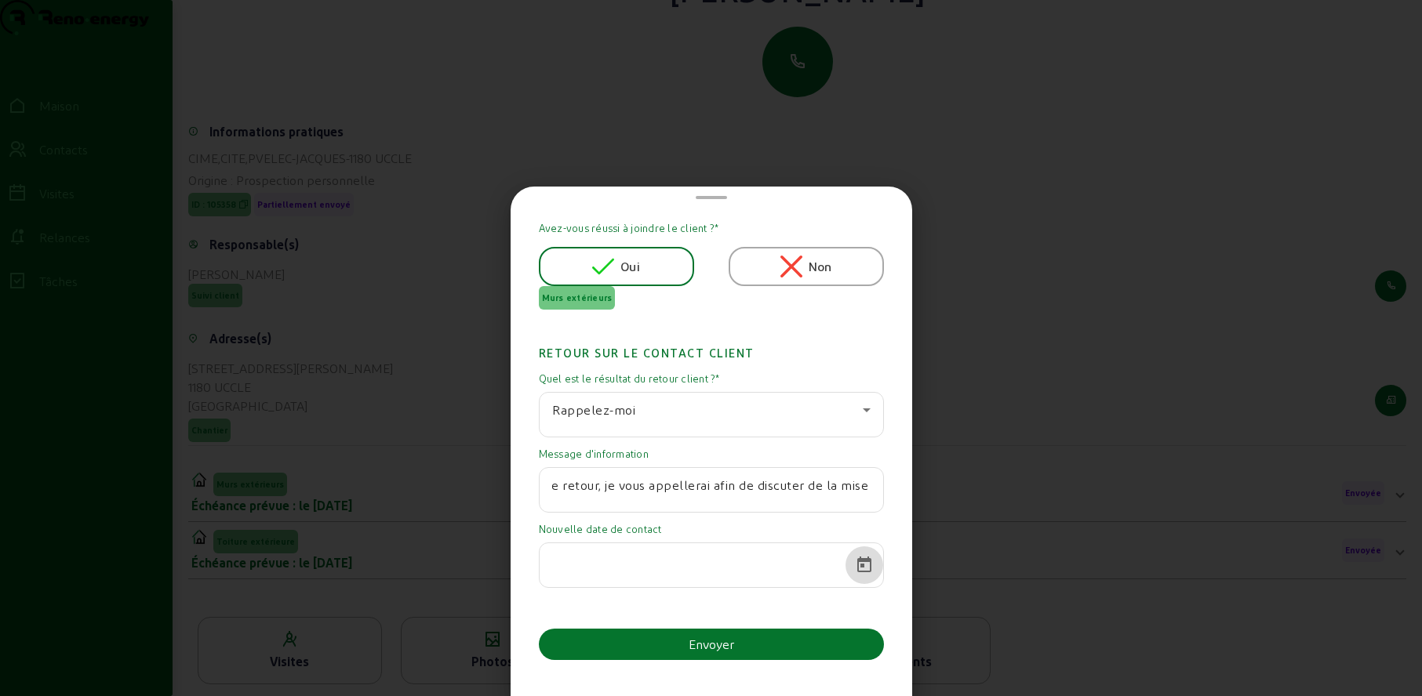
click at [860, 561] on span "Calendrier ouvert" at bounding box center [864, 566] width 38 height 38
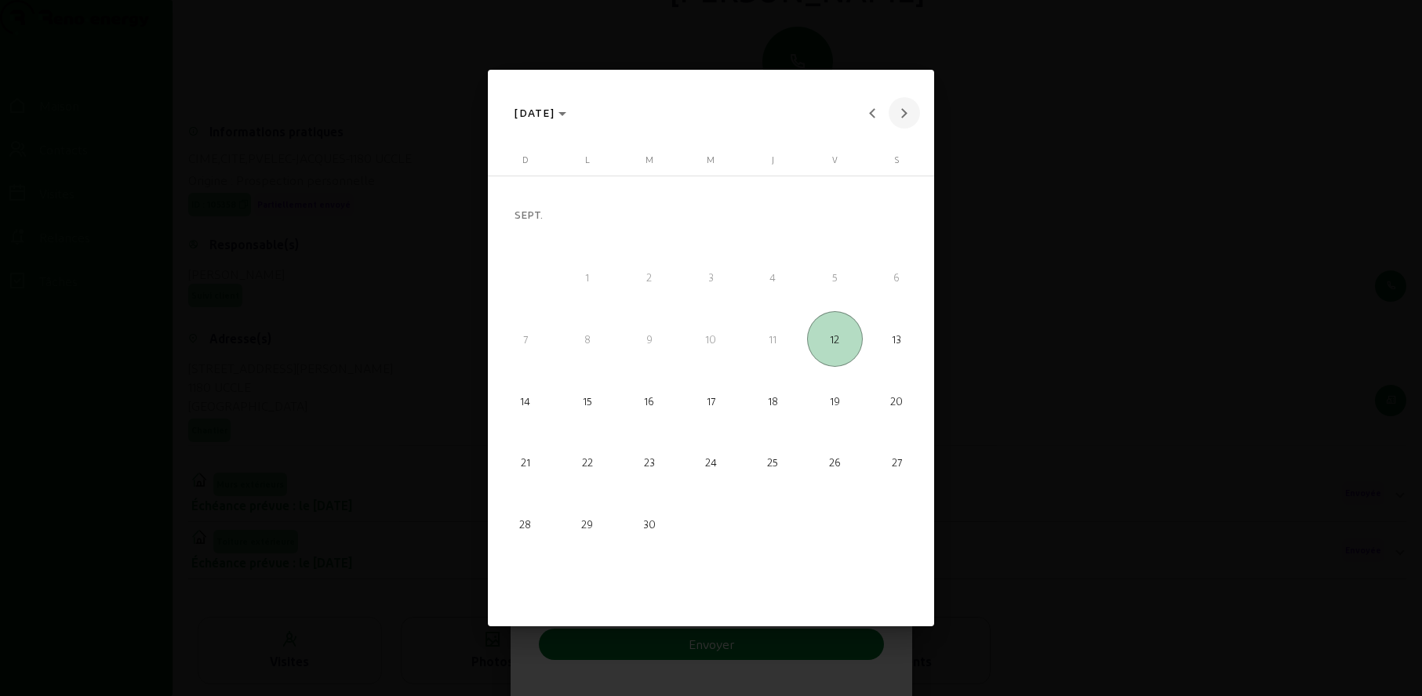
click at [904, 113] on button "Mois prochain" at bounding box center [904, 112] width 31 height 31
click at [589, 397] on font "20" at bounding box center [587, 400] width 13 height 13
type input "[DATE]"
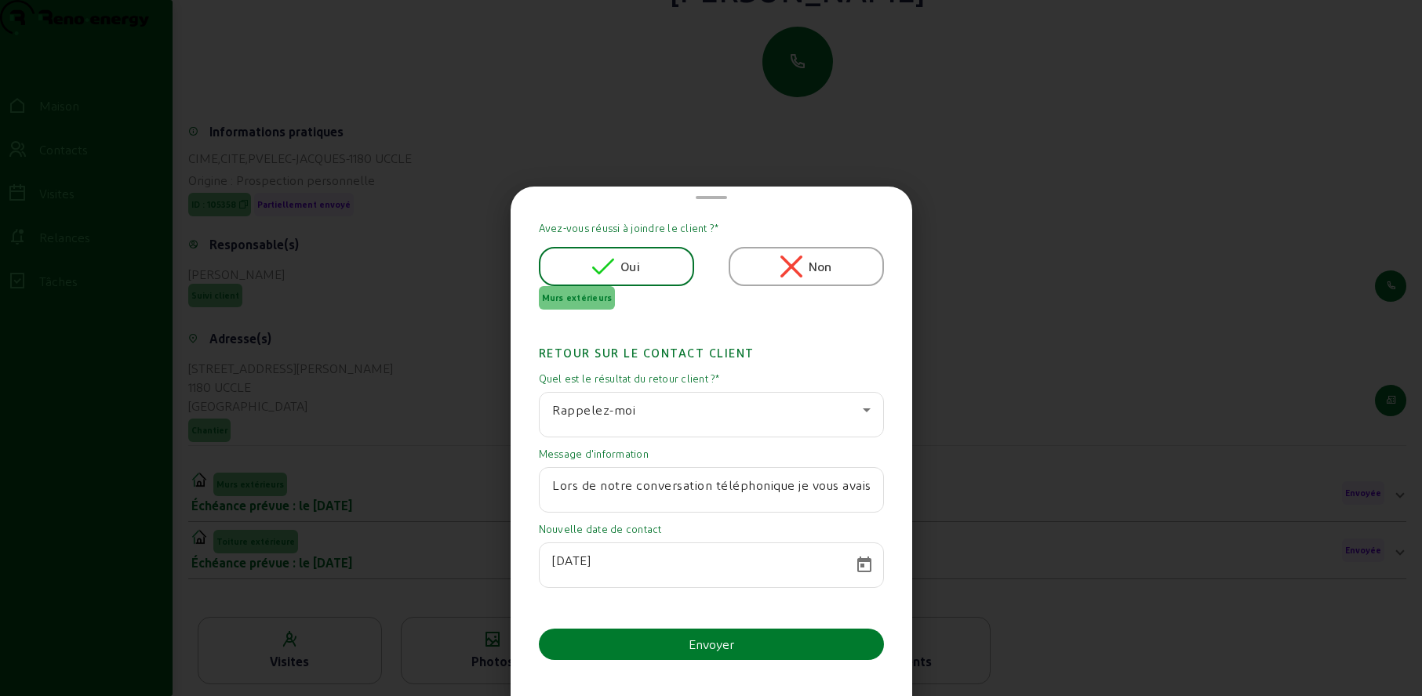
click at [733, 645] on font "Envoyer" at bounding box center [711, 644] width 45 height 15
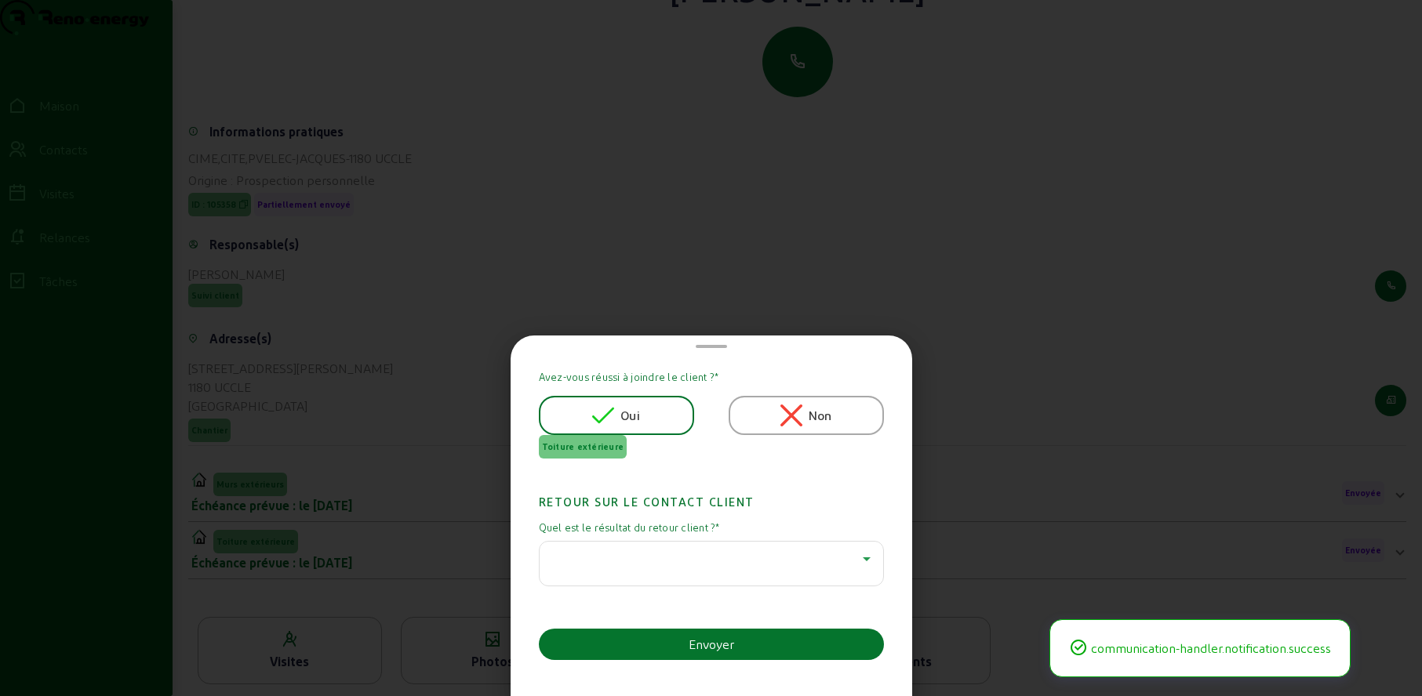
click at [861, 553] on icon at bounding box center [866, 559] width 19 height 19
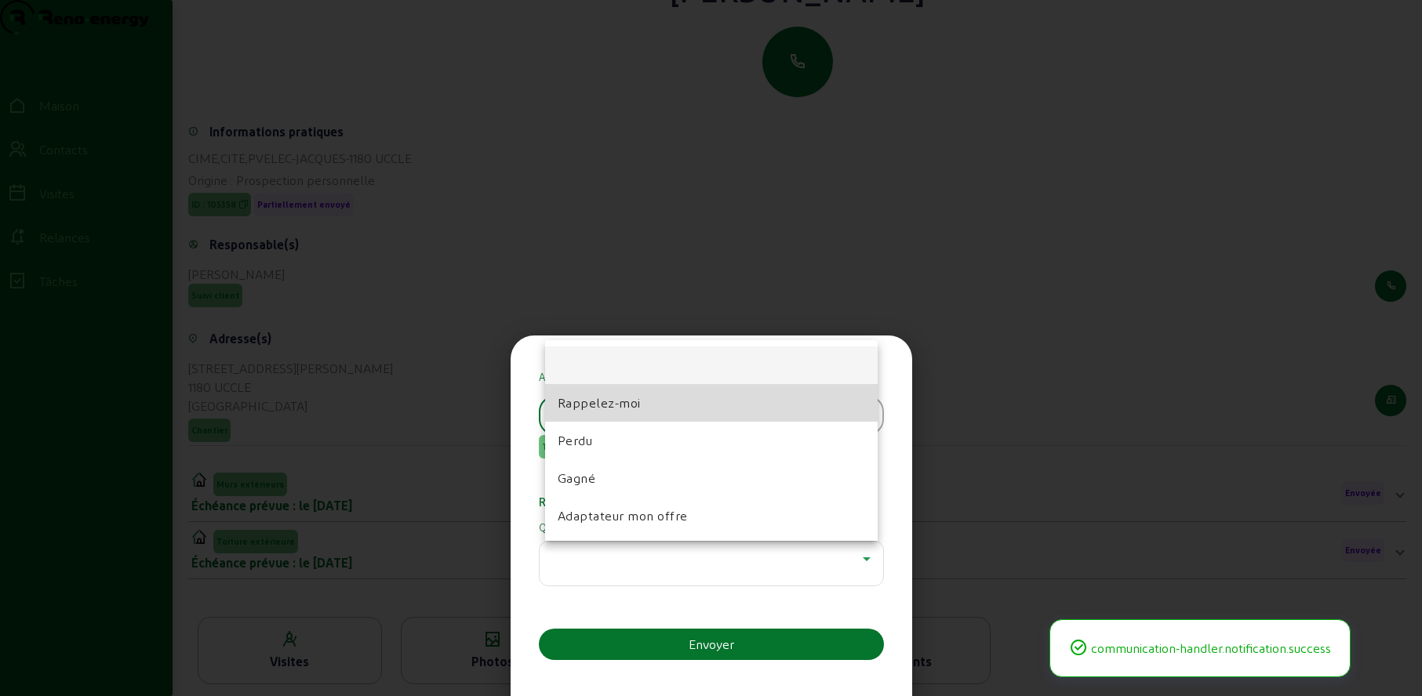
click at [649, 405] on mat-option "Rappelez-moi" at bounding box center [711, 403] width 333 height 38
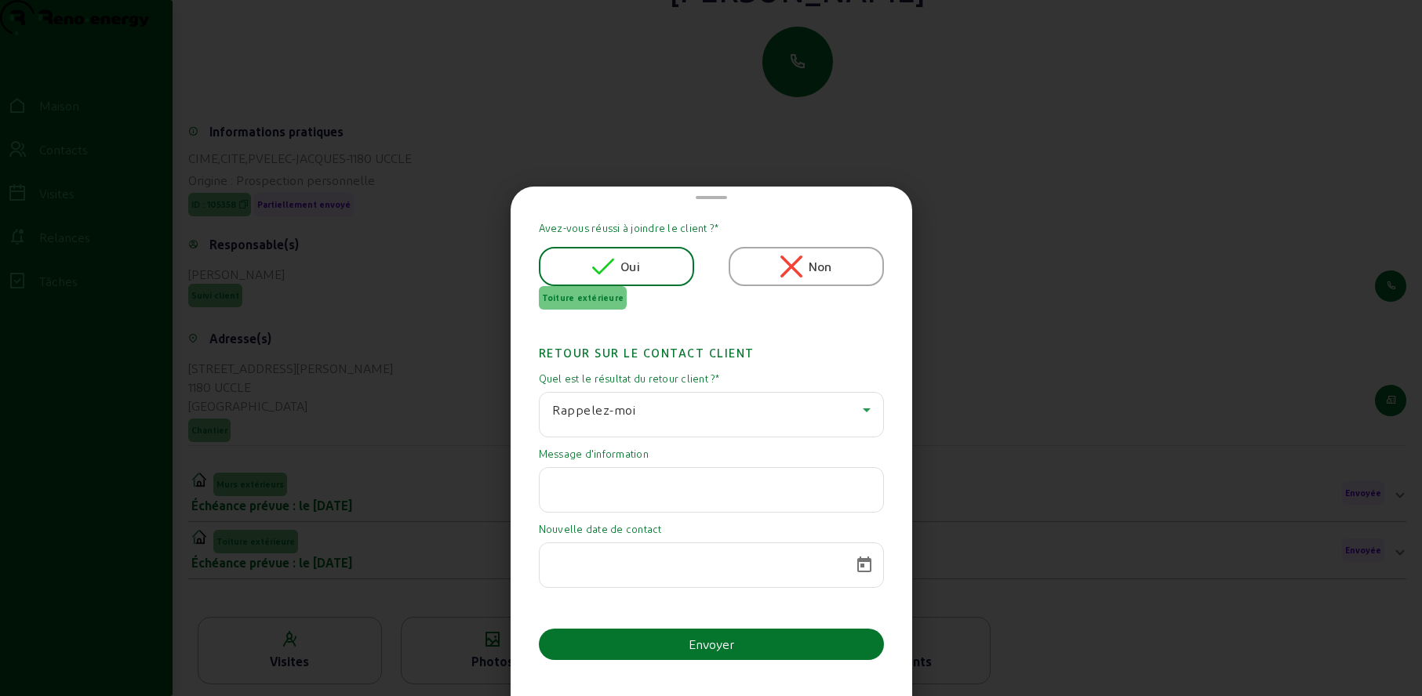
click at [613, 492] on input "text" at bounding box center [711, 485] width 318 height 19
paste input "Lors de notre conversation téléphonique je vous avais mentionné que nous partio…"
type input "Lors de notre conversation téléphonique je vous avais mentionné que nous partio…"
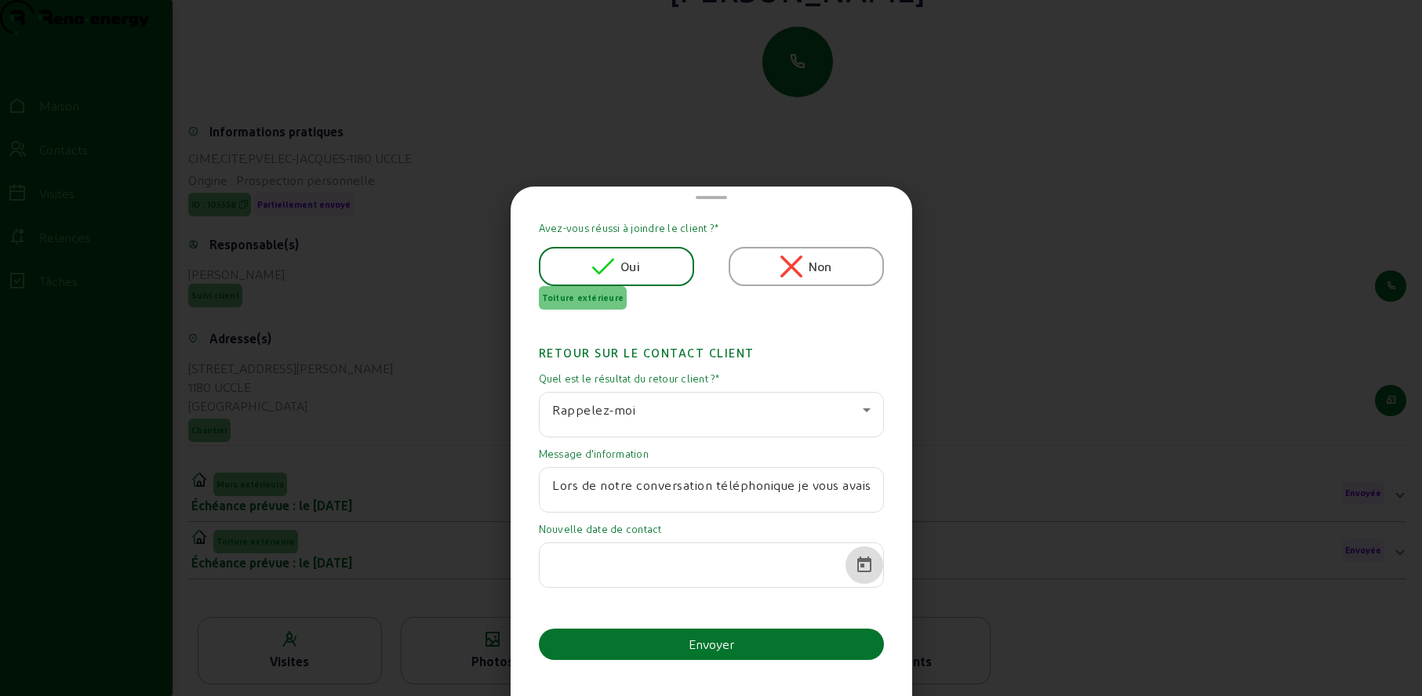
click at [854, 558] on span "Calendrier ouvert" at bounding box center [864, 566] width 38 height 38
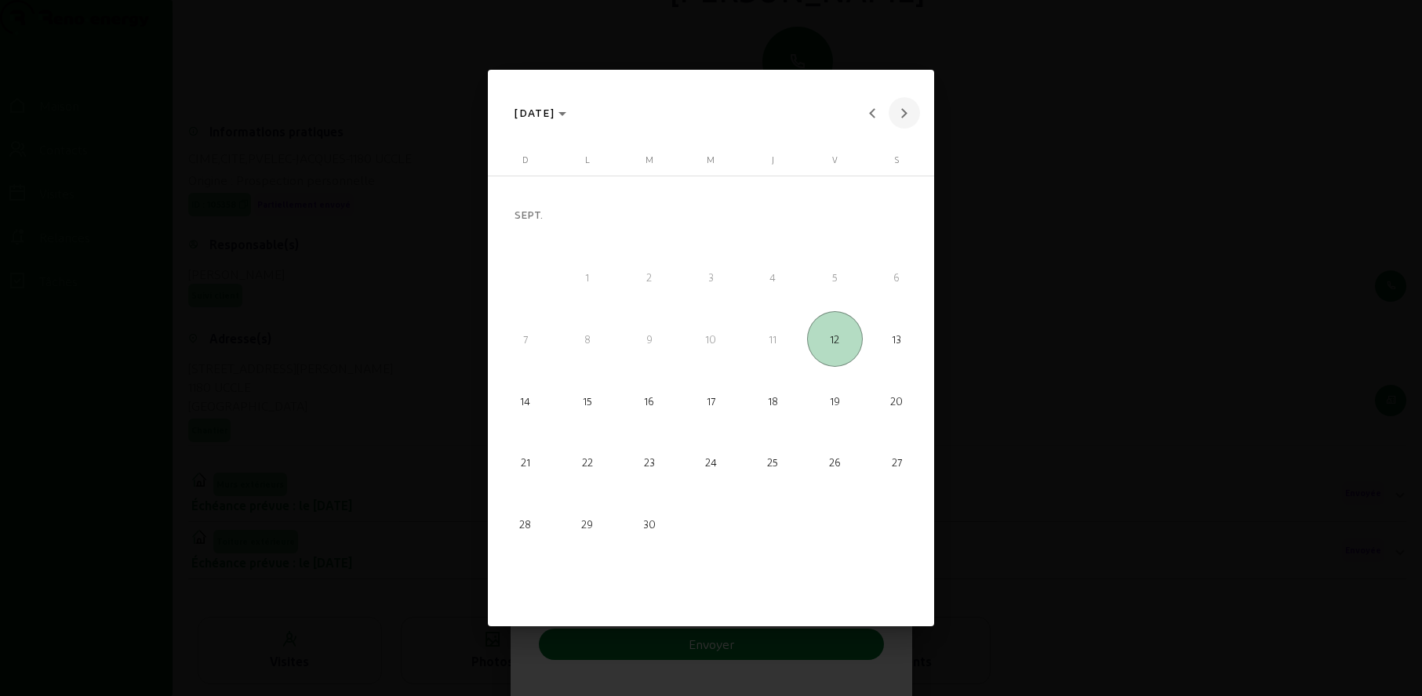
click at [907, 114] on span "Mois prochain" at bounding box center [904, 112] width 31 height 31
click at [593, 404] on span "20" at bounding box center [587, 401] width 56 height 56
type input "[DATE]"
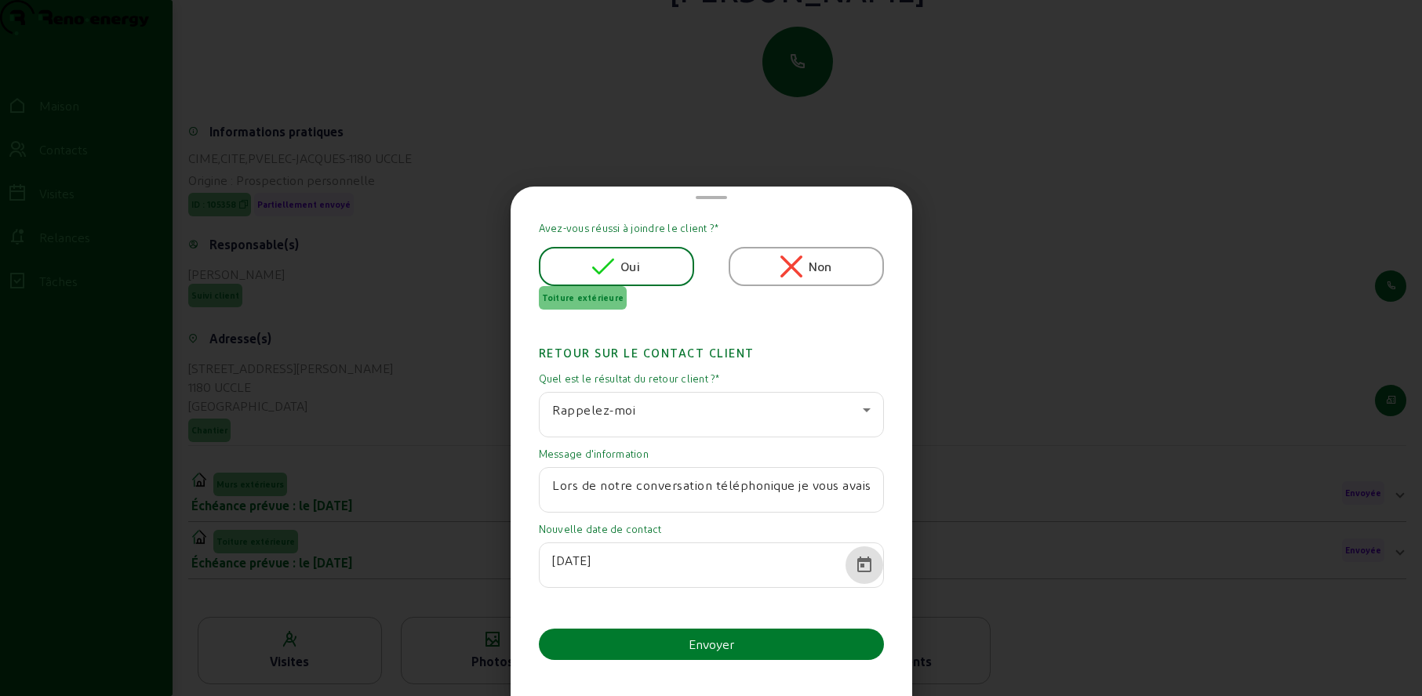
click at [746, 643] on button "Envoyer" at bounding box center [711, 644] width 345 height 31
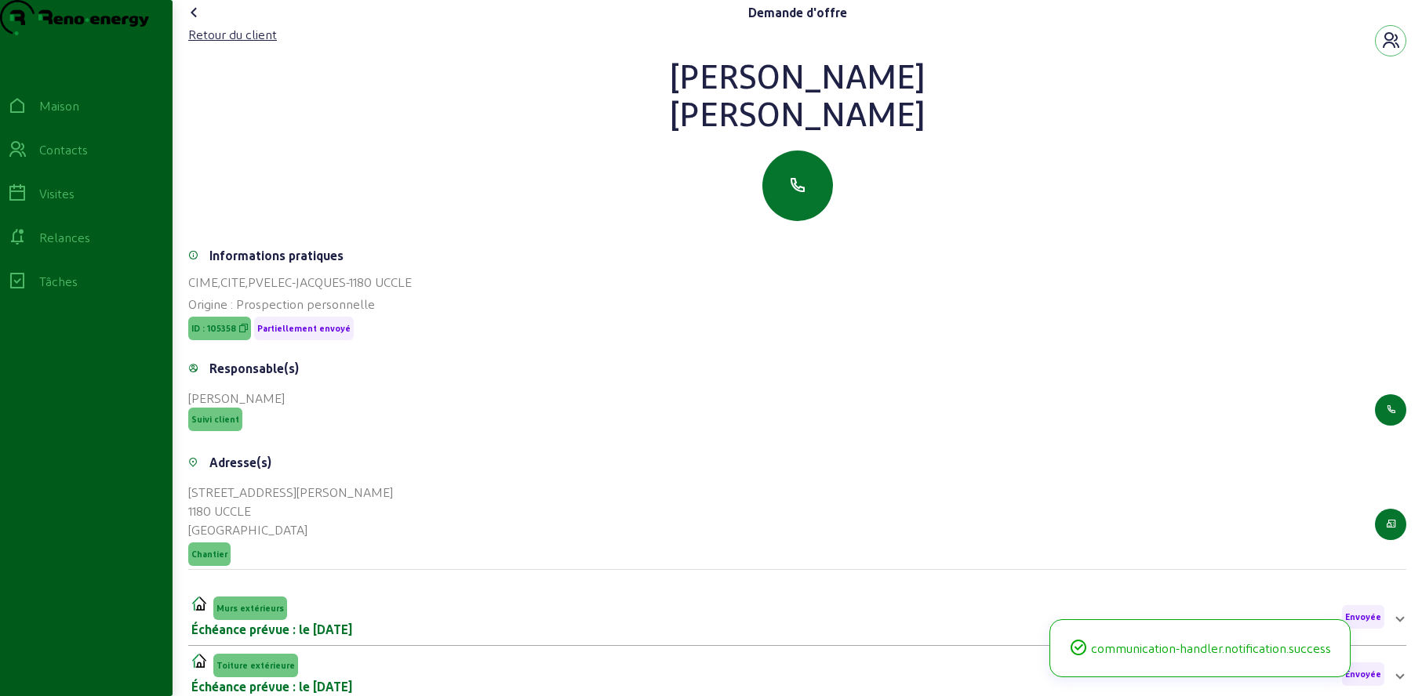
scroll to position [124, 0]
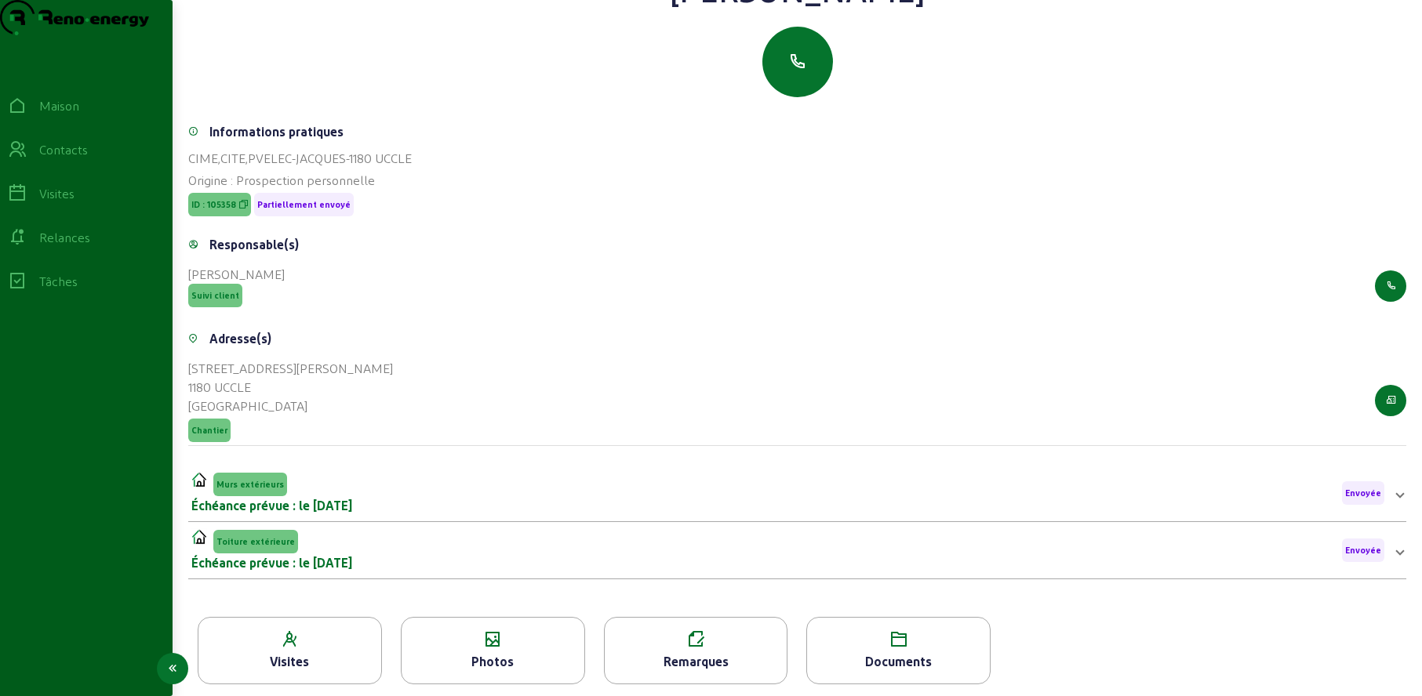
click at [27, 159] on icon at bounding box center [17, 149] width 19 height 19
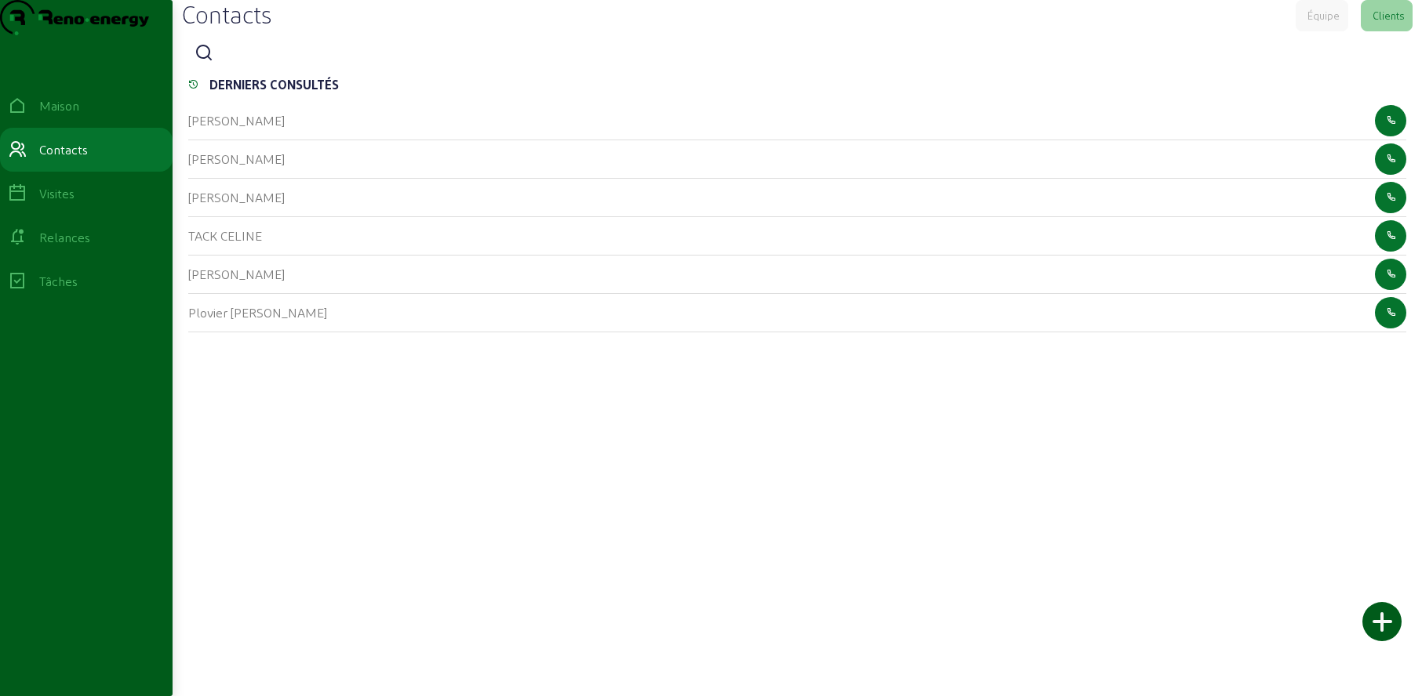
click at [212, 63] on icon at bounding box center [204, 53] width 19 height 19
click at [273, 67] on div at bounding box center [290, 65] width 141 height 3
click at [277, 64] on input at bounding box center [290, 54] width 141 height 19
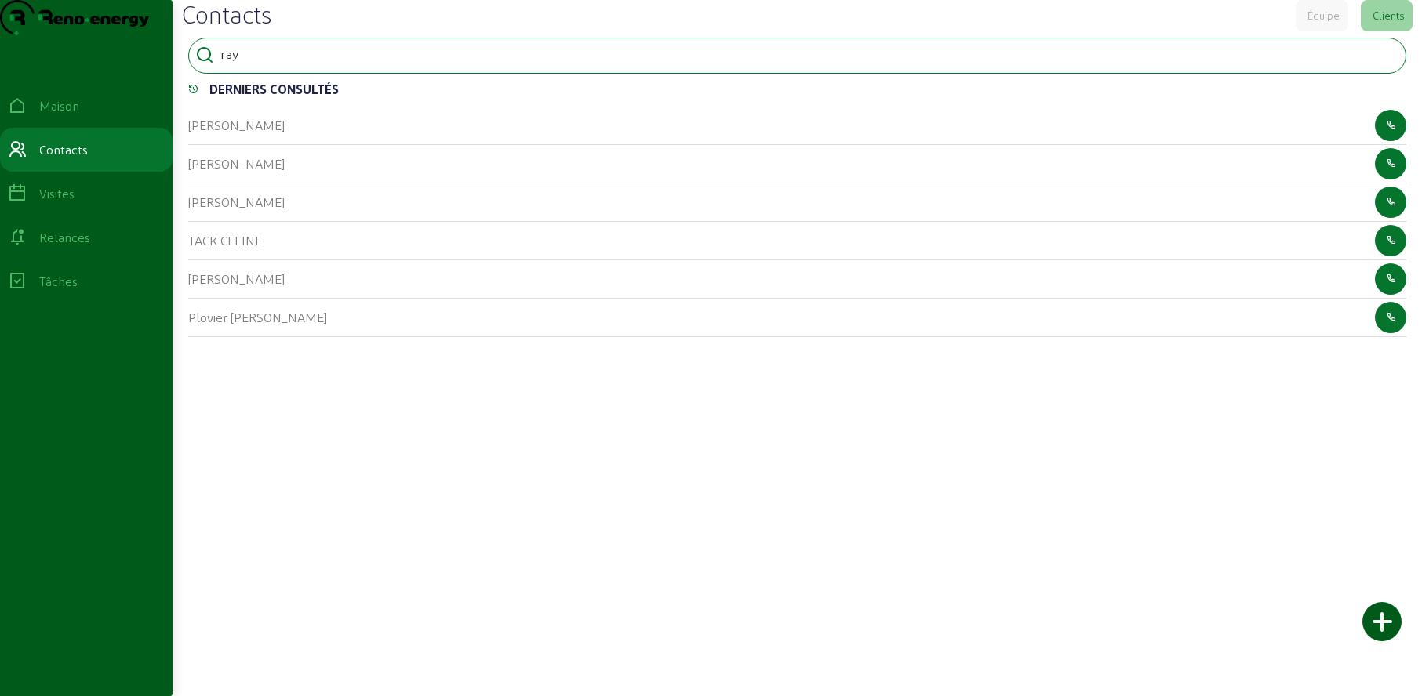
type input "ray"
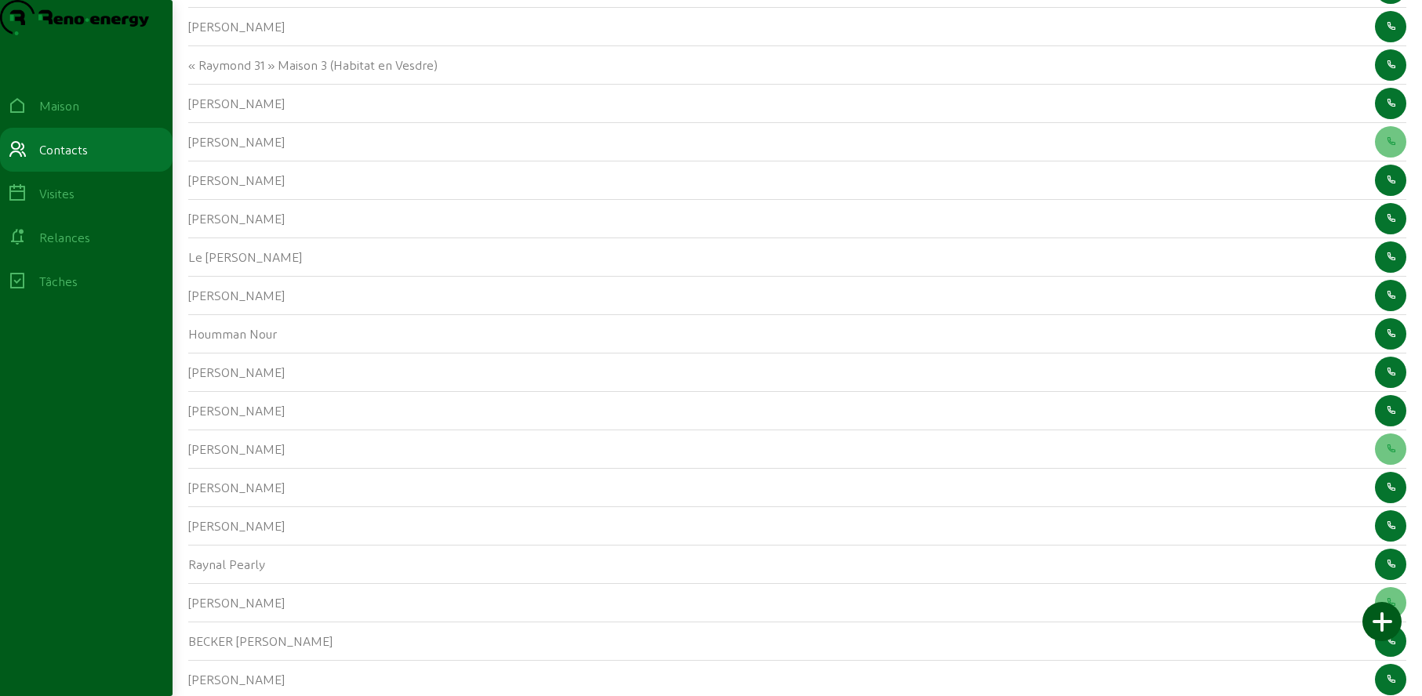
scroll to position [1303, 0]
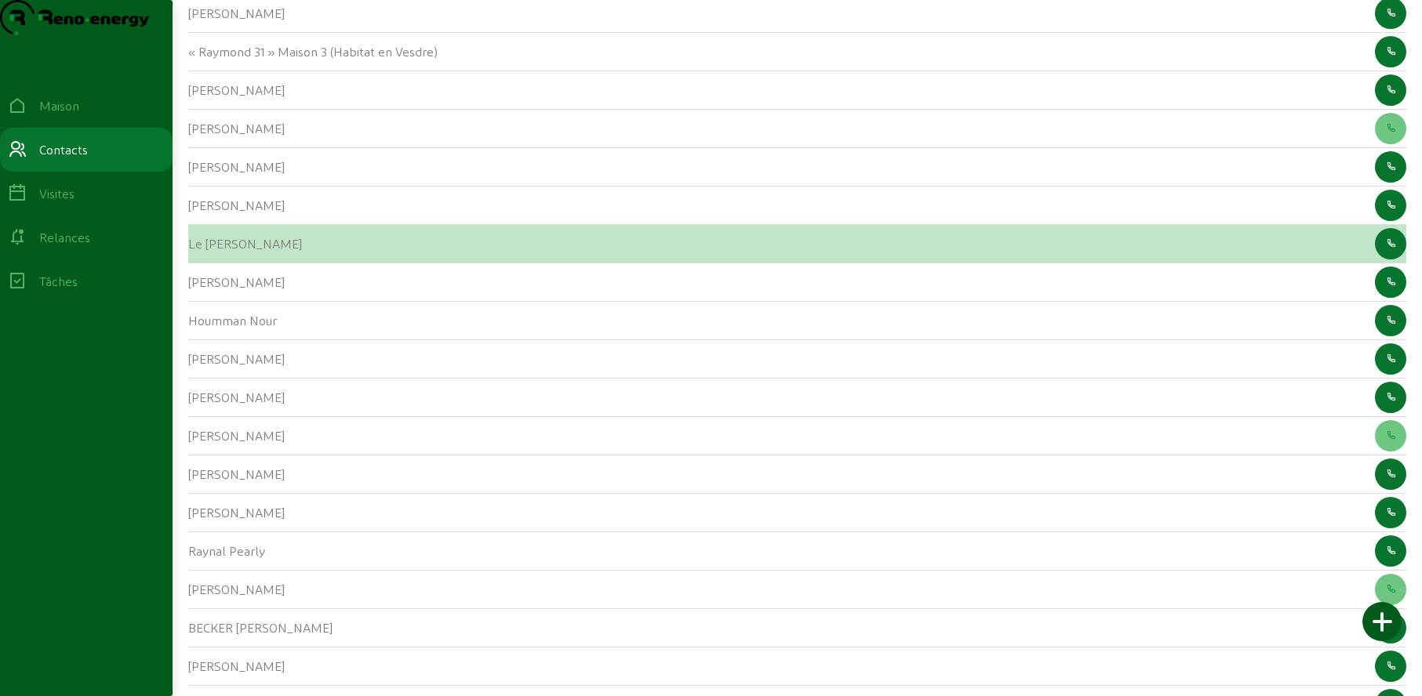
click at [213, 251] on font "Le [PERSON_NAME]" at bounding box center [245, 243] width 114 height 15
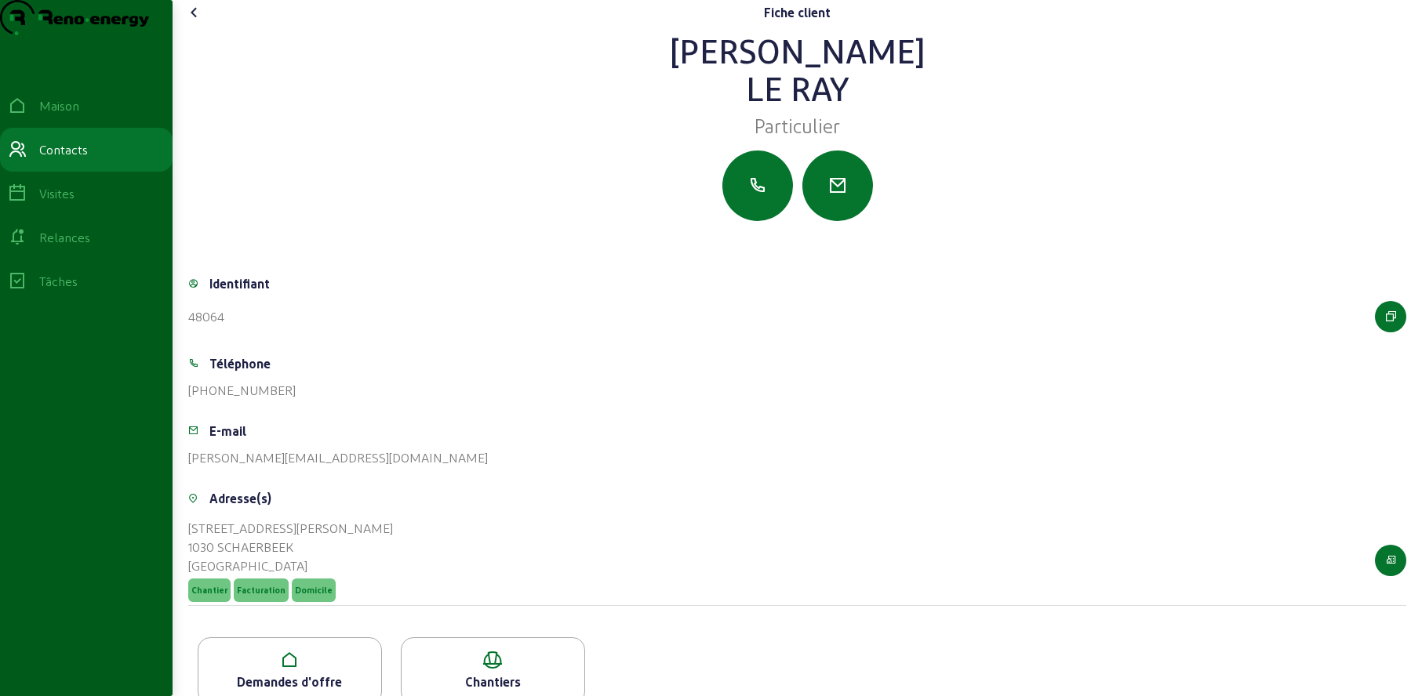
scroll to position [59, 0]
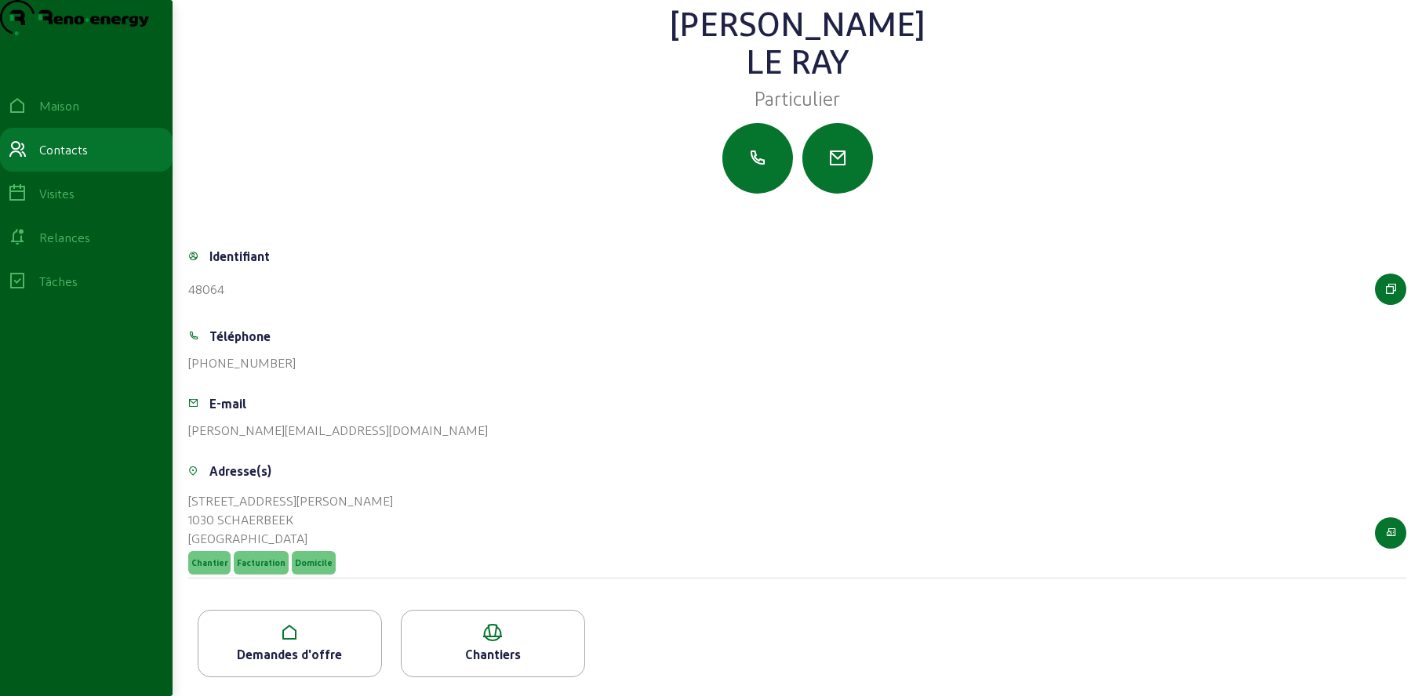
click at [272, 633] on icon at bounding box center [289, 633] width 183 height 19
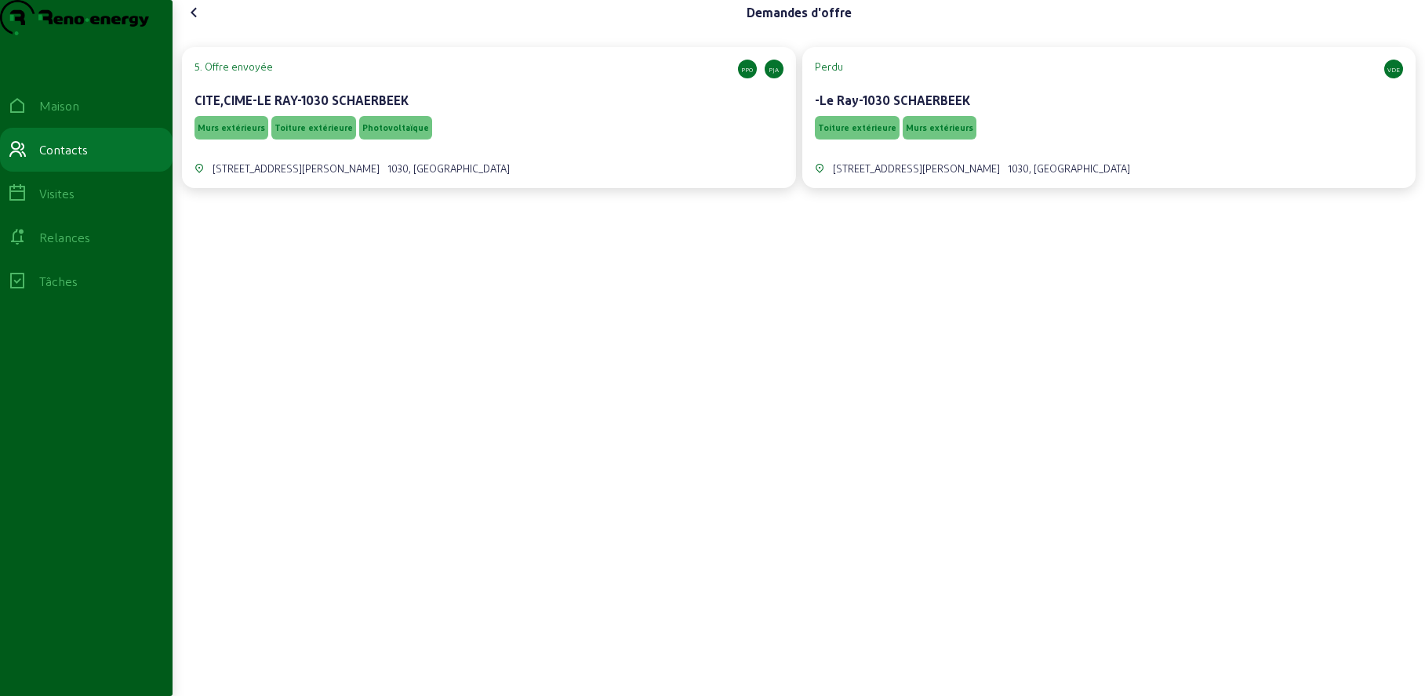
click at [485, 143] on div "Murs extérieurs Toiture extérieure Photovoltaïque" at bounding box center [489, 128] width 589 height 30
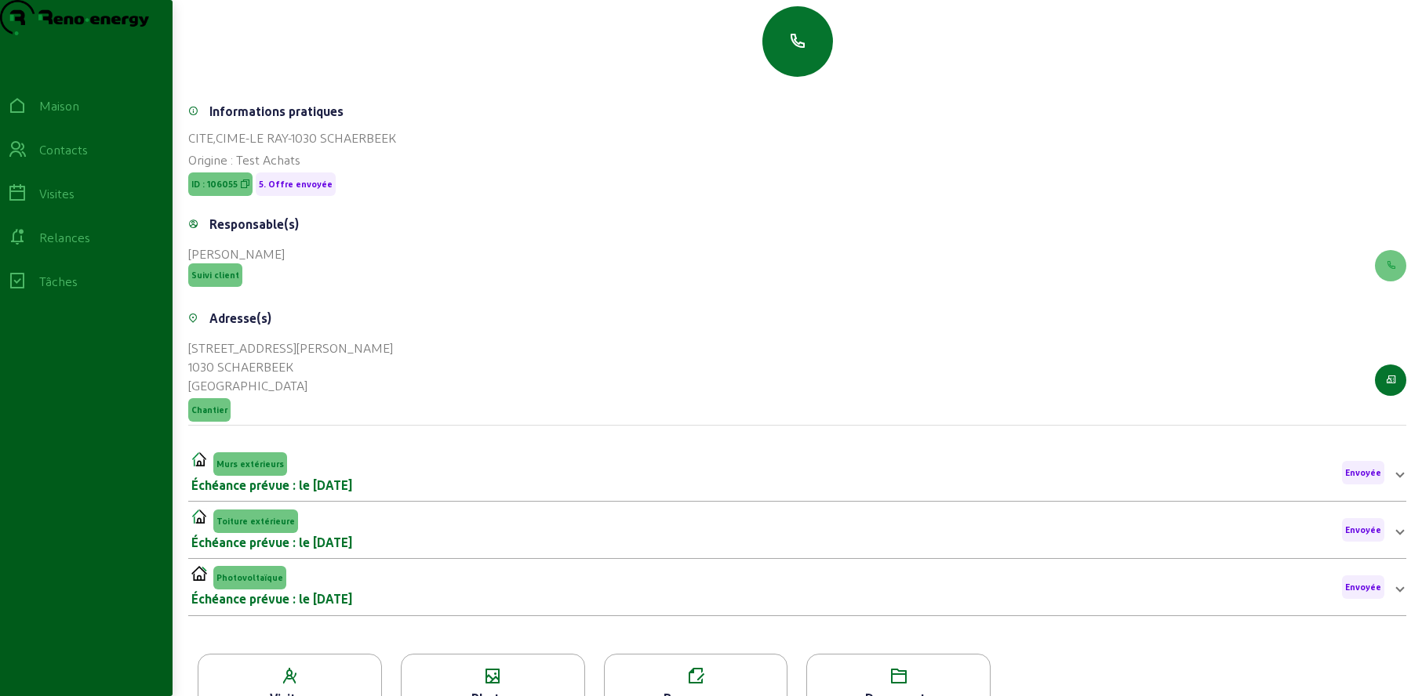
scroll to position [220, 0]
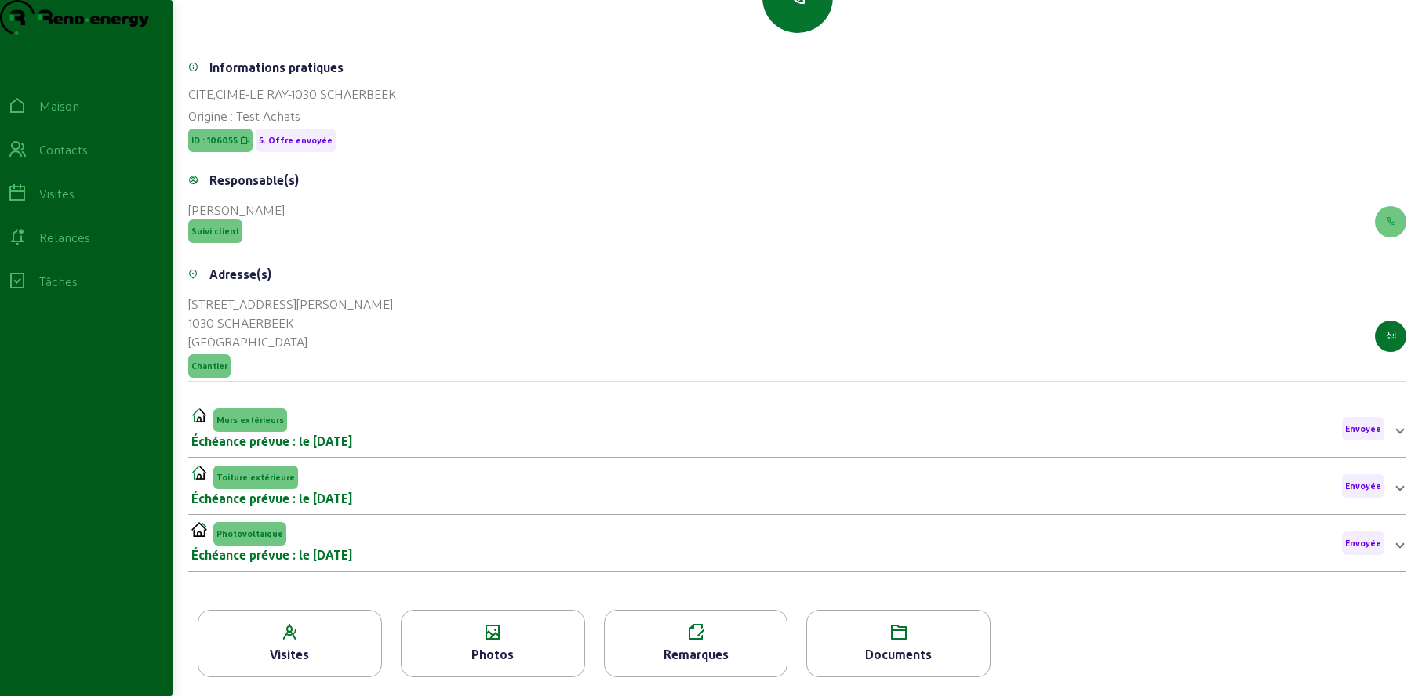
click at [498, 642] on div "Photos" at bounding box center [493, 643] width 184 height 67
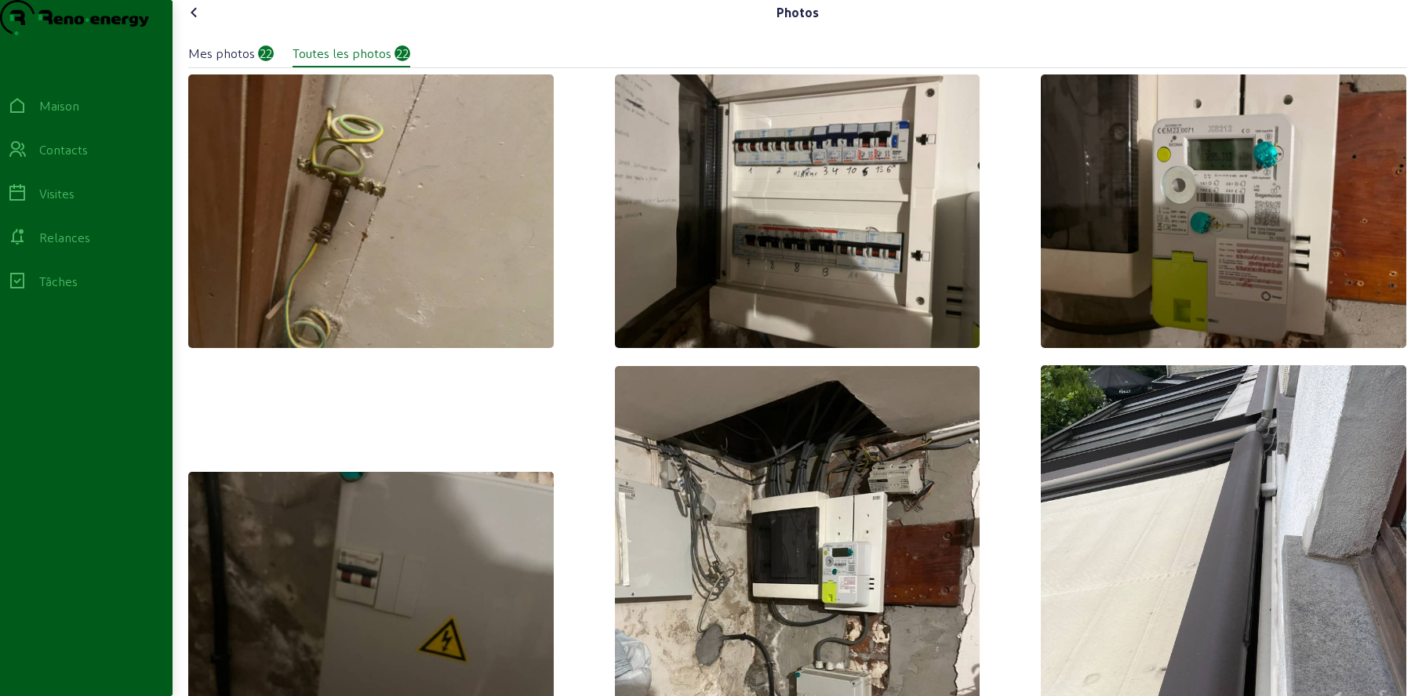
click at [198, 22] on icon at bounding box center [194, 12] width 19 height 19
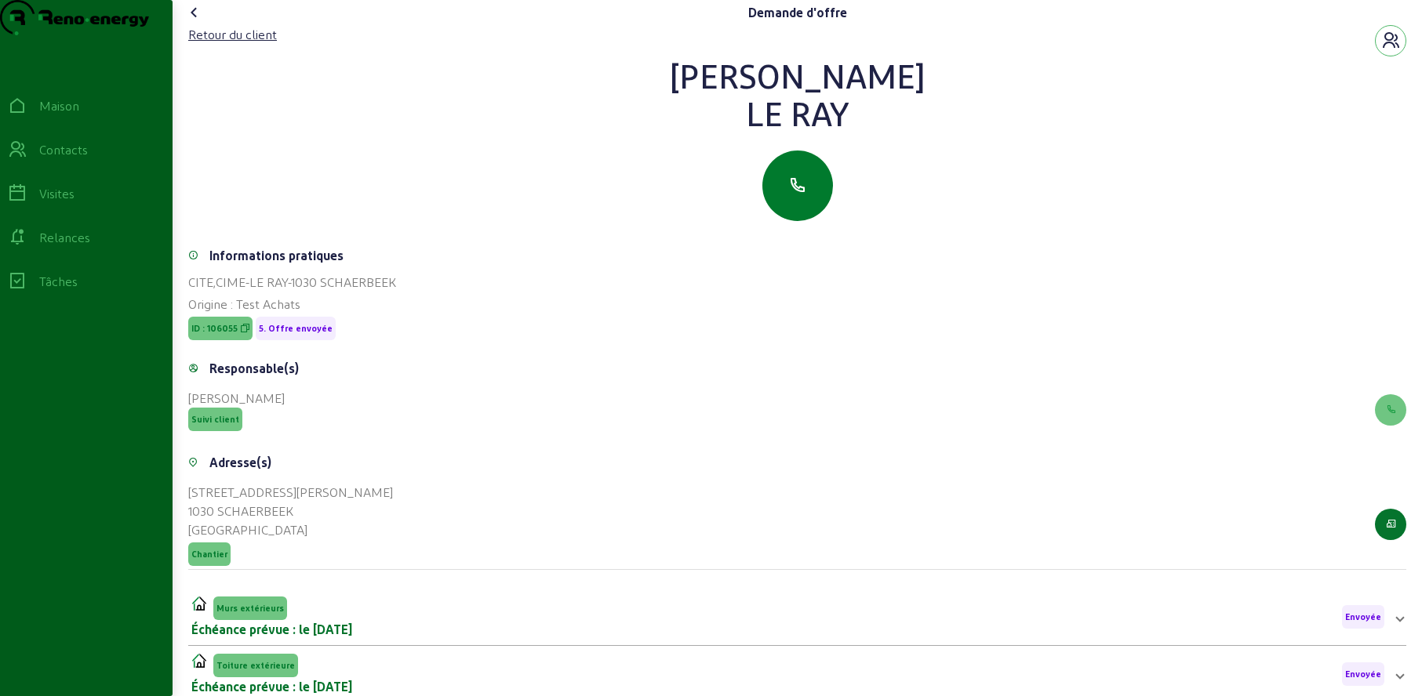
click at [813, 213] on button "button" at bounding box center [797, 186] width 71 height 71
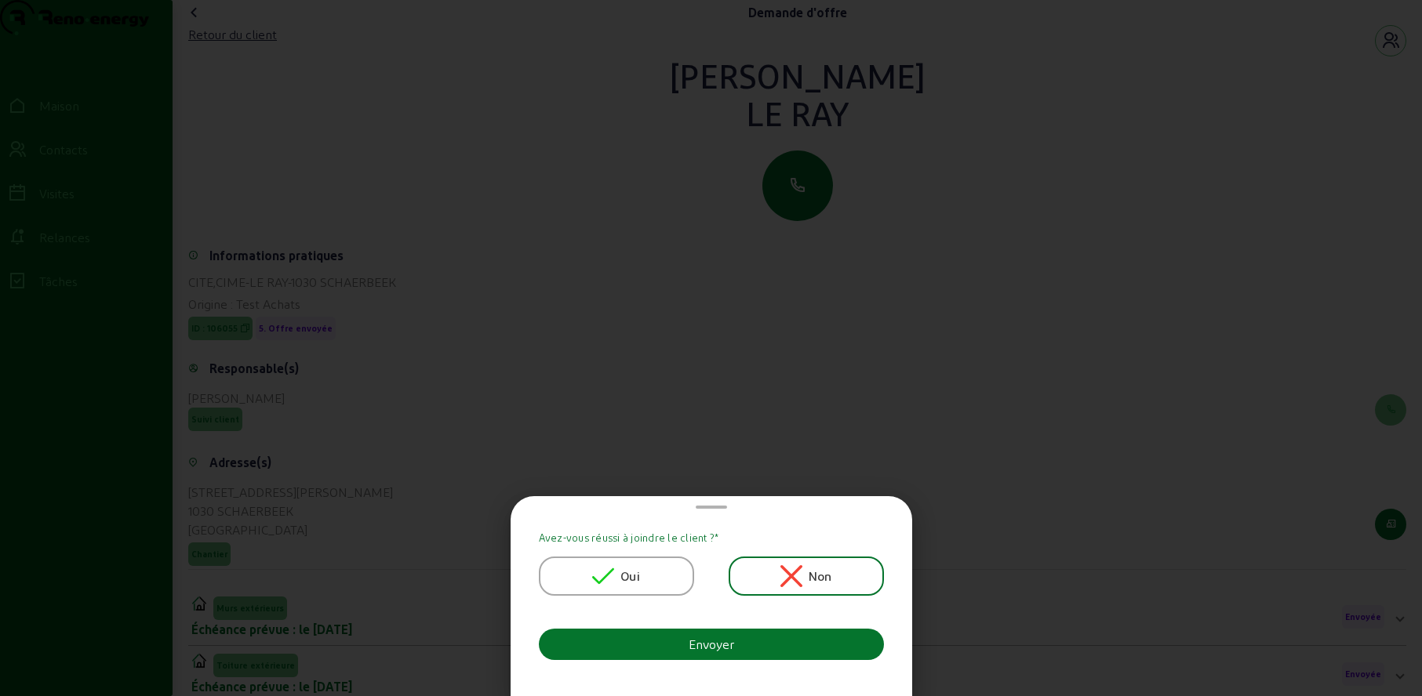
click at [626, 587] on div "Oui" at bounding box center [616, 576] width 155 height 39
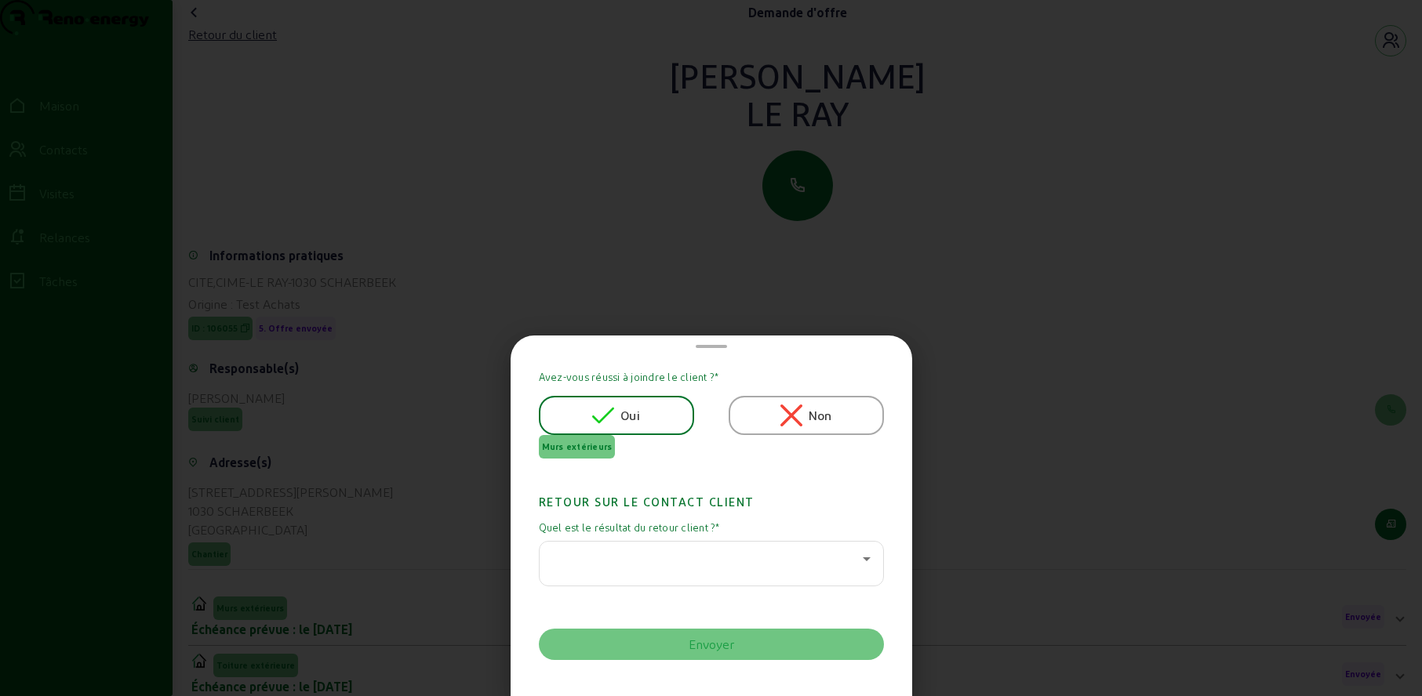
click at [630, 566] on div at bounding box center [707, 559] width 311 height 19
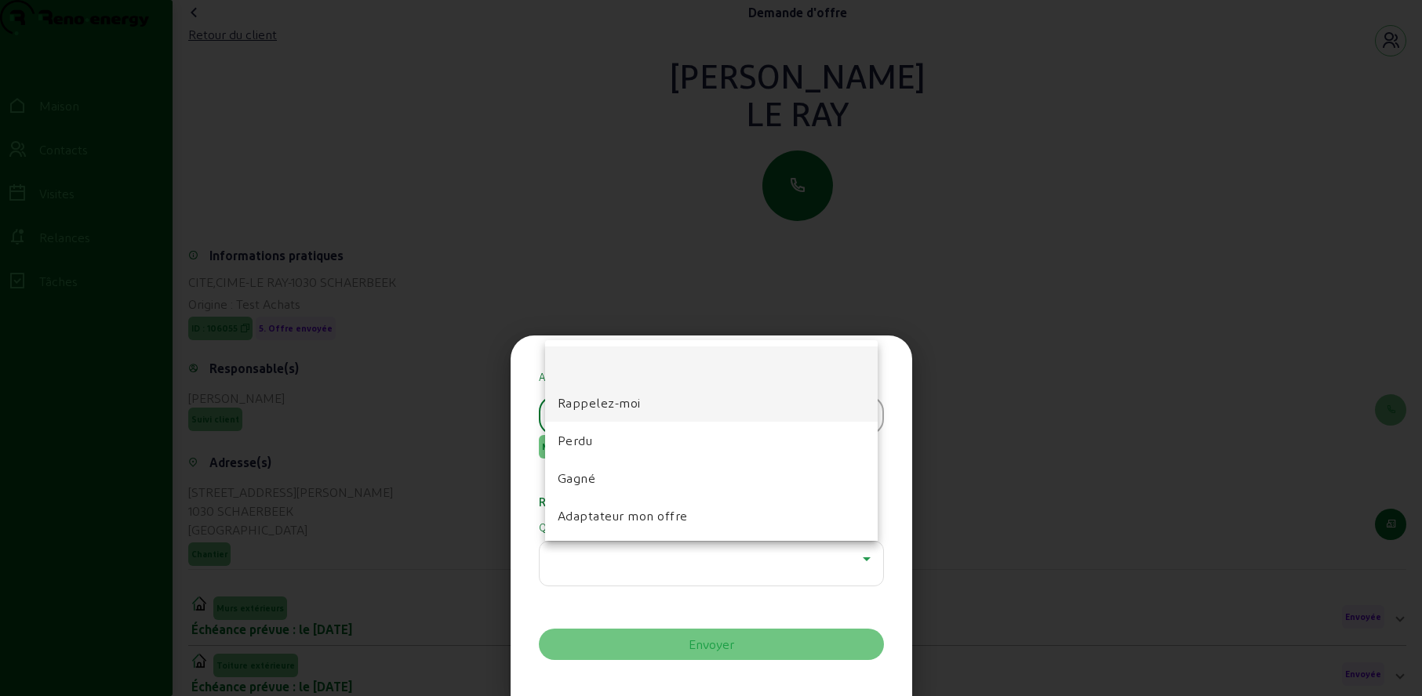
click at [611, 403] on font "Rappelez-moi" at bounding box center [599, 402] width 83 height 15
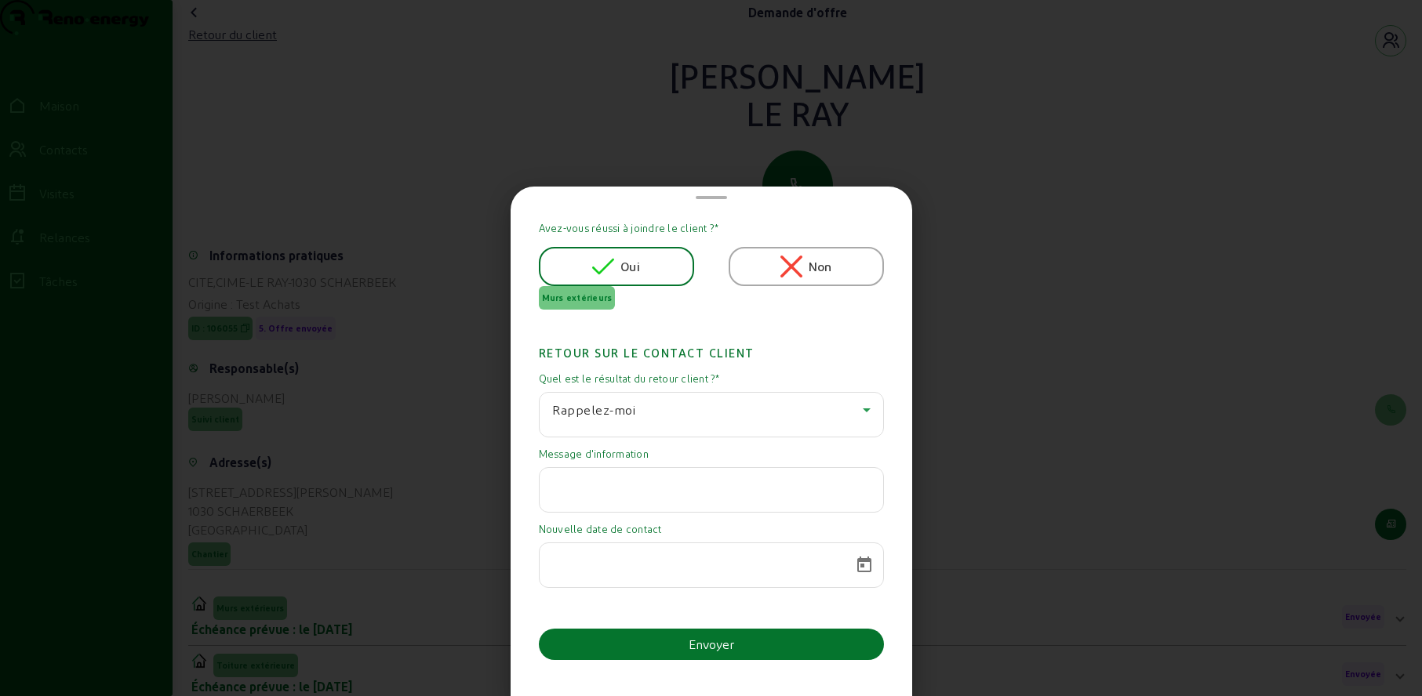
click at [630, 474] on div at bounding box center [711, 490] width 318 height 44
paste input "Nous sommes toujours dans l'intention de faire ces travaux. Nous n'avons pas [M…"
type input "Nous sommes toujours dans l'intention de faire ces travaux. Nous n'avons pas [M…"
click at [859, 567] on span "Calendrier ouvert" at bounding box center [864, 566] width 38 height 38
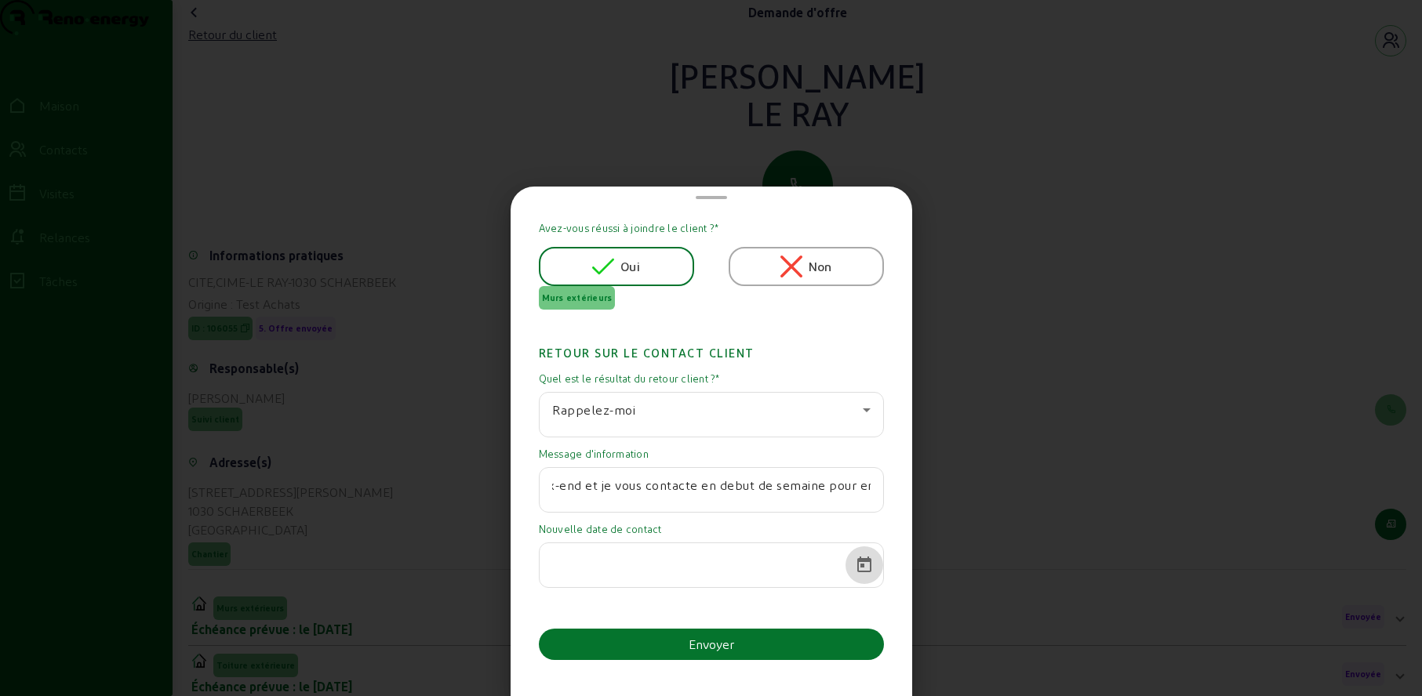
scroll to position [0, 0]
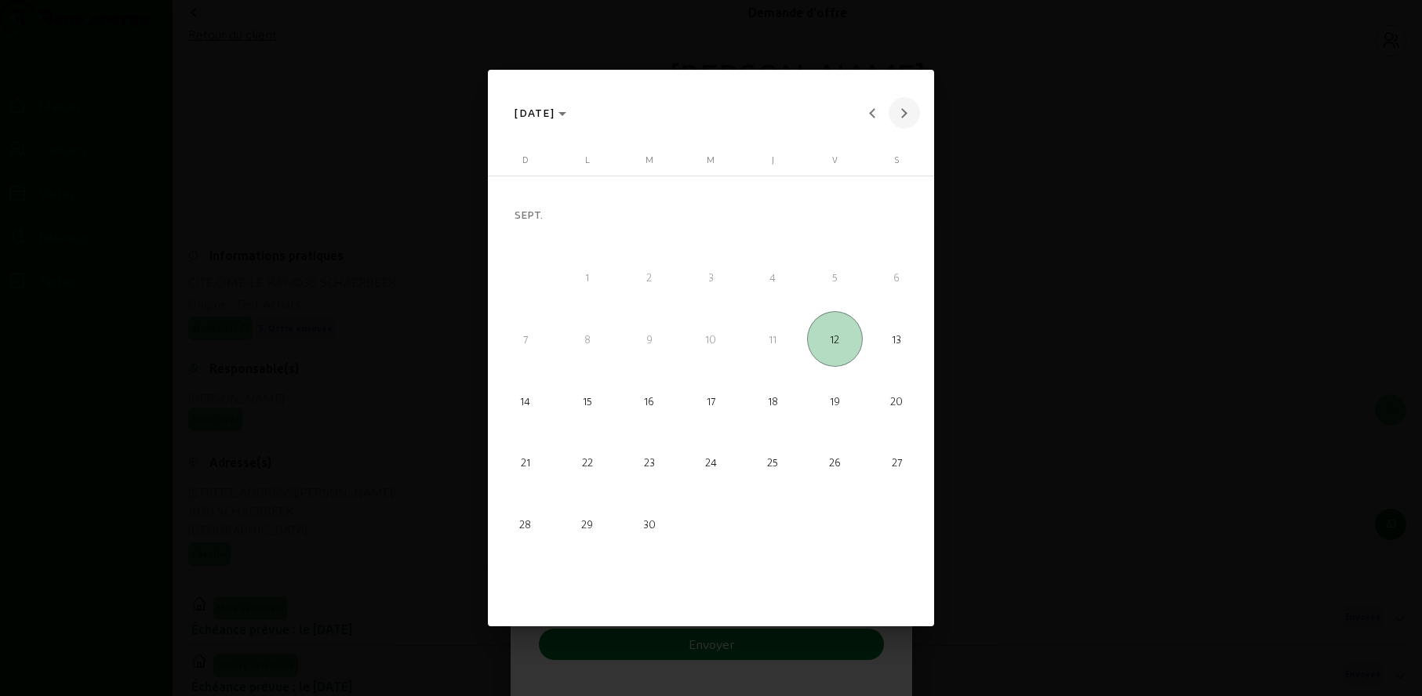
click at [907, 111] on span "Mois prochain" at bounding box center [904, 112] width 31 height 31
click at [586, 403] on font "20" at bounding box center [587, 400] width 13 height 13
type input "[DATE]"
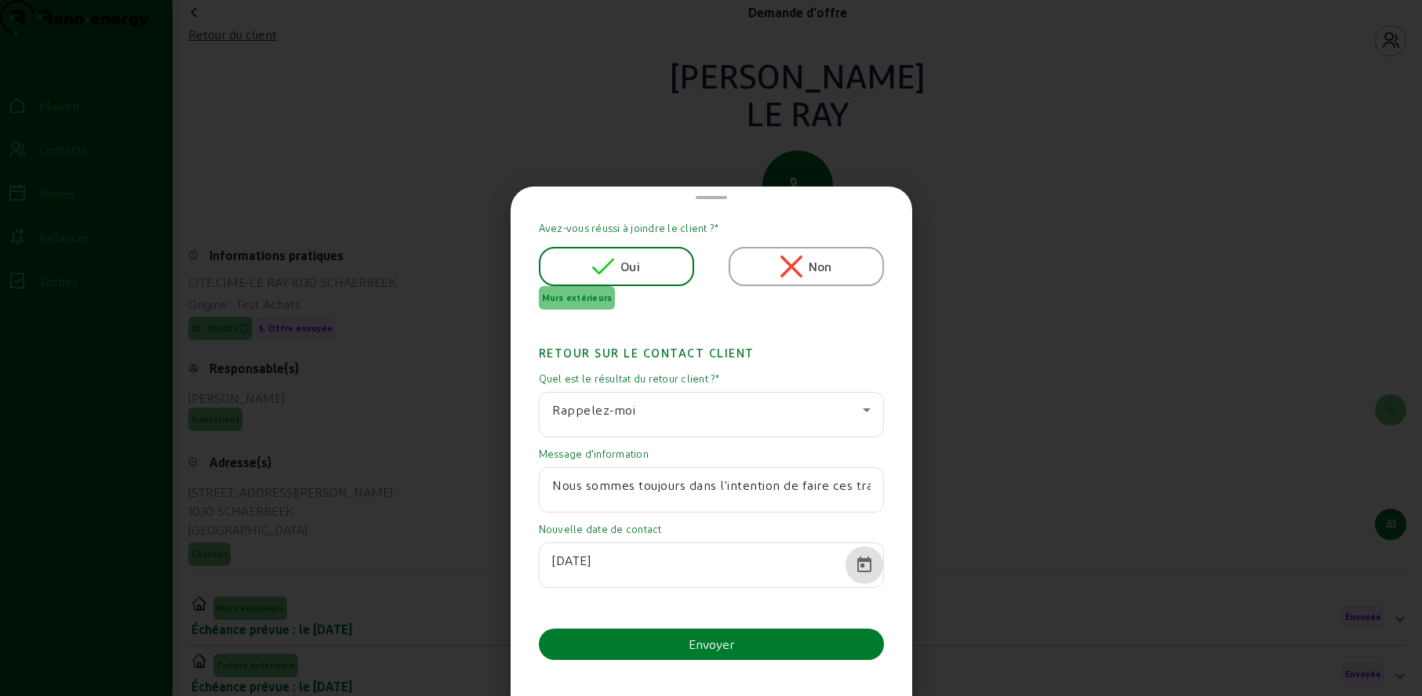
click at [666, 638] on button "Envoyer" at bounding box center [711, 644] width 345 height 31
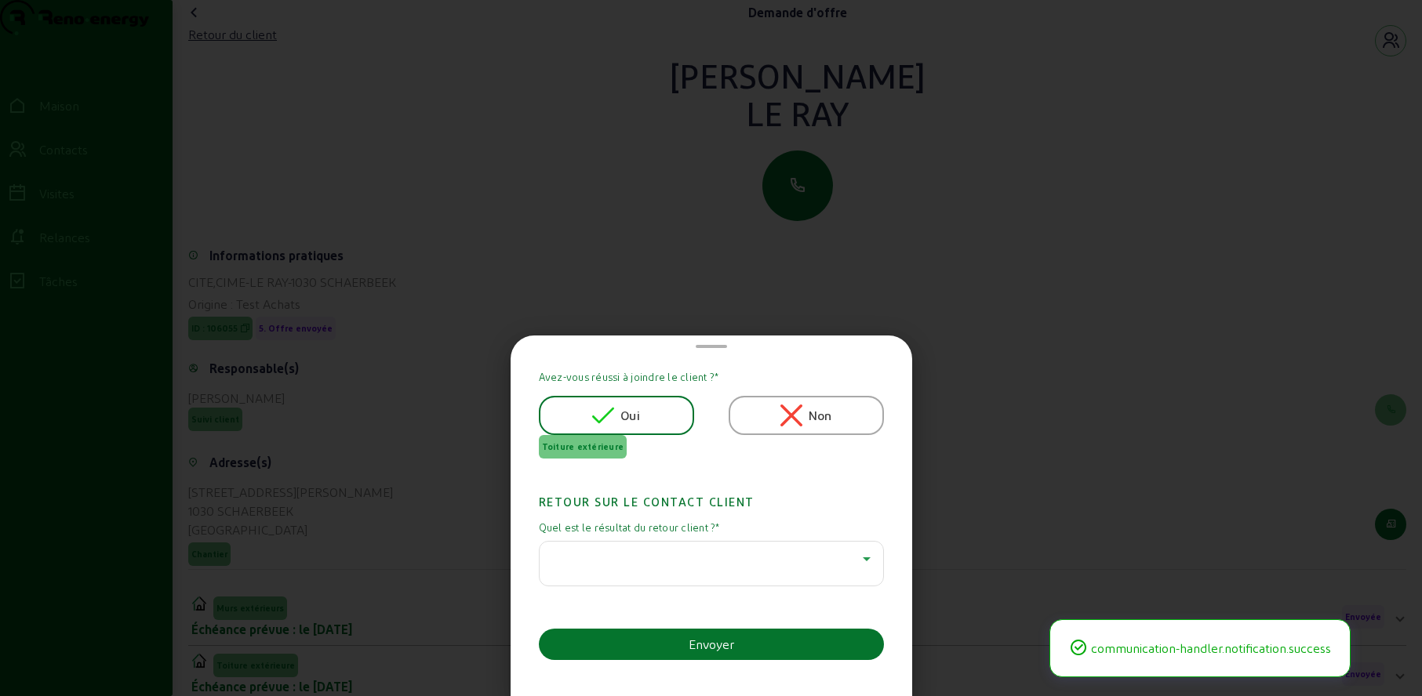
click at [857, 560] on icon at bounding box center [866, 559] width 19 height 19
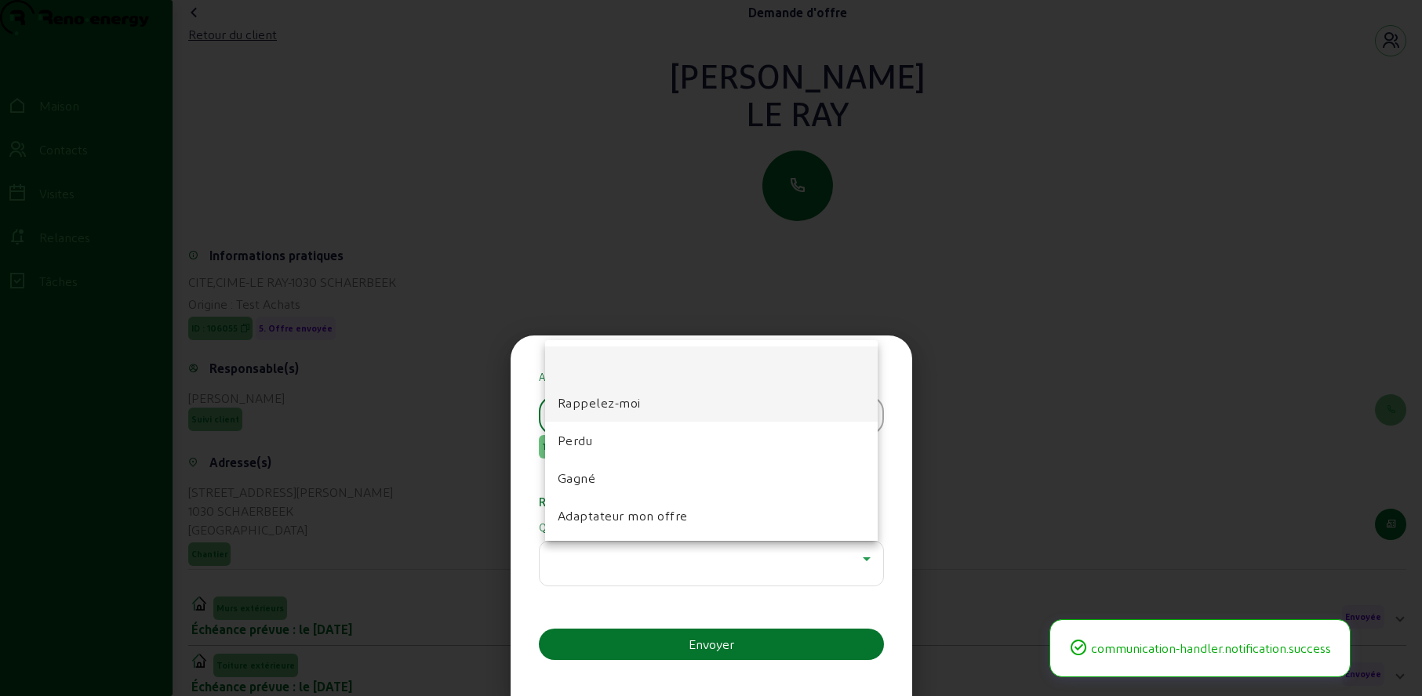
click at [611, 410] on span "Rappelez-moi" at bounding box center [599, 403] width 83 height 19
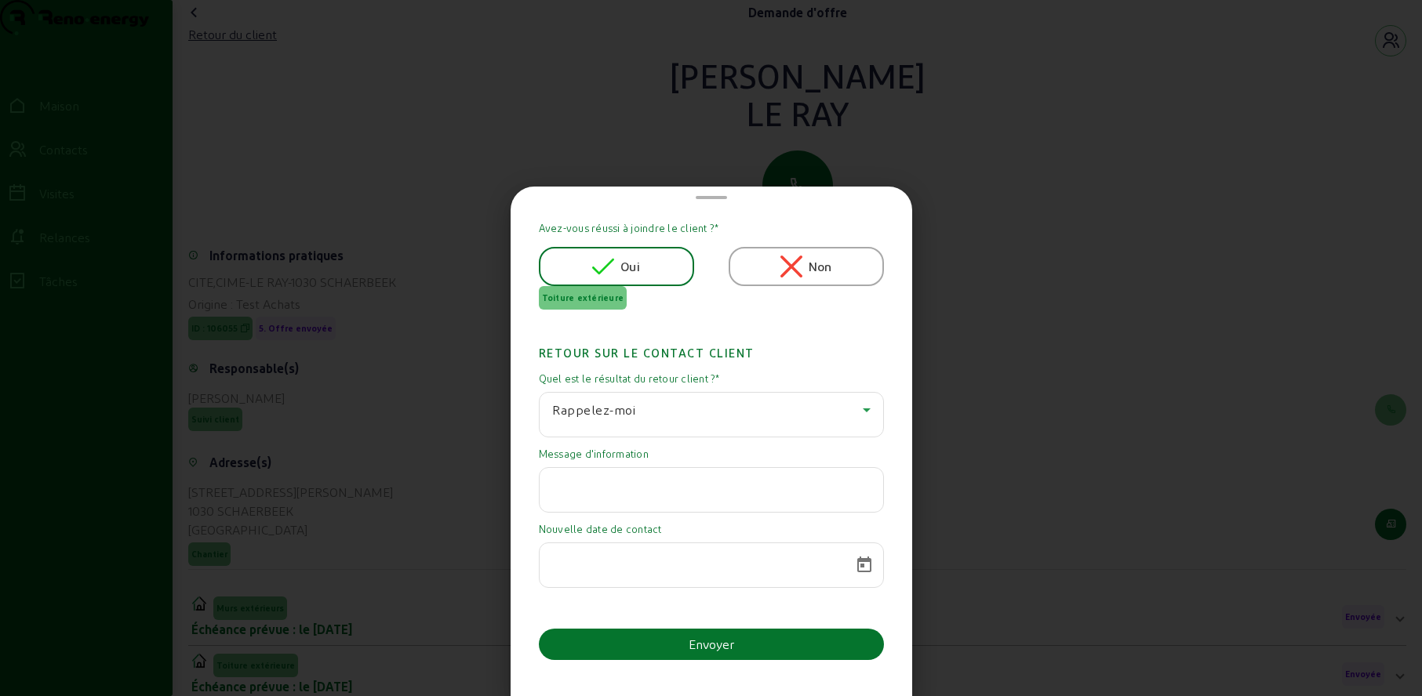
click at [616, 493] on input "text" at bounding box center [711, 485] width 318 height 19
paste input "Nous sommes toujours dans l'intention de faire ces travaux. Nous n'avons pas [M…"
type input "Nous sommes toujours dans l'intention de faire ces travaux. Nous n'avons pas [M…"
click at [853, 571] on span "Calendrier ouvert" at bounding box center [864, 566] width 38 height 38
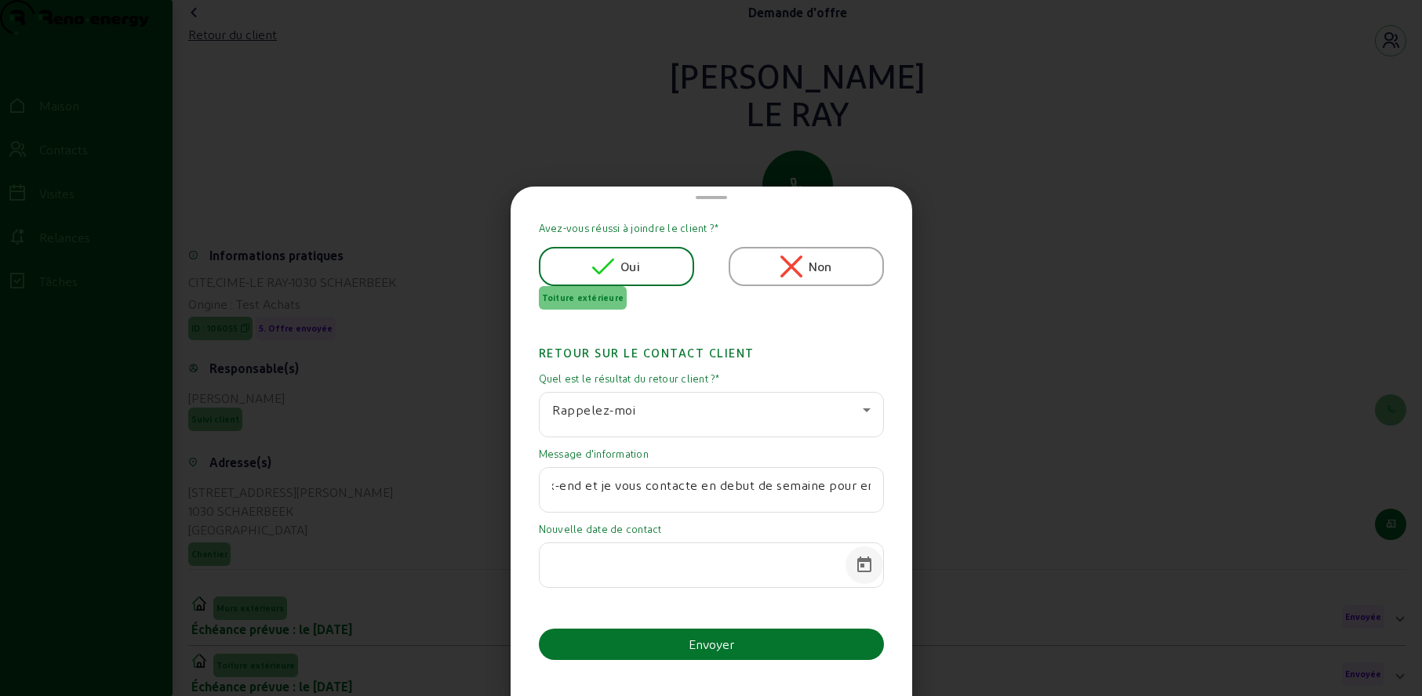
scroll to position [0, 0]
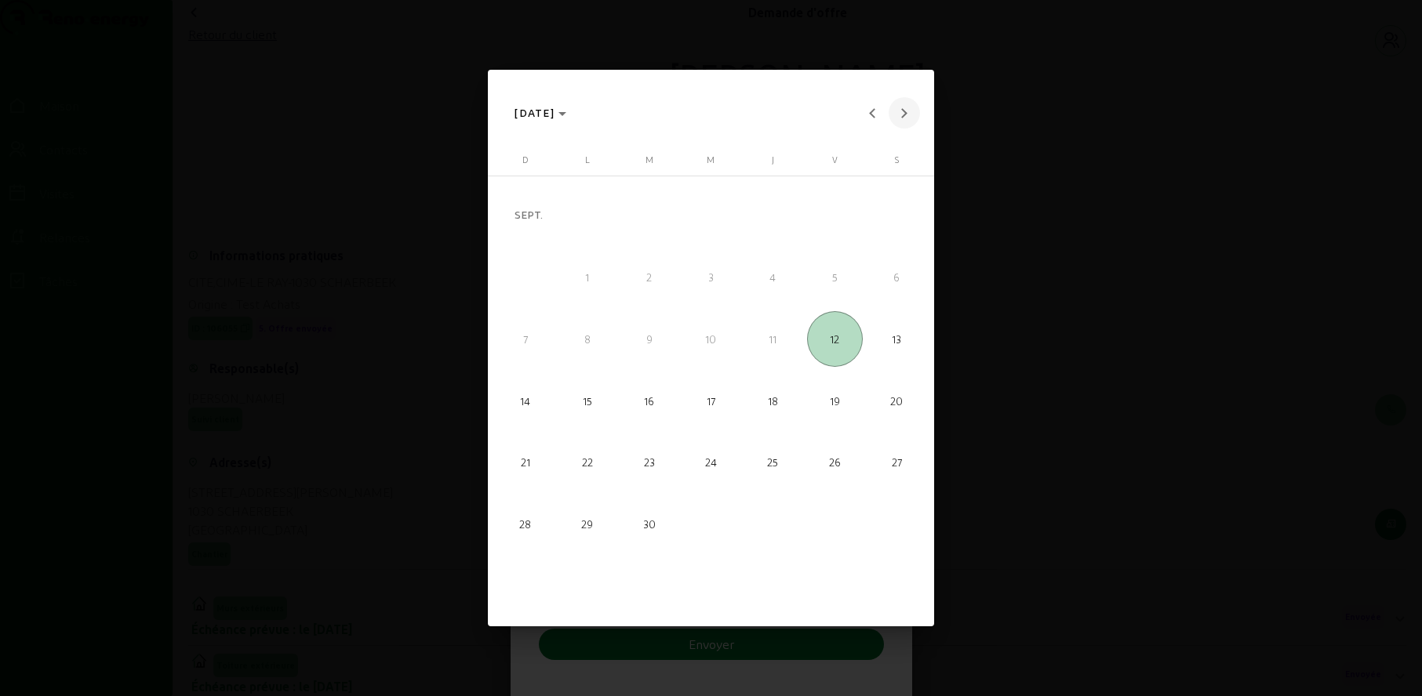
click at [907, 114] on span "Mois prochain" at bounding box center [904, 112] width 31 height 31
click at [601, 398] on span "20" at bounding box center [587, 401] width 56 height 56
type input "[DATE]"
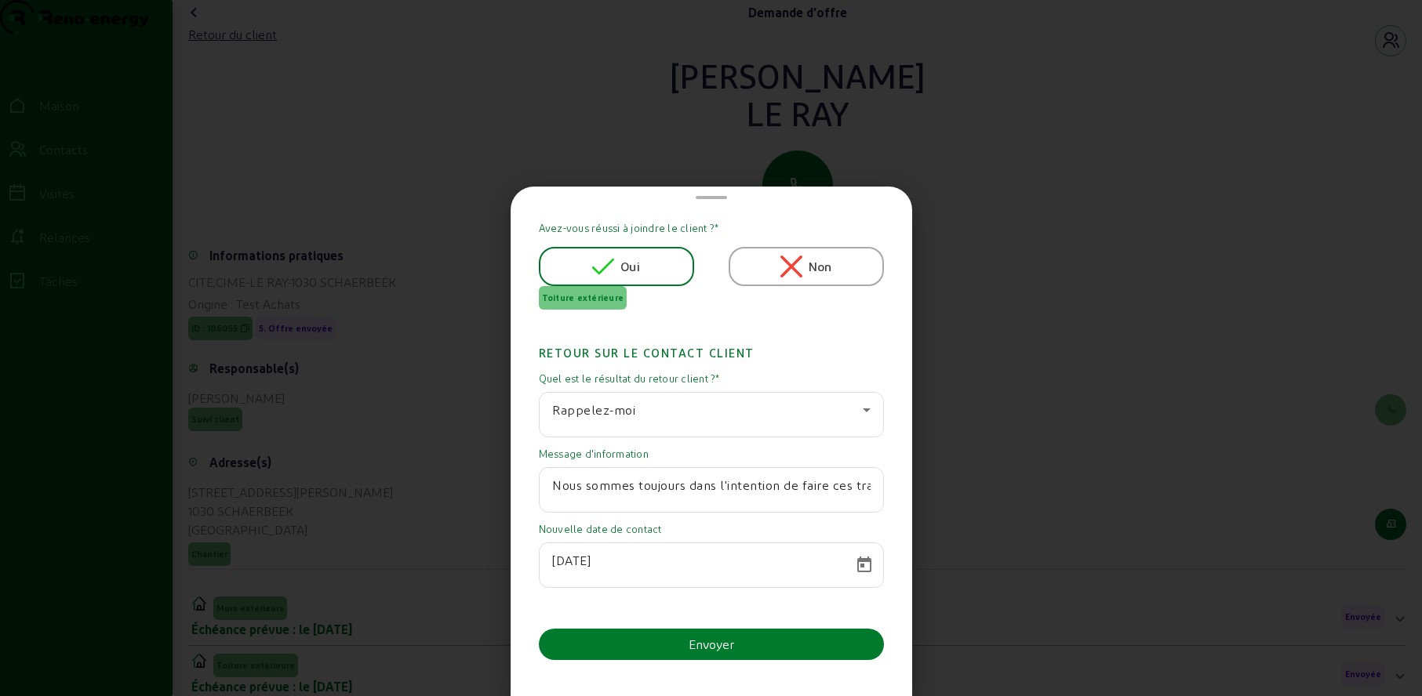
click at [698, 639] on font "Envoyer" at bounding box center [711, 644] width 45 height 15
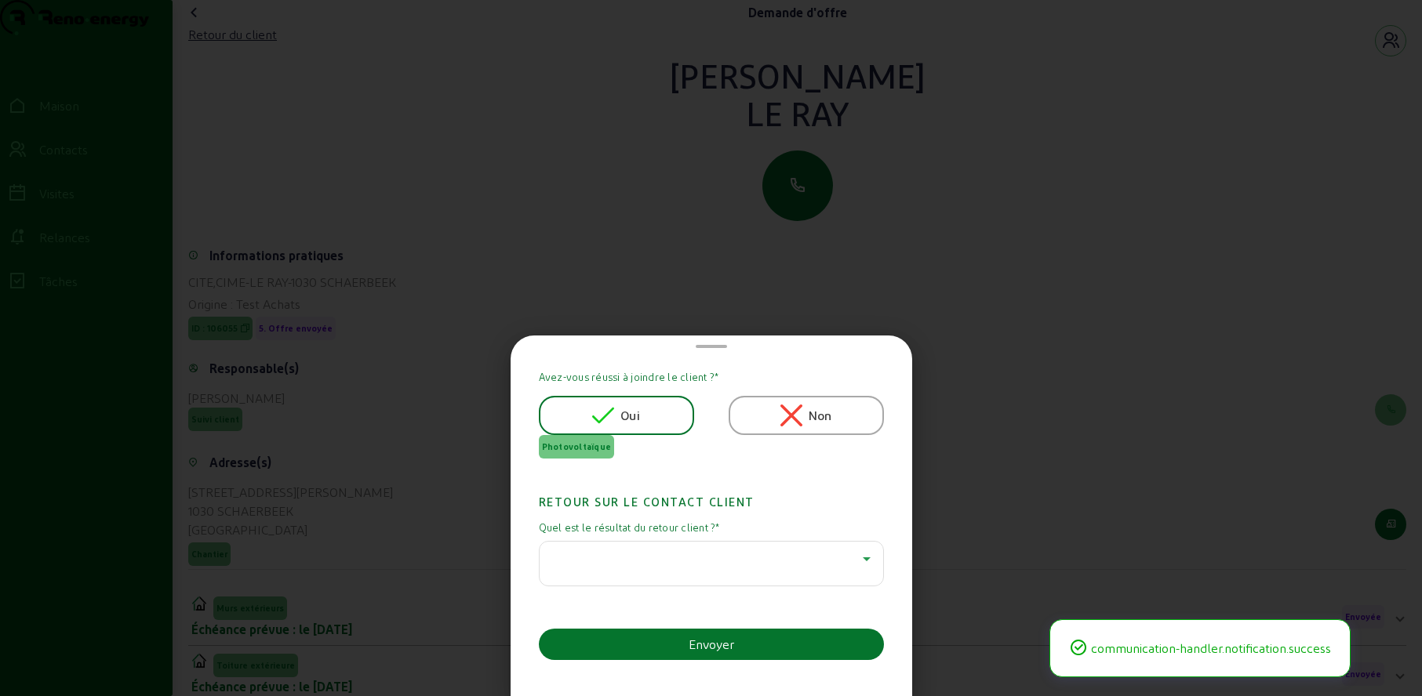
click at [717, 565] on div at bounding box center [707, 559] width 311 height 19
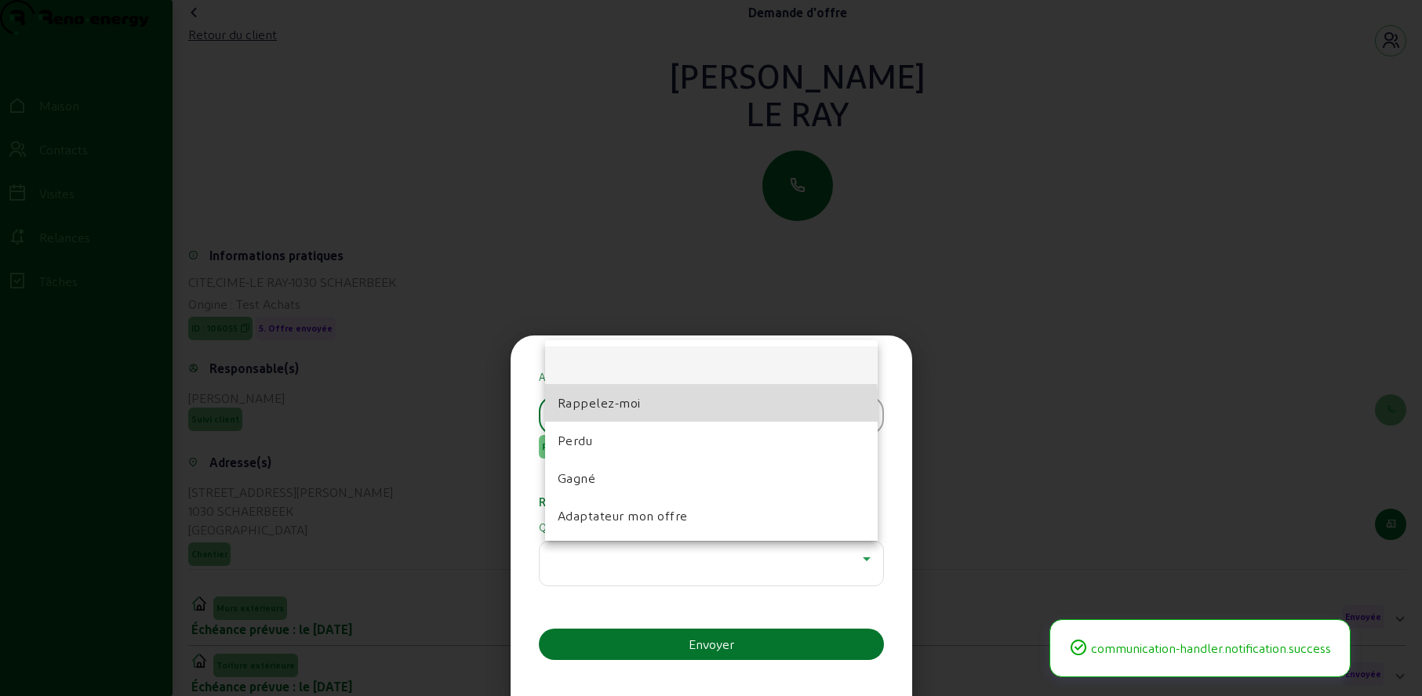
click at [643, 409] on mat-option "Rappelez-moi" at bounding box center [711, 403] width 333 height 38
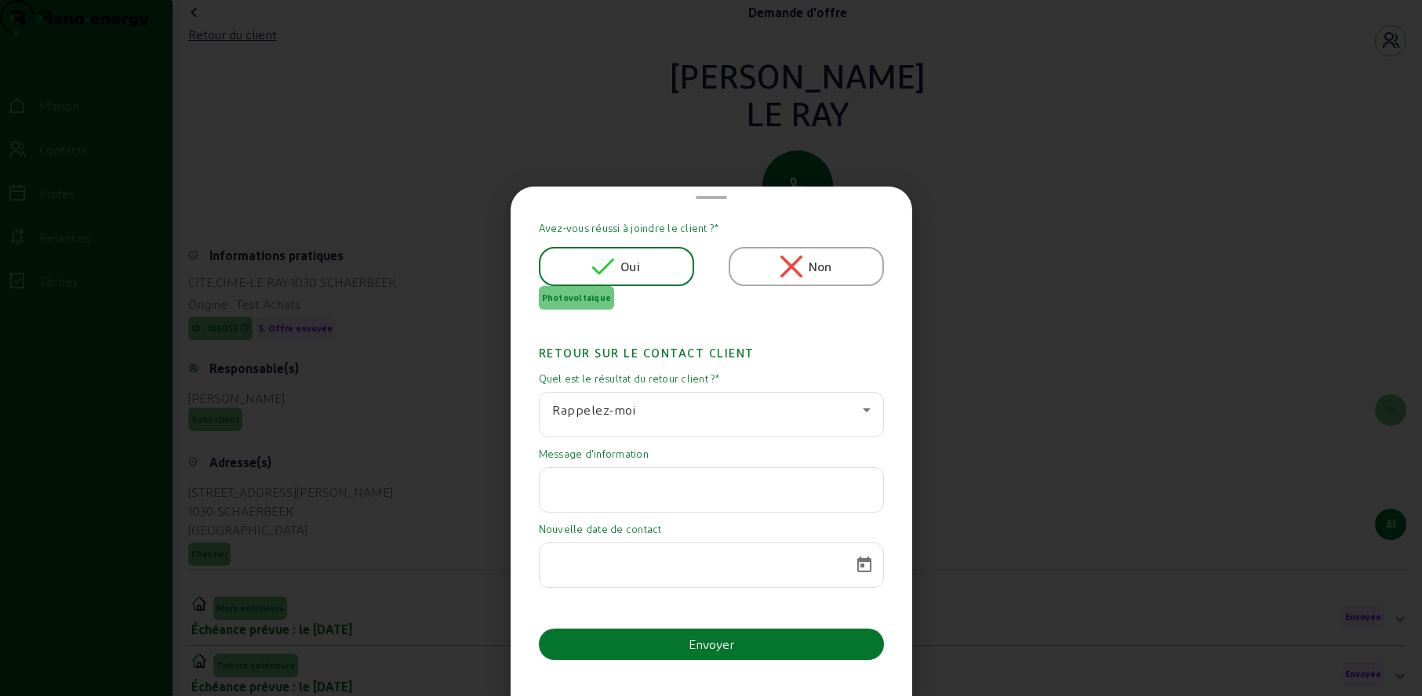
click at [635, 489] on input "text" at bounding box center [711, 485] width 318 height 19
paste input "Nous sommes toujours dans l'intention de faire ces travaux. Nous n'avons pas [M…"
type input "Nous sommes toujours dans l'intention de faire ces travaux. Nous n'avons pas [M…"
click at [859, 562] on span "Calendrier ouvert" at bounding box center [864, 566] width 38 height 38
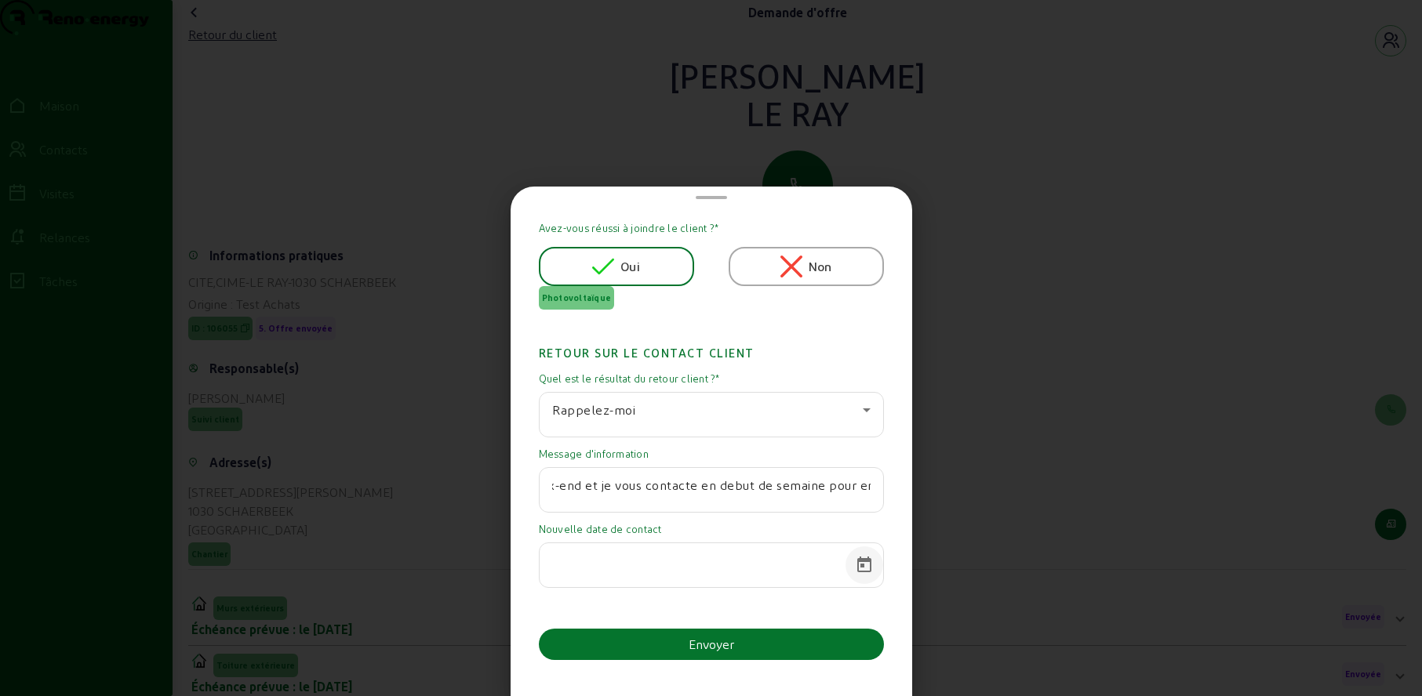
scroll to position [0, 0]
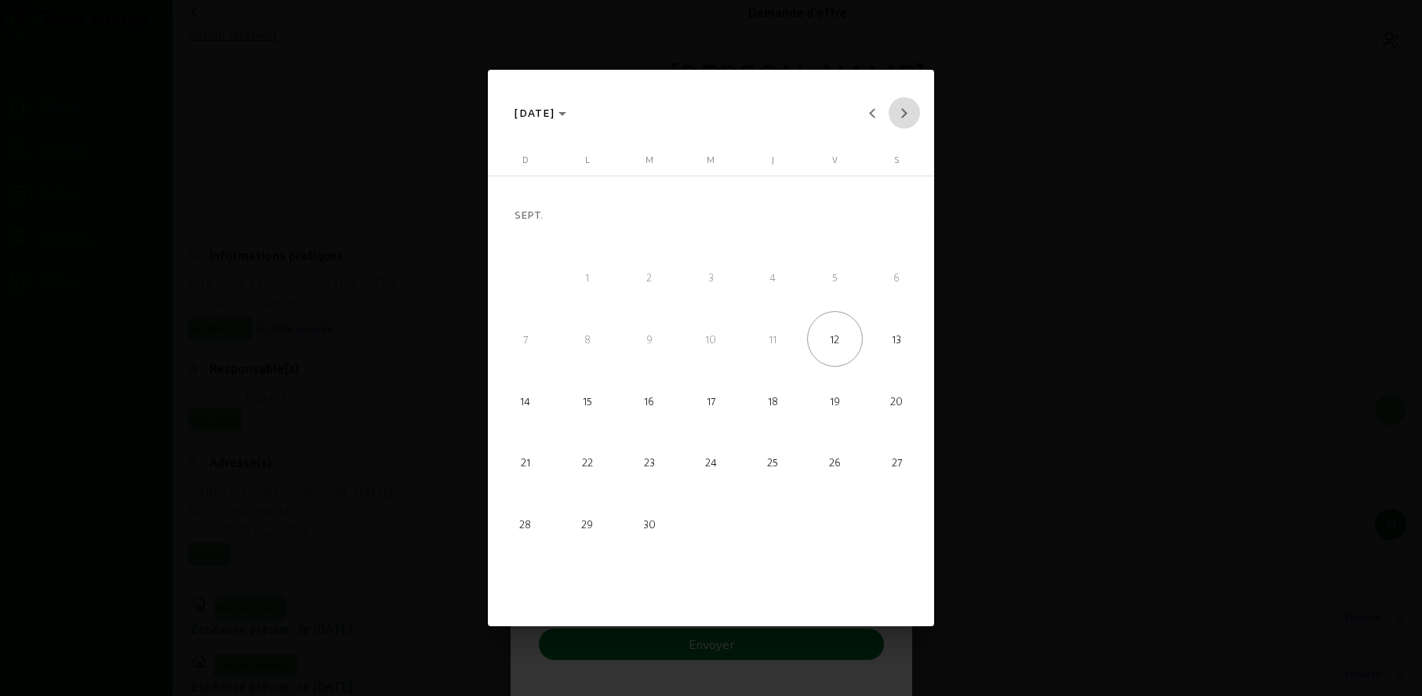
click at [909, 111] on span "Mois prochain" at bounding box center [904, 112] width 31 height 31
click at [580, 404] on span "20" at bounding box center [587, 401] width 56 height 56
type input "[DATE]"
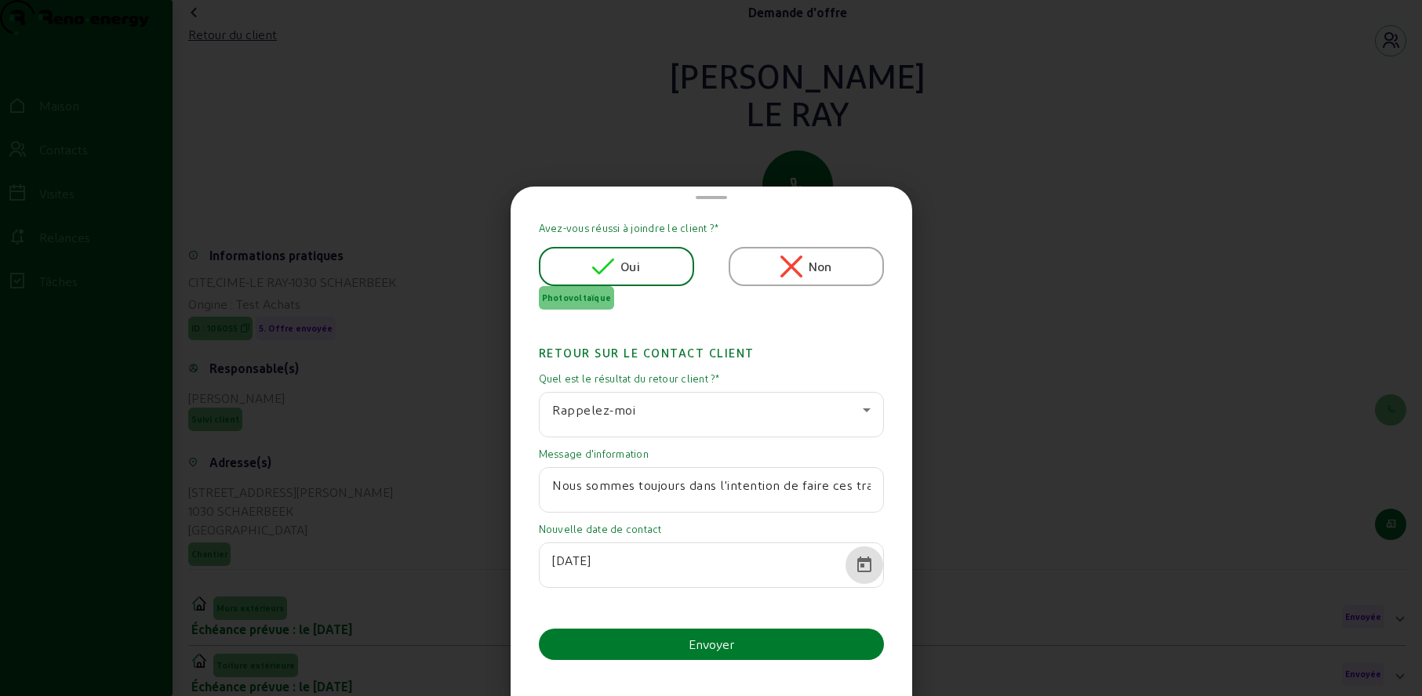
click at [745, 642] on button "Envoyer" at bounding box center [711, 644] width 345 height 31
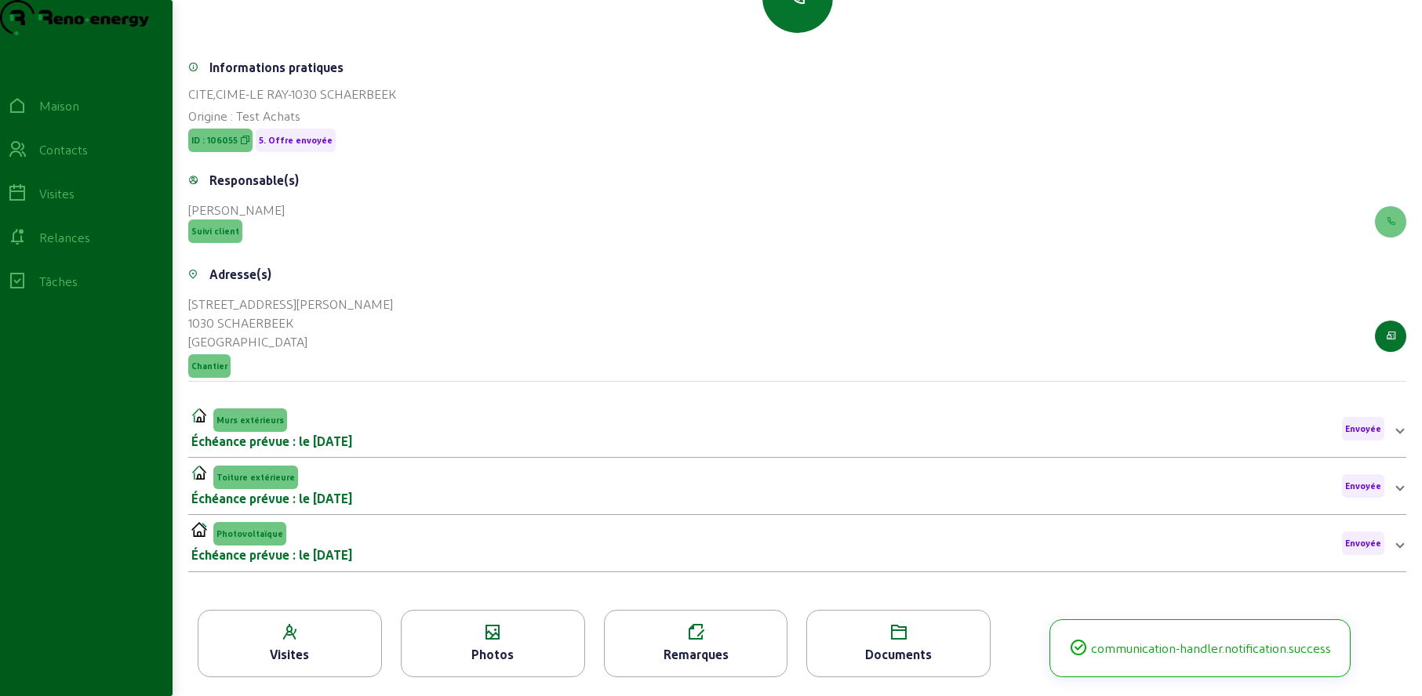
scroll to position [220, 0]
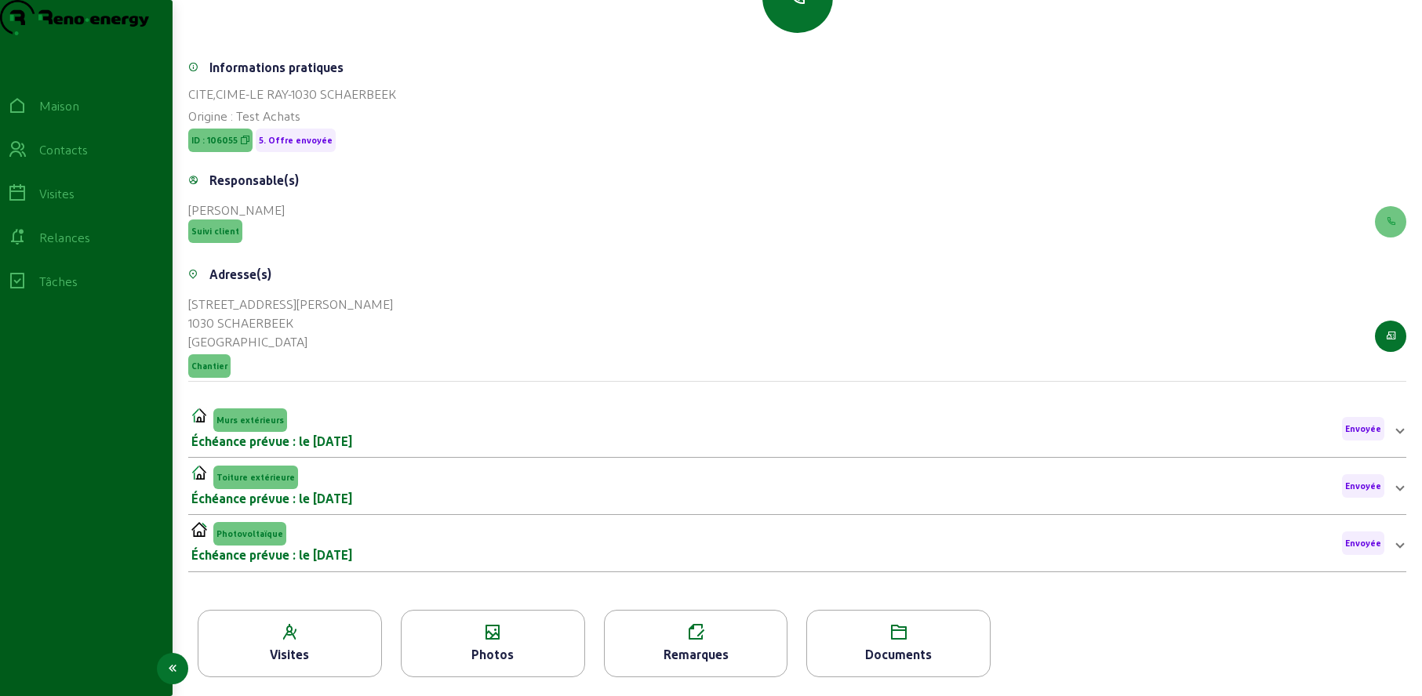
click at [27, 159] on icon at bounding box center [17, 149] width 19 height 19
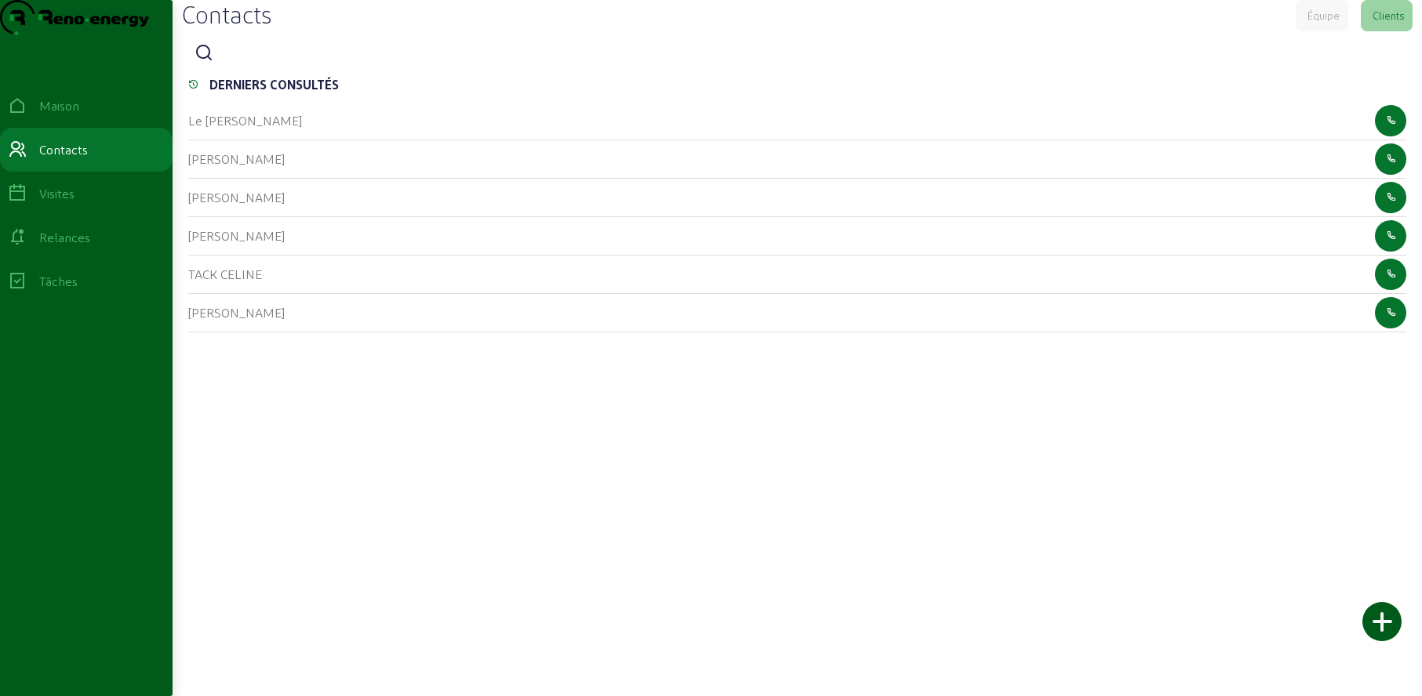
click at [213, 63] on icon at bounding box center [204, 53] width 19 height 19
click at [310, 64] on input at bounding box center [290, 54] width 141 height 19
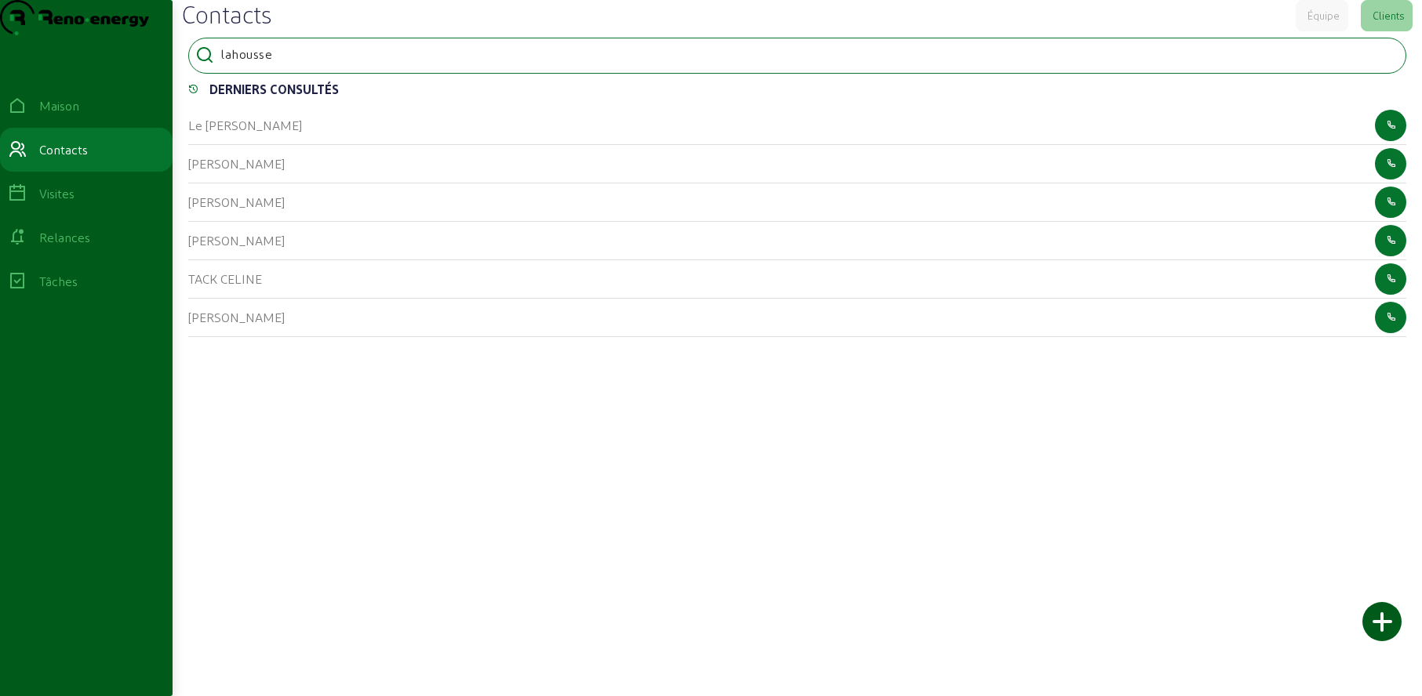
type input "lahousse"
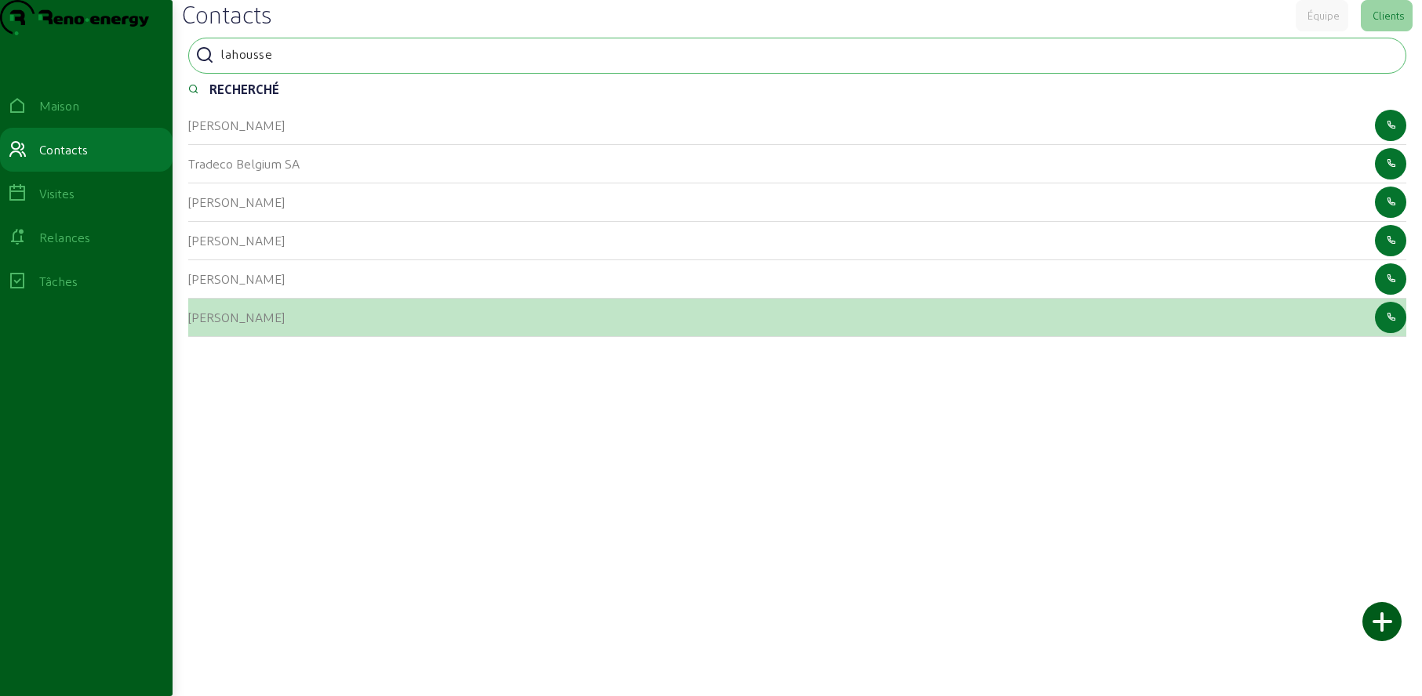
click at [200, 325] on font "[PERSON_NAME]" at bounding box center [236, 317] width 96 height 15
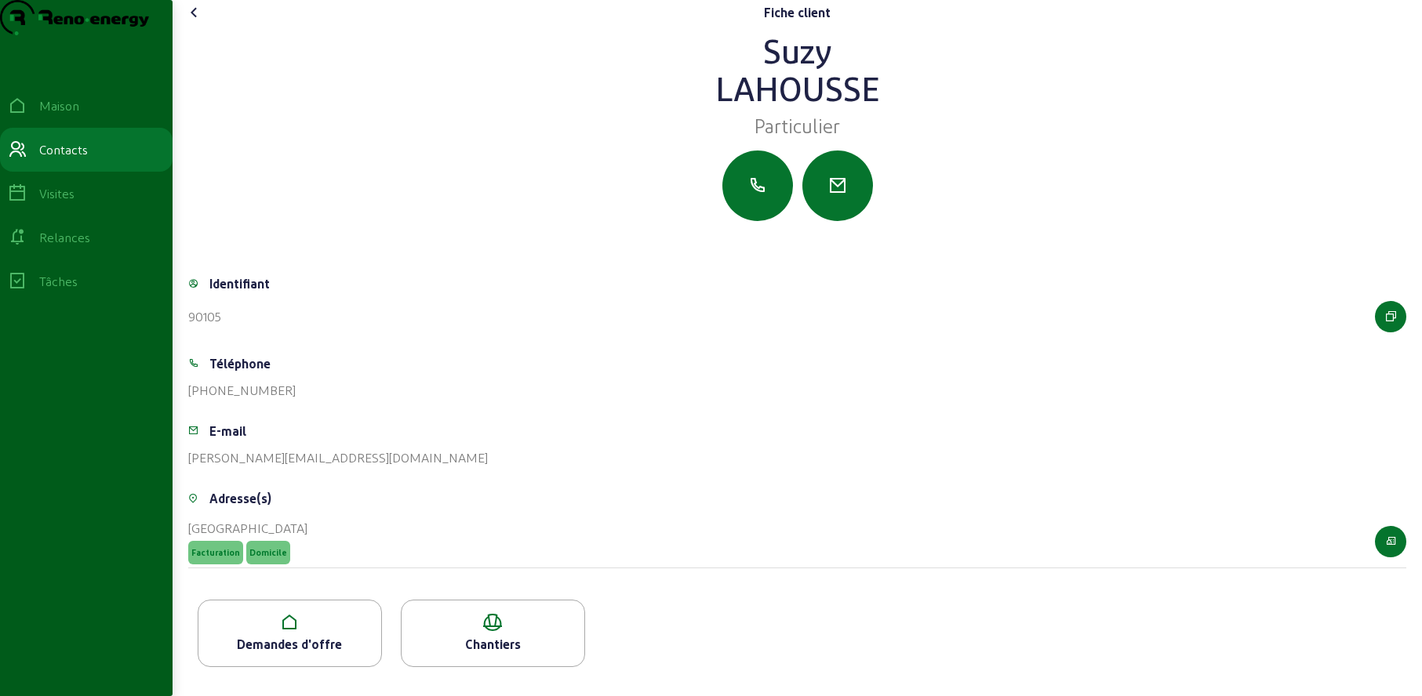
scroll to position [21, 0]
click at [312, 643] on div "Demandes d'offre" at bounding box center [290, 633] width 184 height 67
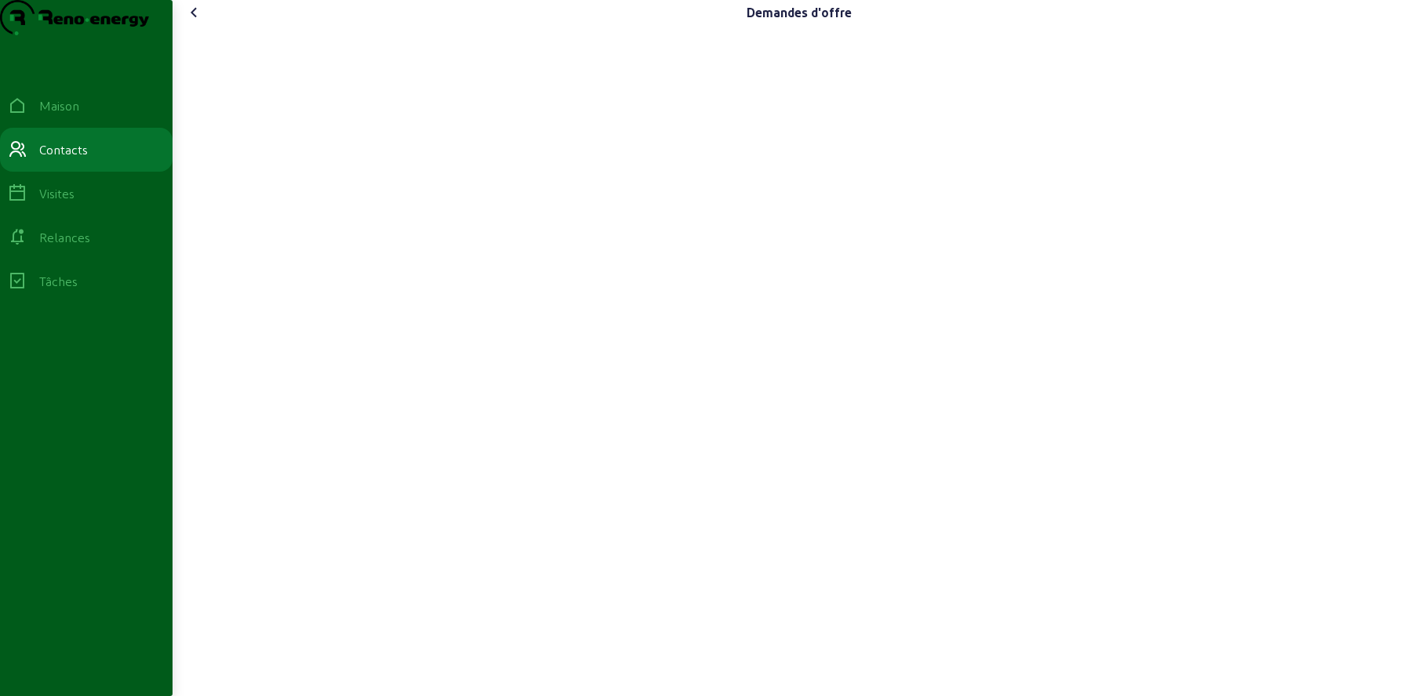
click at [195, 22] on icon at bounding box center [194, 12] width 19 height 19
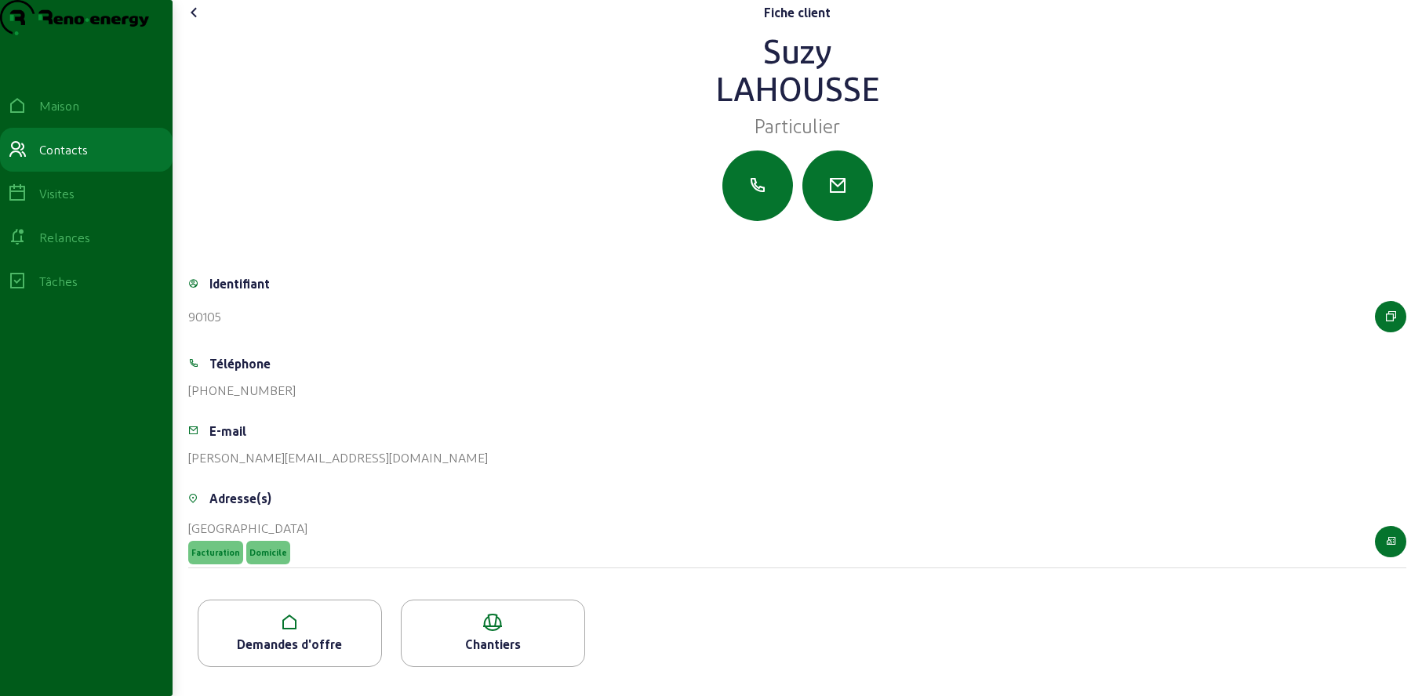
click at [195, 22] on icon at bounding box center [194, 12] width 19 height 19
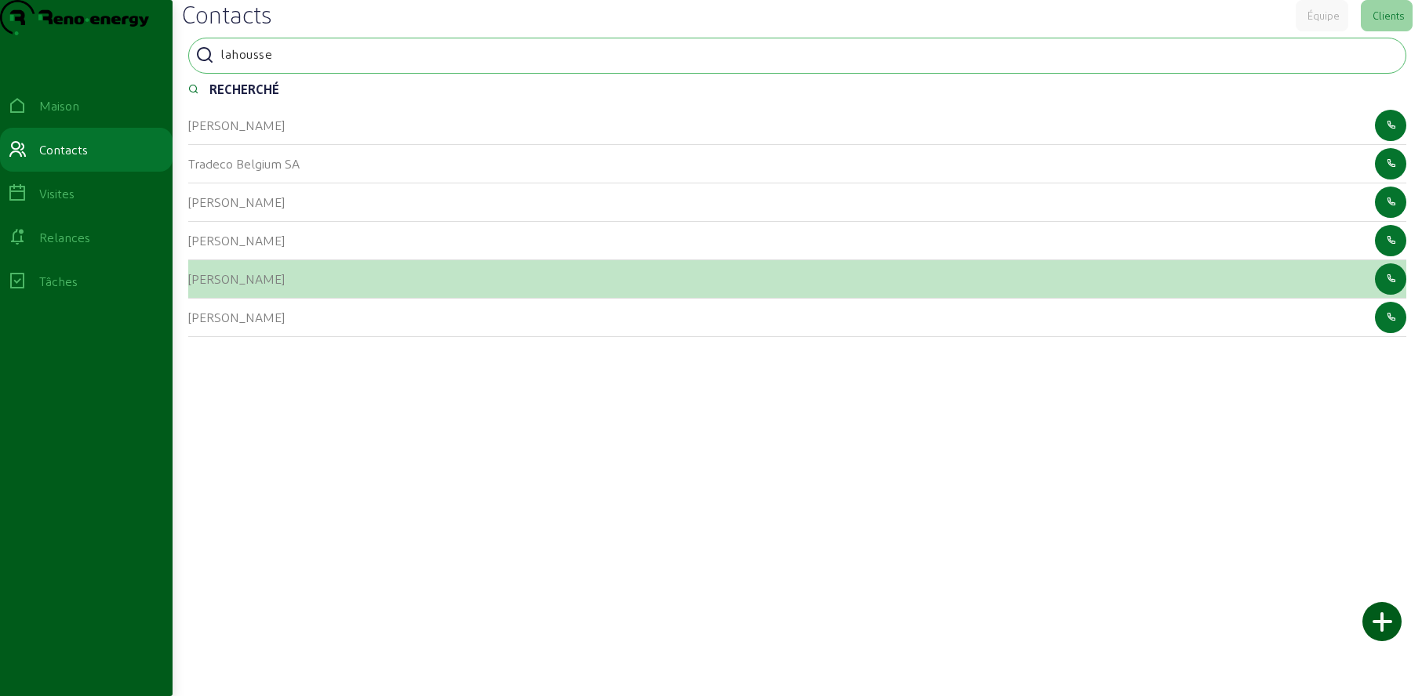
click at [210, 286] on font "[PERSON_NAME]" at bounding box center [236, 278] width 96 height 15
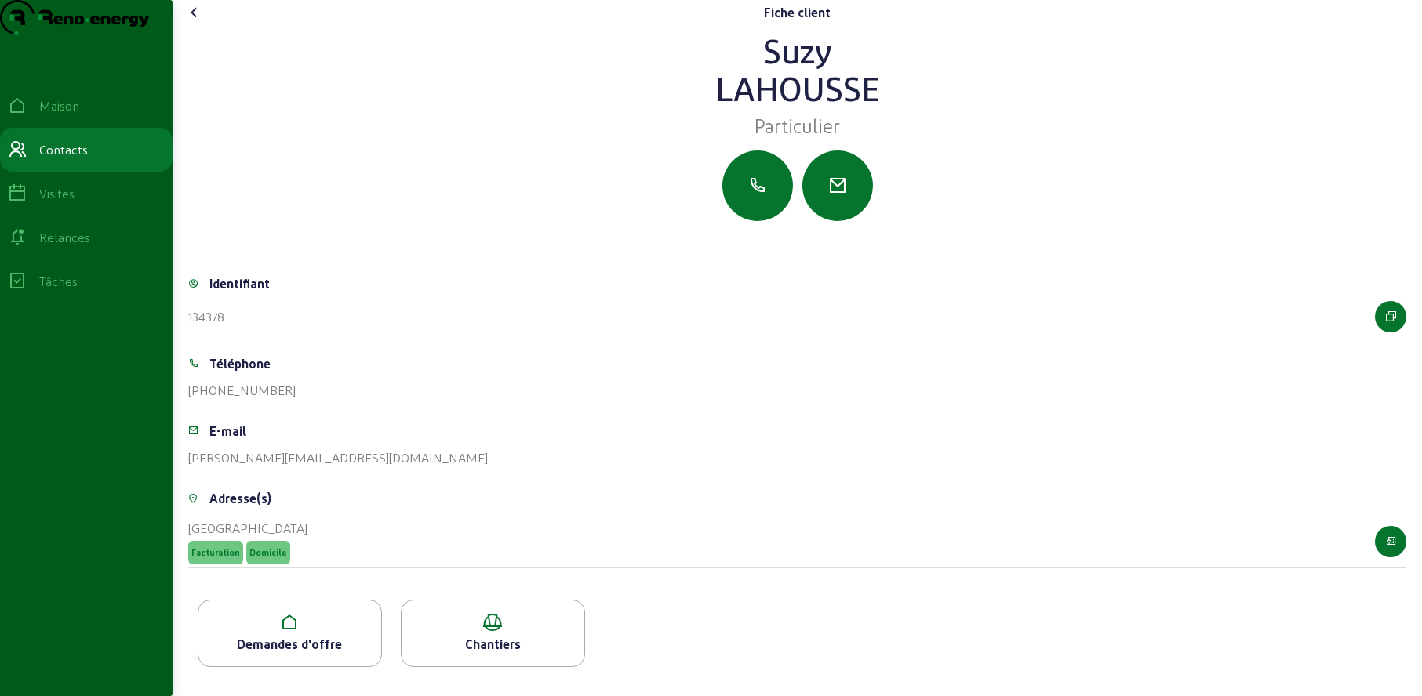
scroll to position [21, 0]
click at [269, 632] on icon at bounding box center [289, 622] width 183 height 19
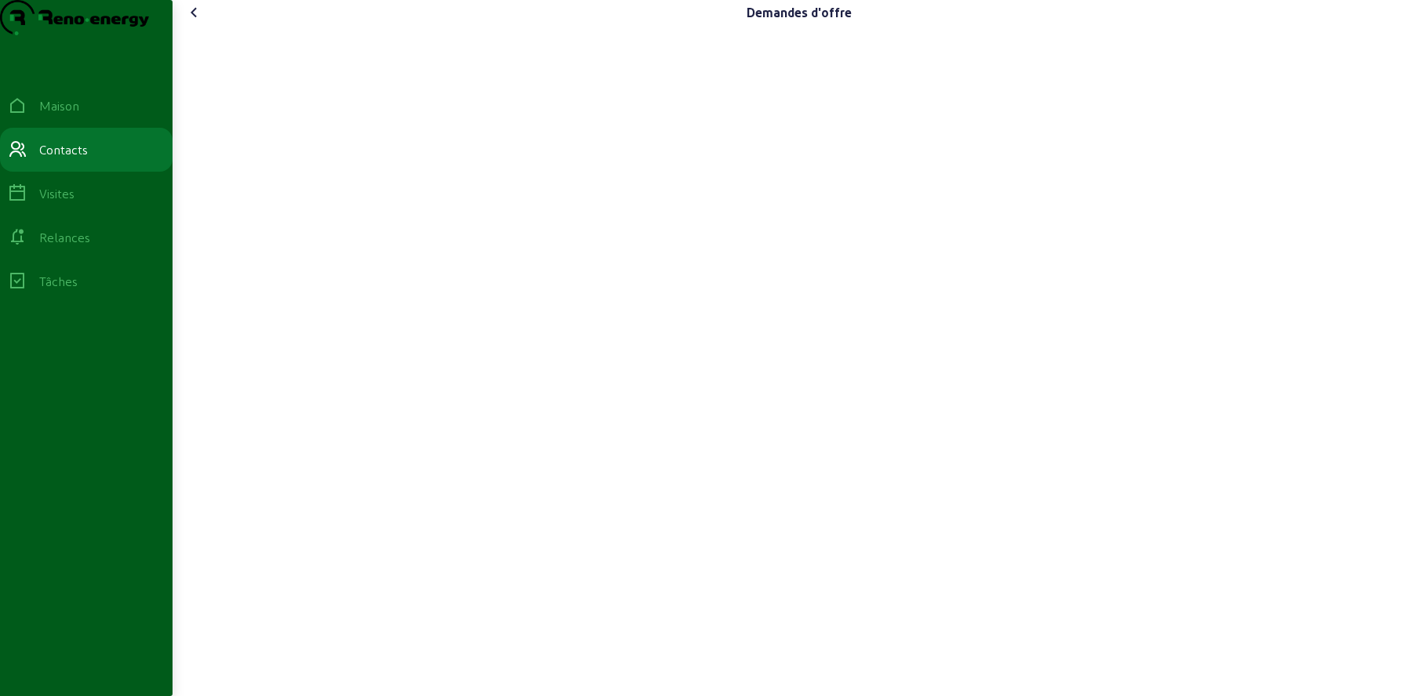
click at [198, 22] on icon at bounding box center [194, 12] width 19 height 19
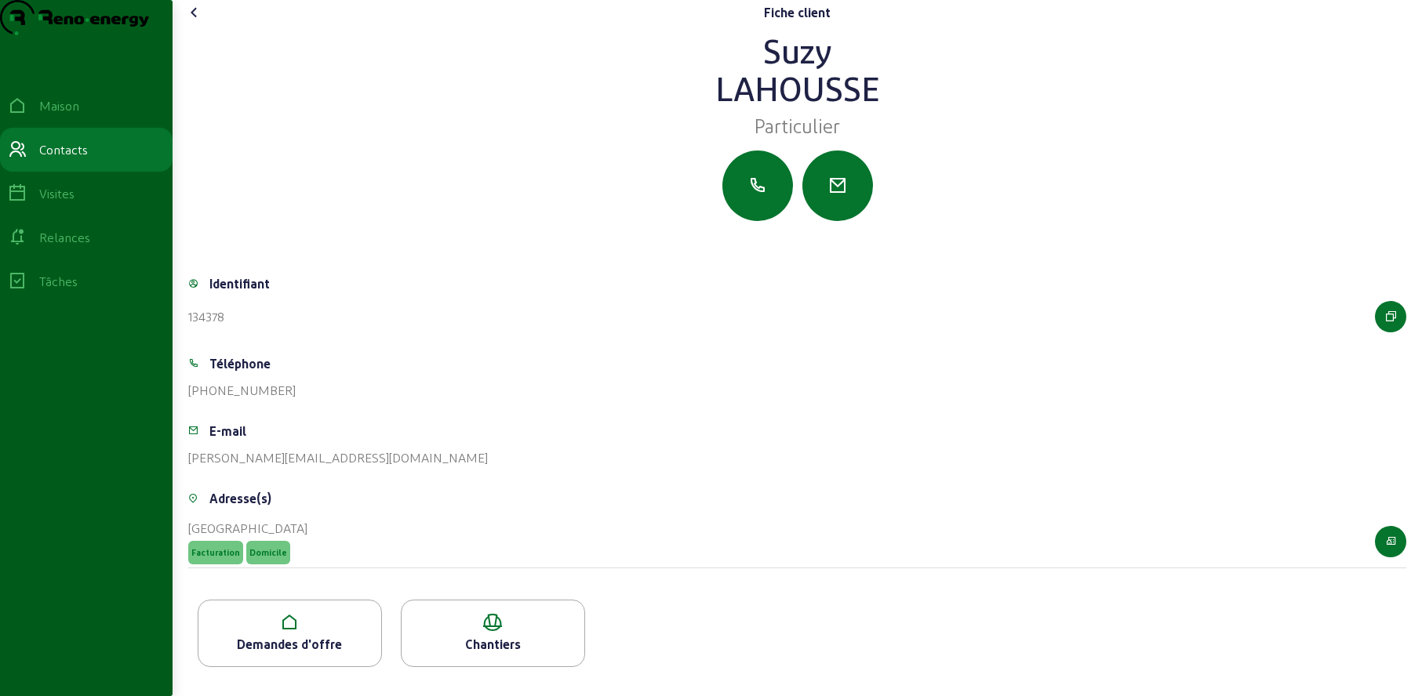
click at [198, 22] on icon at bounding box center [194, 12] width 19 height 19
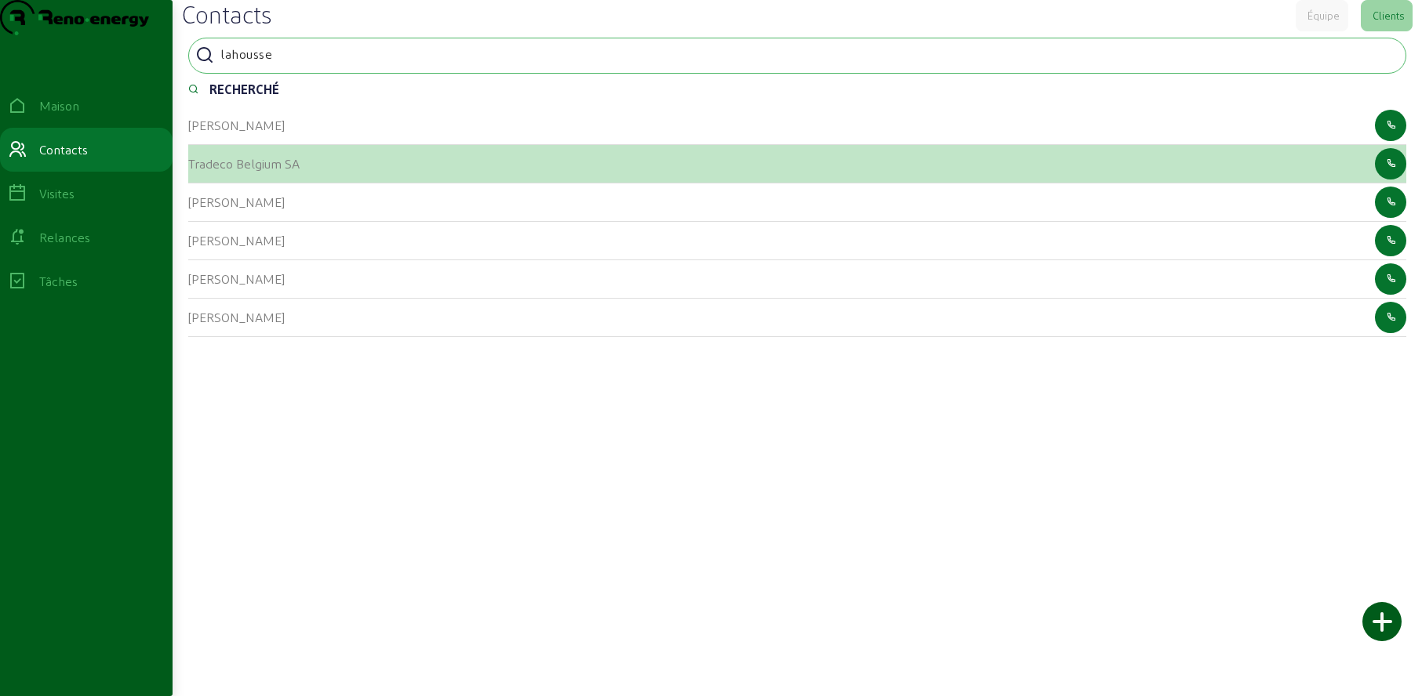
click at [202, 171] on font "Tradeco Belgium SA" at bounding box center [243, 163] width 111 height 15
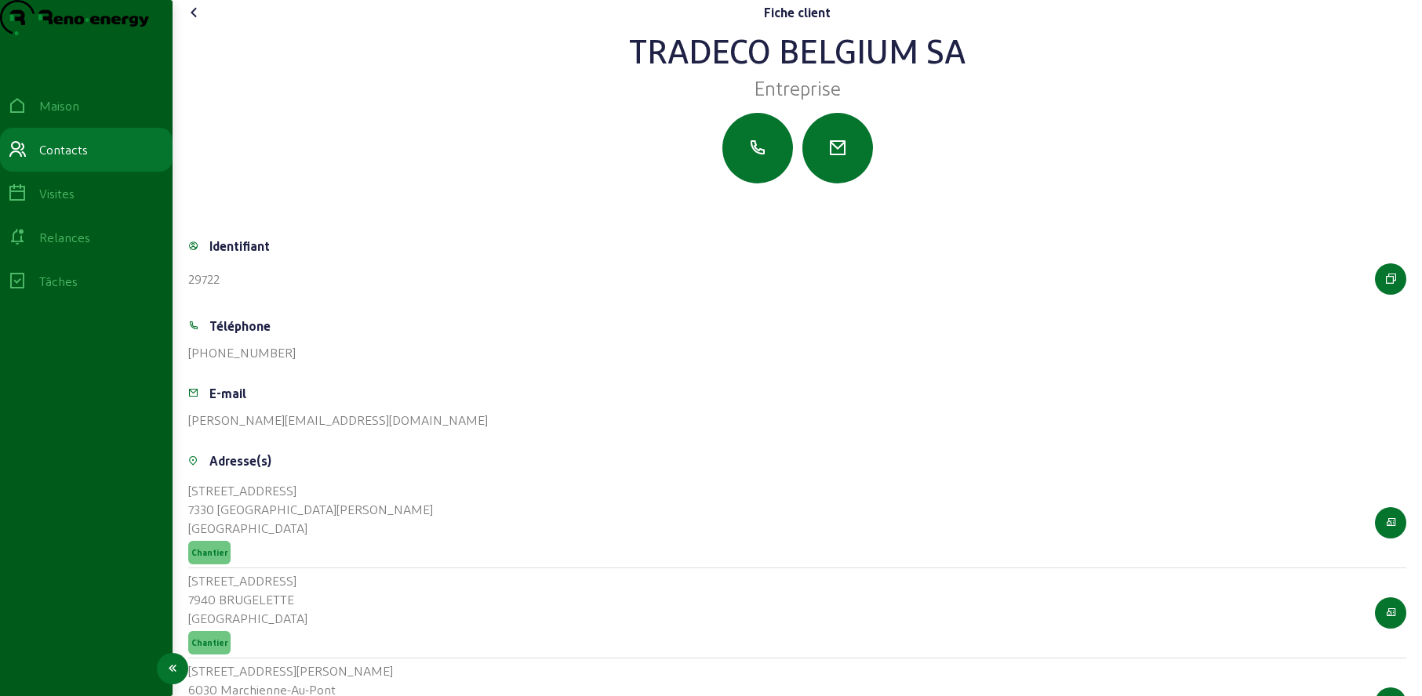
click at [27, 159] on icon at bounding box center [17, 149] width 19 height 19
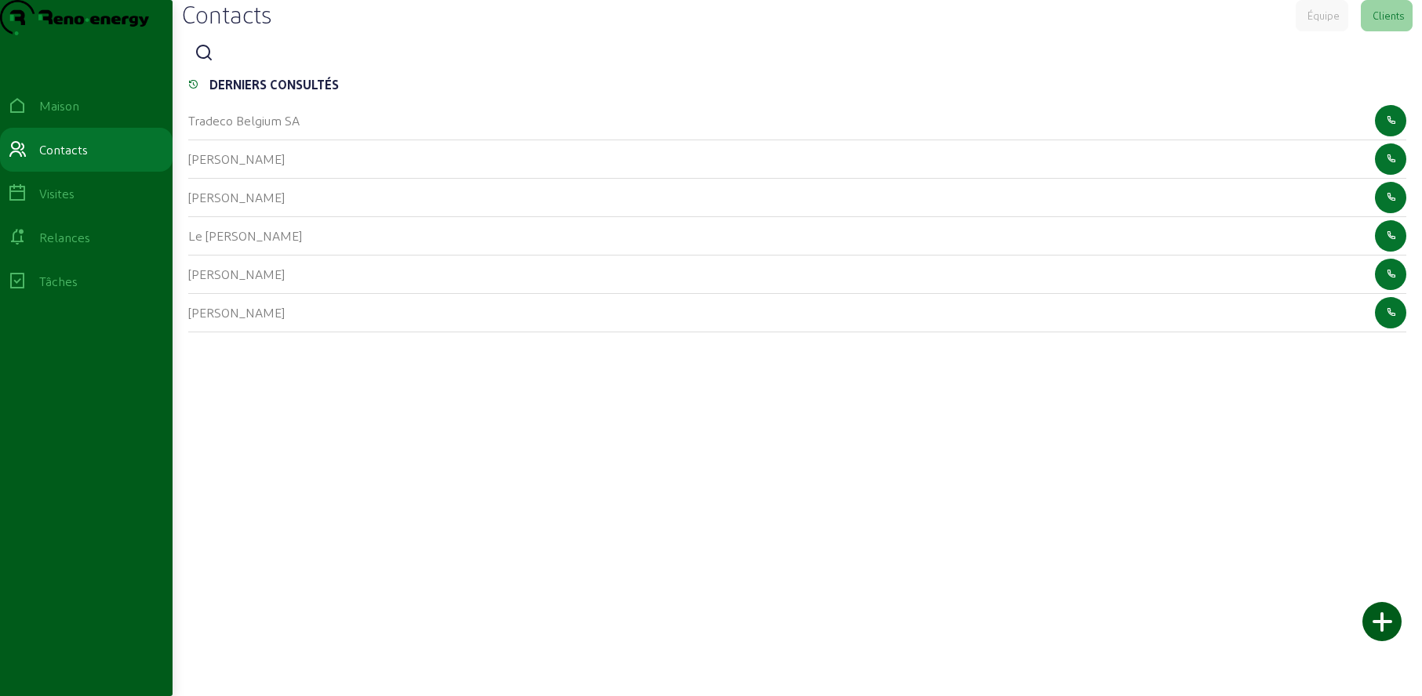
click at [210, 63] on icon at bounding box center [204, 53] width 19 height 19
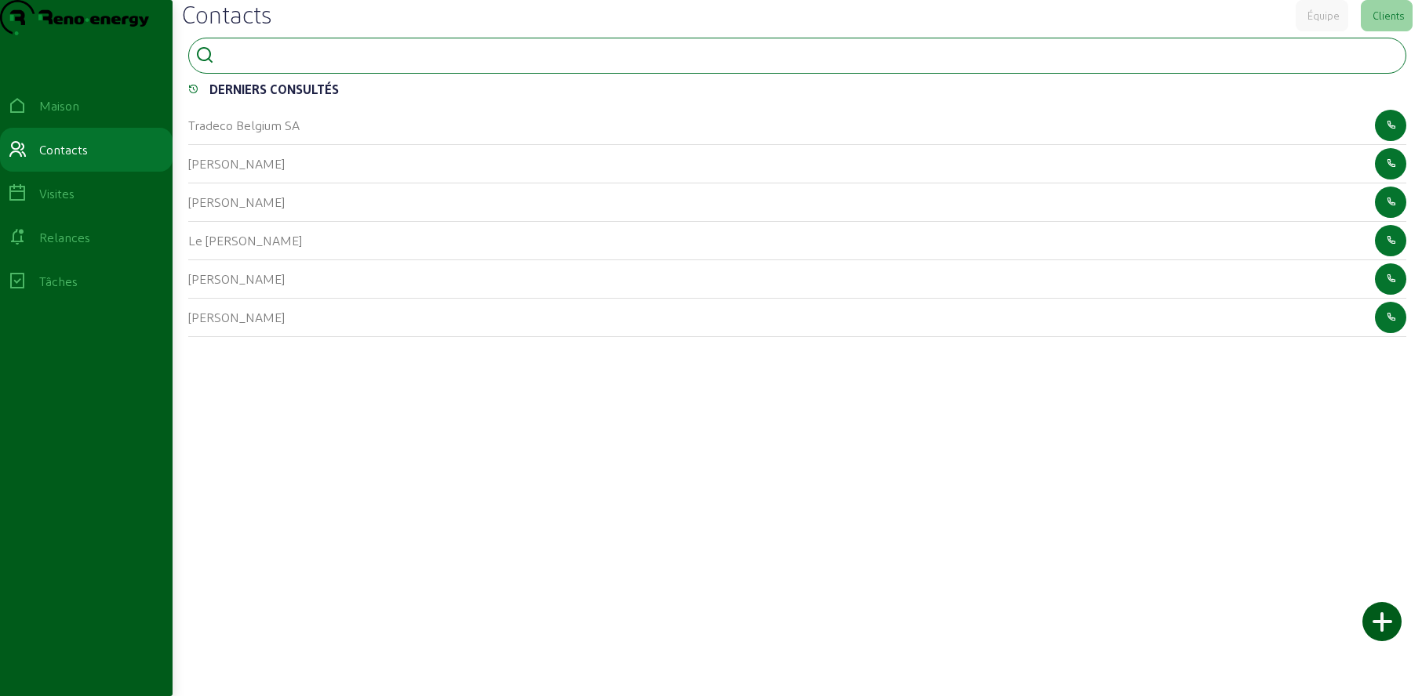
click at [281, 64] on input at bounding box center [290, 54] width 141 height 19
type input "raes"
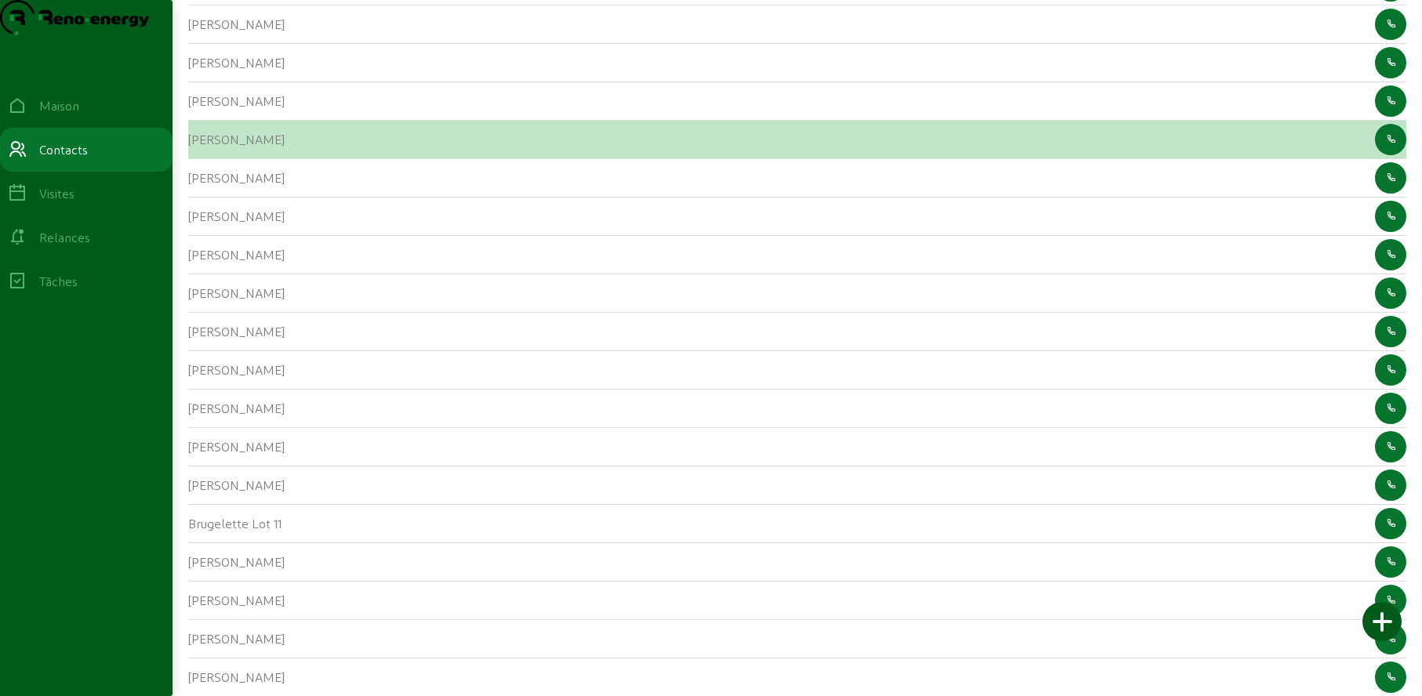
scroll to position [150, 0]
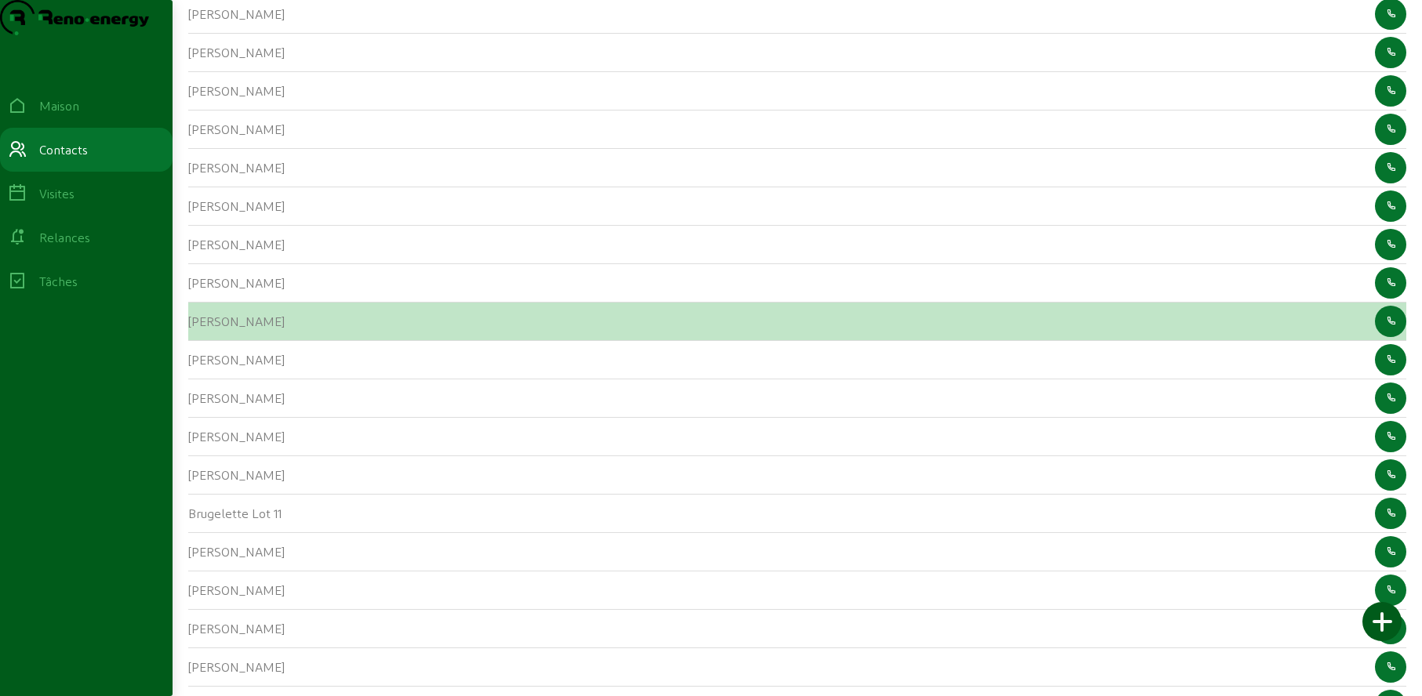
click at [205, 329] on font "[PERSON_NAME]" at bounding box center [236, 321] width 96 height 15
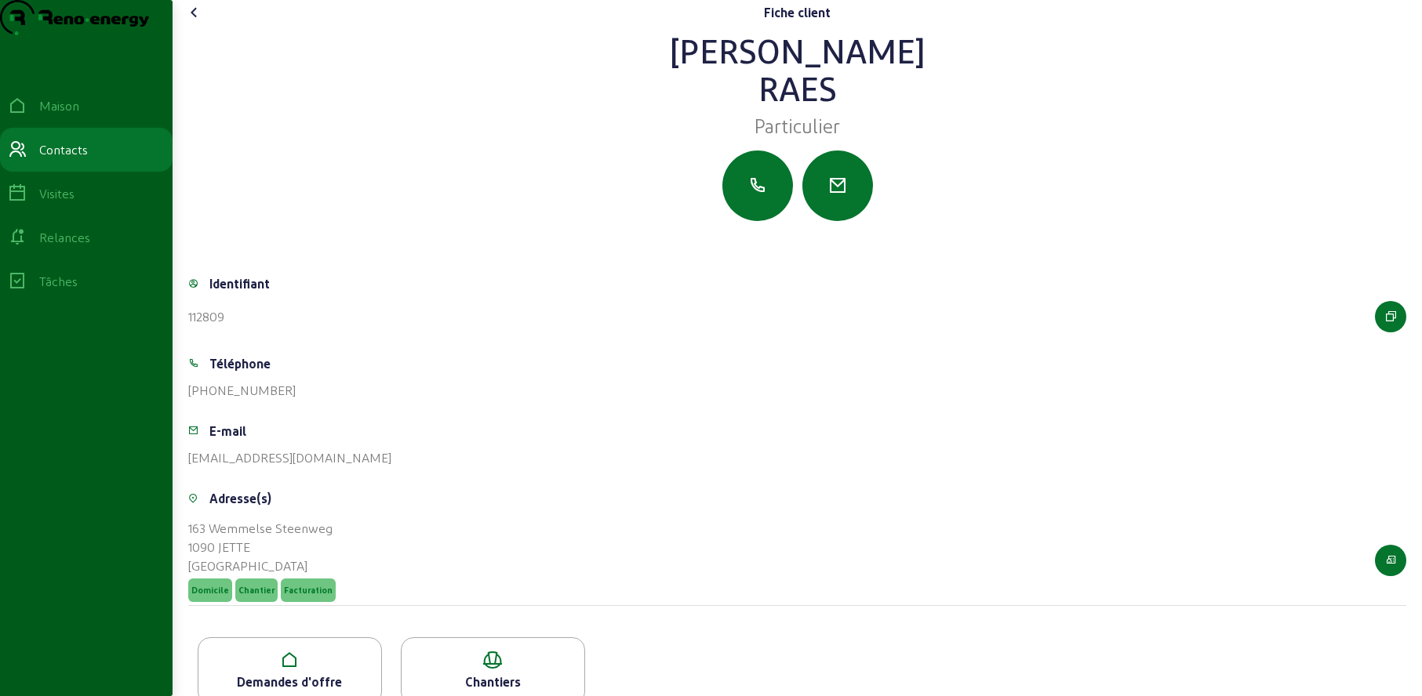
scroll to position [59, 0]
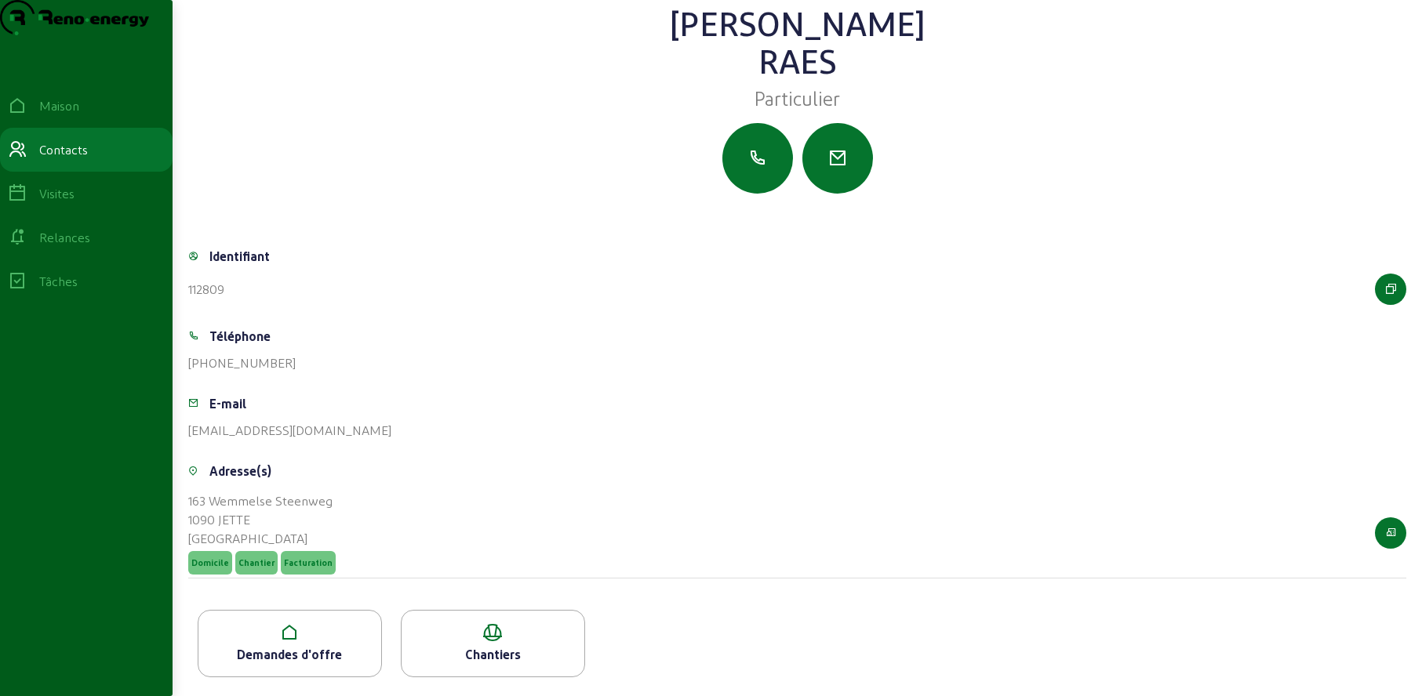
click at [272, 658] on font "Demandes d'offre" at bounding box center [289, 654] width 105 height 15
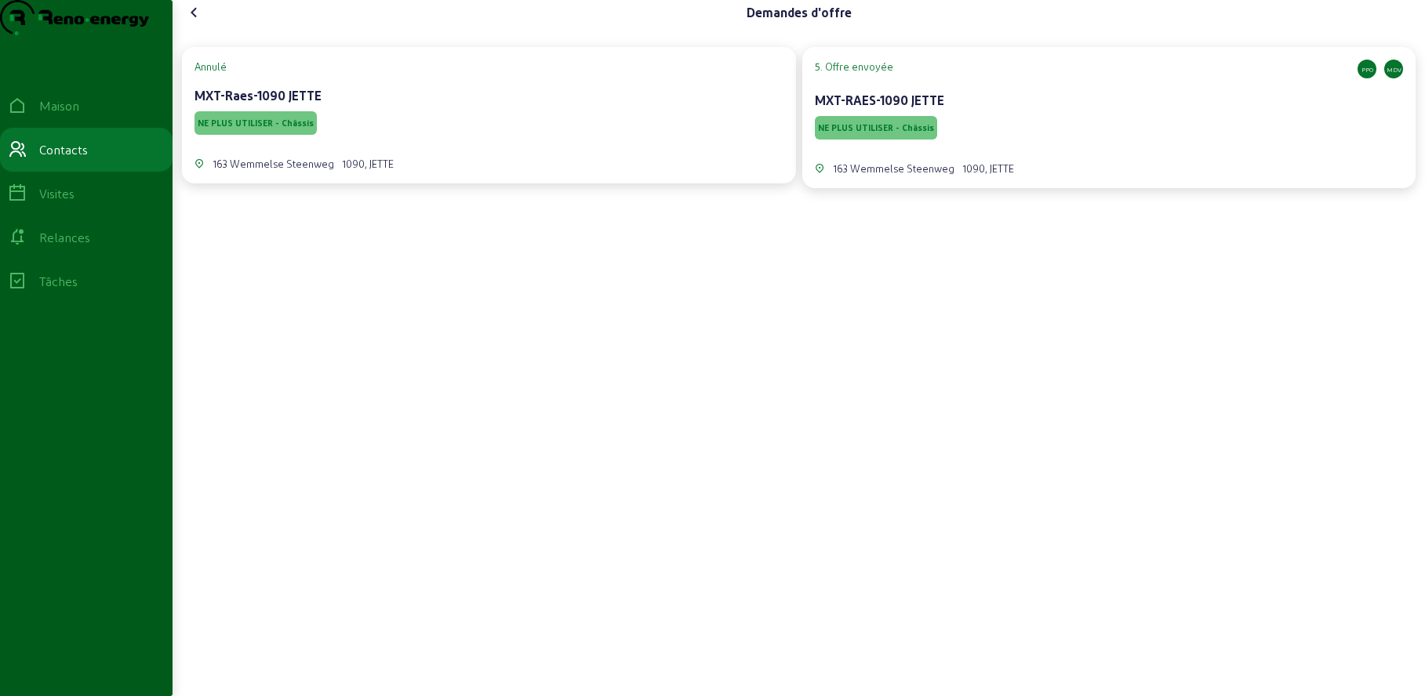
click at [983, 110] on div "MXT-RAES-1090 JETTE" at bounding box center [1109, 100] width 589 height 19
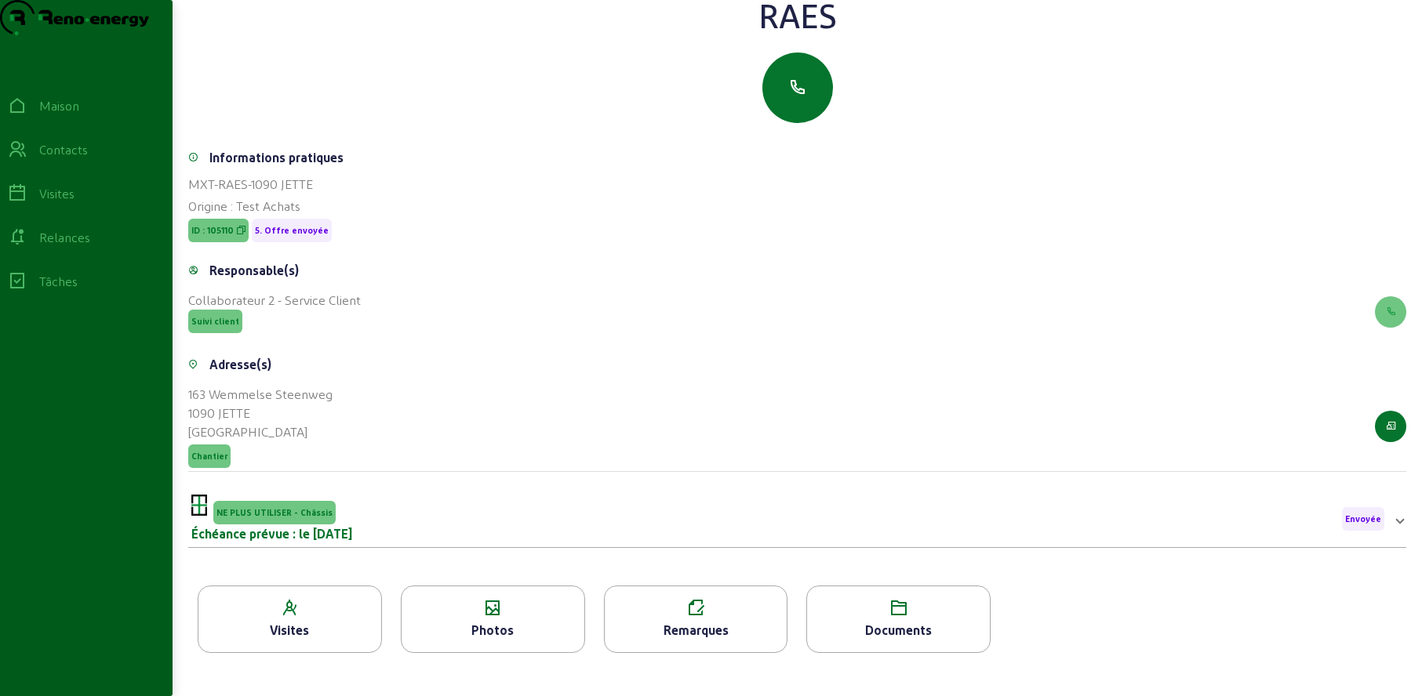
scroll to position [200, 0]
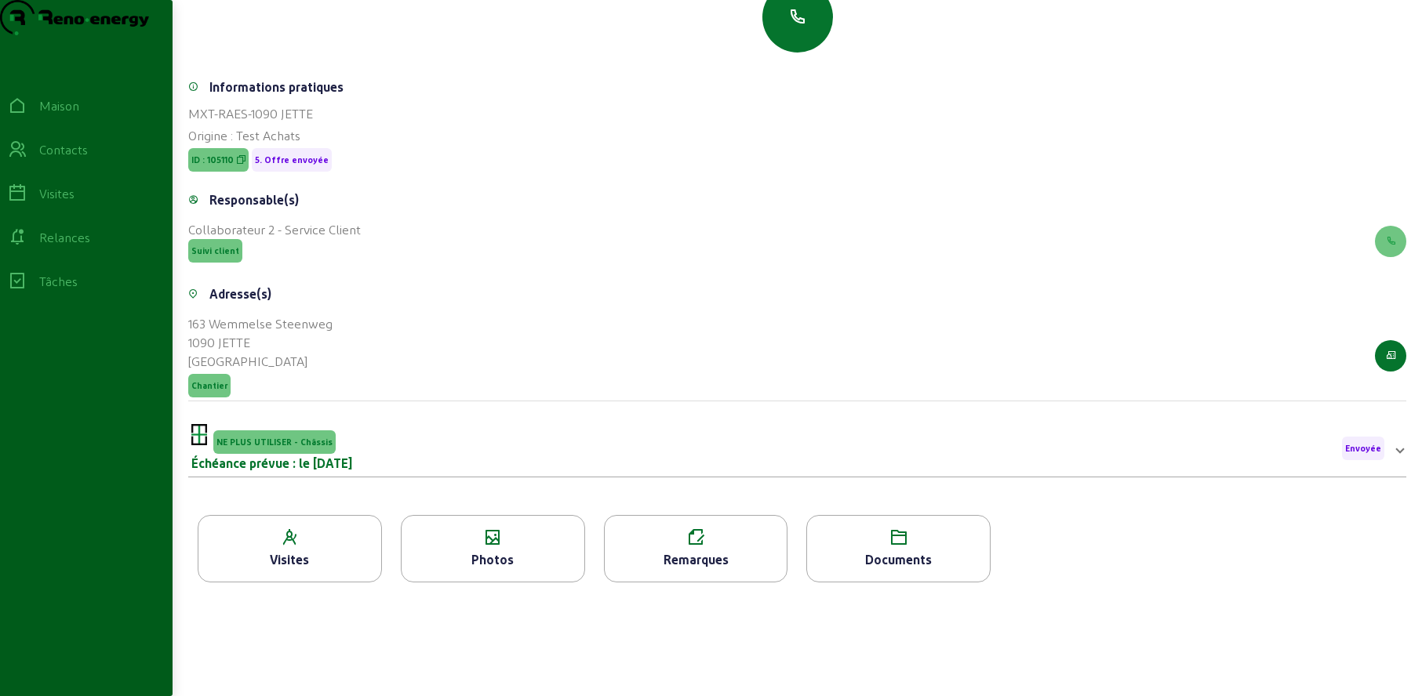
click at [487, 554] on font "Photos" at bounding box center [492, 559] width 42 height 15
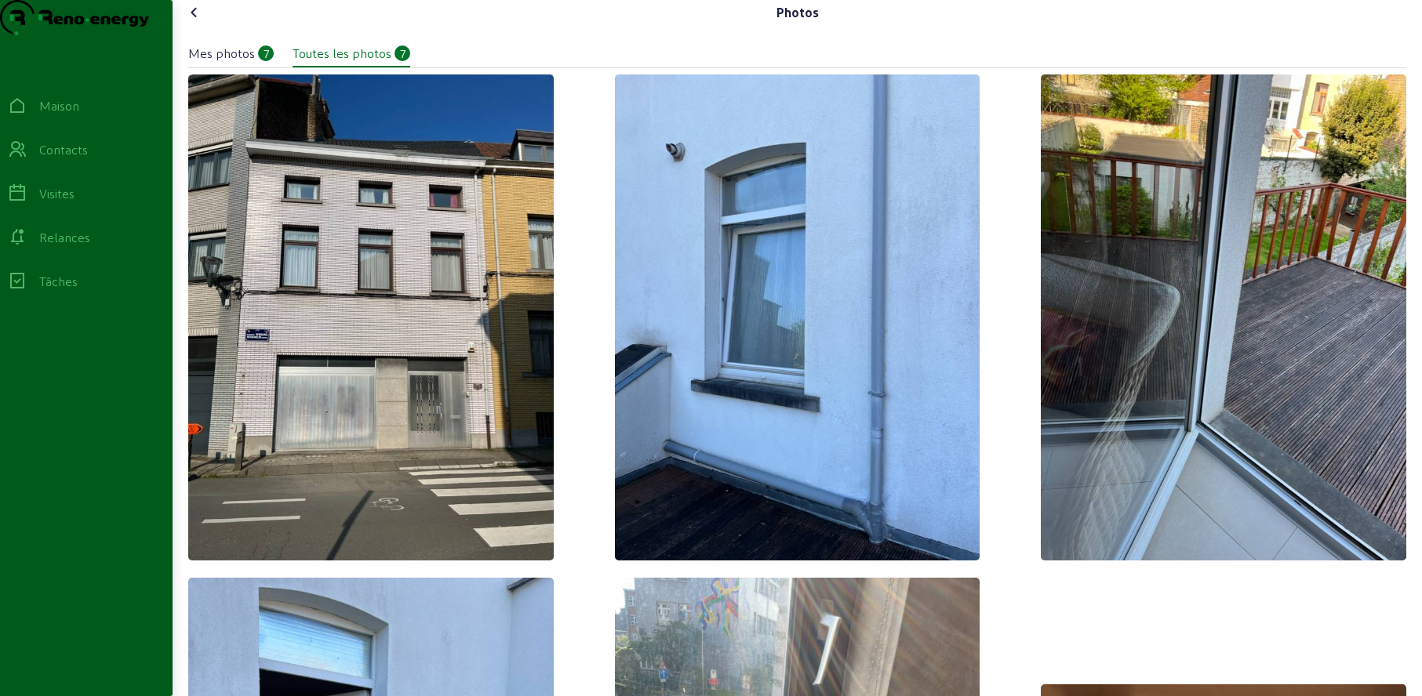
click at [203, 22] on icon at bounding box center [194, 12] width 19 height 19
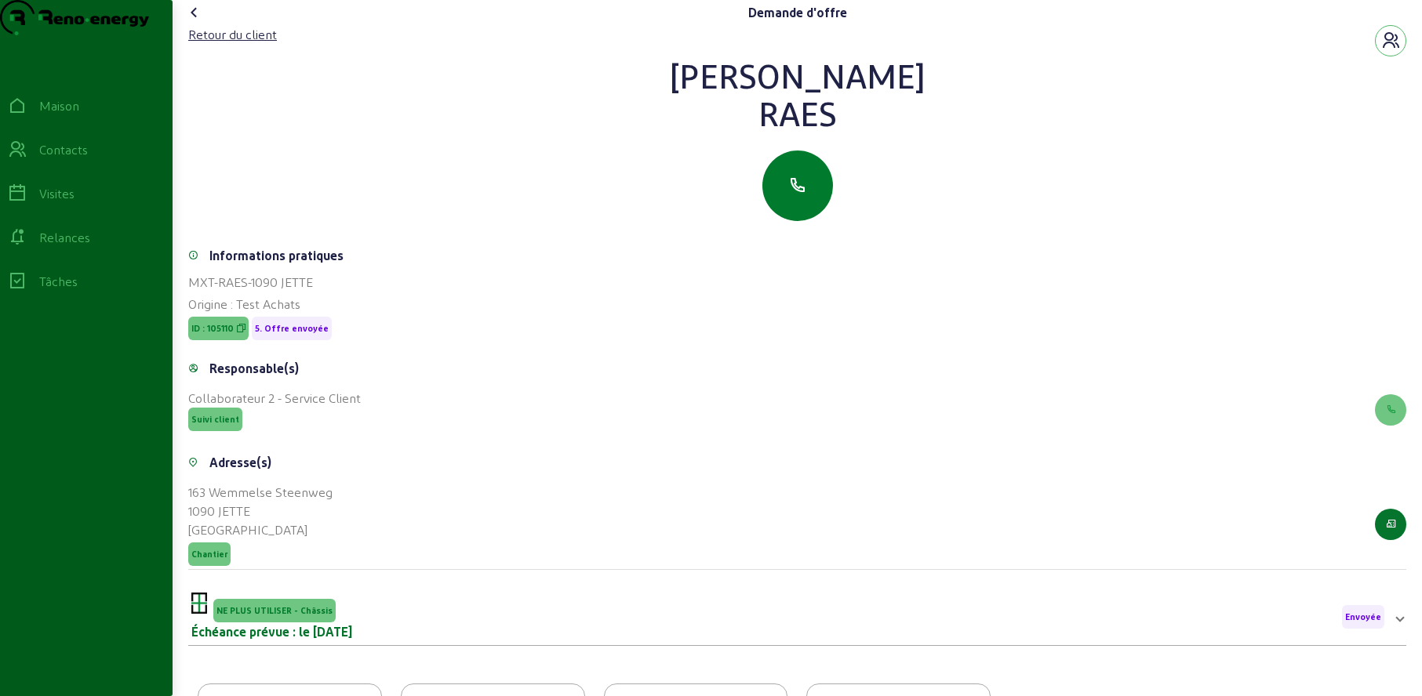
click at [802, 195] on icon "button" at bounding box center [797, 185] width 19 height 19
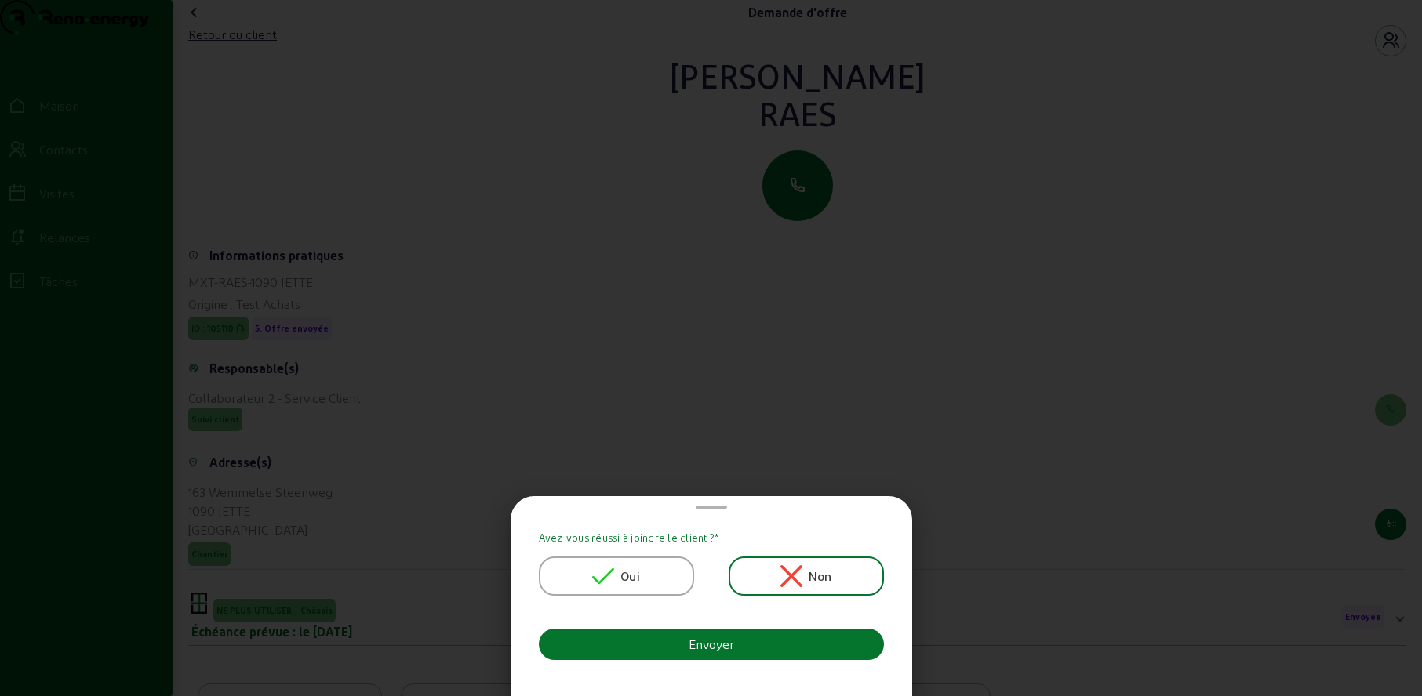
click at [628, 569] on font "Oui" at bounding box center [630, 576] width 20 height 15
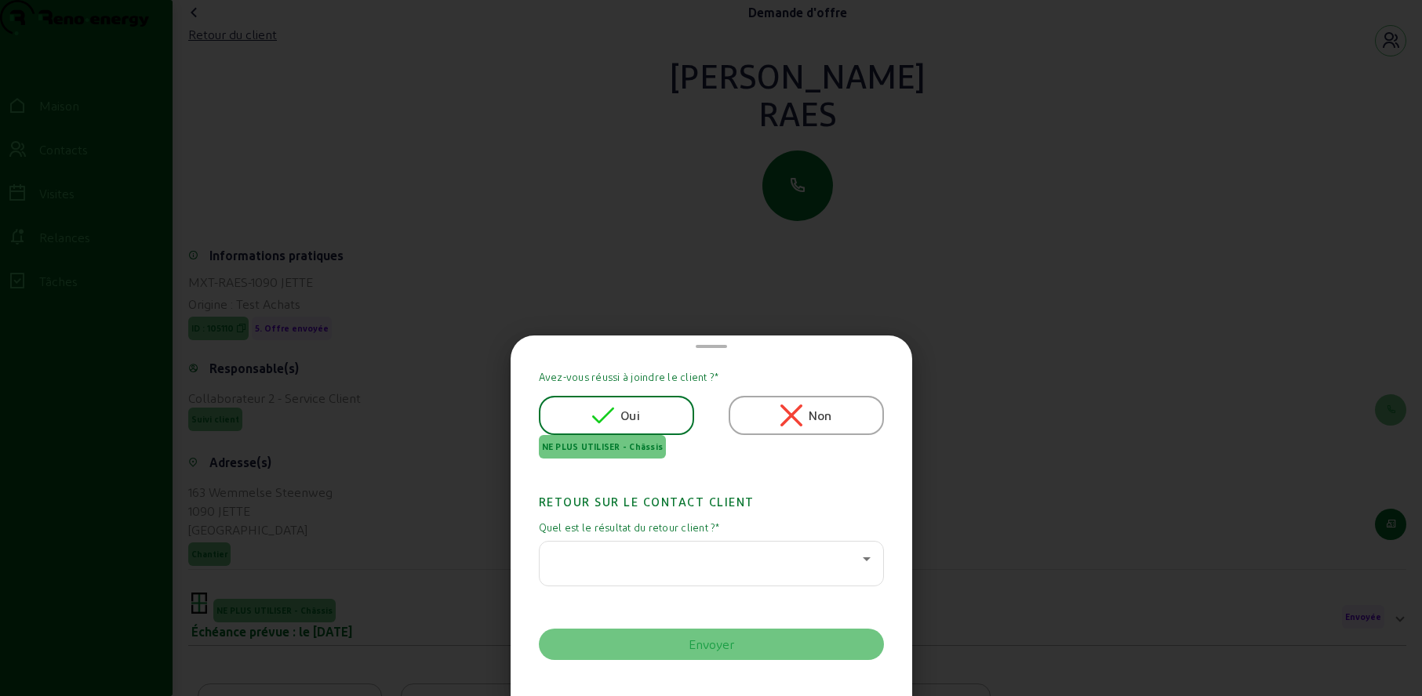
click at [863, 558] on icon at bounding box center [867, 560] width 8 height 4
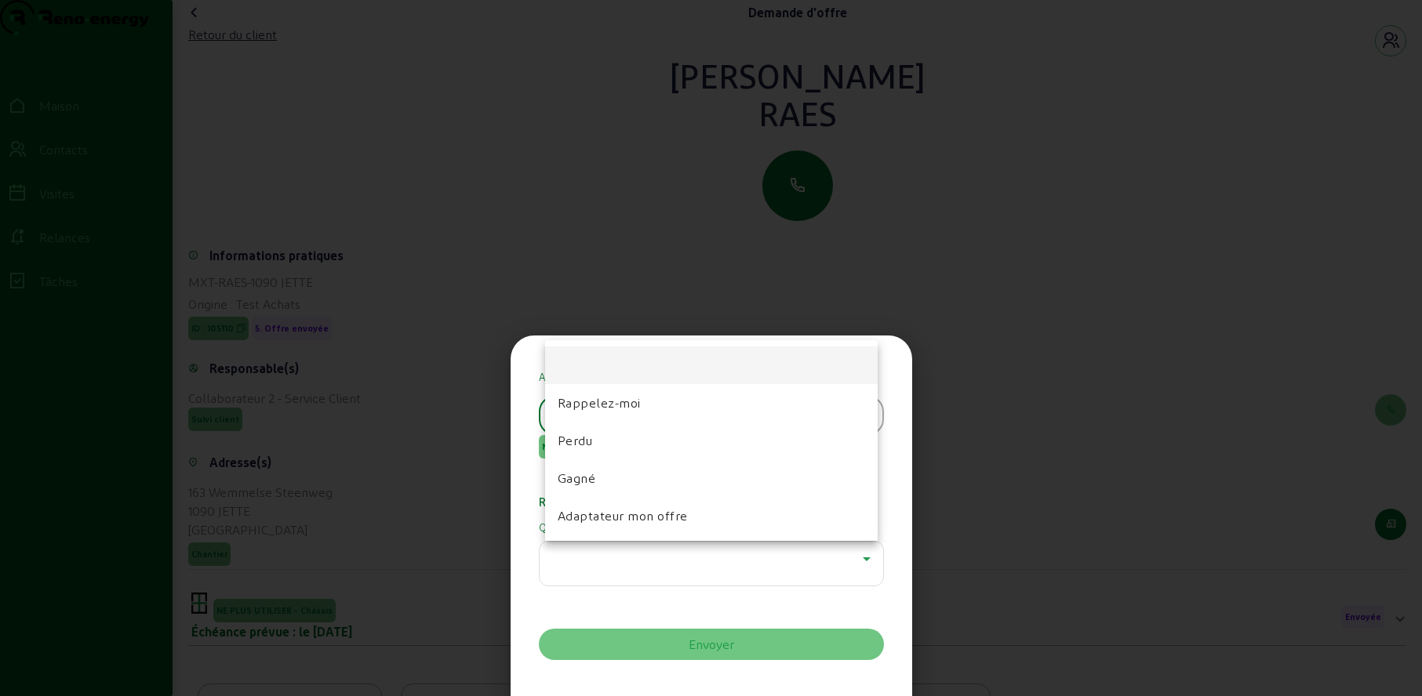
click at [612, 432] on mat-option "Perdu" at bounding box center [711, 441] width 333 height 38
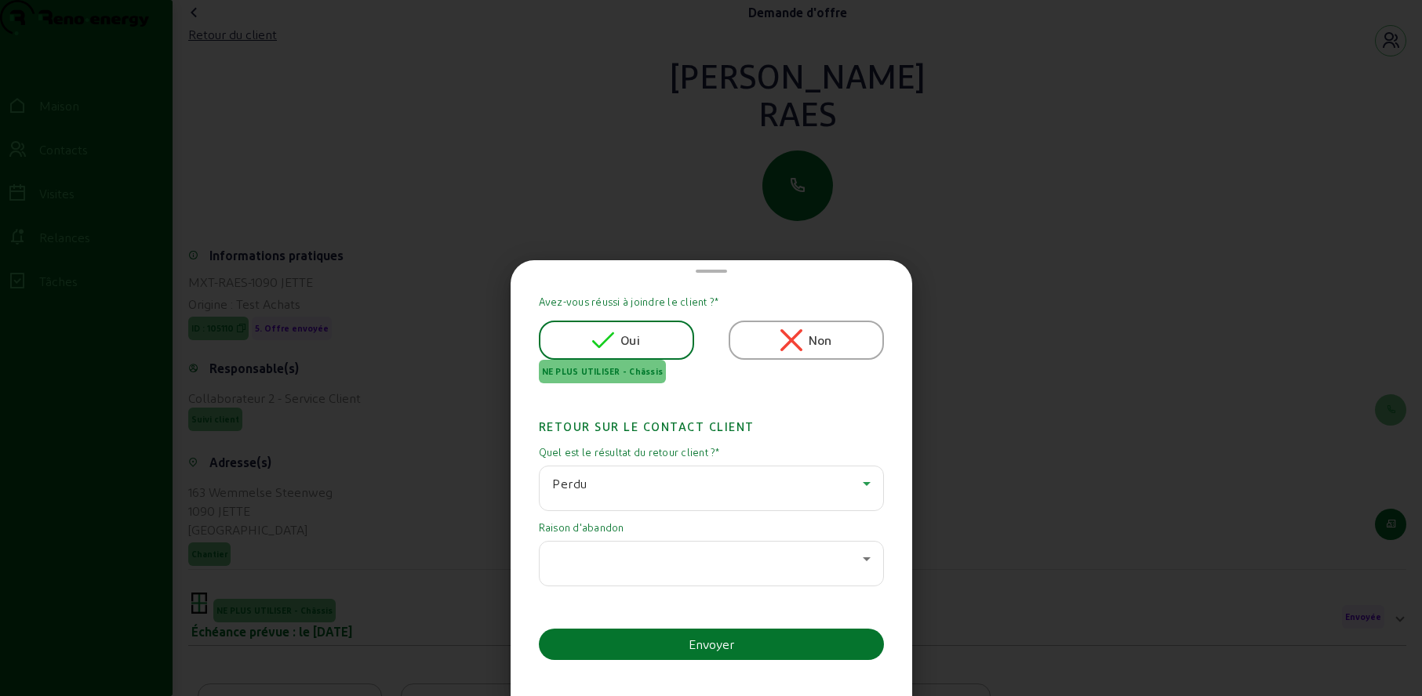
click at [594, 560] on div at bounding box center [707, 559] width 311 height 19
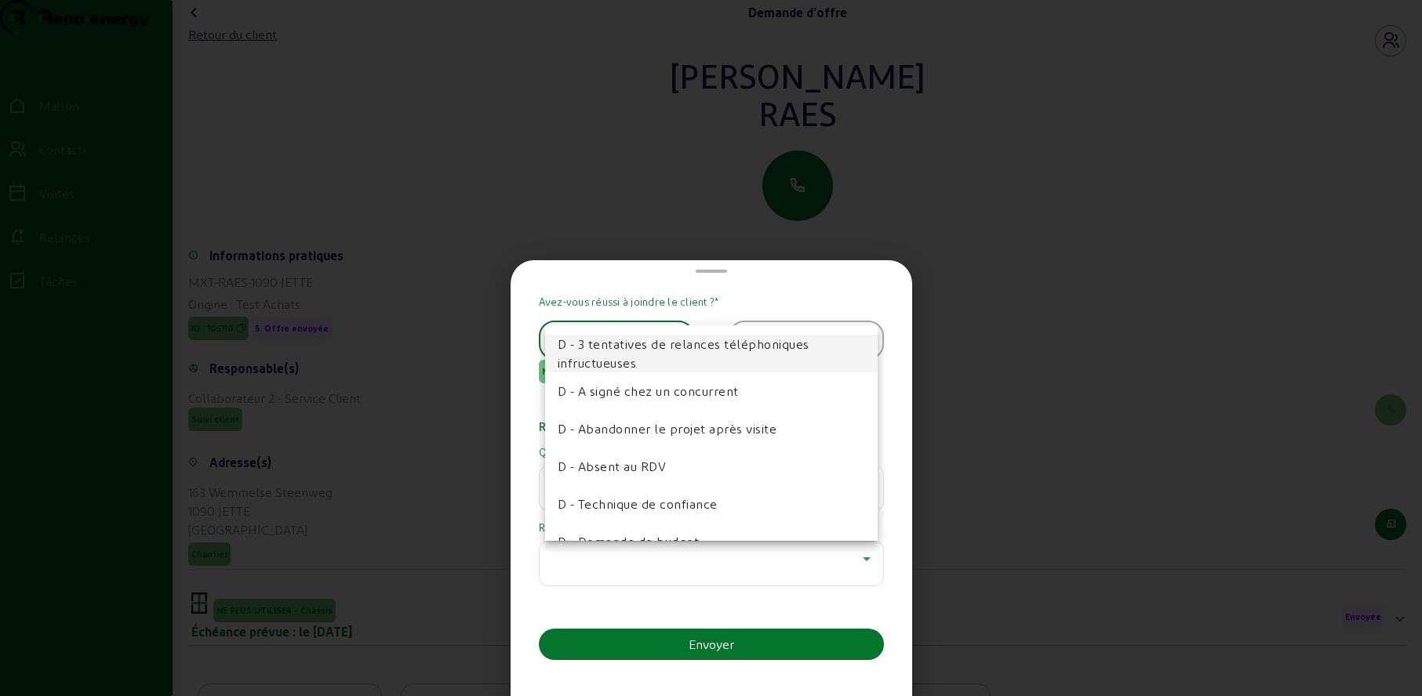
scroll to position [112, 0]
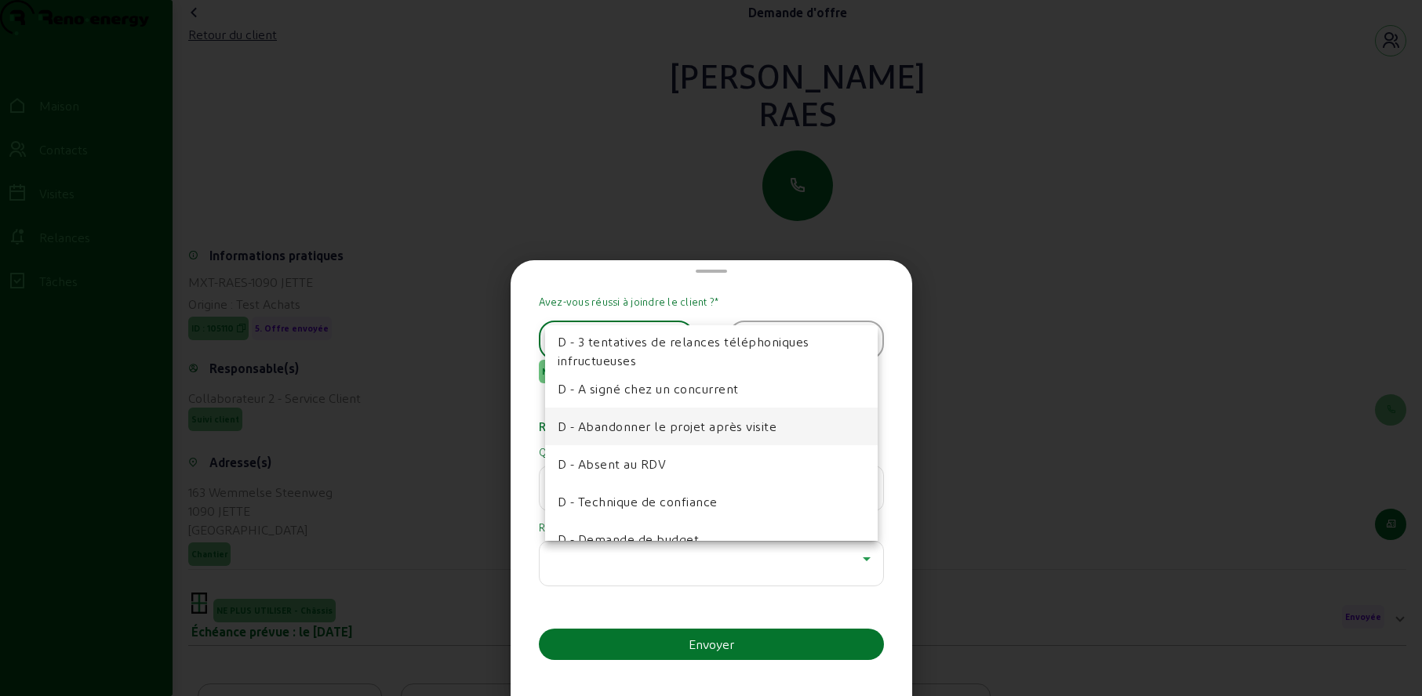
click at [633, 428] on font "D - Abandonner le projet après visite" at bounding box center [668, 426] width 220 height 15
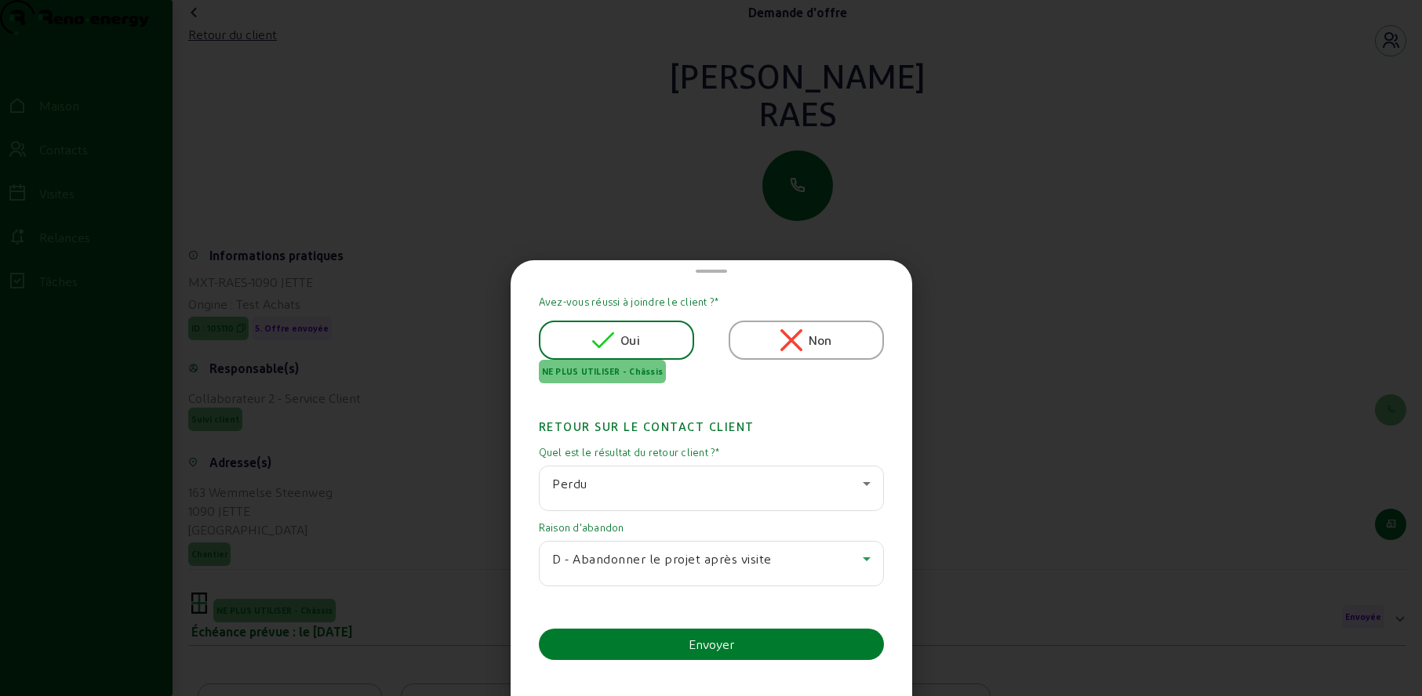
click at [638, 643] on button "Envoyer" at bounding box center [711, 644] width 345 height 31
